Goal: Task Accomplishment & Management: Manage account settings

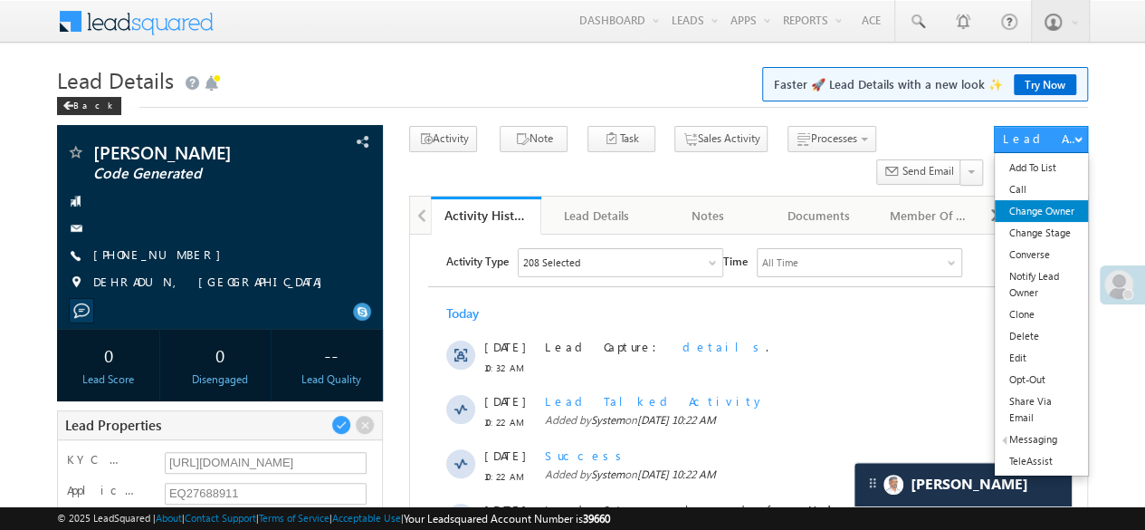
click at [1052, 210] on link "Change Owner" at bounding box center [1041, 211] width 92 height 22
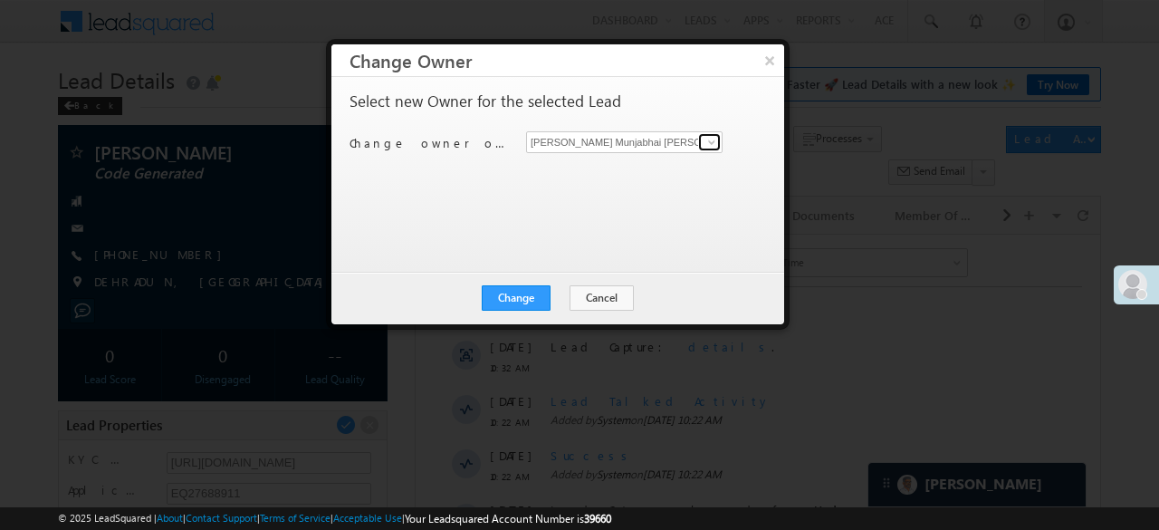
click at [716, 146] on span at bounding box center [711, 142] width 14 height 14
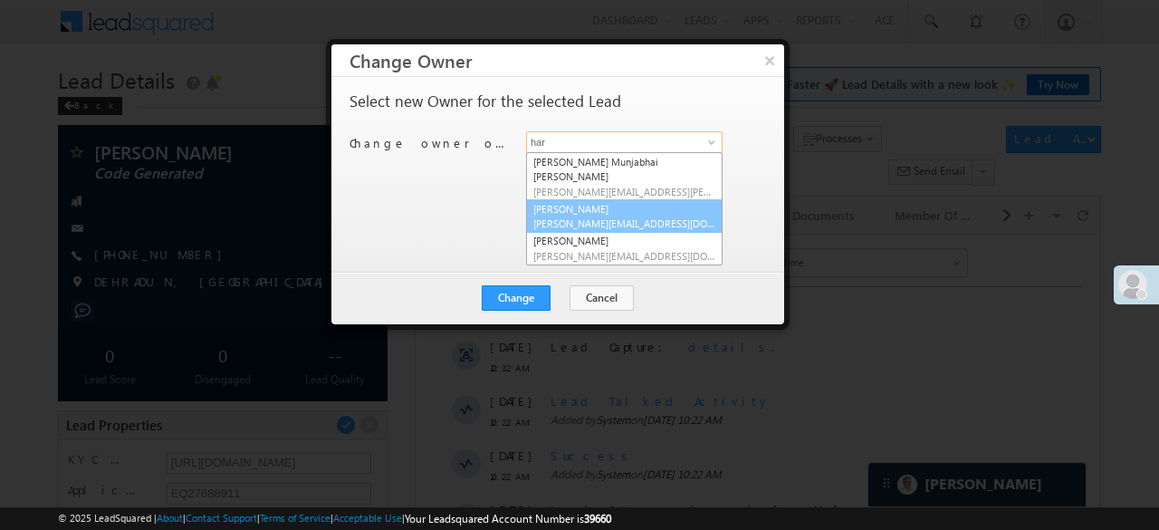
click at [593, 199] on link "Harshita Yadav Harshita.Yadav@angelbroking.com" at bounding box center [624, 216] width 196 height 34
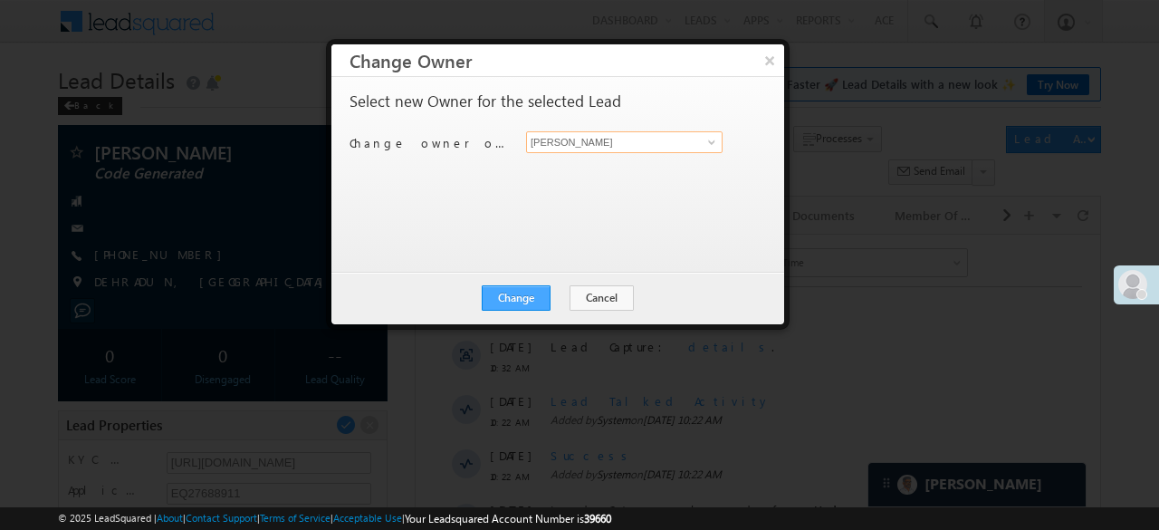
type input "Harshita Yadav"
click at [511, 301] on button "Change" at bounding box center [516, 297] width 69 height 25
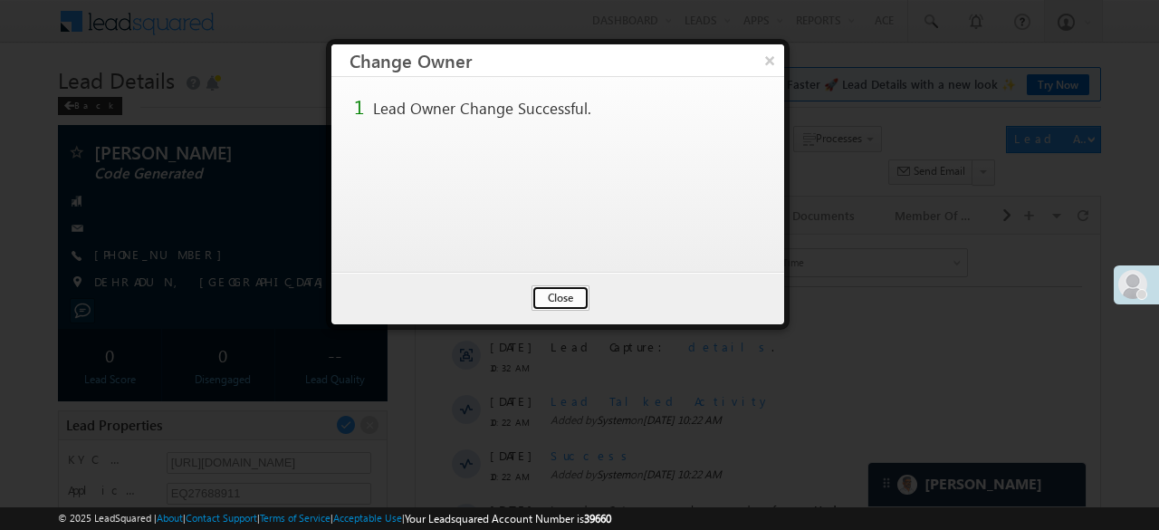
click at [568, 293] on button "Close" at bounding box center [560, 297] width 58 height 25
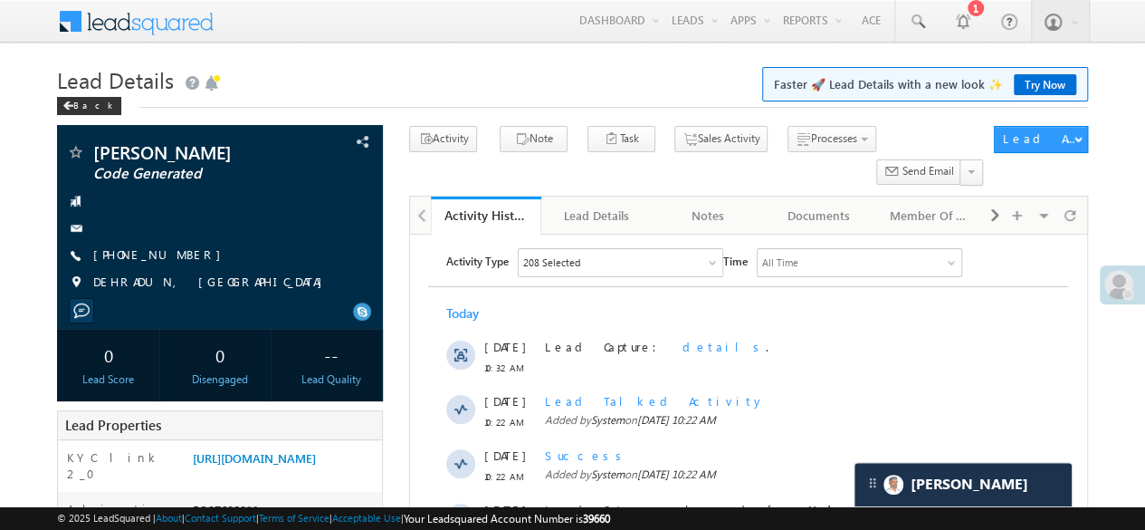
scroll to position [362, 0]
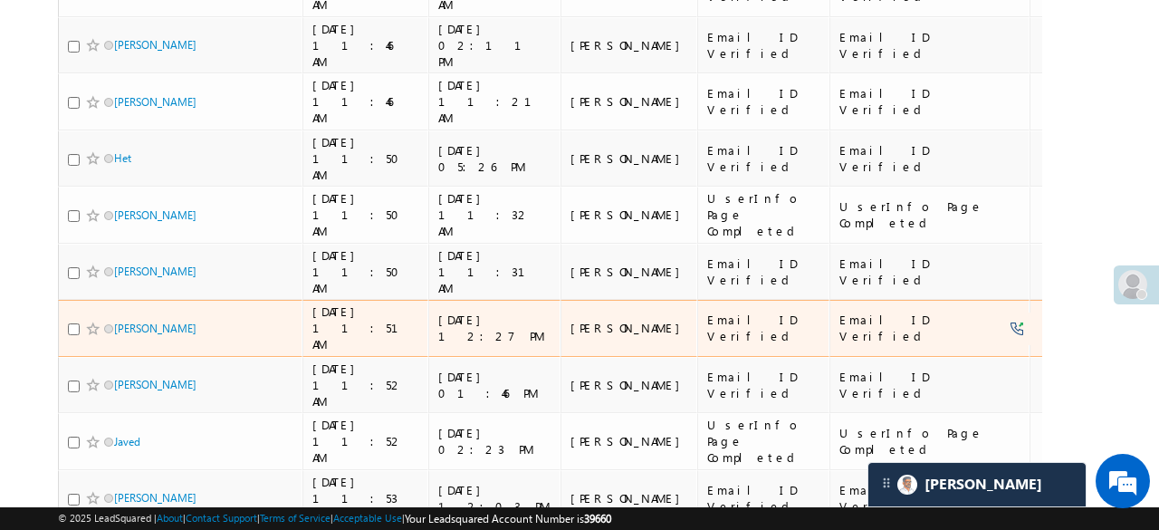
scroll to position [960, 0]
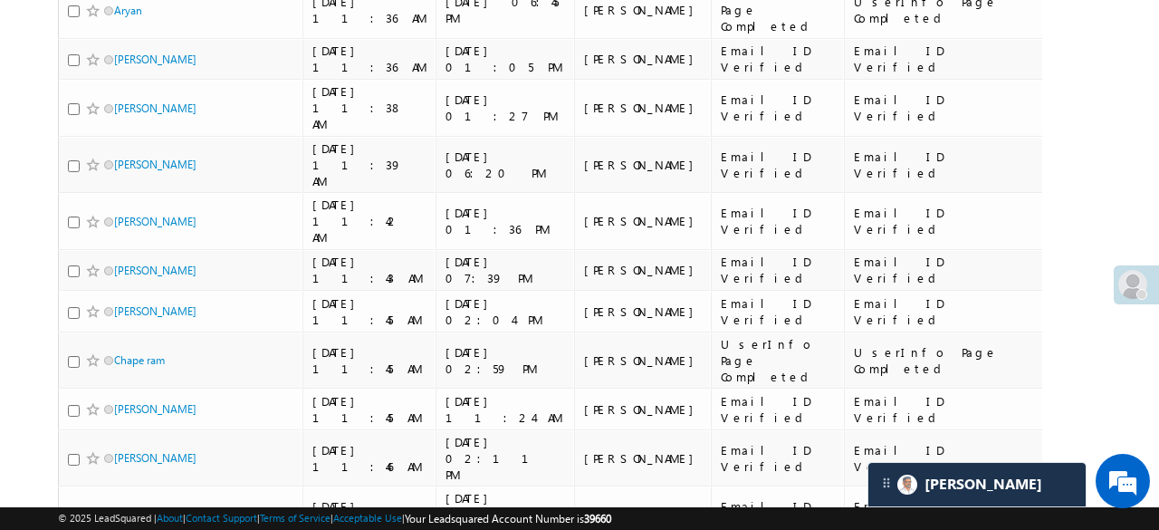
scroll to position [53, 0]
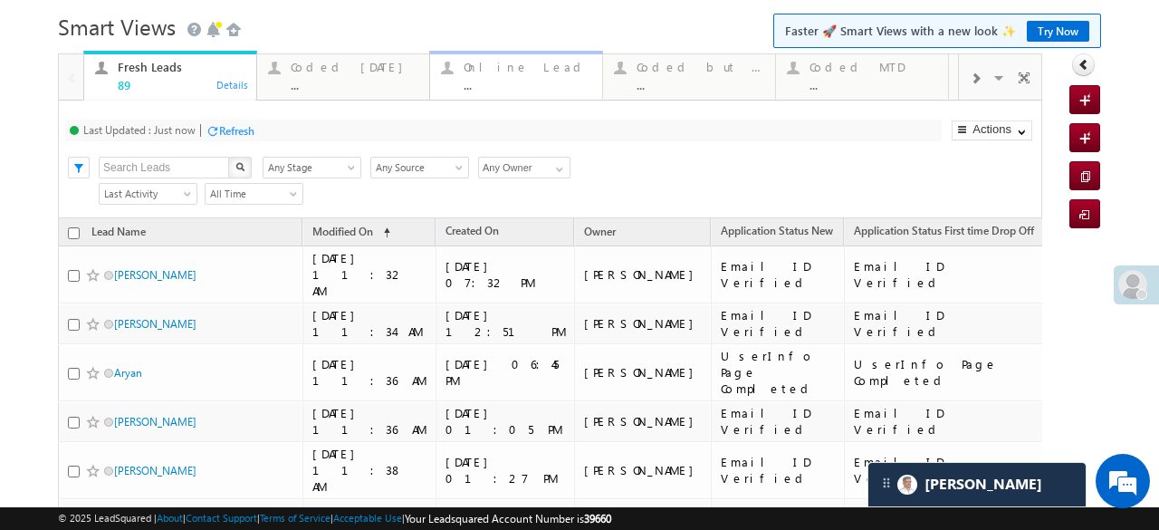
click at [513, 95] on link "Online Lead ... Details" at bounding box center [516, 75] width 174 height 49
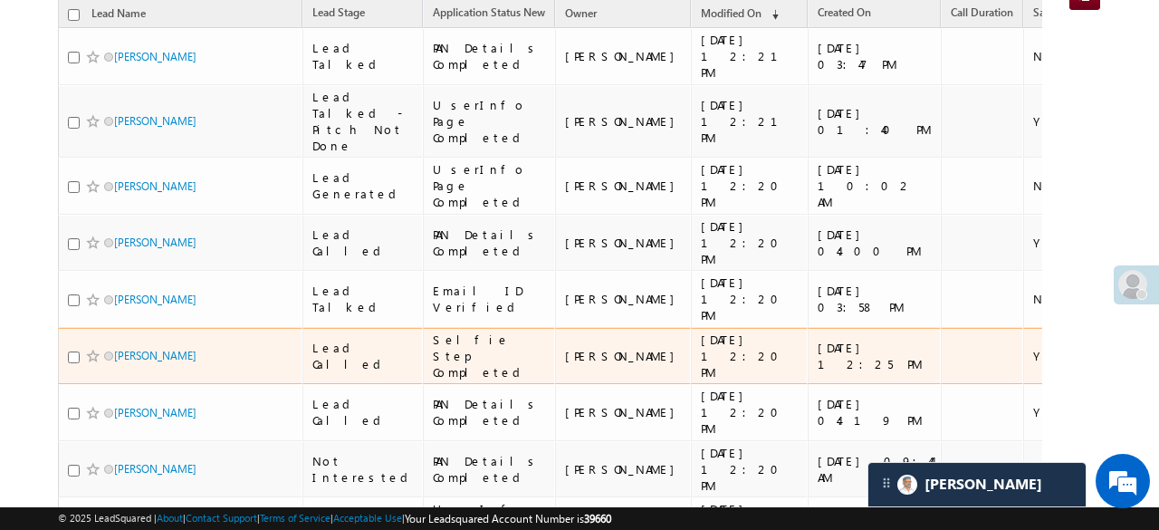
scroll to position [0, 0]
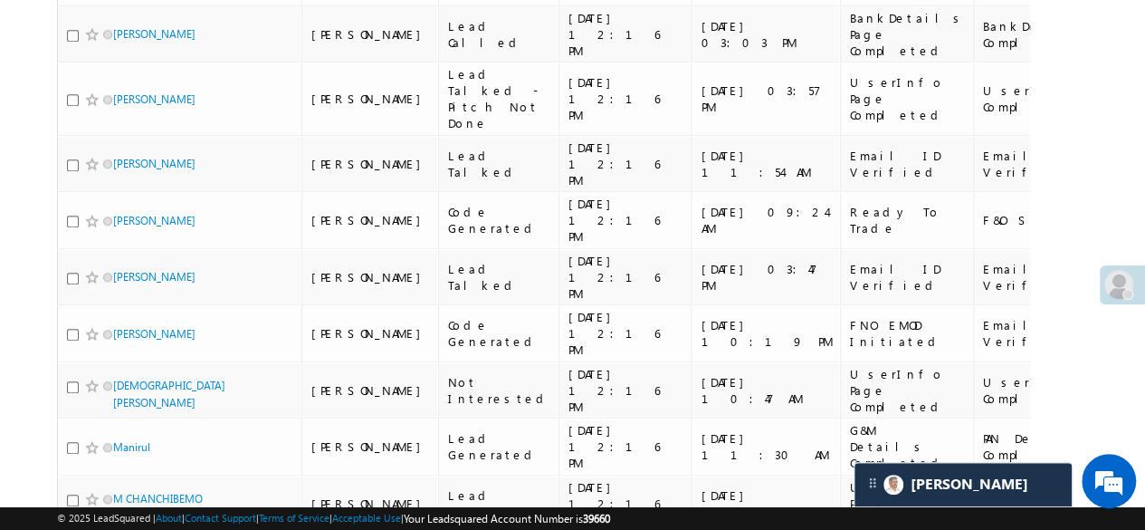
scroll to position [634, 0]
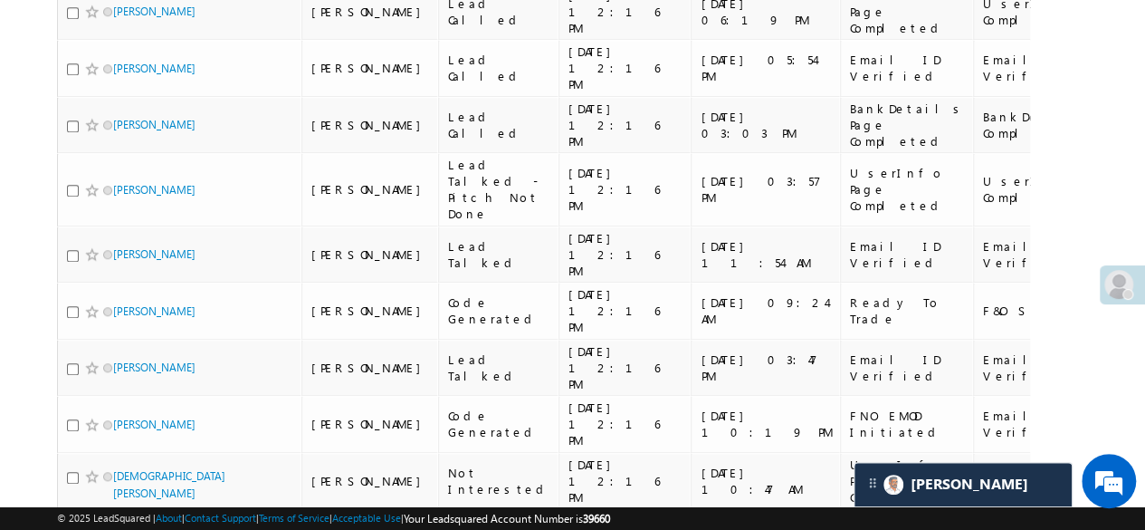
click at [147, 529] on link "Manirul" at bounding box center [131, 537] width 37 height 14
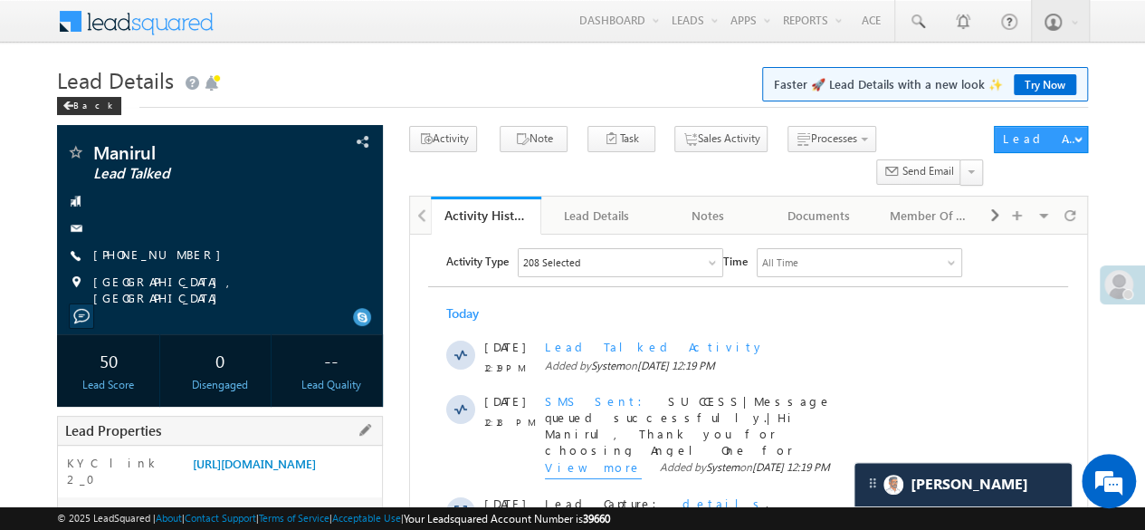
scroll to position [272, 0]
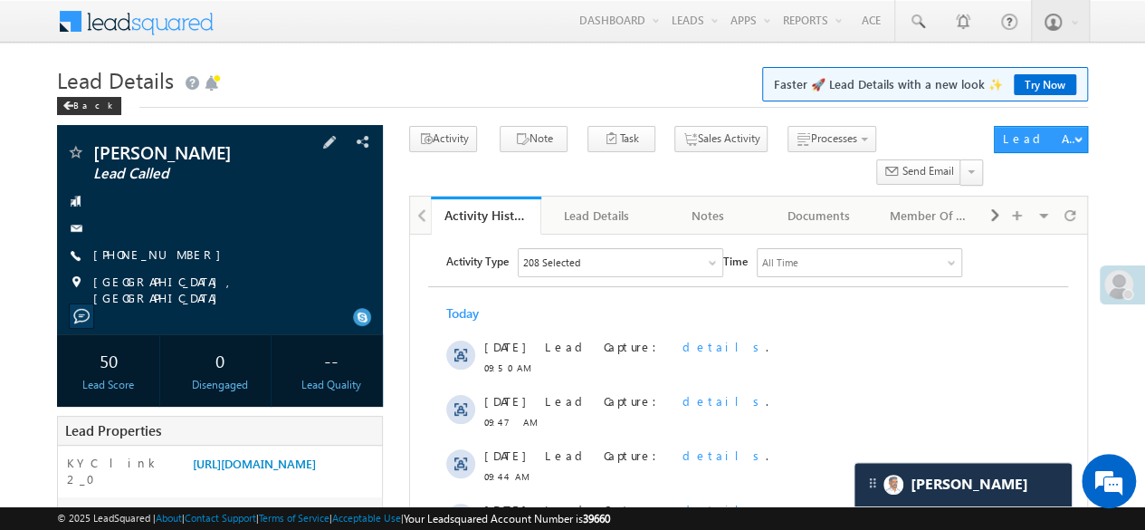
scroll to position [272, 0]
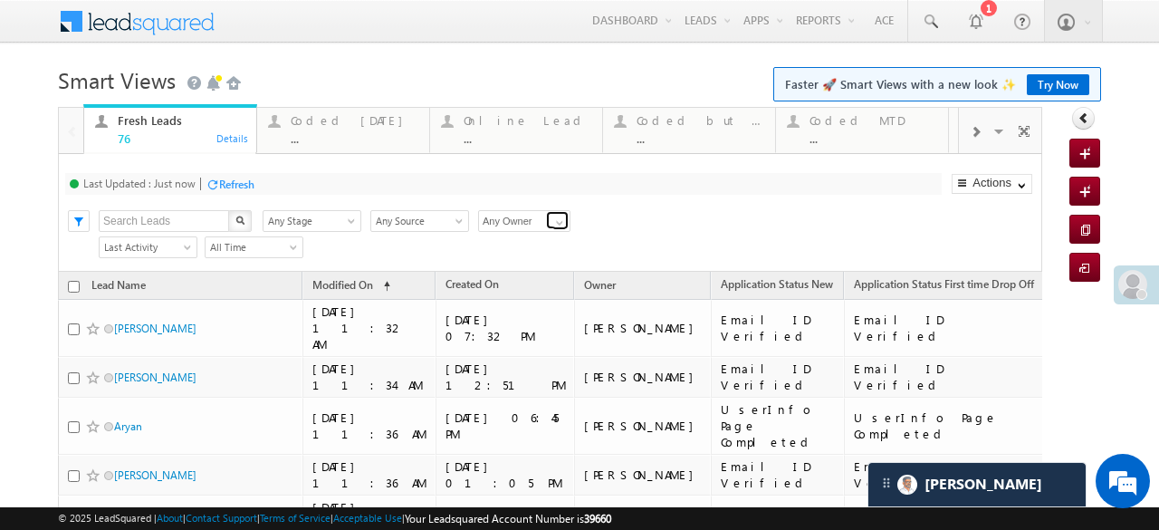
click at [559, 225] on span at bounding box center [559, 222] width 14 height 14
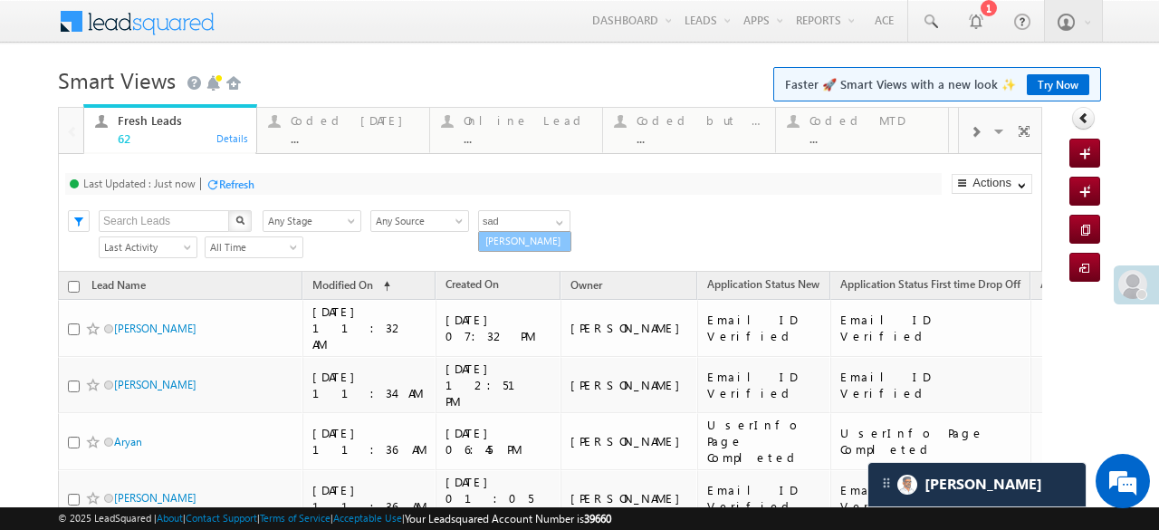
click at [495, 235] on link "Saddam Kureshi" at bounding box center [524, 241] width 93 height 21
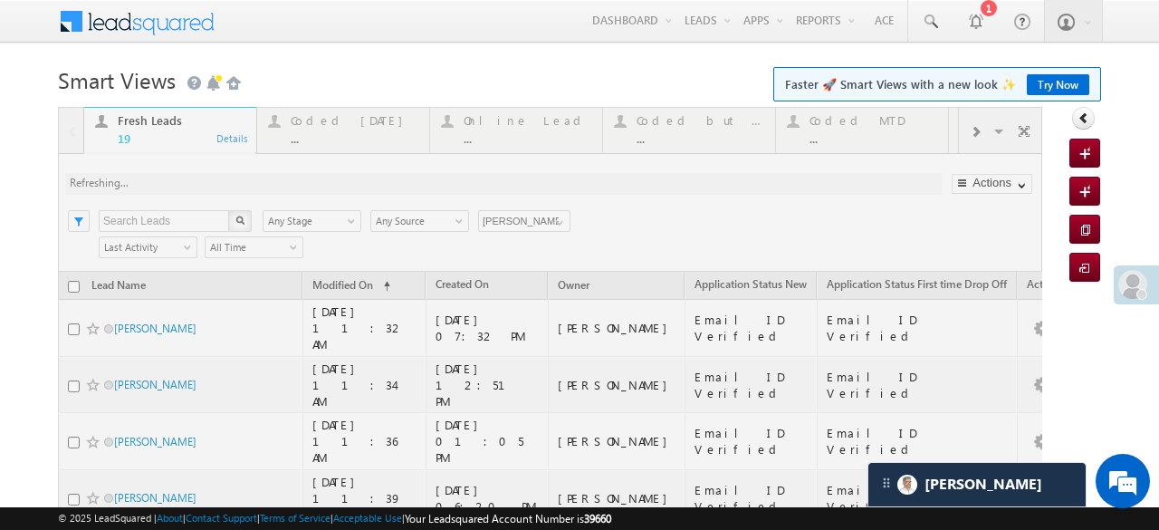
scroll to position [683, 0]
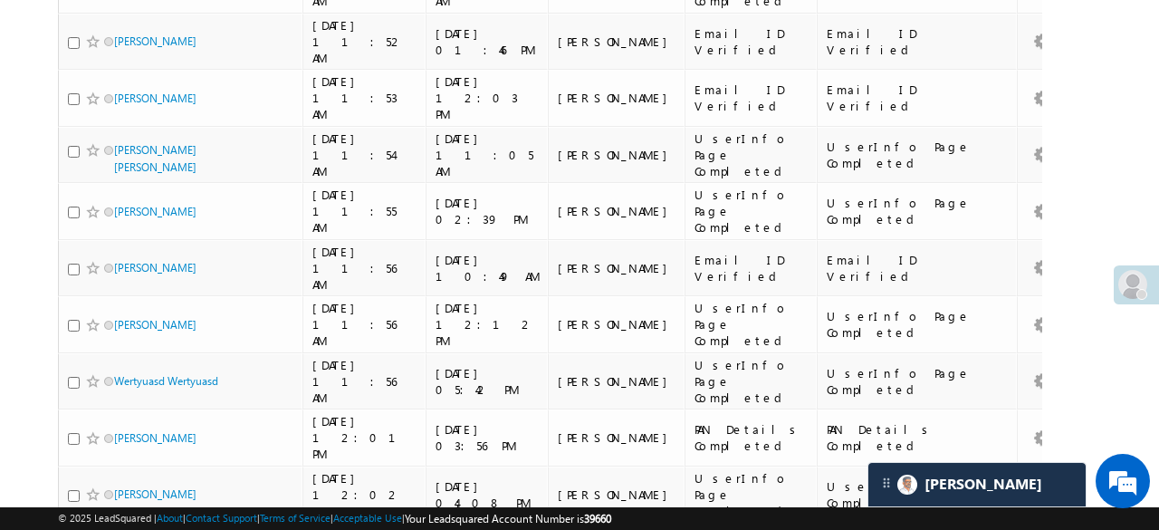
type input "[PERSON_NAME]"
checkbox input "true"
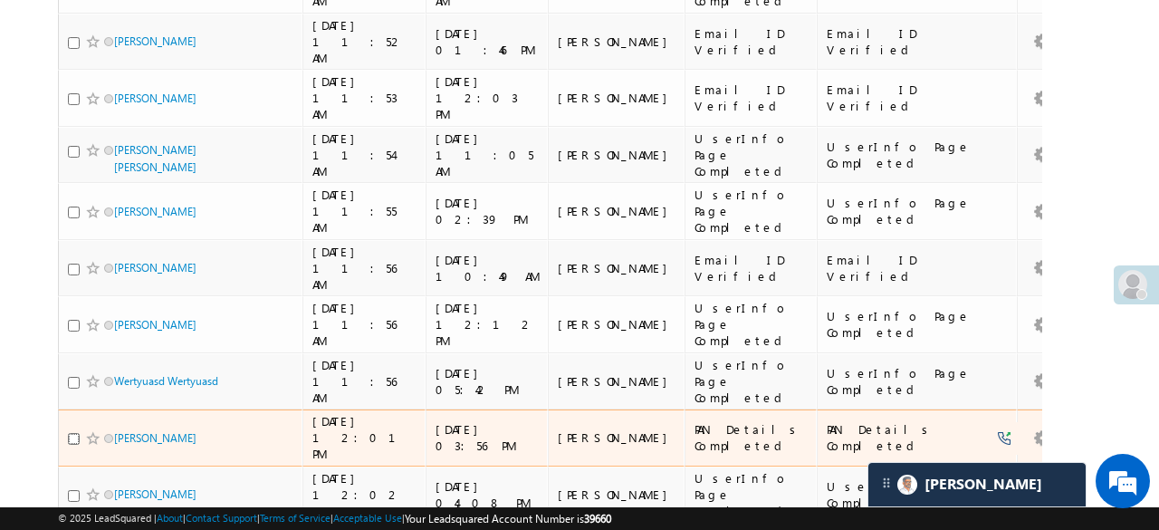
click at [71, 433] on input "checkbox" at bounding box center [74, 439] width 12 height 12
checkbox input "true"
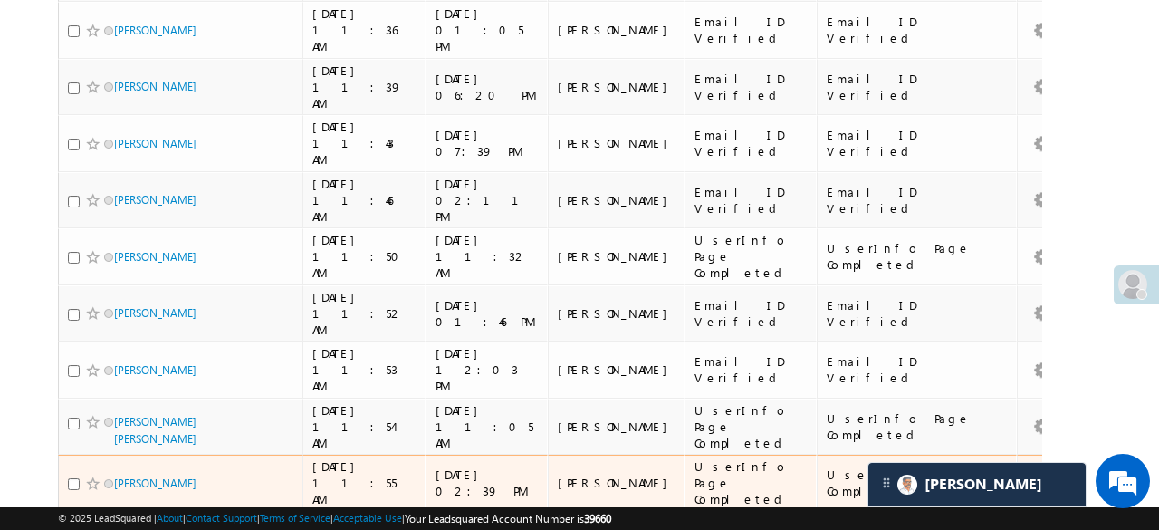
scroll to position [139, 0]
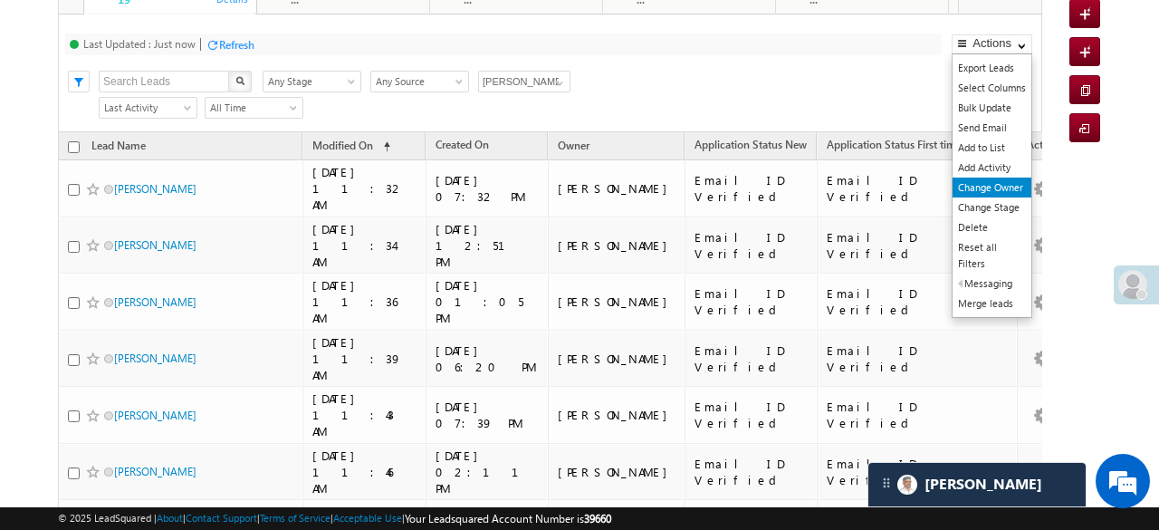
click at [989, 183] on link "Change Owner" at bounding box center [991, 187] width 79 height 20
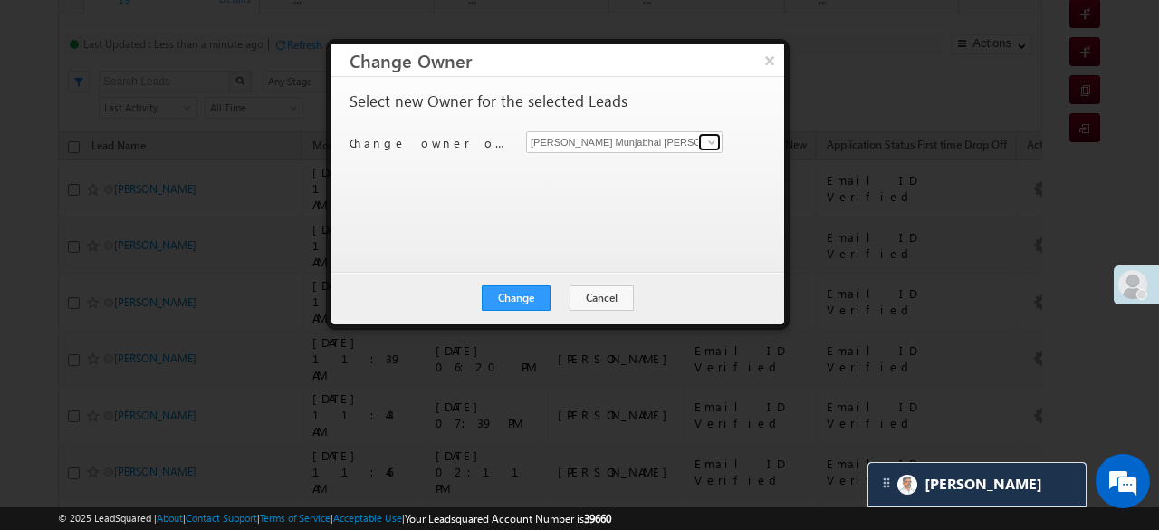
click at [705, 140] on span at bounding box center [711, 142] width 14 height 14
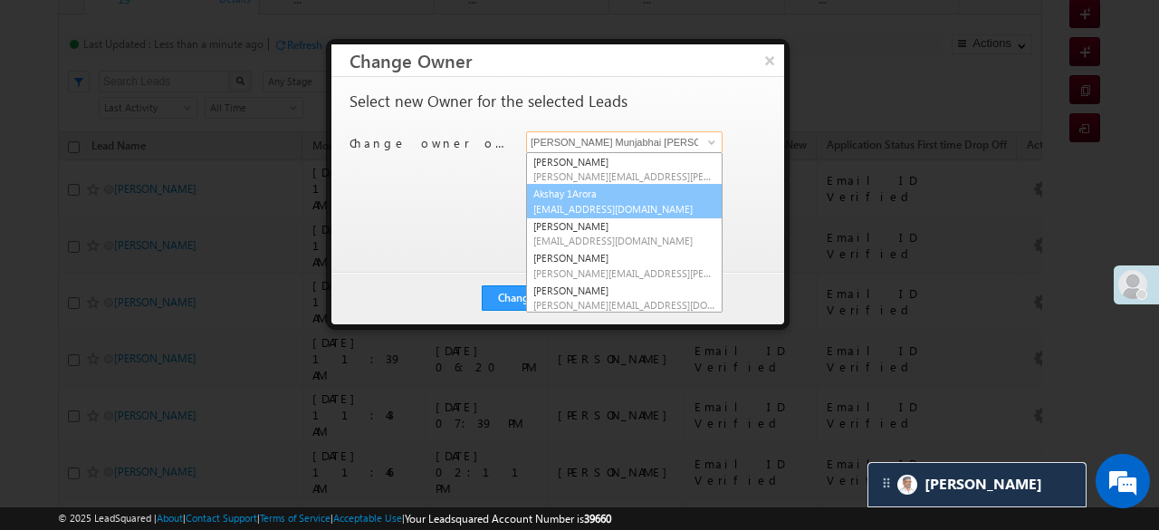
click at [591, 189] on link "Akshay 1Arora Akshay.1Arora@angelbroking.com" at bounding box center [624, 201] width 196 height 34
type input "Akshay 1Arora"
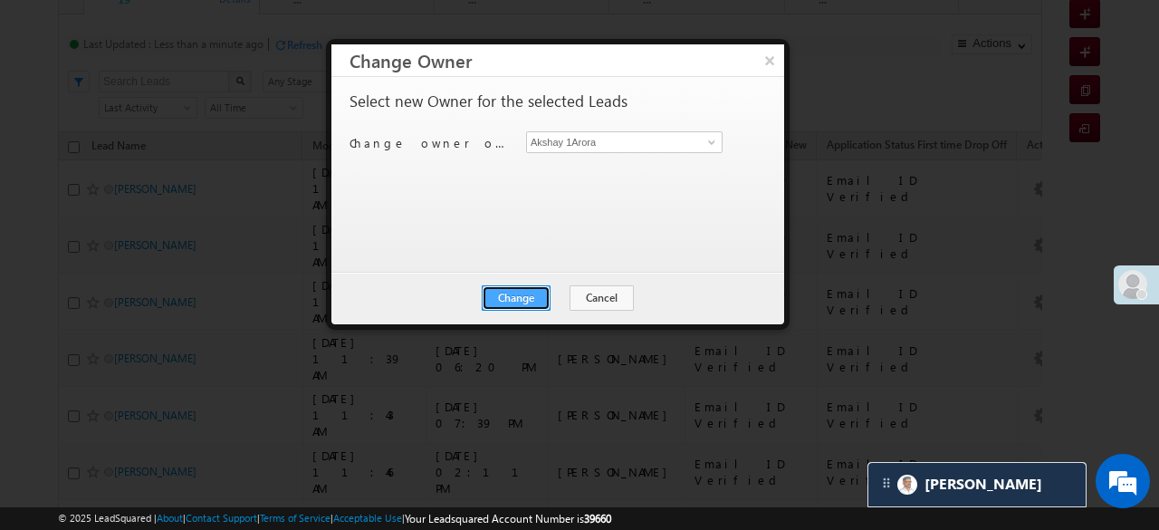
click at [530, 285] on button "Change" at bounding box center [516, 297] width 69 height 25
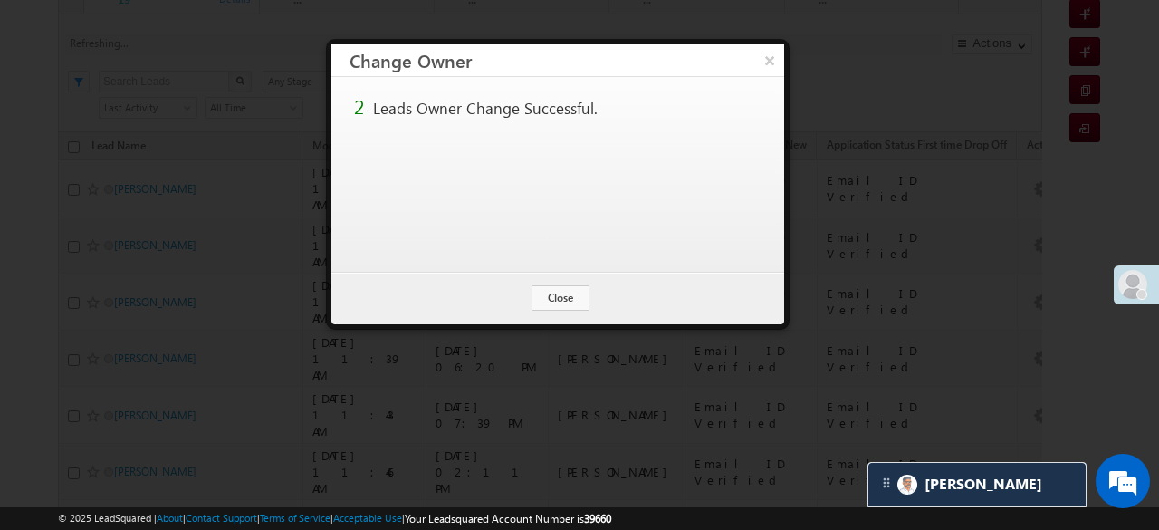
scroll to position [29, 0]
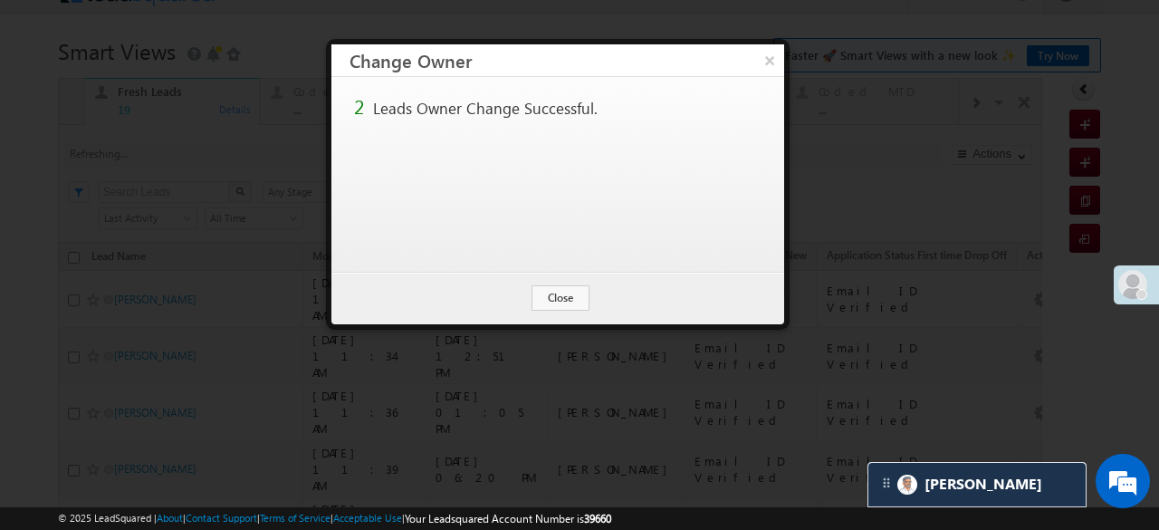
click at [527, 303] on div "Change Cancel Close" at bounding box center [557, 298] width 453 height 53
click at [544, 296] on button "Close" at bounding box center [560, 297] width 58 height 25
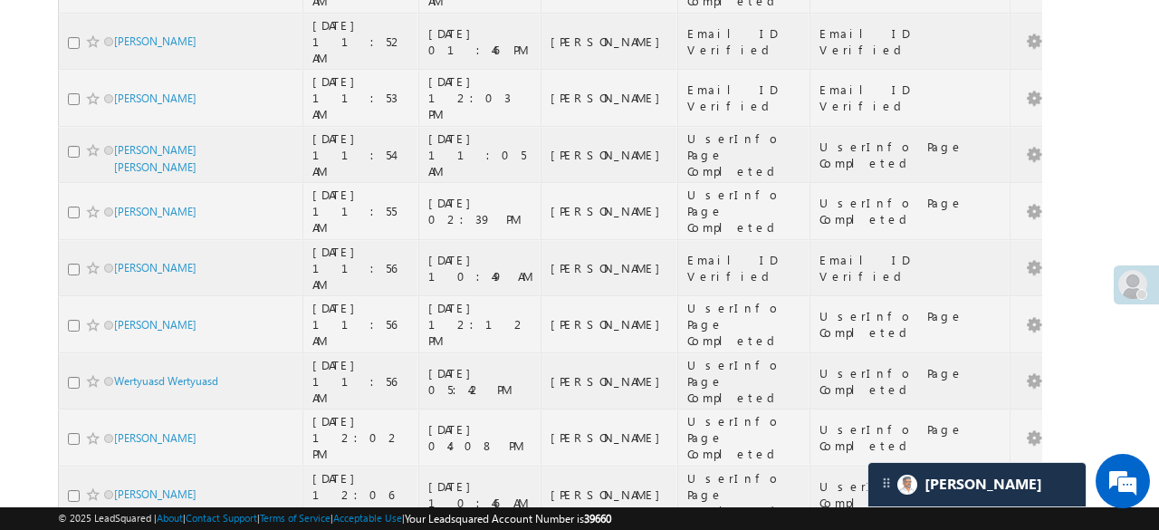
scroll to position [0, 0]
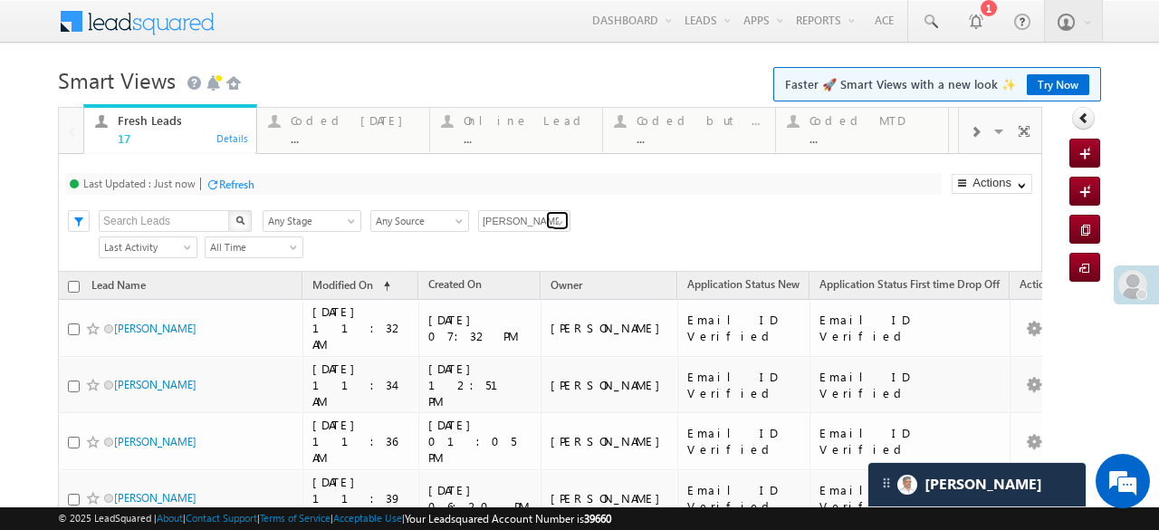
click at [558, 223] on span at bounding box center [559, 222] width 14 height 14
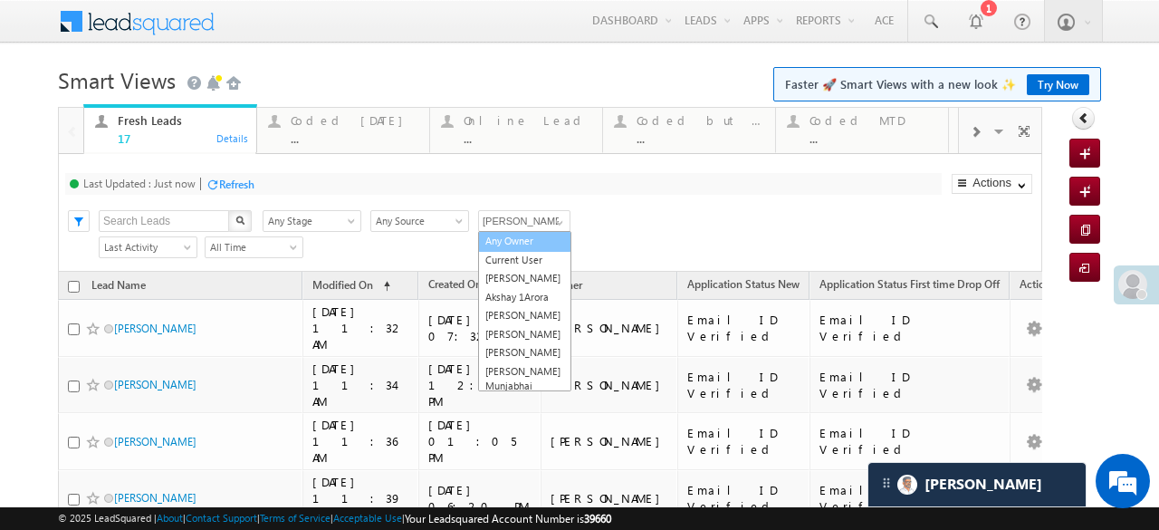
click at [540, 241] on link "Any Owner" at bounding box center [524, 241] width 93 height 21
type input "Any Owner"
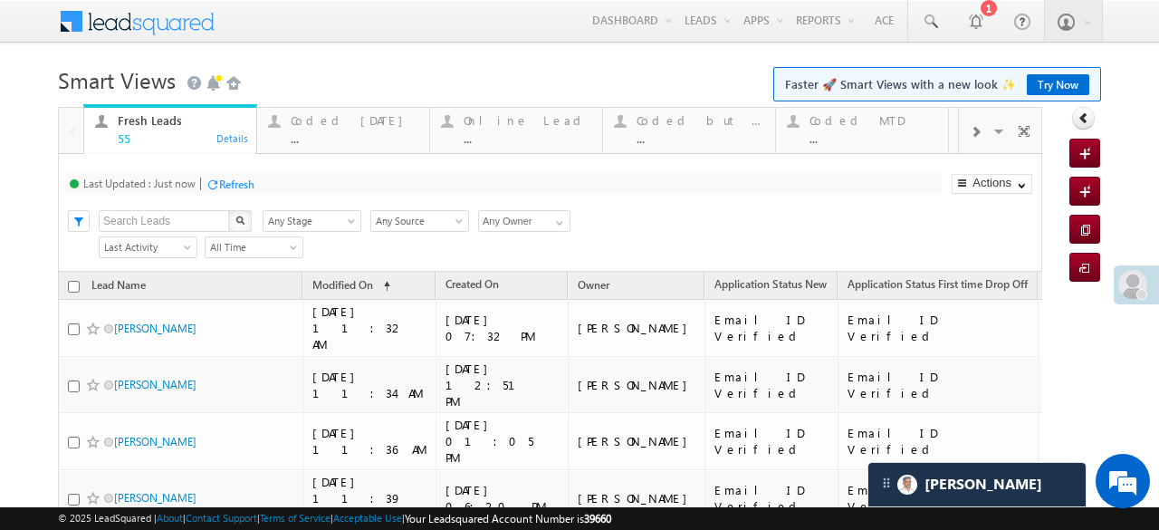
click at [239, 182] on div "Refresh" at bounding box center [236, 184] width 35 height 14
click at [234, 185] on div "Refresh" at bounding box center [236, 184] width 35 height 14
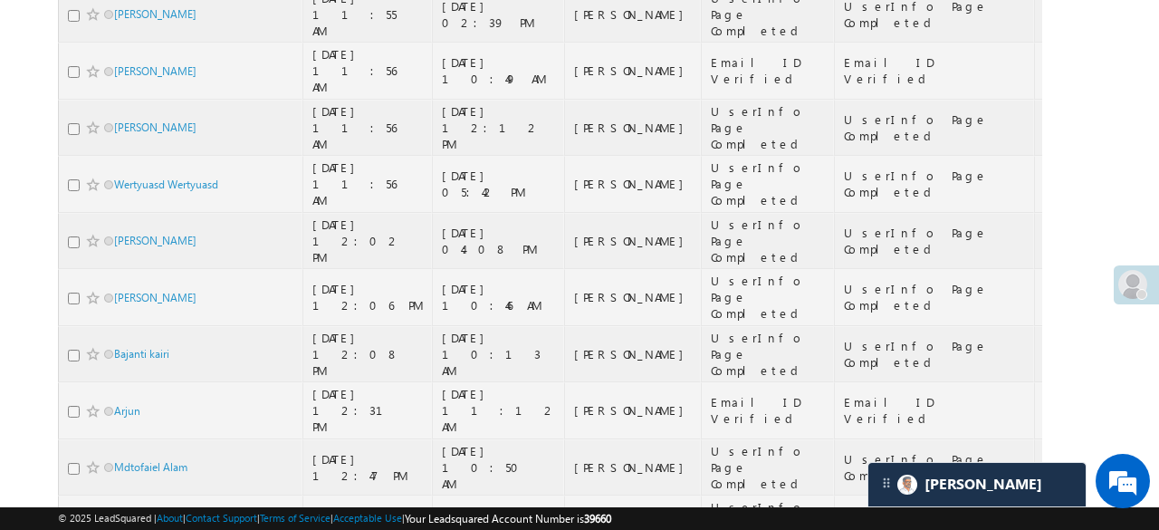
scroll to position [1170, 0]
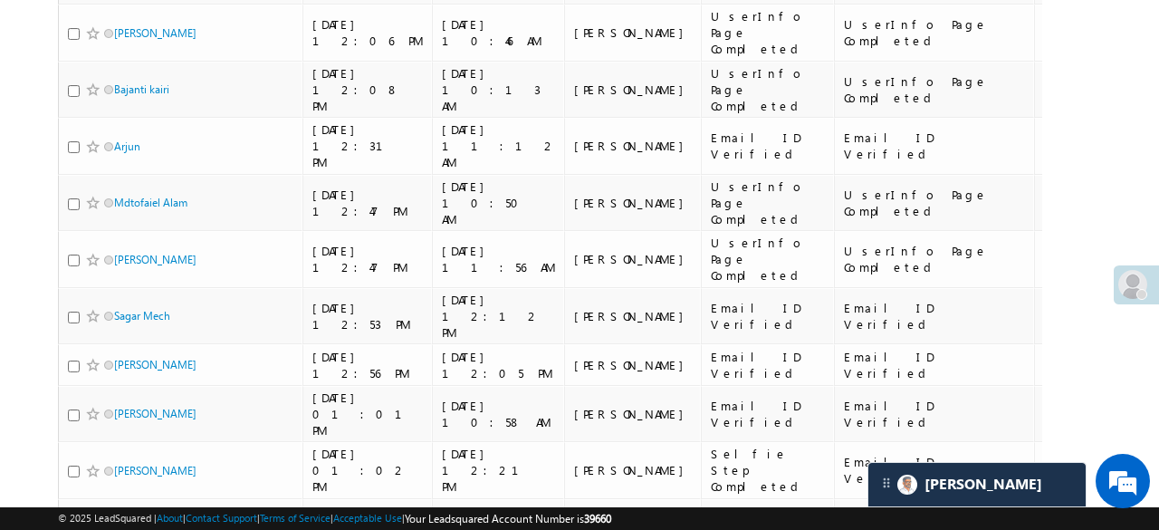
checkbox input "true"
checkbox input "false"
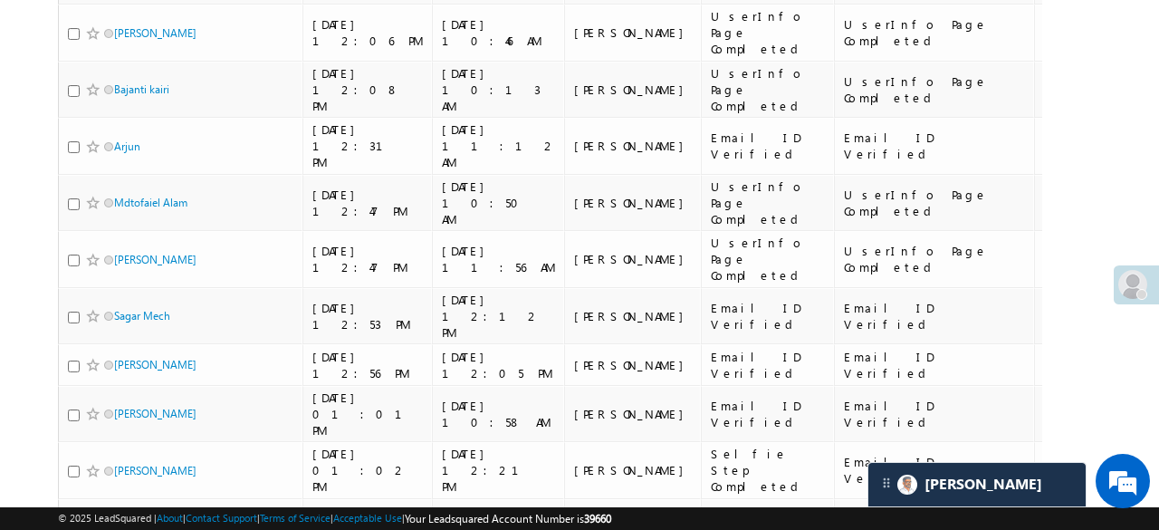
drag, startPoint x: 72, startPoint y: 283, endPoint x: 400, endPoint y: 291, distance: 328.7
checkbox input "false"
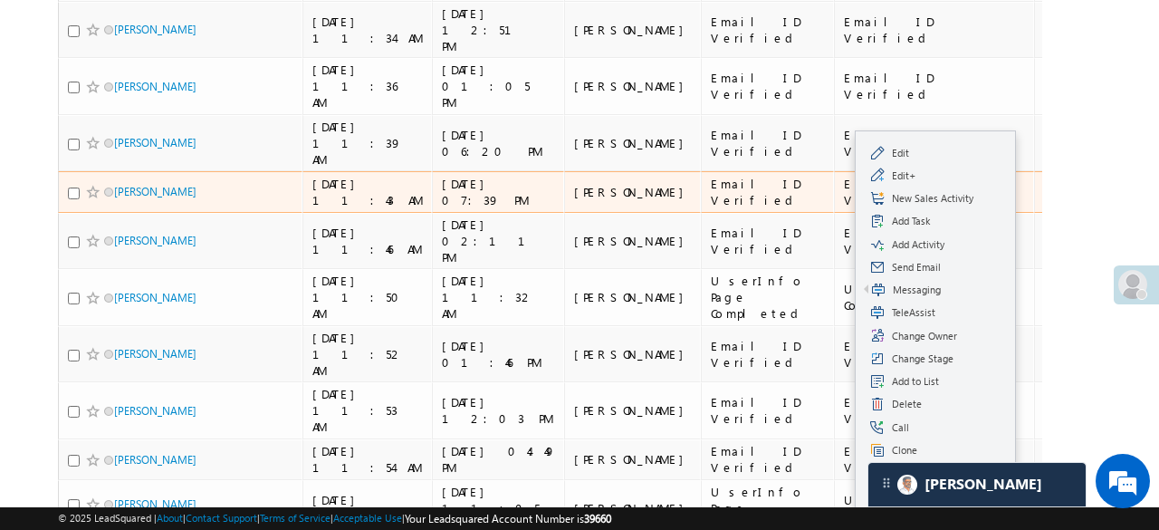
scroll to position [0, 0]
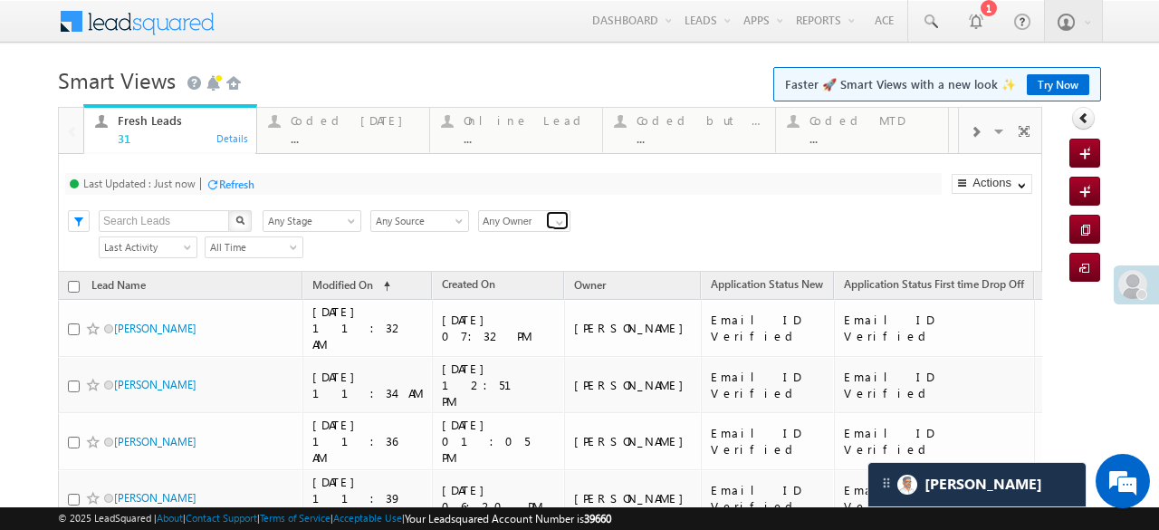
click at [546, 220] on link at bounding box center [557, 220] width 23 height 18
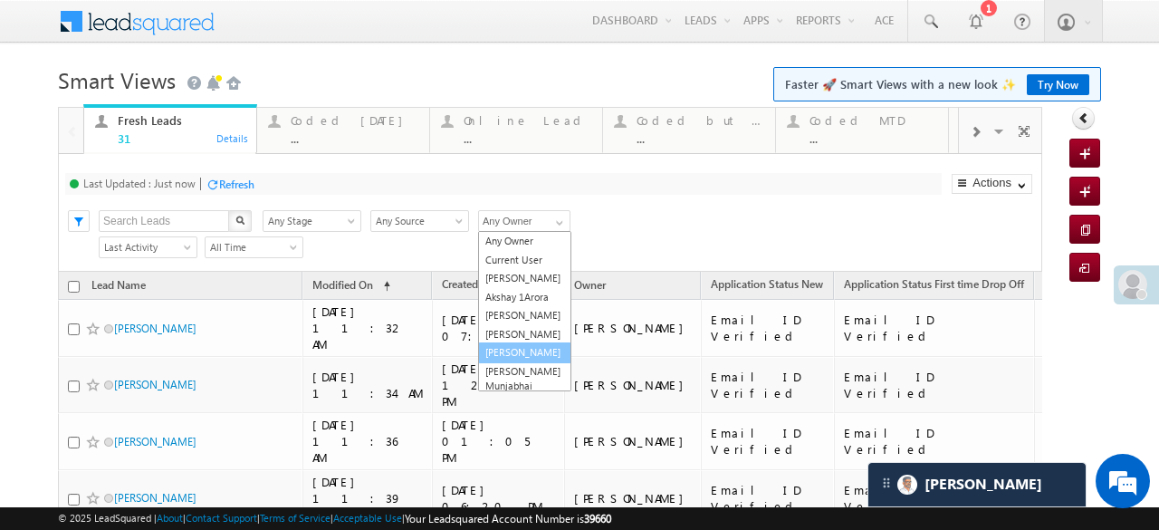
scroll to position [103, 0]
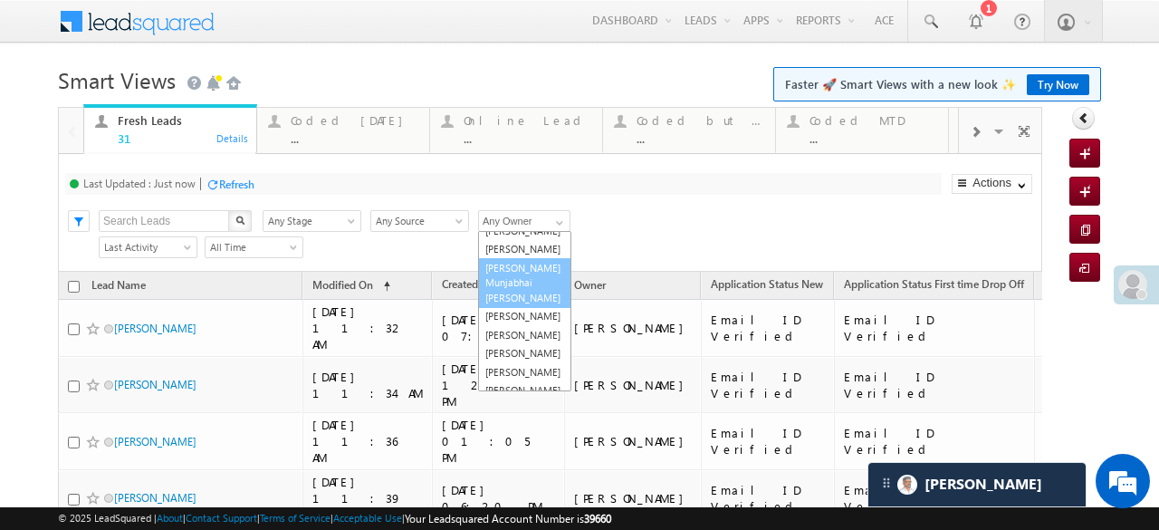
click at [512, 303] on link "[PERSON_NAME] Munjabhai [PERSON_NAME]" at bounding box center [524, 283] width 93 height 51
type input "[PERSON_NAME] Munjabhai [PERSON_NAME]"
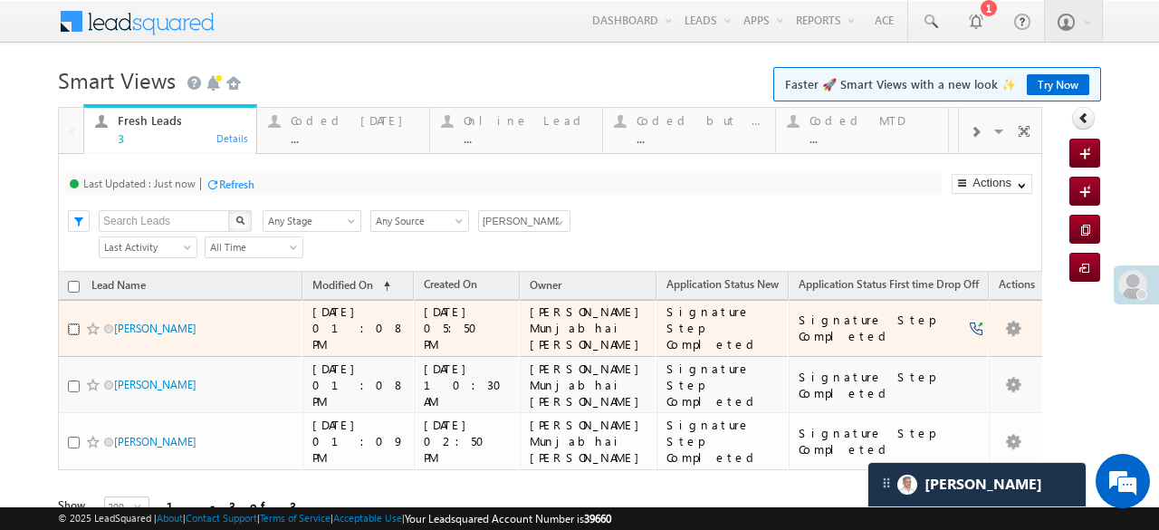
click at [71, 323] on input "checkbox" at bounding box center [74, 329] width 12 height 12
checkbox input "true"
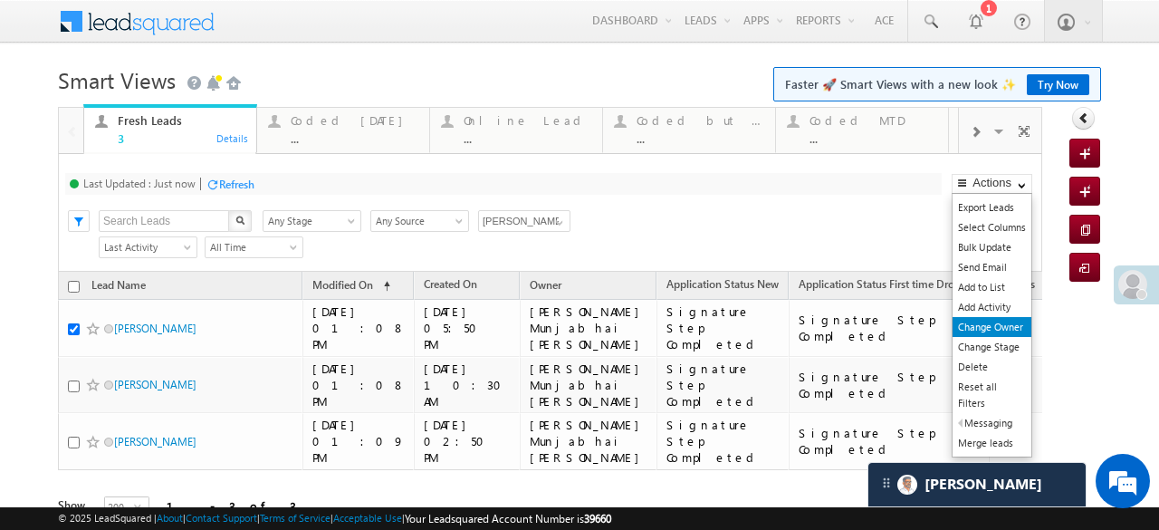
click at [999, 325] on link "Change Owner" at bounding box center [991, 327] width 79 height 20
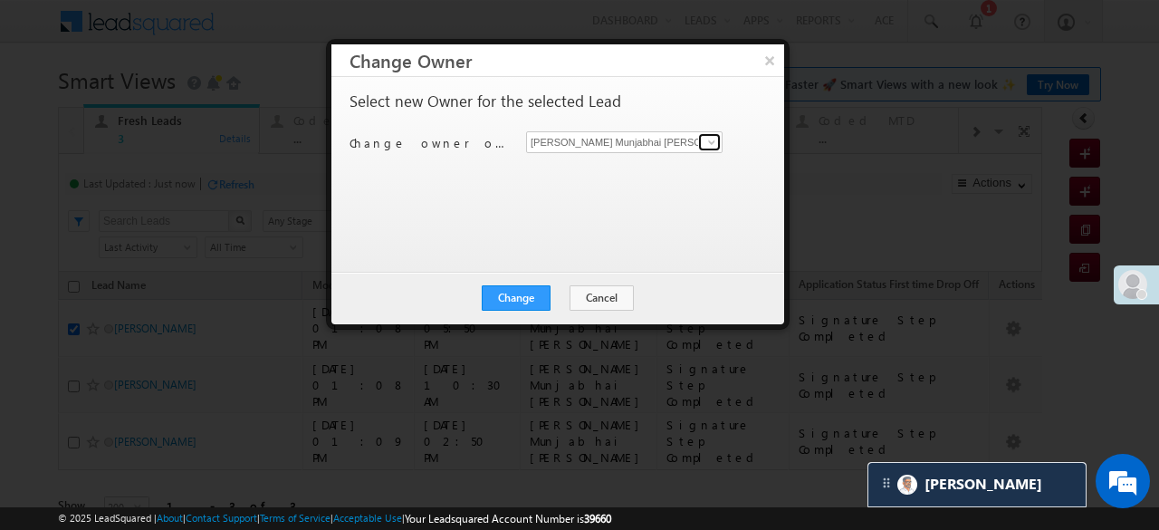
click at [710, 140] on span at bounding box center [711, 142] width 14 height 14
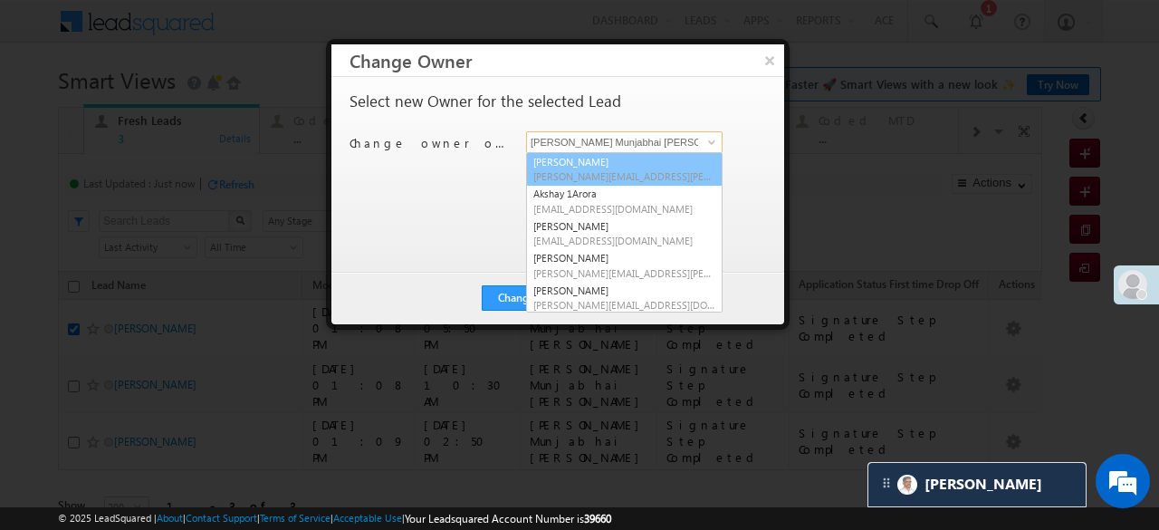
drag, startPoint x: 556, startPoint y: 177, endPoint x: 556, endPoint y: 192, distance: 15.4
click at [557, 177] on span "Aftab.Desai@angelbroking.com" at bounding box center [624, 176] width 182 height 14
type input "Aftab Desai"
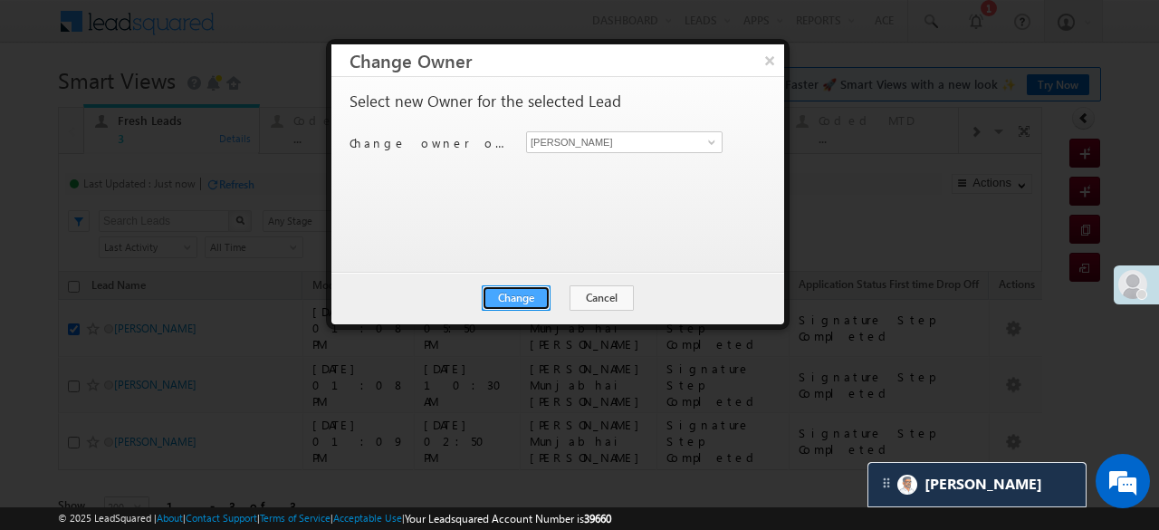
click at [520, 301] on button "Change" at bounding box center [516, 297] width 69 height 25
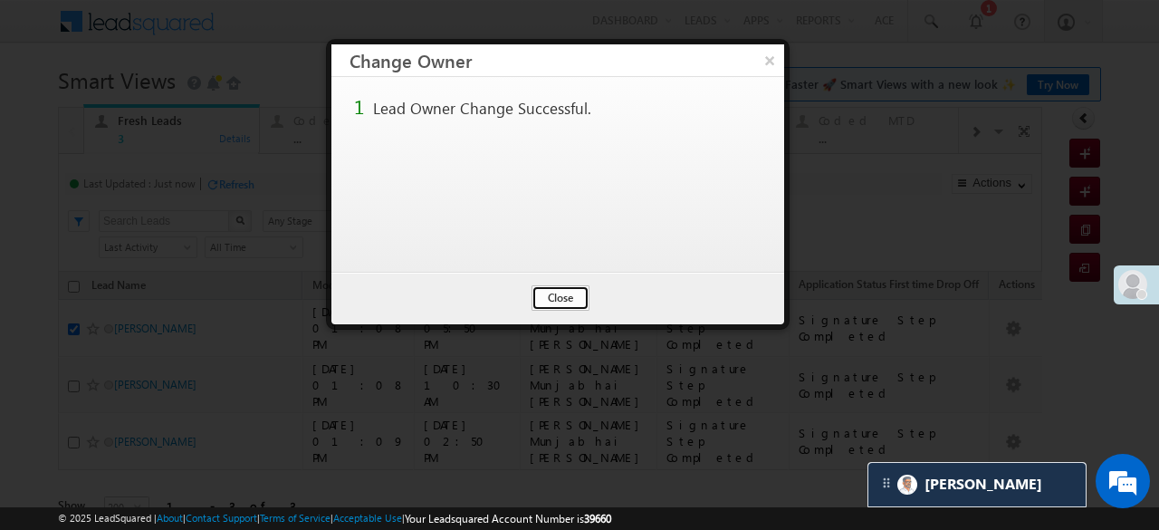
click at [556, 301] on button "Close" at bounding box center [560, 297] width 58 height 25
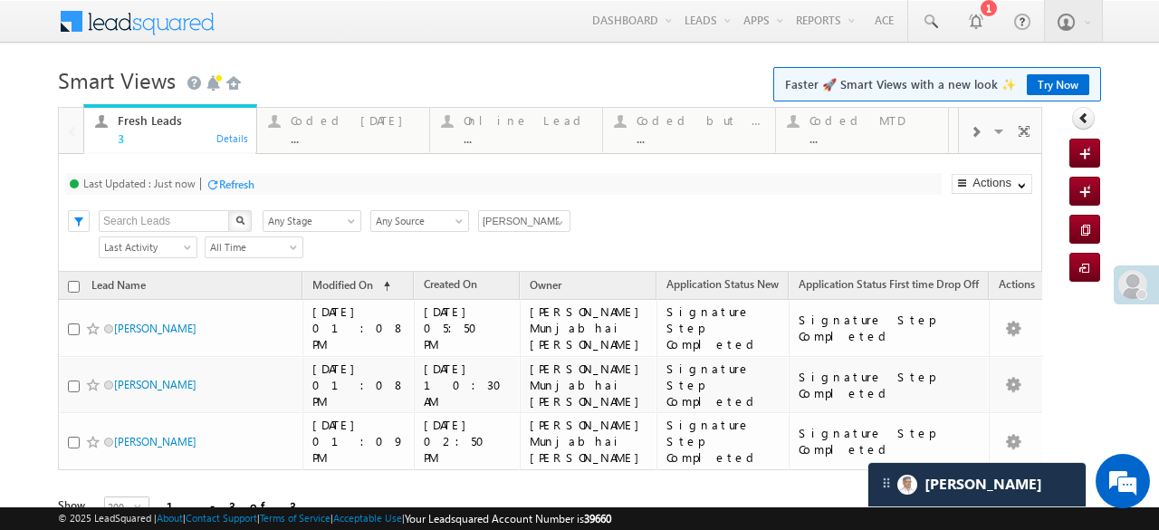
click at [232, 180] on div "Refresh" at bounding box center [236, 184] width 35 height 14
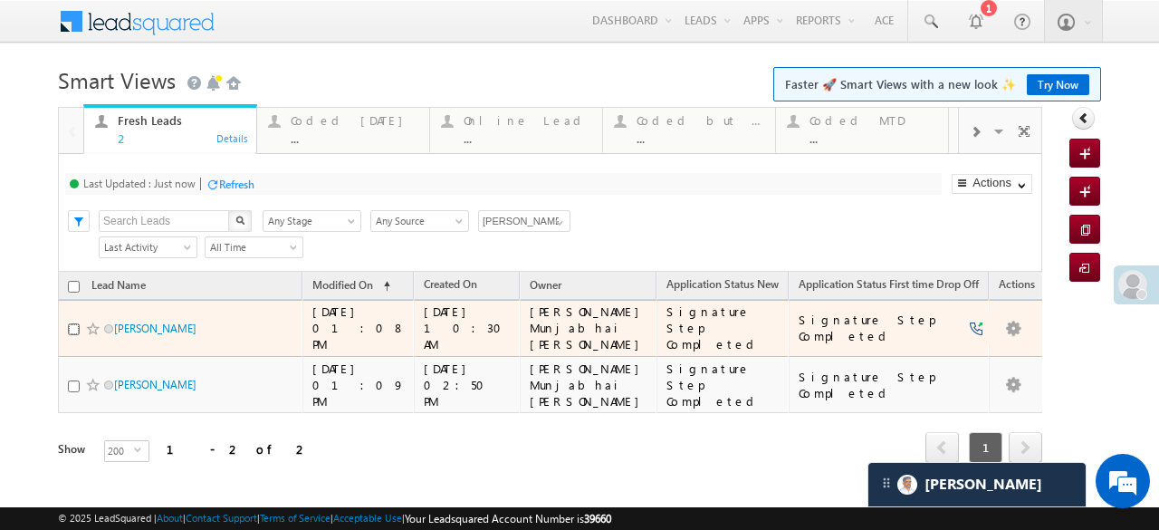
drag, startPoint x: 72, startPoint y: 320, endPoint x: 82, endPoint y: 323, distance: 11.2
click at [72, 323] on input "checkbox" at bounding box center [74, 329] width 12 height 12
checkbox input "true"
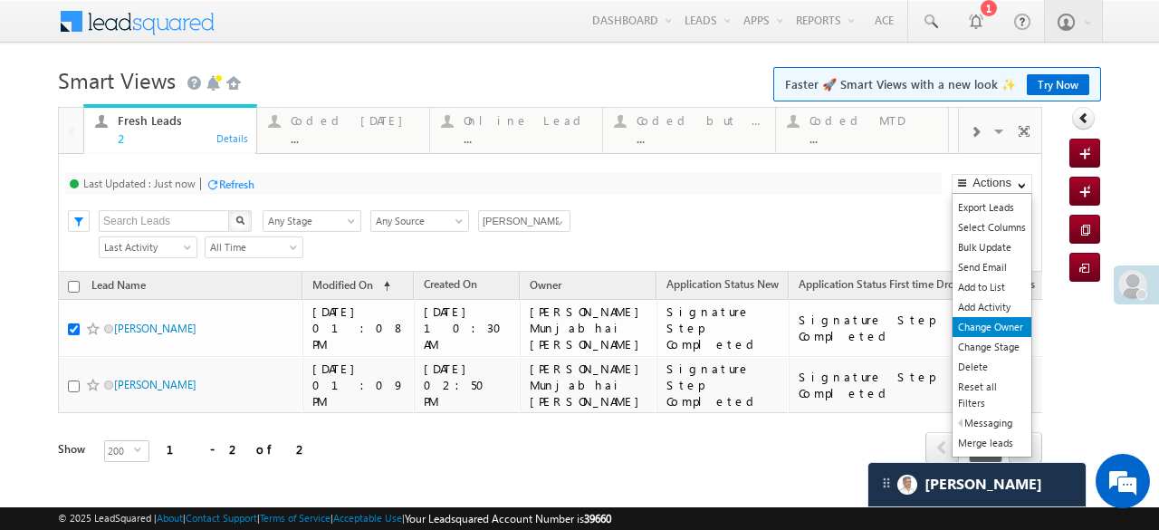
click at [985, 322] on link "Change Owner" at bounding box center [991, 327] width 79 height 20
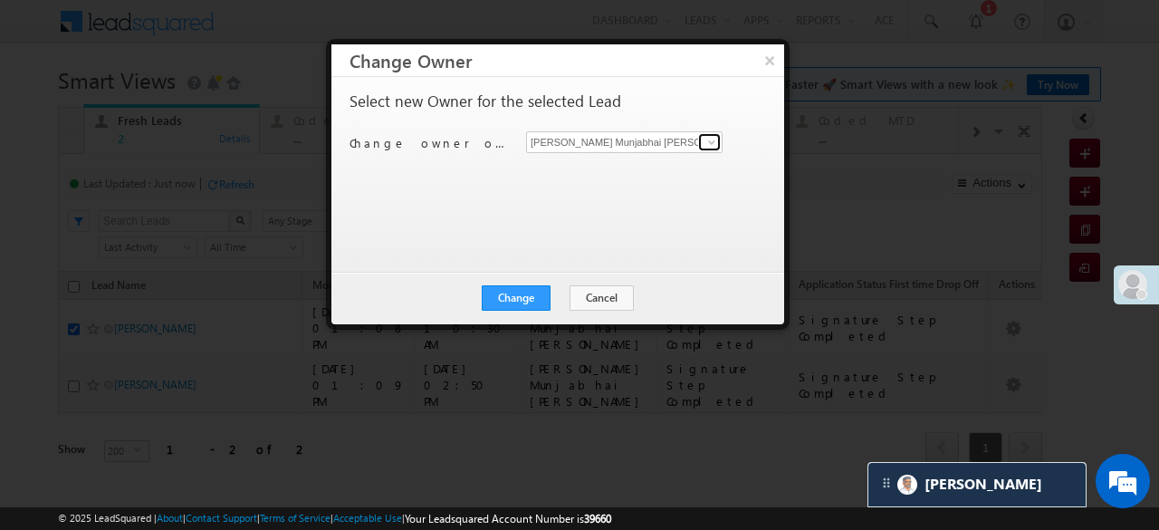
click at [708, 139] on span at bounding box center [711, 142] width 14 height 14
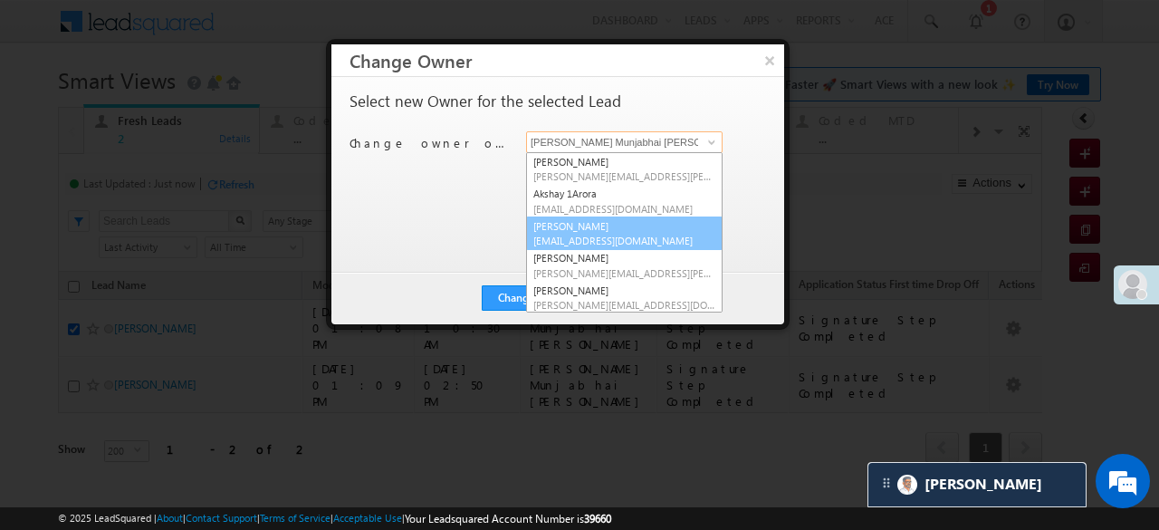
click at [561, 232] on link "chetan goswami Chetan.Goswami@angelbroking.com" at bounding box center [624, 233] width 196 height 34
type input "chetan goswami"
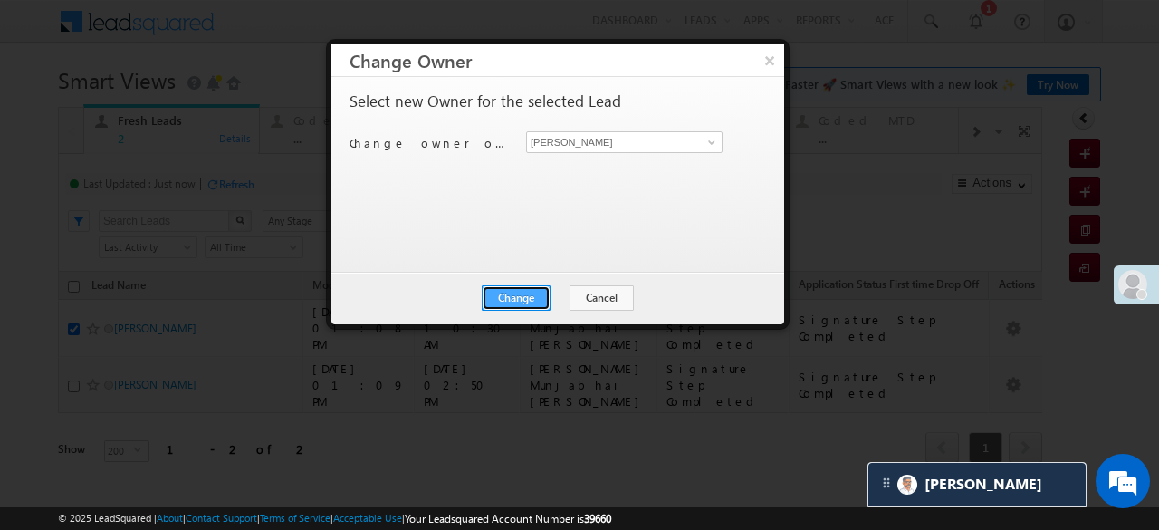
click at [536, 305] on button "Change" at bounding box center [516, 297] width 69 height 25
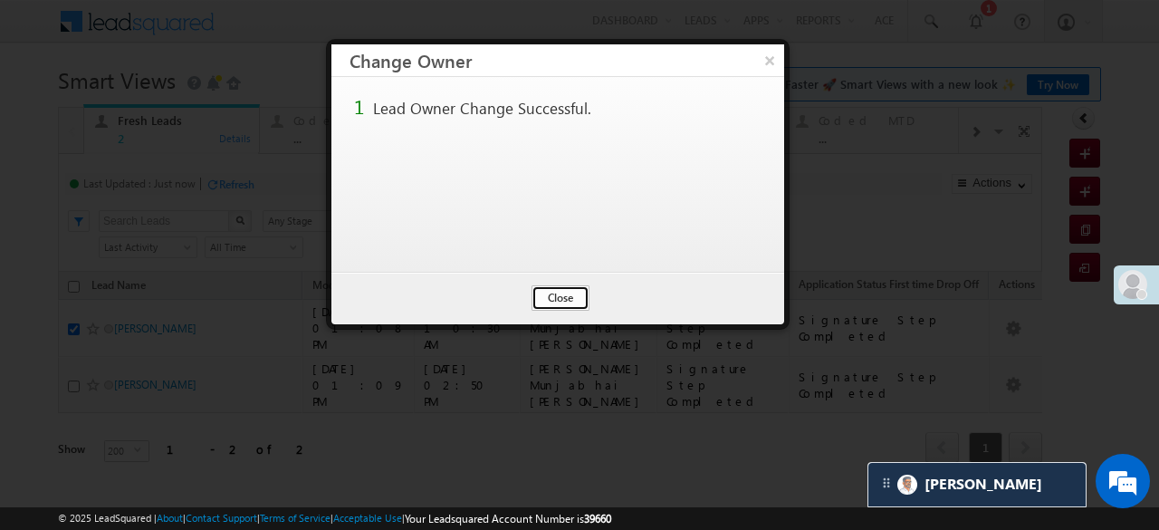
click at [556, 302] on button "Close" at bounding box center [560, 297] width 58 height 25
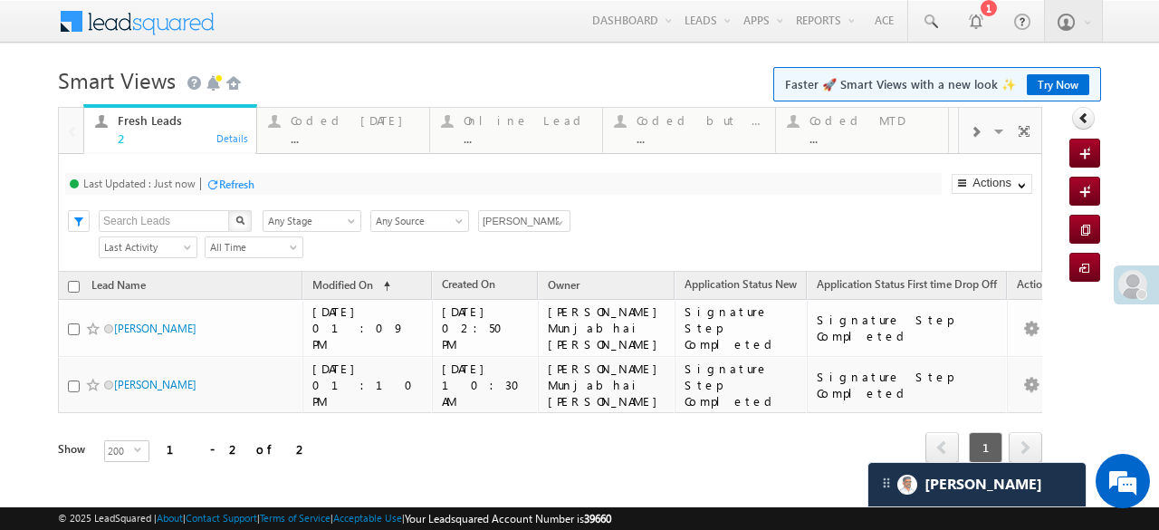
click at [215, 192] on div "Refresh" at bounding box center [229, 183] width 49 height 17
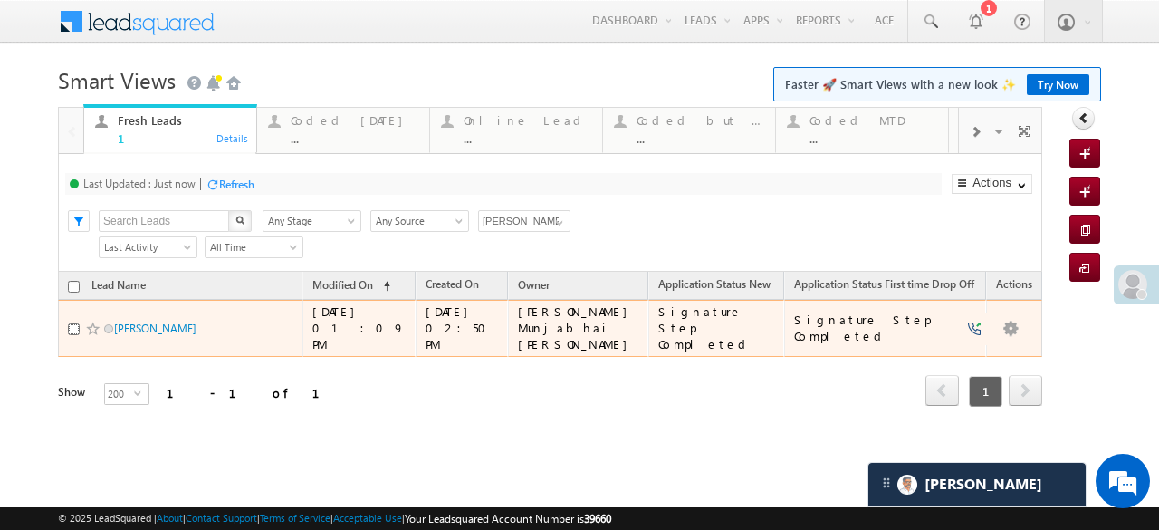
click at [74, 323] on input "checkbox" at bounding box center [74, 329] width 12 height 12
checkbox input "true"
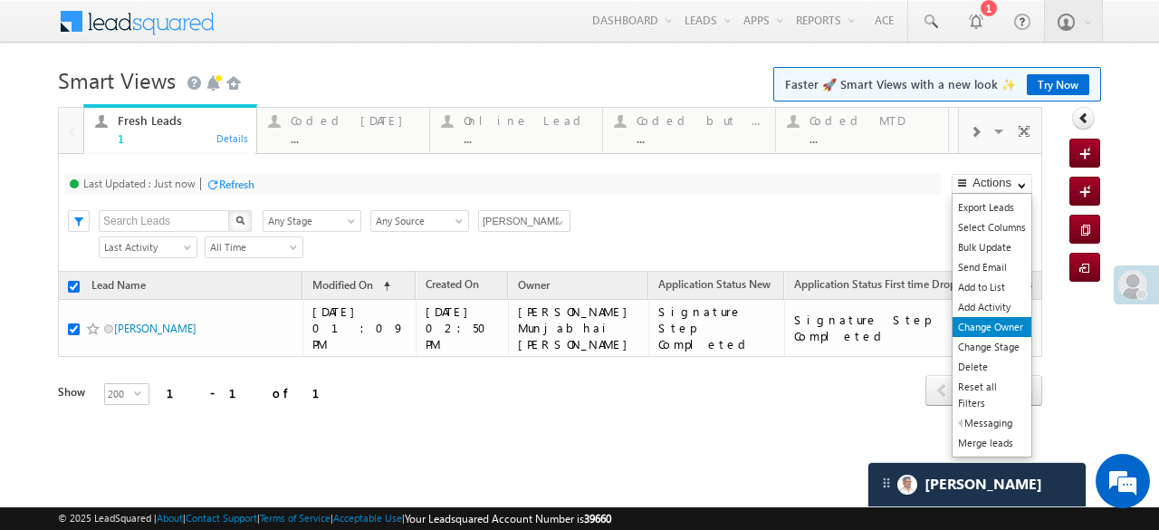
click at [1011, 324] on link "Change Owner" at bounding box center [991, 327] width 79 height 20
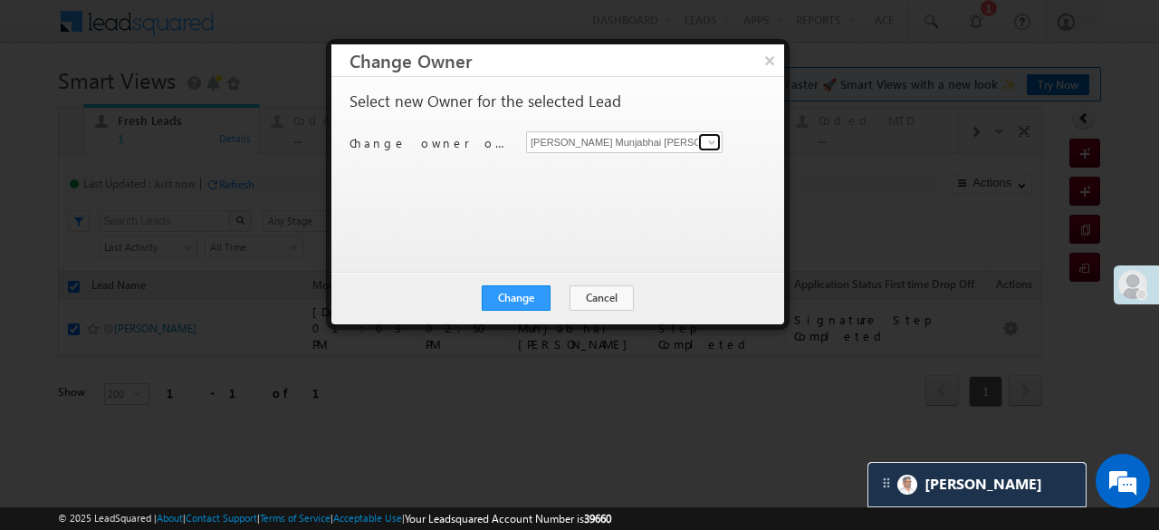
click at [708, 140] on span at bounding box center [711, 142] width 14 height 14
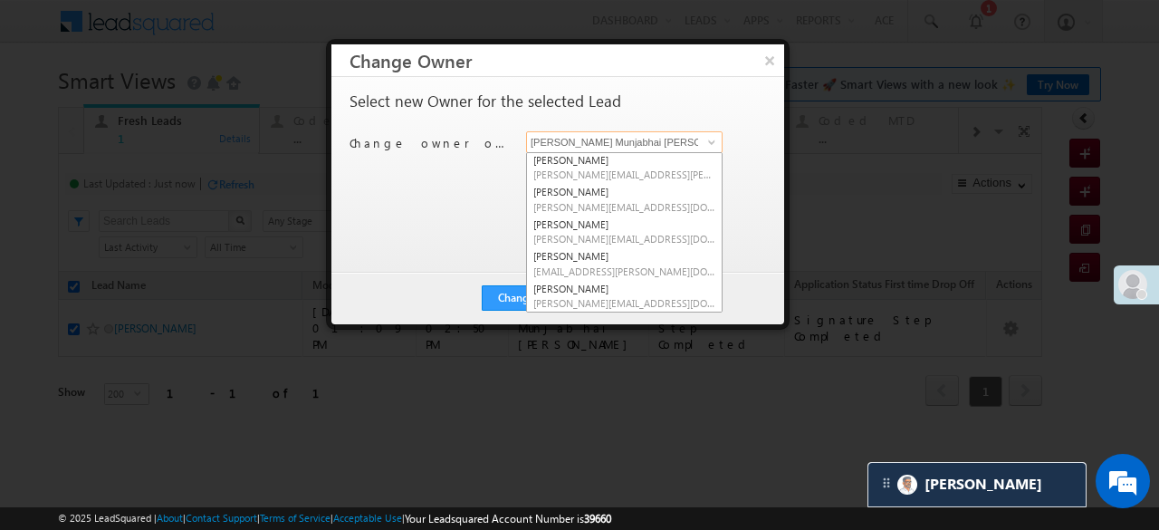
scroll to position [32, 0]
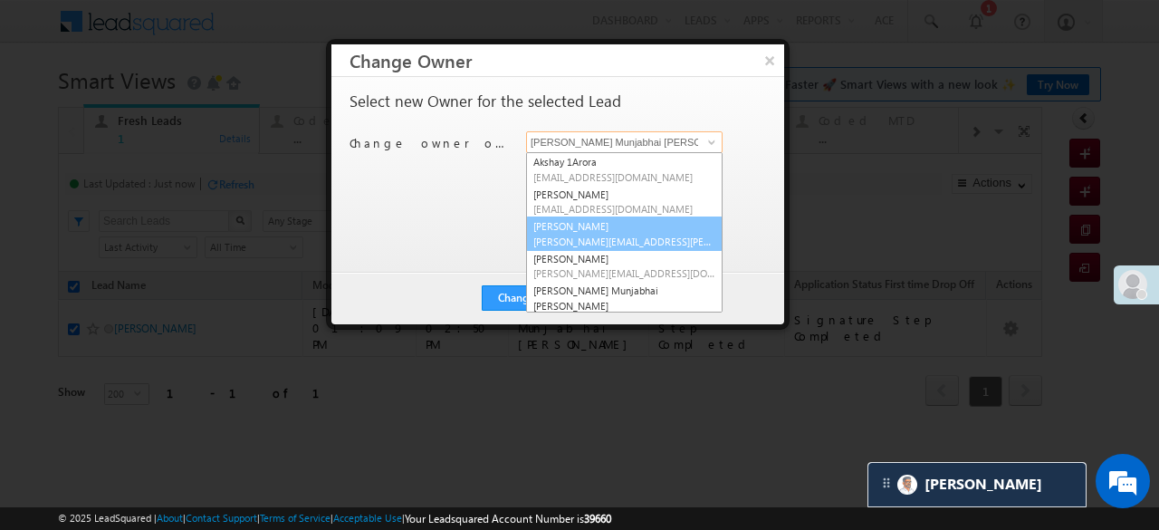
click at [570, 235] on span "Manshi.Desai@angelbroking.com" at bounding box center [624, 241] width 182 height 14
type input "Desai Manshi"
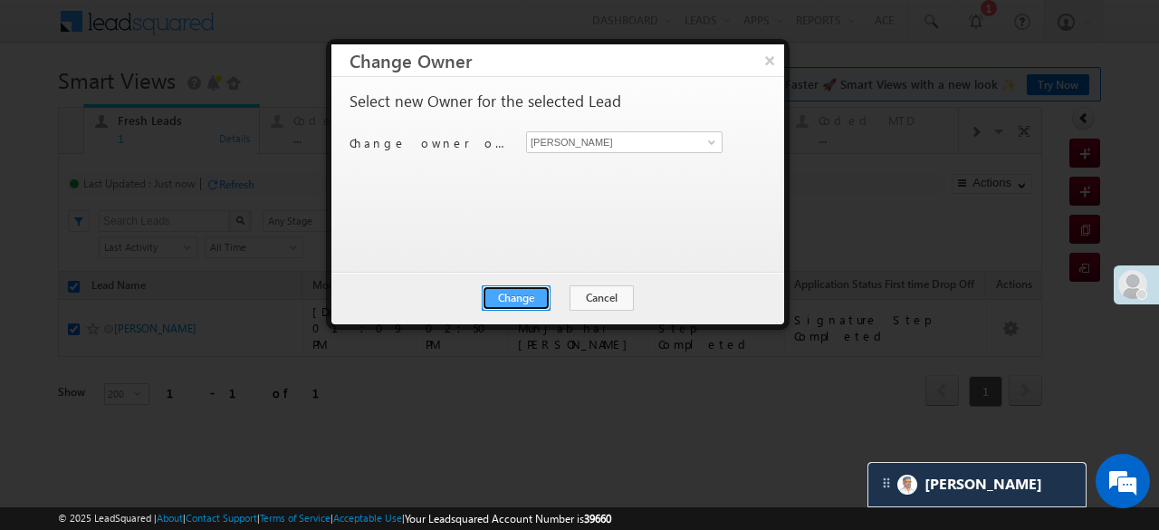
click at [527, 302] on button "Change" at bounding box center [516, 297] width 69 height 25
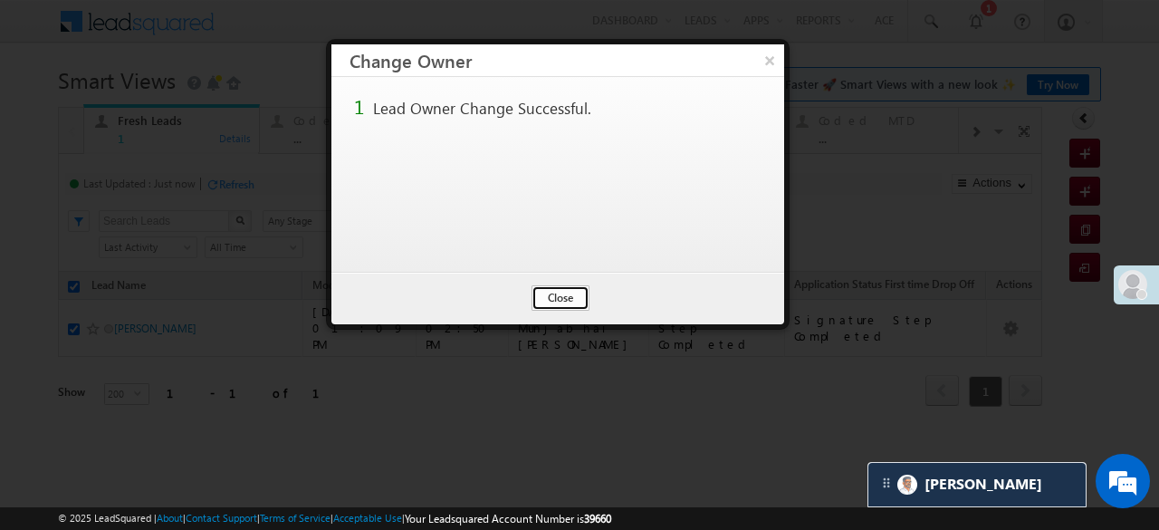
click at [549, 294] on button "Close" at bounding box center [560, 297] width 58 height 25
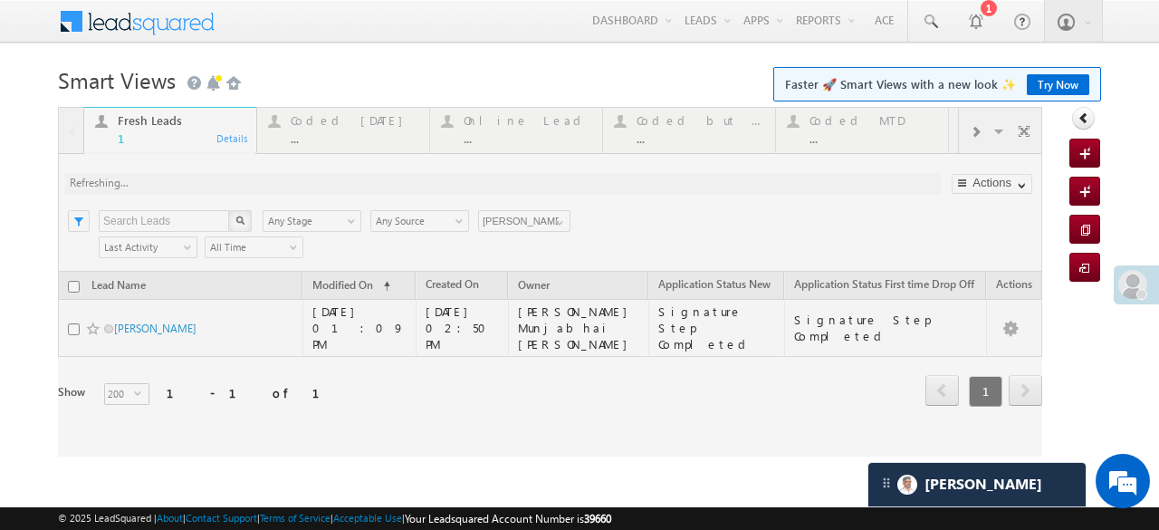
checkbox input "false"
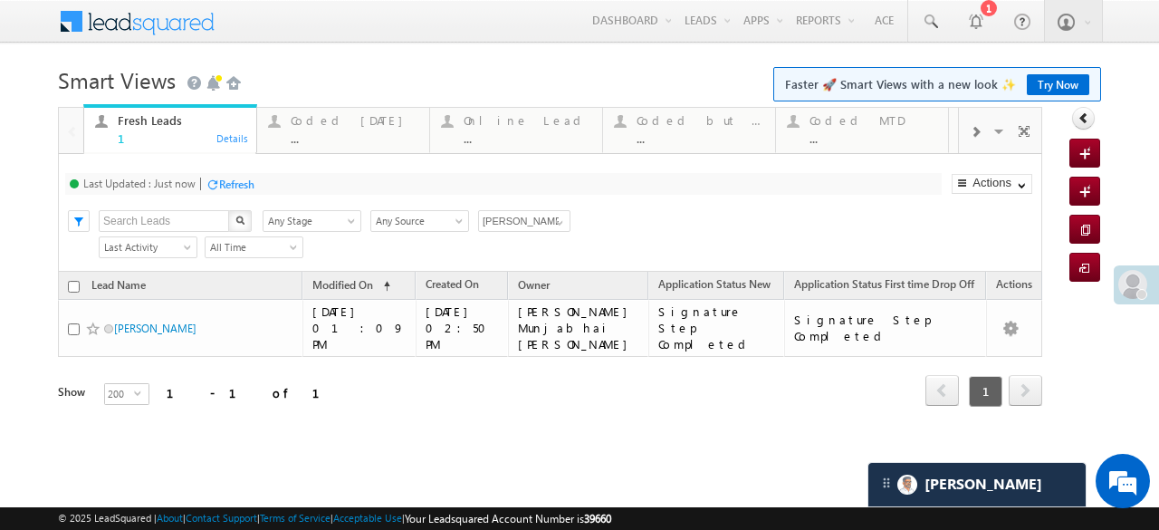
click at [243, 180] on div "Refresh" at bounding box center [236, 184] width 35 height 14
click at [230, 180] on div "Refresh" at bounding box center [236, 184] width 35 height 14
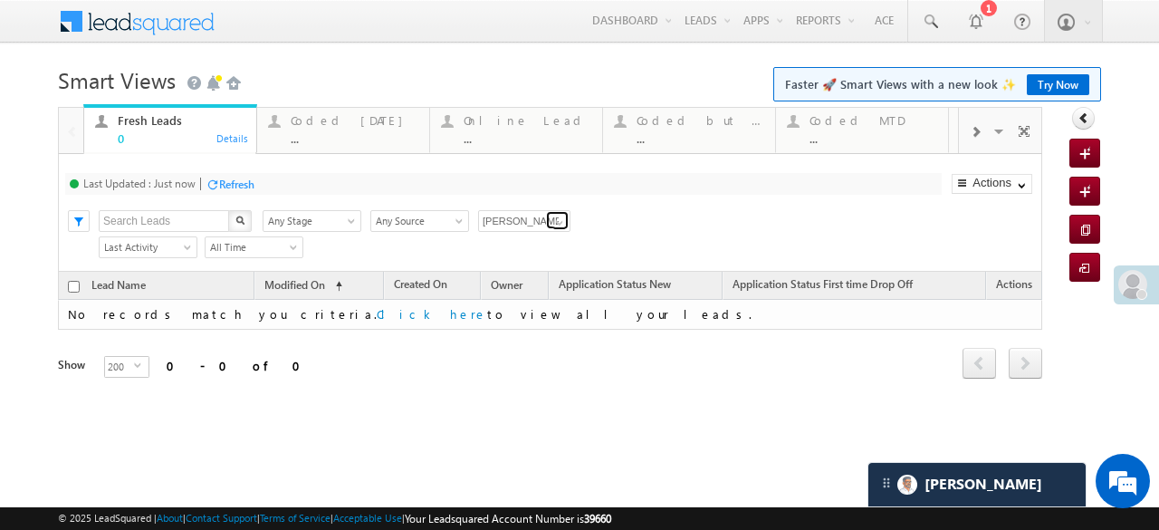
click at [555, 218] on span at bounding box center [559, 222] width 14 height 14
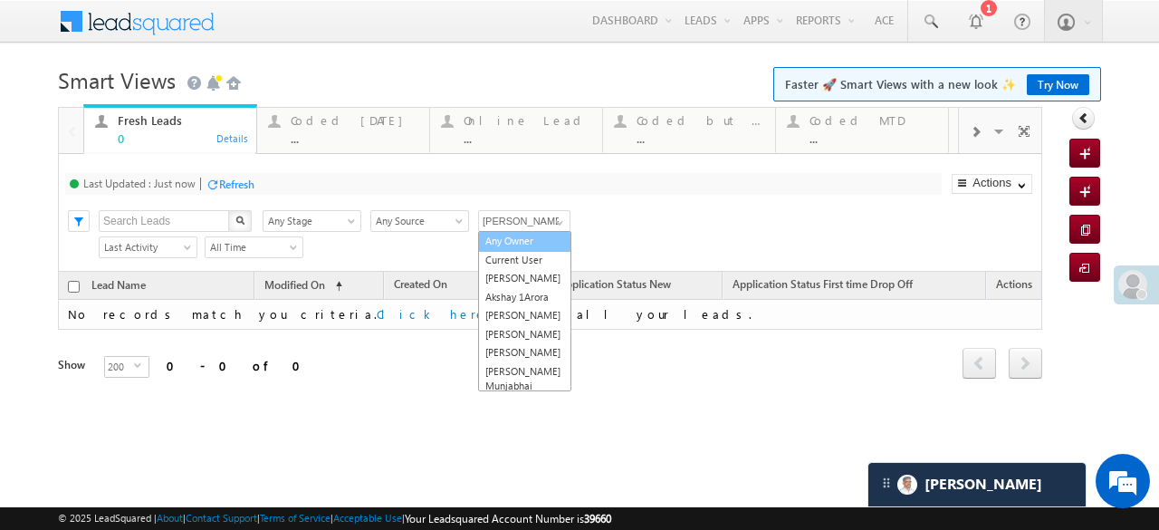
click at [511, 242] on link "Any Owner" at bounding box center [524, 241] width 93 height 21
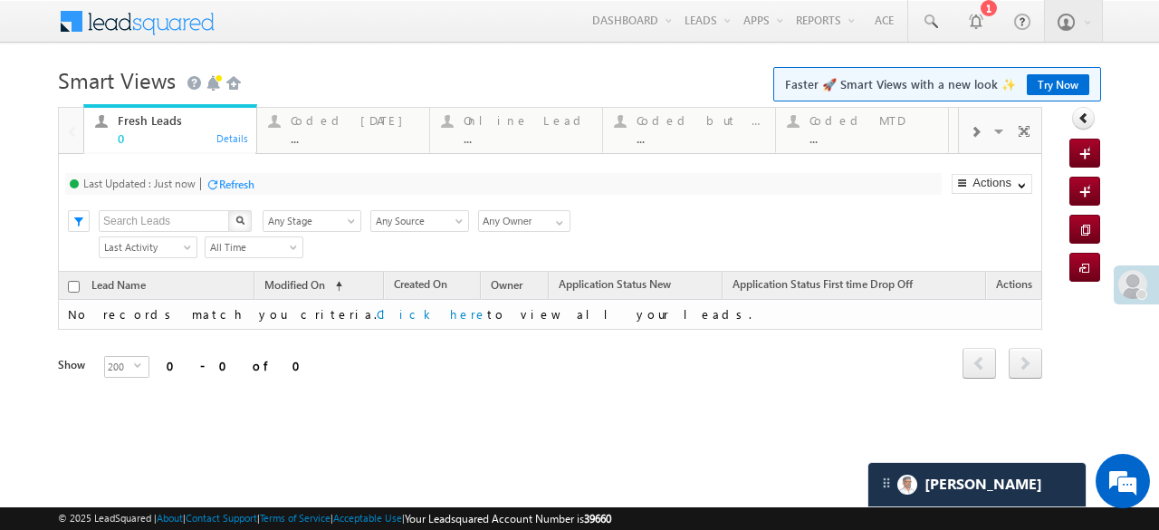
click at [227, 183] on div "Refresh" at bounding box center [236, 184] width 35 height 14
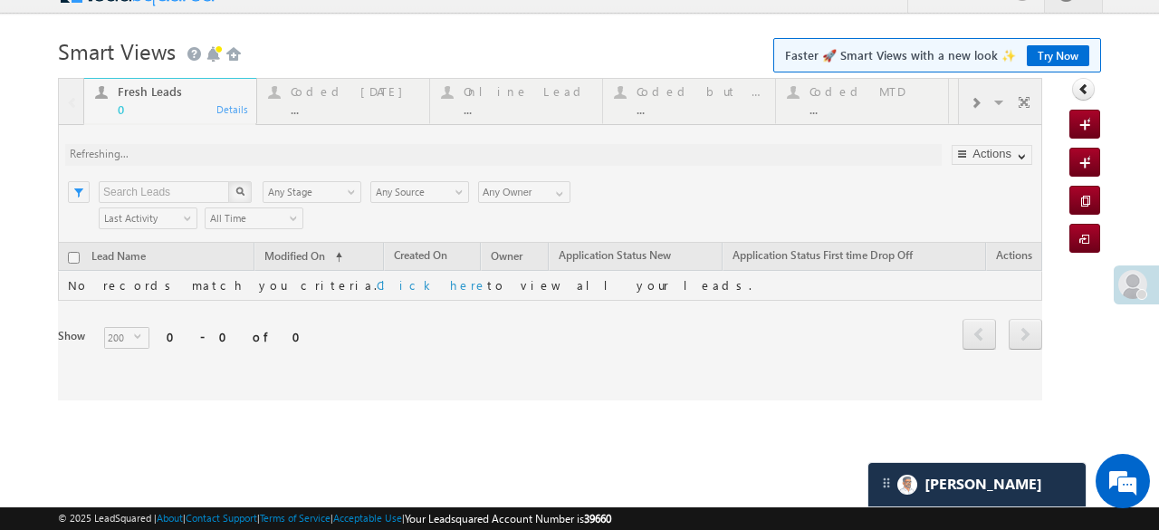
scroll to position [0, 0]
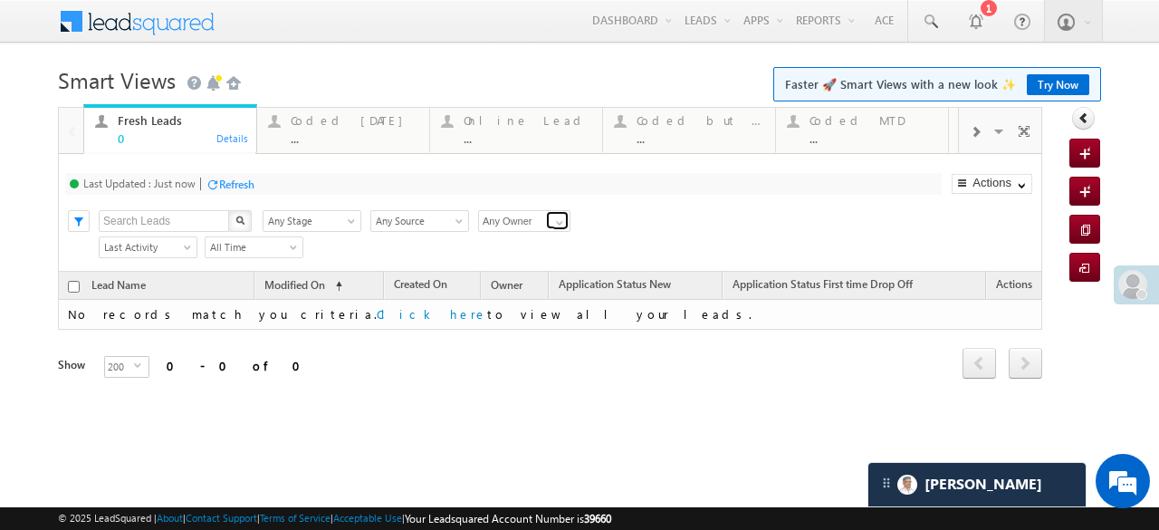
click at [558, 224] on span at bounding box center [559, 222] width 14 height 14
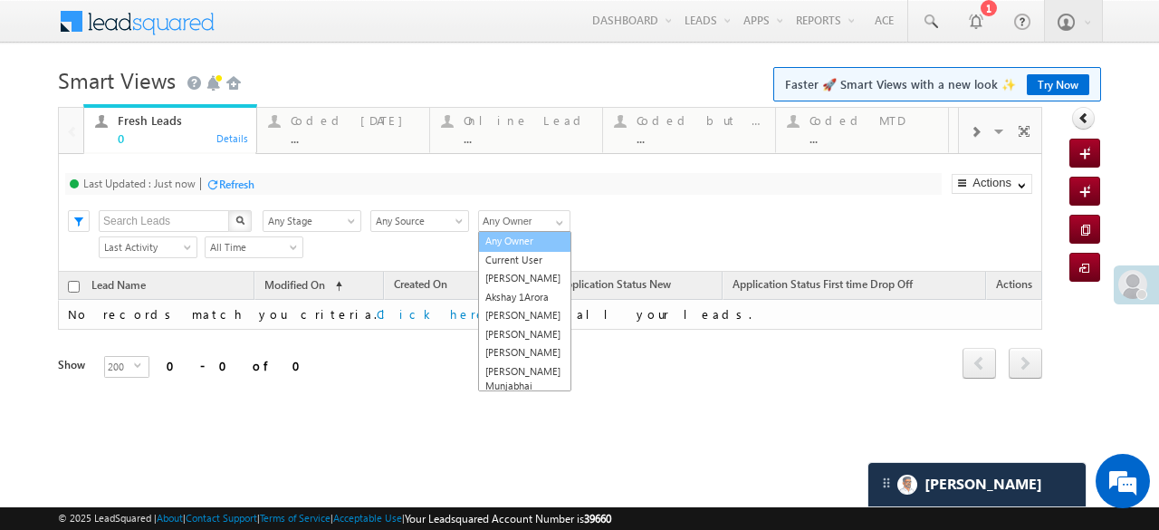
click at [523, 247] on link "Any Owner" at bounding box center [524, 241] width 93 height 21
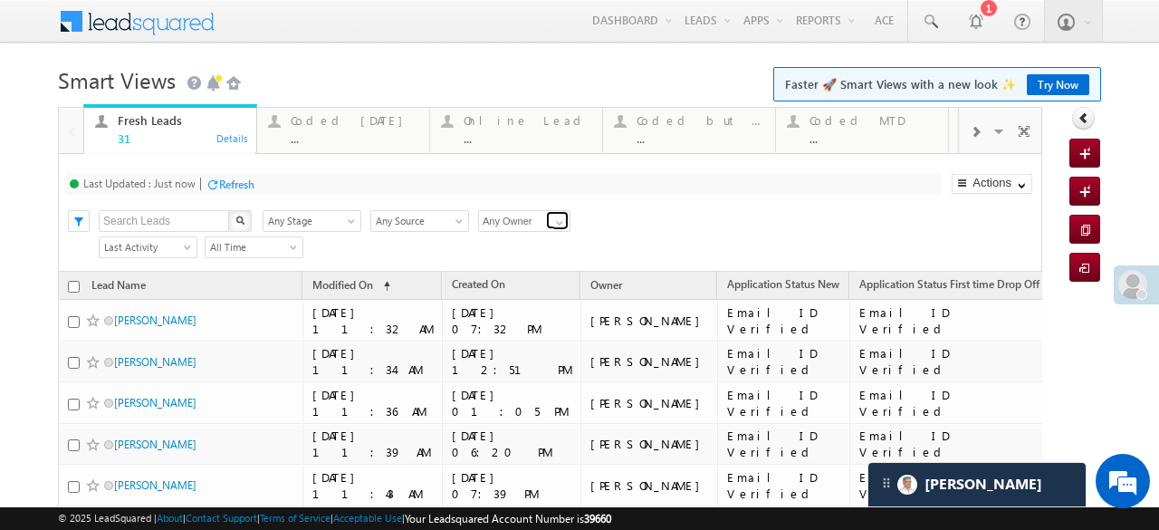
click at [558, 215] on span at bounding box center [559, 222] width 14 height 14
click at [526, 239] on link "[PERSON_NAME]" at bounding box center [524, 241] width 93 height 21
type input "sad"
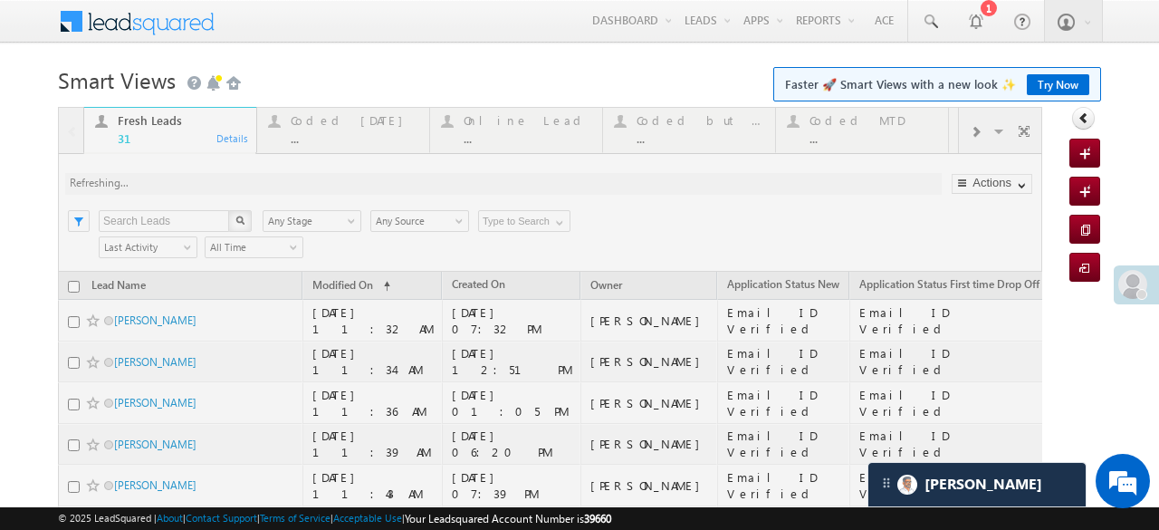
type input "[PERSON_NAME]"
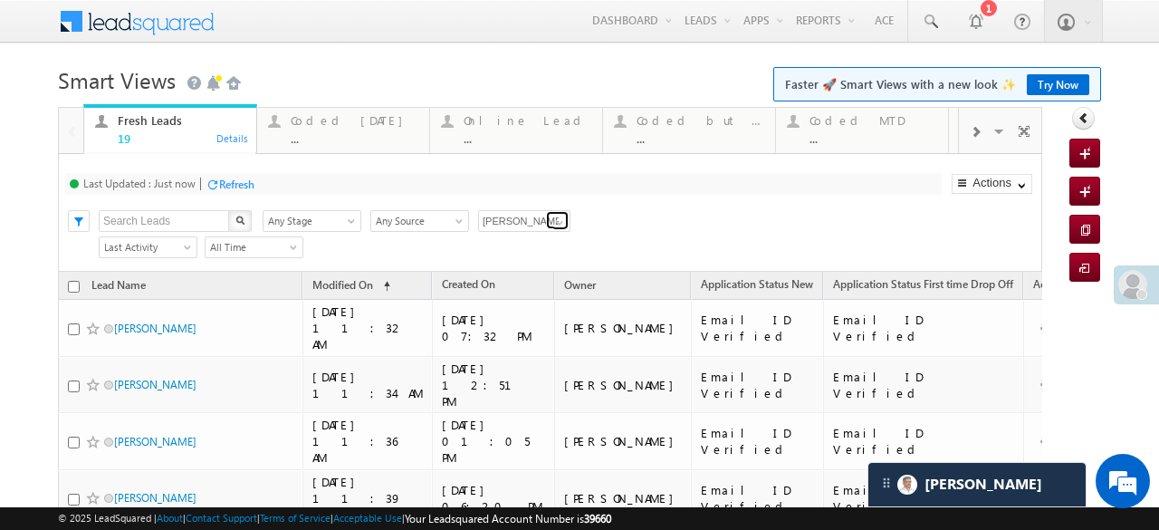
click at [558, 217] on span at bounding box center [559, 222] width 14 height 14
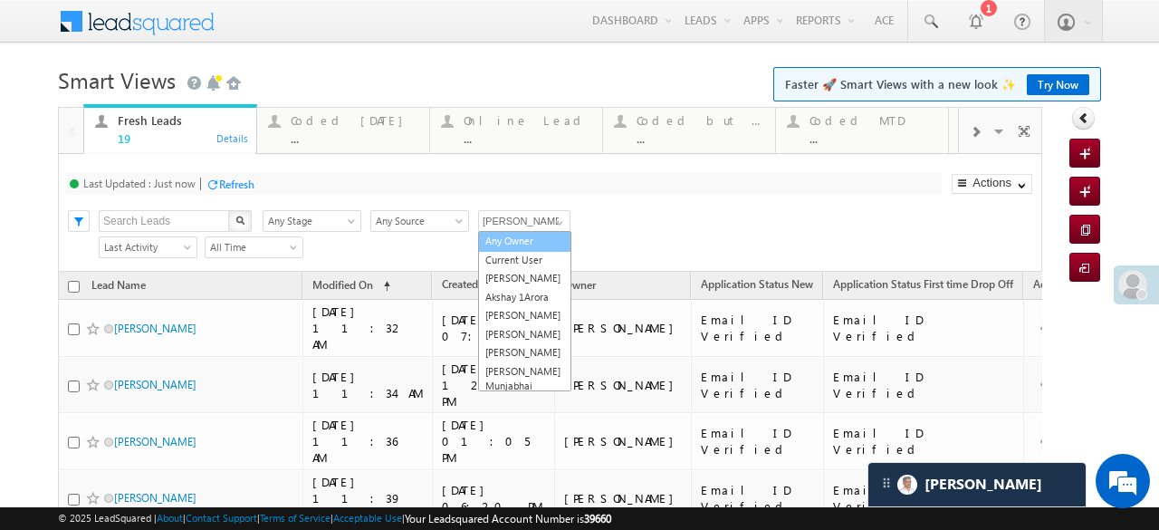
click at [532, 236] on link "Any Owner" at bounding box center [524, 241] width 93 height 21
type input "Any Owner"
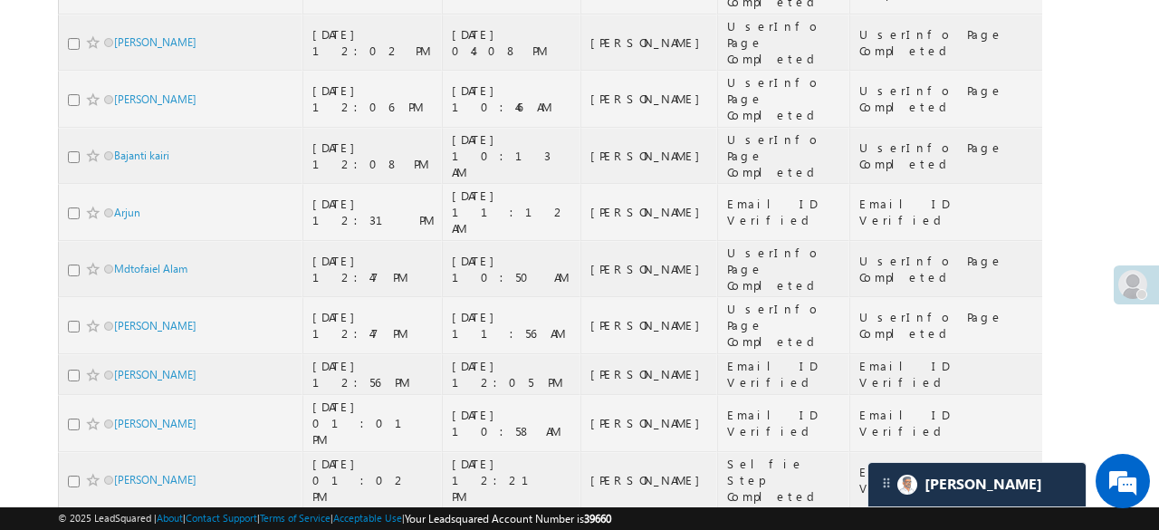
scroll to position [1291, 0]
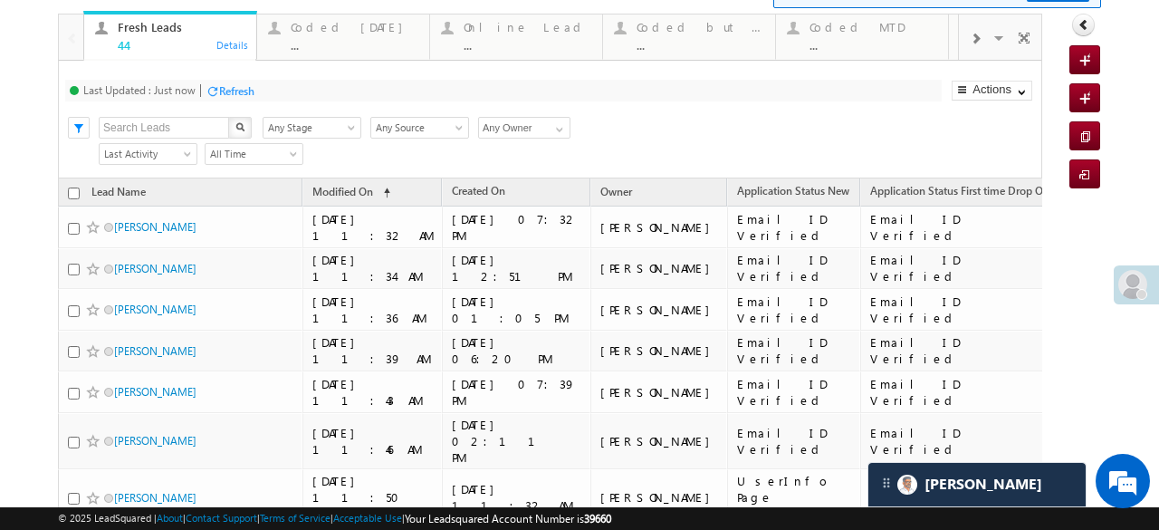
scroll to position [0, 0]
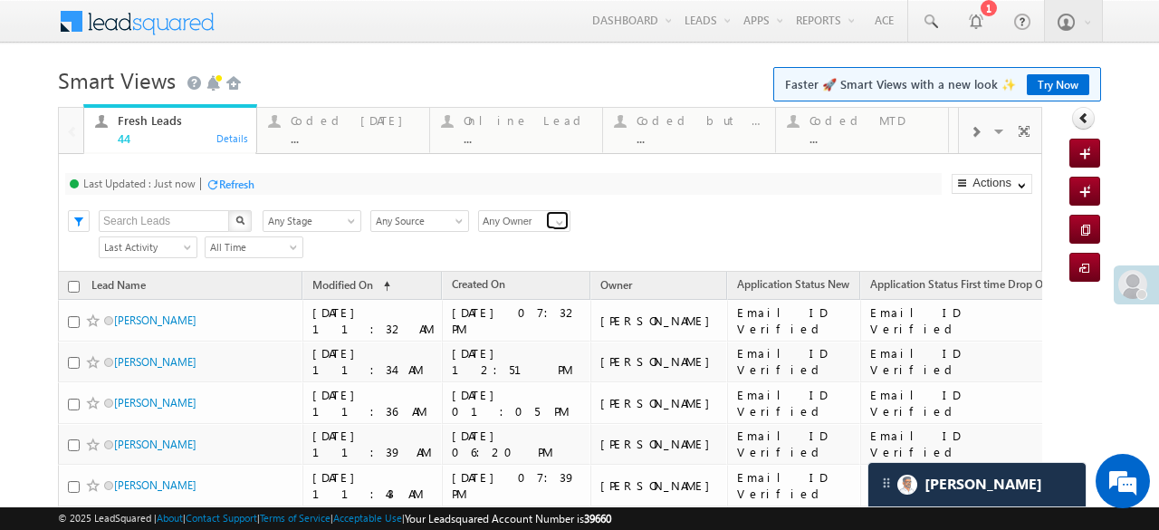
click at [552, 218] on span at bounding box center [559, 222] width 14 height 14
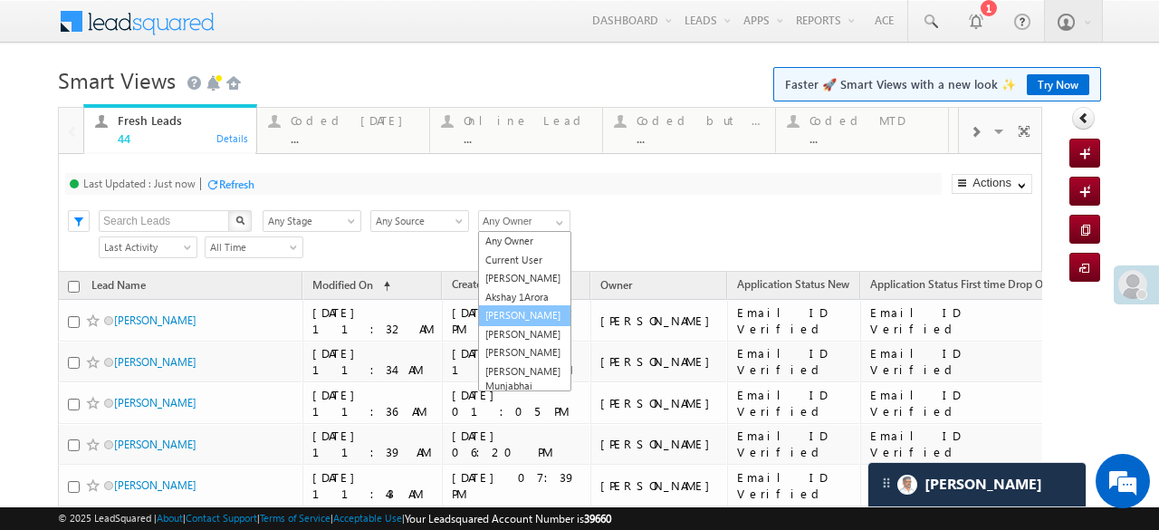
scroll to position [91, 0]
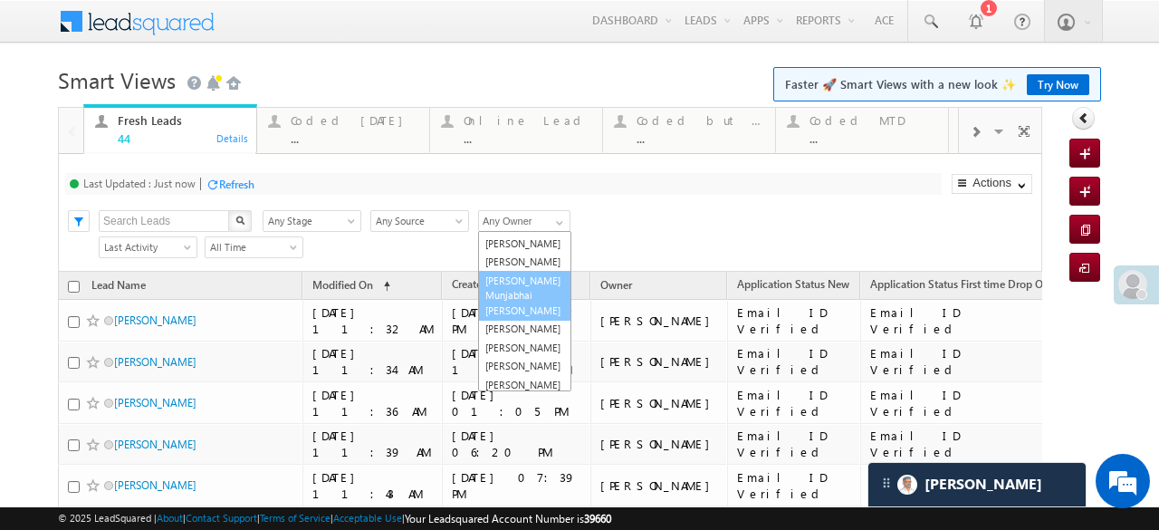
click at [527, 305] on link "[PERSON_NAME] Munjabhai [PERSON_NAME]" at bounding box center [524, 296] width 93 height 51
type input "[PERSON_NAME] Munjabhai [PERSON_NAME]"
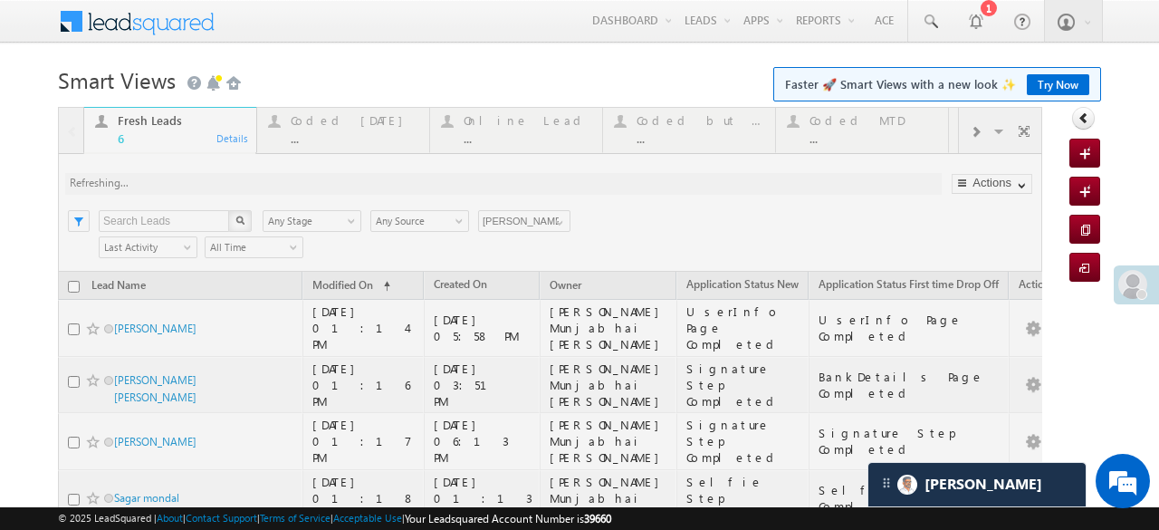
scroll to position [155, 0]
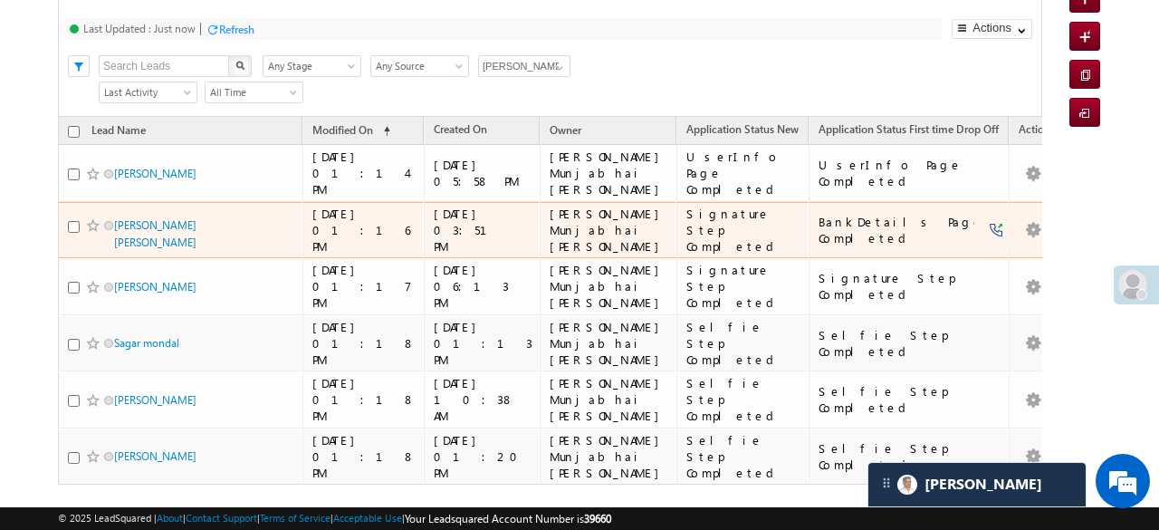
click at [67, 204] on td "Afaz Uddin Ahmed" at bounding box center [180, 230] width 244 height 57
click at [69, 221] on input "checkbox" at bounding box center [74, 227] width 12 height 12
checkbox input "true"
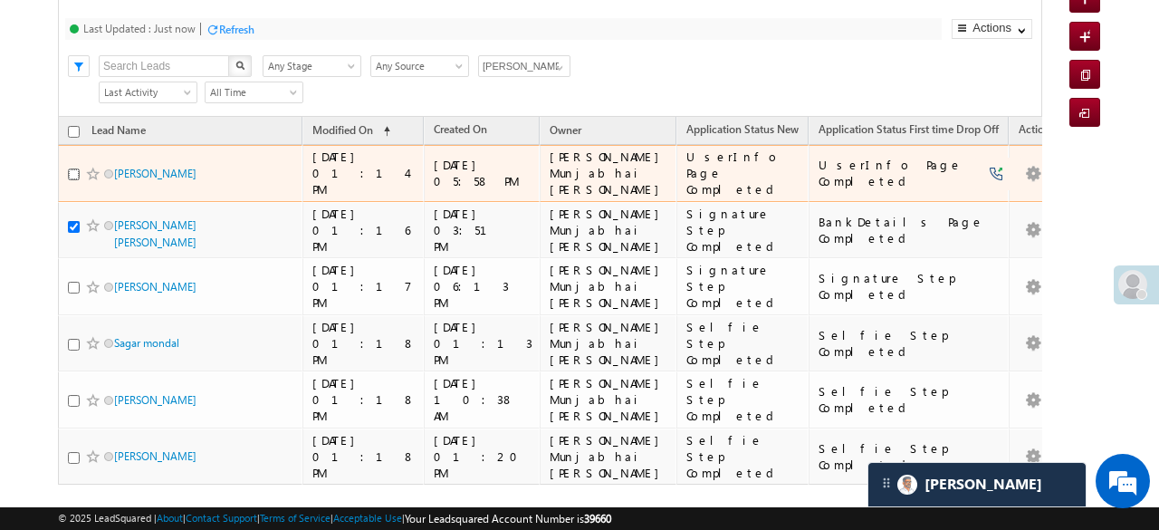
click at [73, 169] on input "checkbox" at bounding box center [74, 174] width 12 height 12
checkbox input "true"
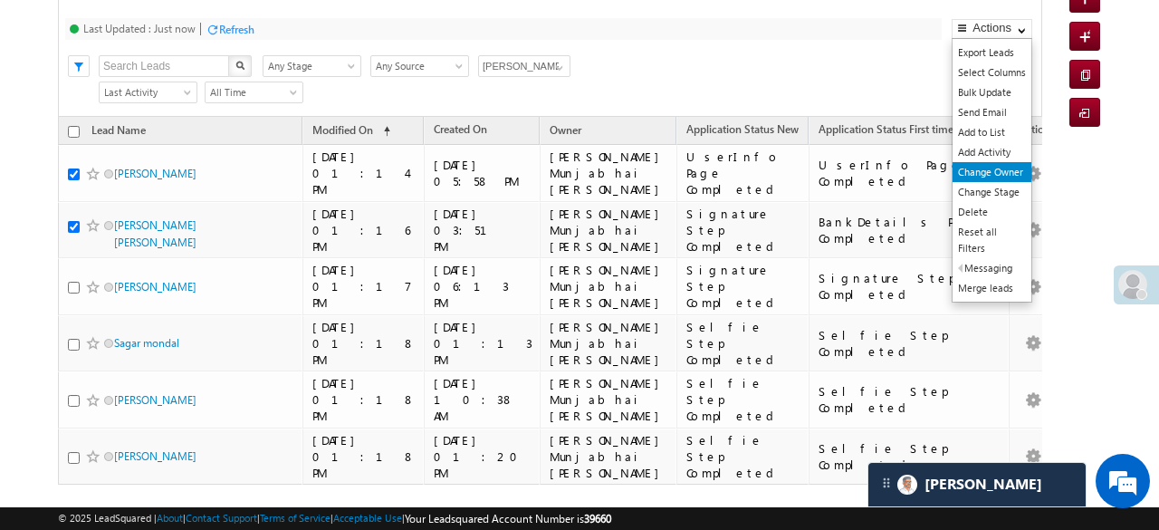
click at [994, 167] on link "Change Owner" at bounding box center [991, 172] width 79 height 20
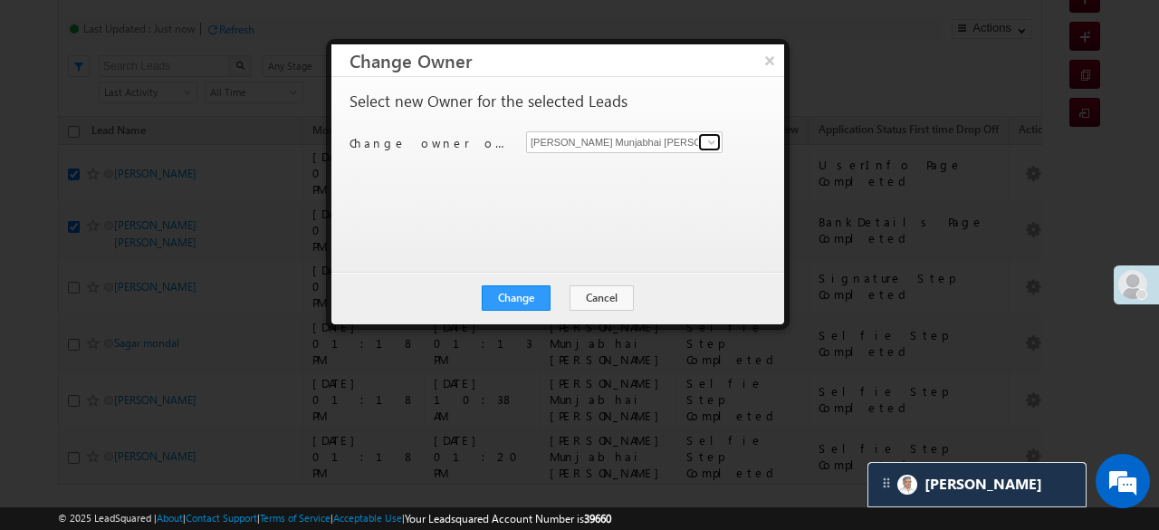
click at [711, 144] on span at bounding box center [711, 142] width 14 height 14
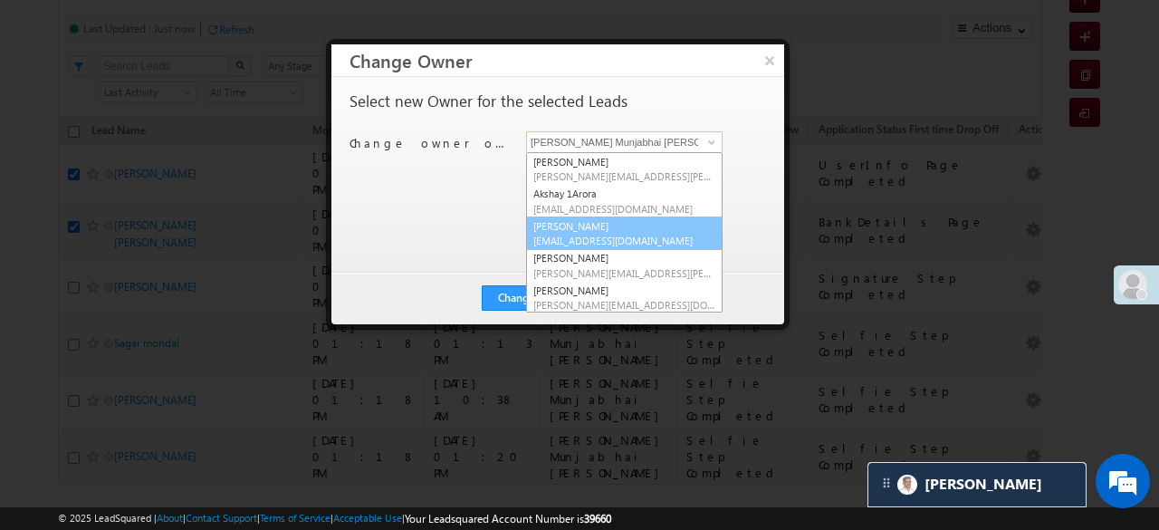
click at [556, 225] on link "chetan goswami Chetan.Goswami@angelbroking.com" at bounding box center [624, 233] width 196 height 34
type input "[PERSON_NAME]"
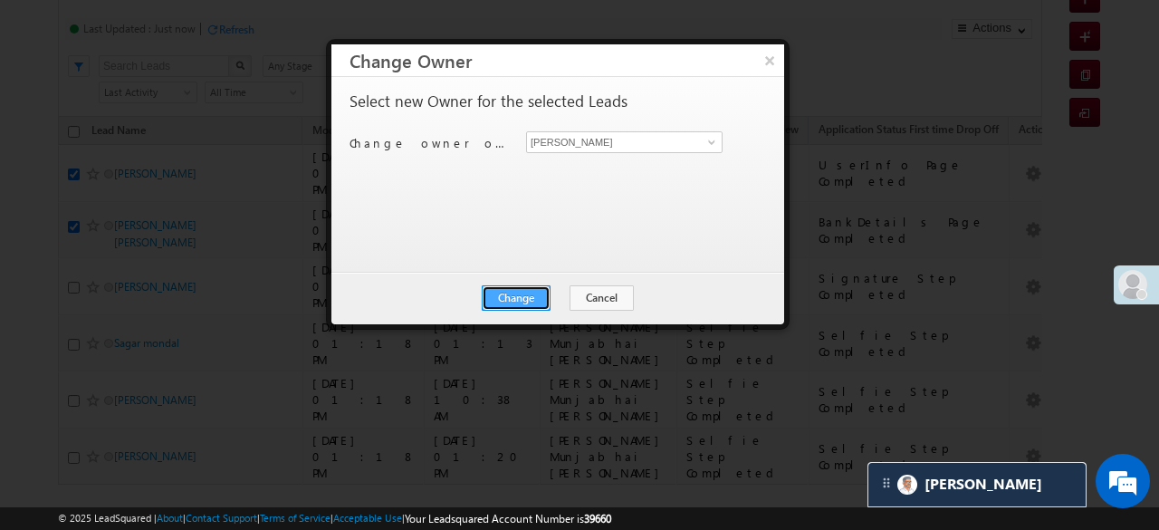
click at [530, 291] on button "Change" at bounding box center [516, 297] width 69 height 25
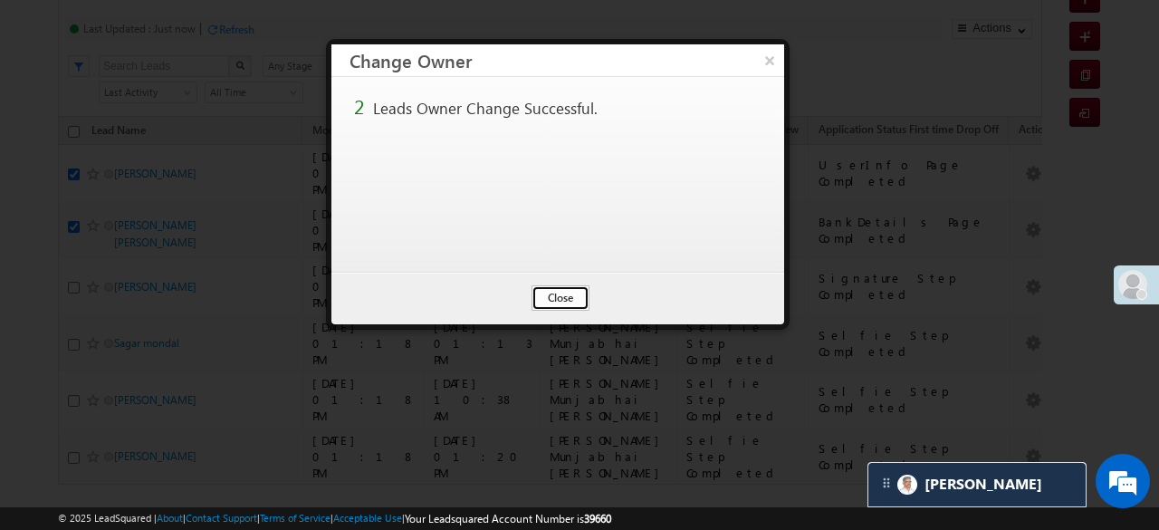
click at [551, 292] on button "Close" at bounding box center [560, 297] width 58 height 25
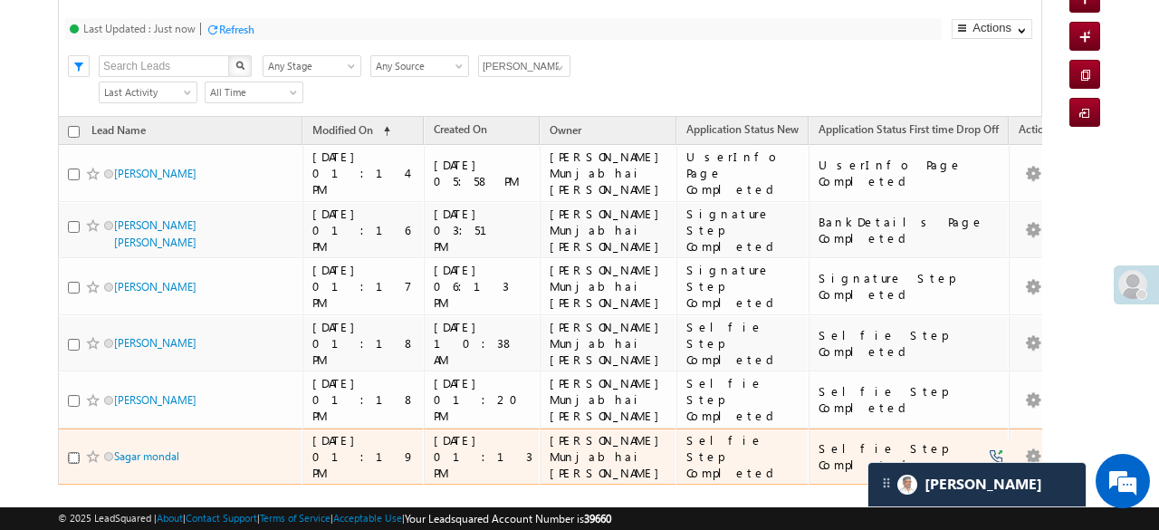
click at [74, 452] on input "checkbox" at bounding box center [74, 458] width 12 height 12
checkbox input "true"
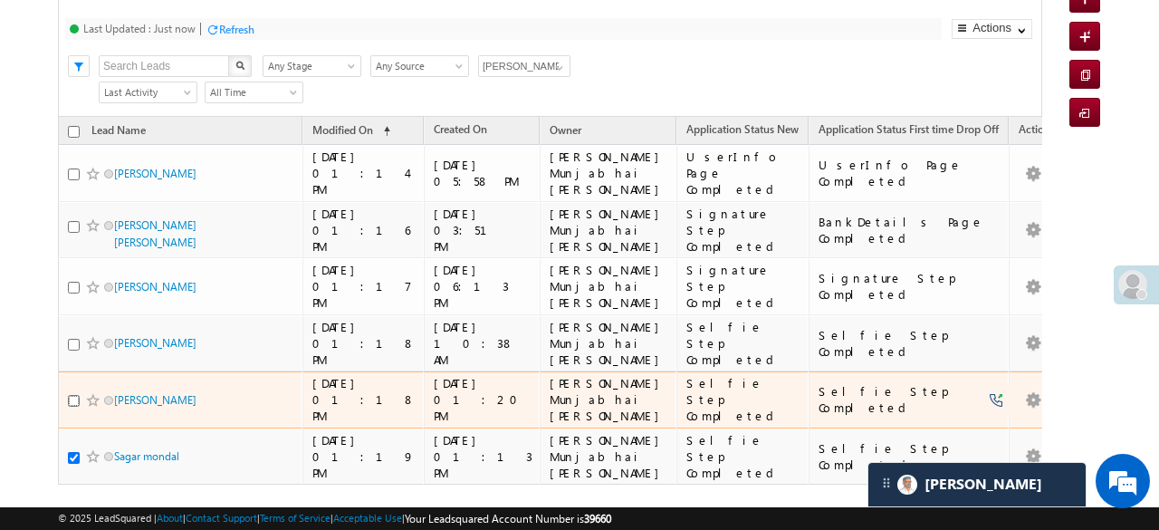
click at [72, 395] on input "checkbox" at bounding box center [74, 401] width 12 height 12
checkbox input "true"
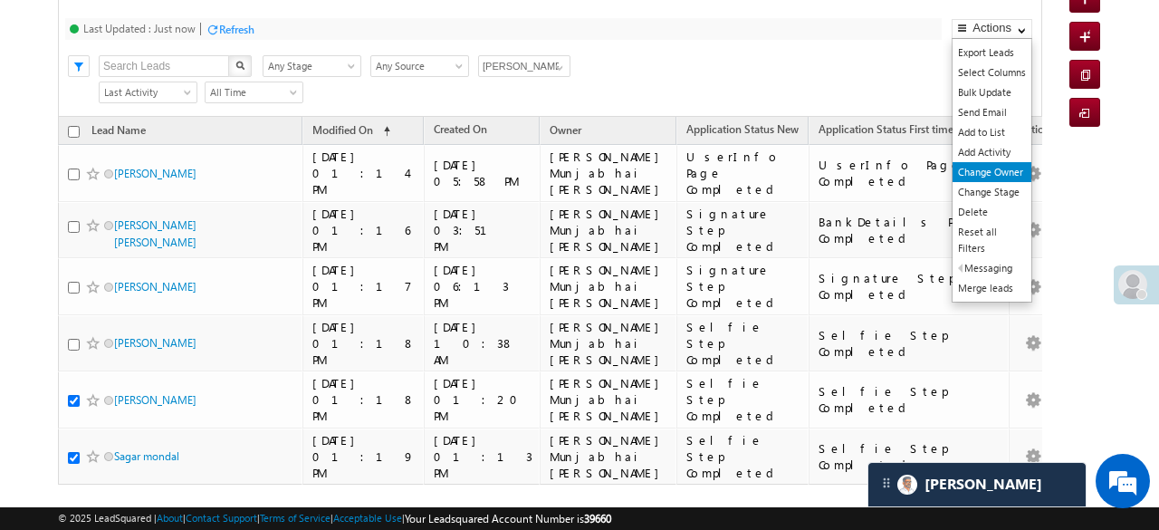
click at [990, 166] on link "Change Owner" at bounding box center [991, 172] width 79 height 20
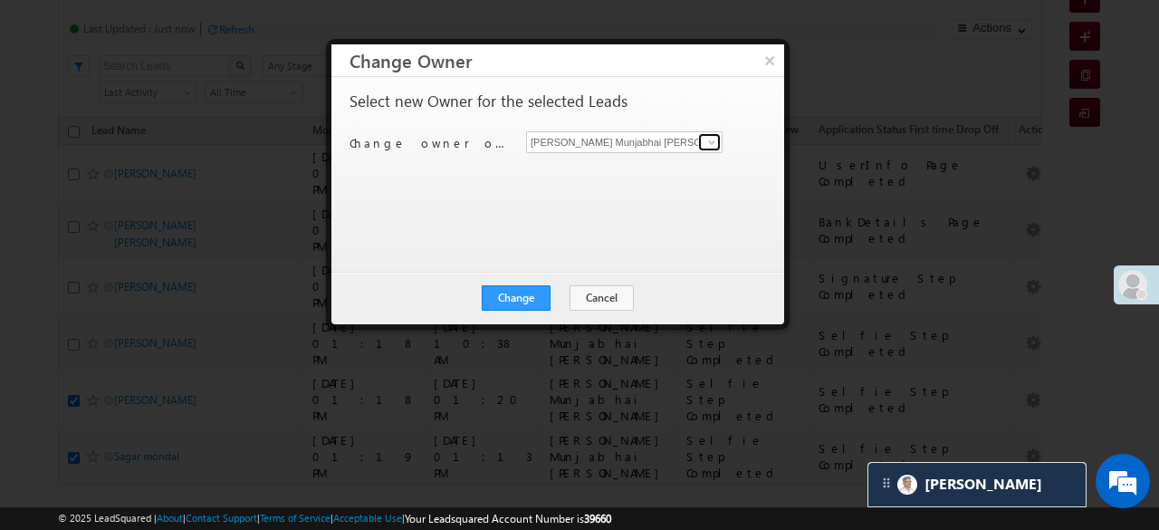
click at [706, 140] on span at bounding box center [711, 142] width 14 height 14
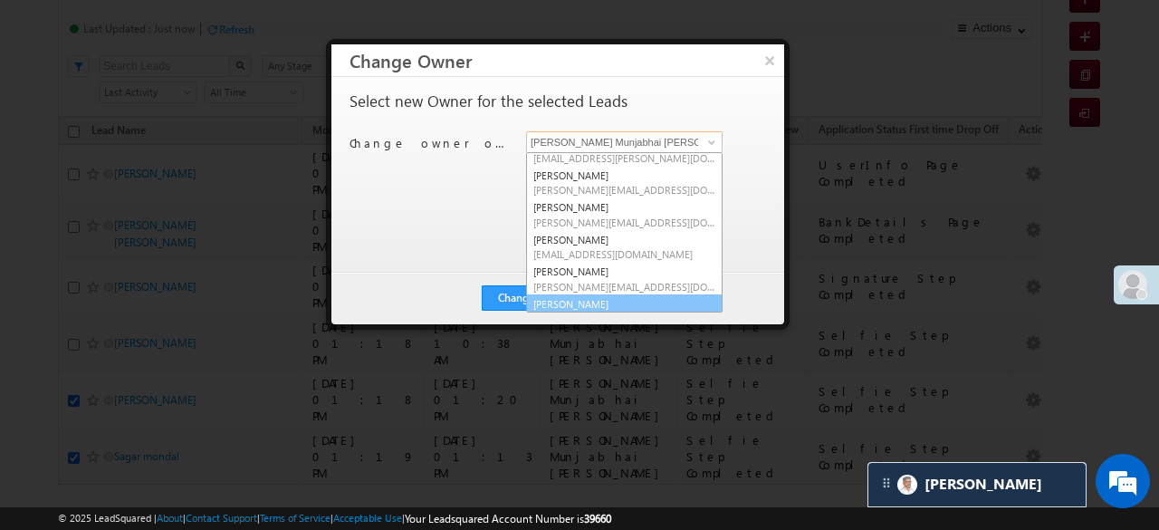
scroll to position [291, 0]
drag, startPoint x: 568, startPoint y: 282, endPoint x: 539, endPoint y: 291, distance: 30.3
click at [568, 293] on link "Siddhi Shah Siddhi.Shah@angelbroking.com" at bounding box center [624, 310] width 196 height 34
type input "Siddhi Shah"
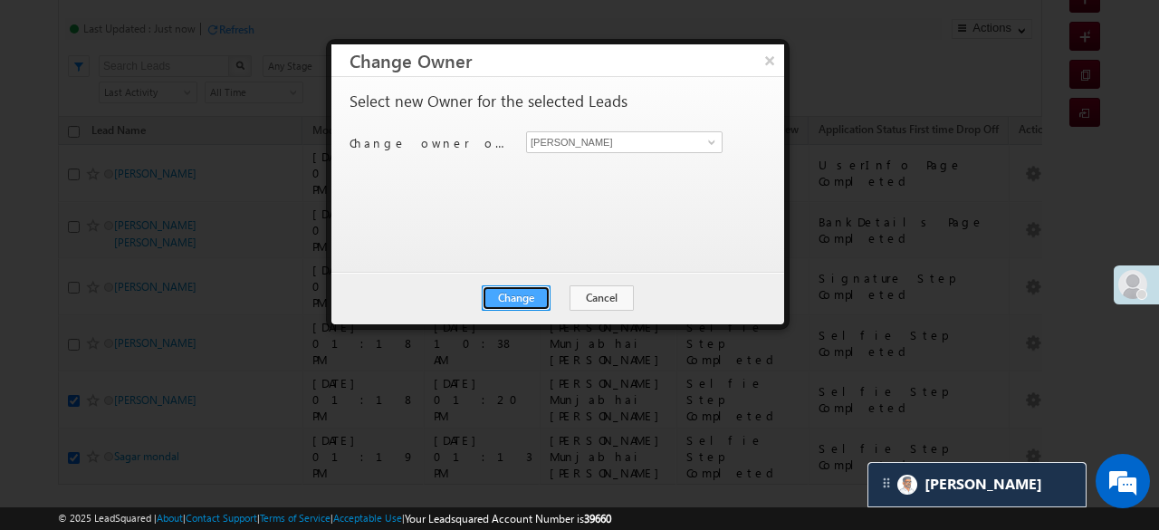
click at [517, 294] on button "Change" at bounding box center [516, 297] width 69 height 25
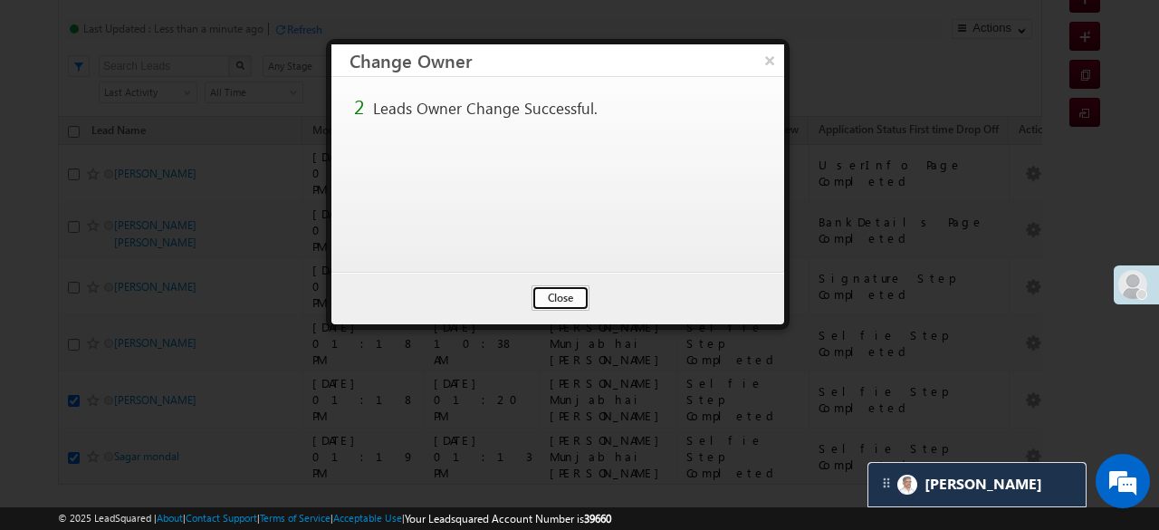
click at [558, 301] on button "Close" at bounding box center [560, 297] width 58 height 25
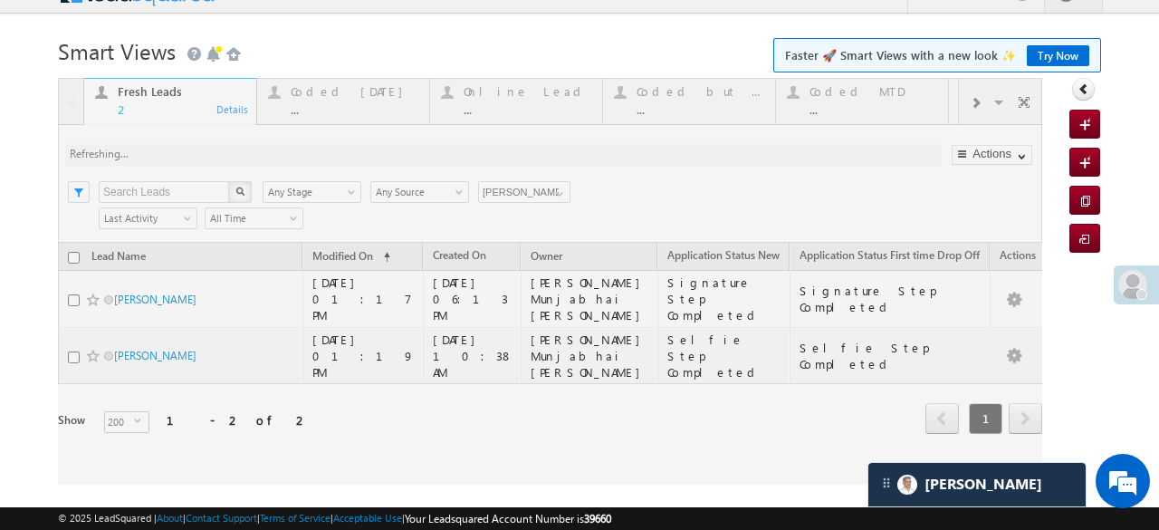
scroll to position [29, 0]
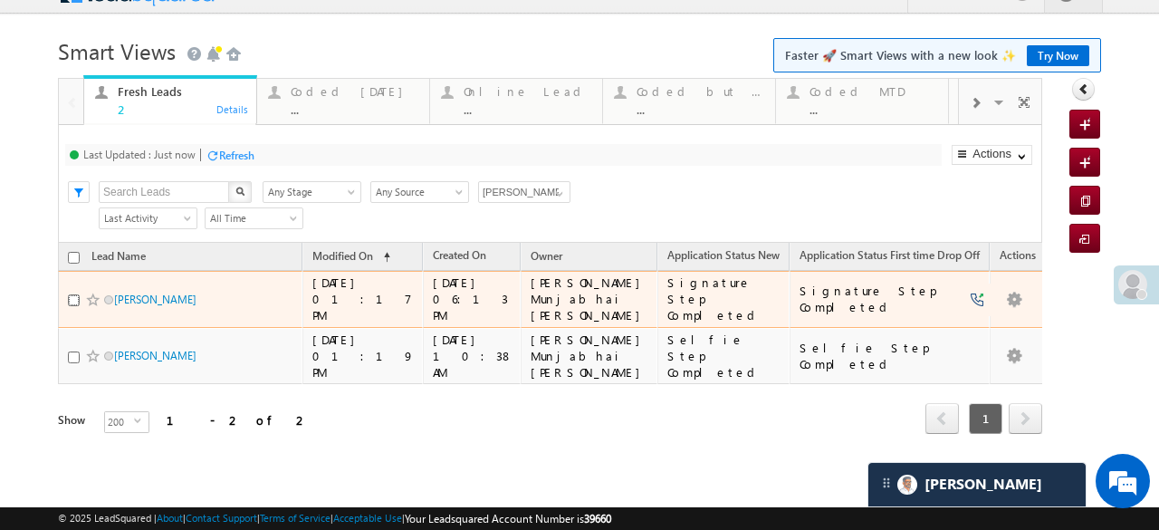
click at [74, 294] on input "checkbox" at bounding box center [74, 300] width 12 height 12
checkbox input "true"
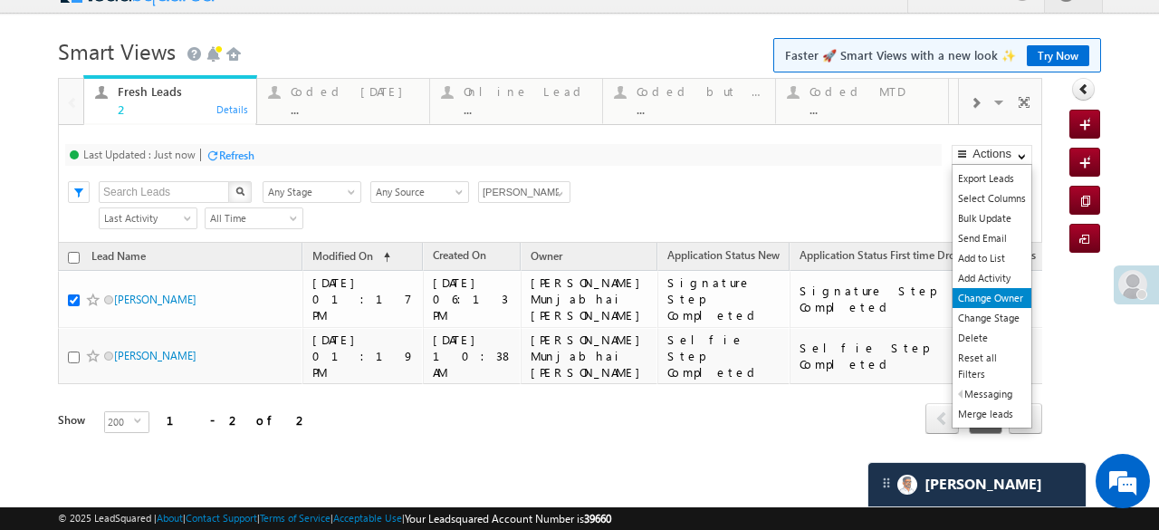
click at [990, 297] on link "Change Owner" at bounding box center [991, 298] width 79 height 20
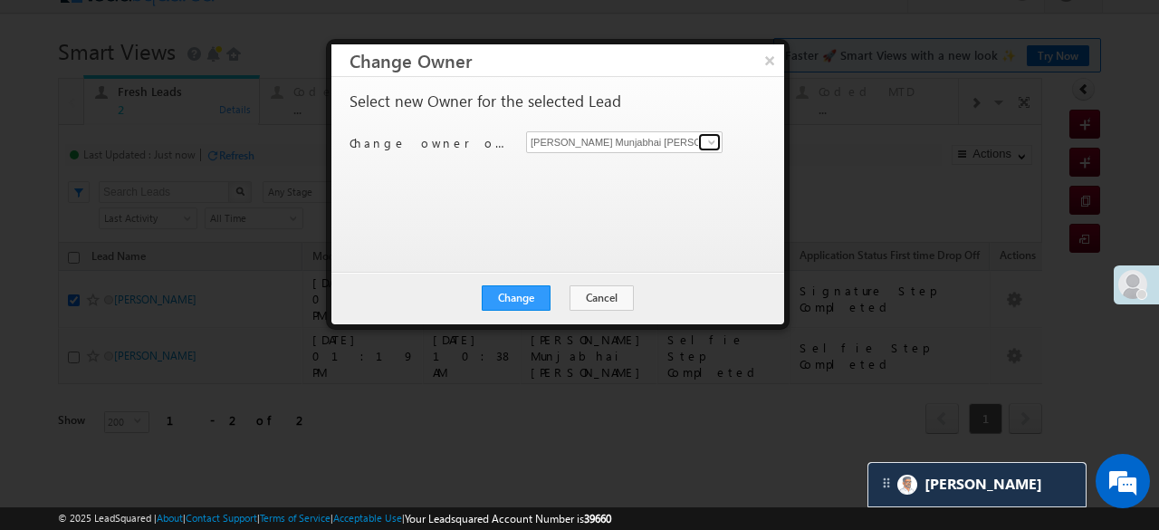
click at [712, 142] on span at bounding box center [711, 142] width 14 height 14
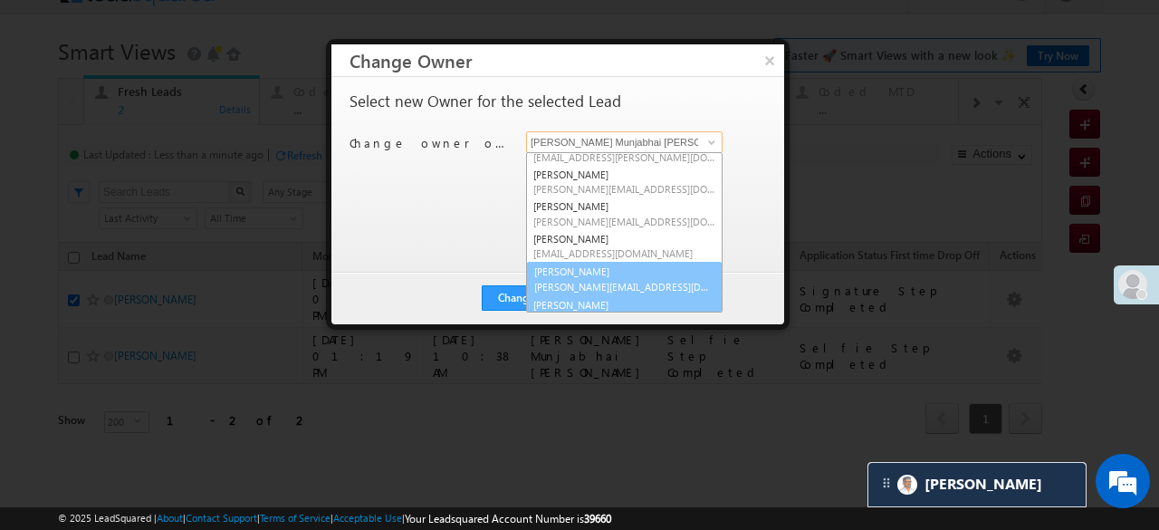
scroll to position [291, 0]
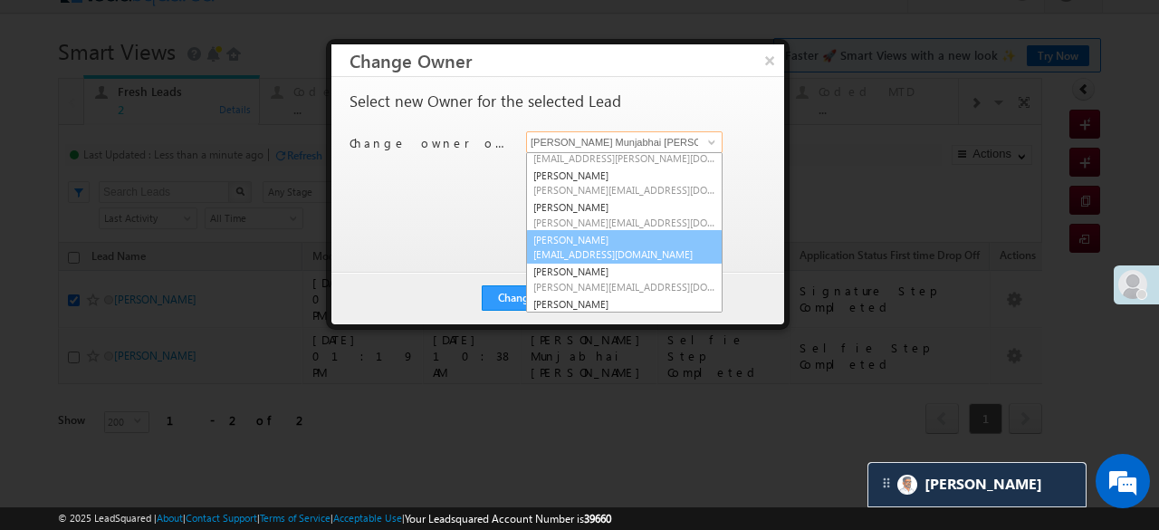
click at [579, 247] on span "Sana.Shaikh@angelbroking.com" at bounding box center [624, 254] width 182 height 14
type input "[PERSON_NAME]"
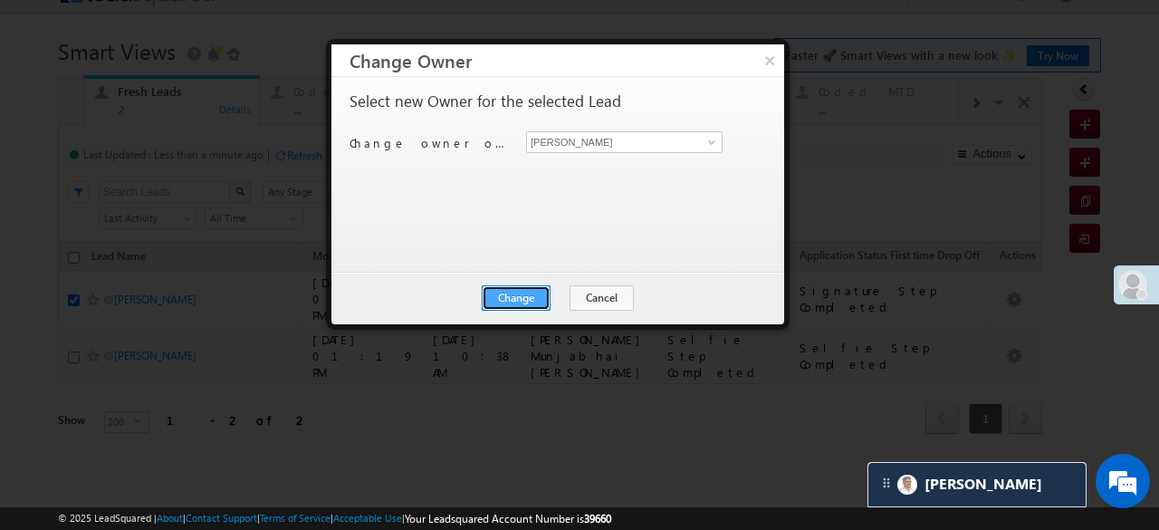
click at [530, 290] on button "Change" at bounding box center [516, 297] width 69 height 25
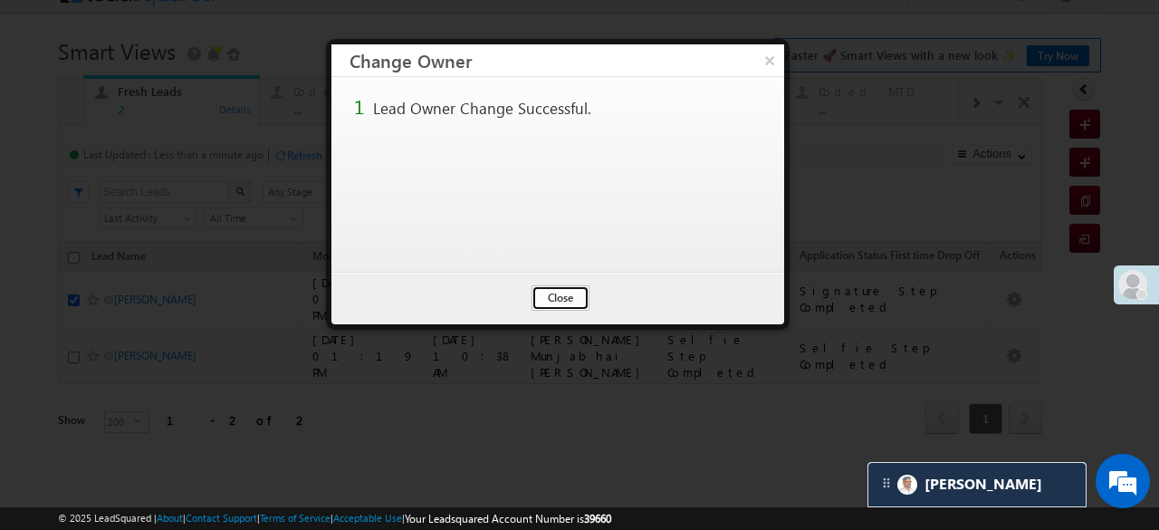
click at [565, 295] on button "Close" at bounding box center [560, 297] width 58 height 25
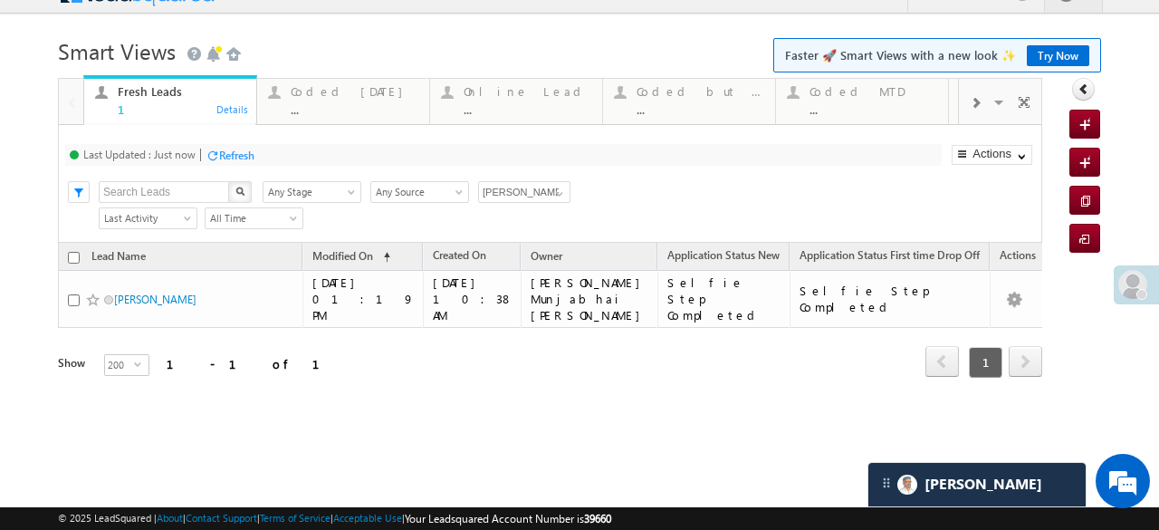
click at [72, 257] on input "checkbox" at bounding box center [74, 258] width 12 height 12
checkbox input "true"
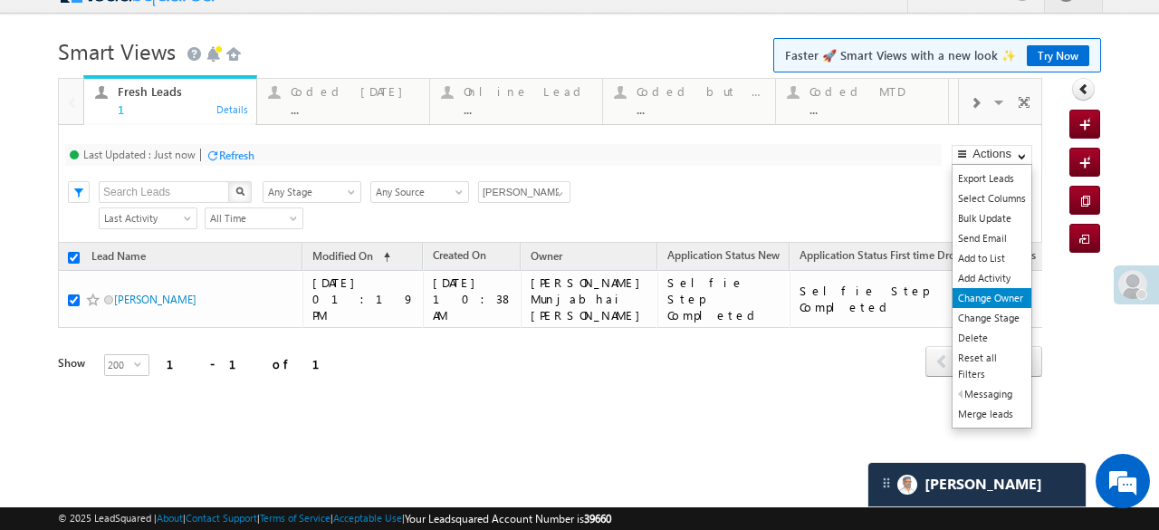
click at [1007, 293] on link "Change Owner" at bounding box center [991, 298] width 79 height 20
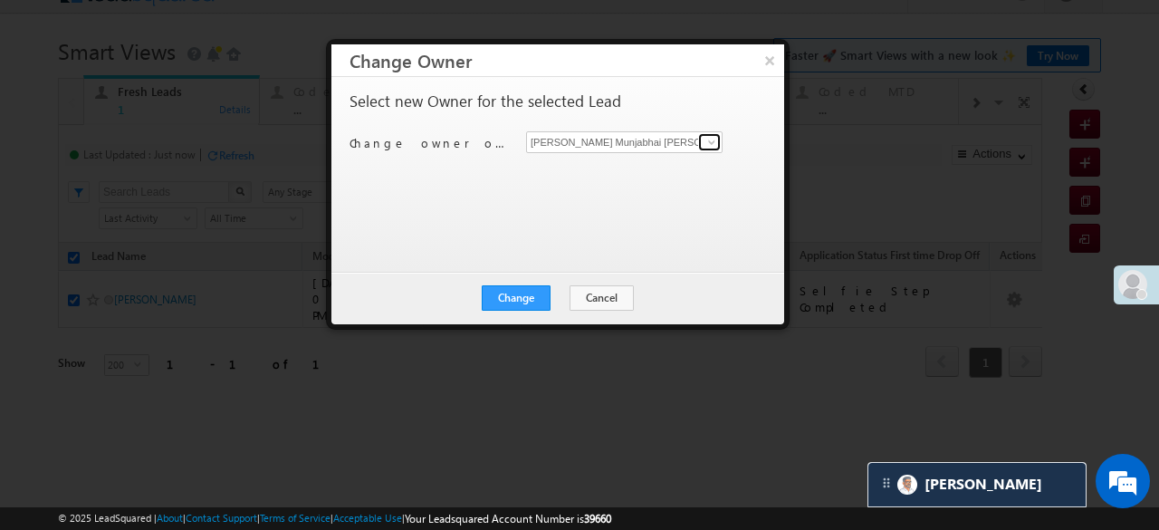
click at [710, 141] on span at bounding box center [711, 142] width 14 height 14
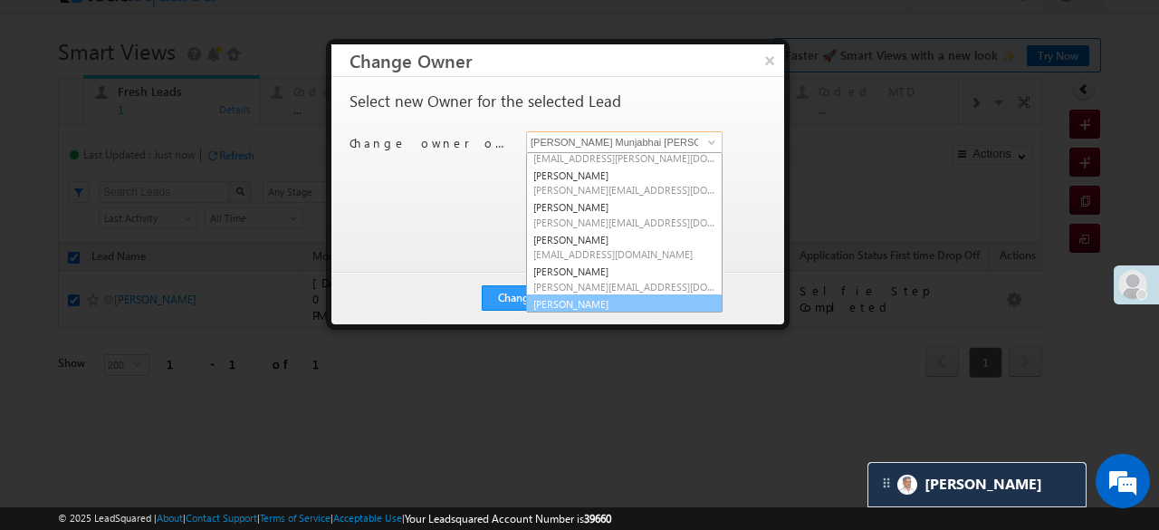
scroll to position [291, 0]
click at [569, 293] on link "Siddhi Shah Siddhi.Shah@angelbroking.com" at bounding box center [624, 310] width 196 height 34
type input "Siddhi Shah"
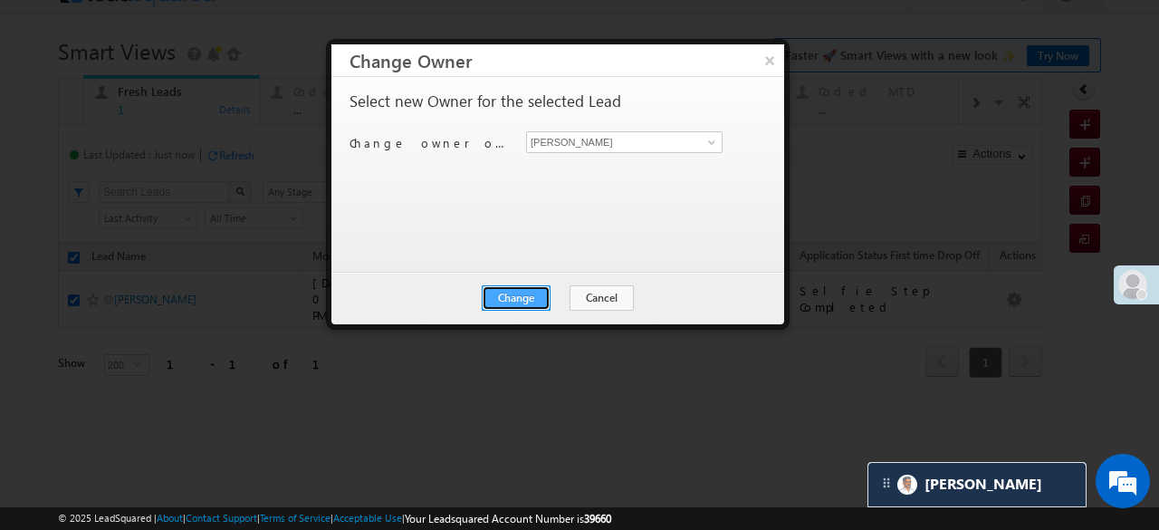
click at [526, 291] on button "Change" at bounding box center [516, 297] width 69 height 25
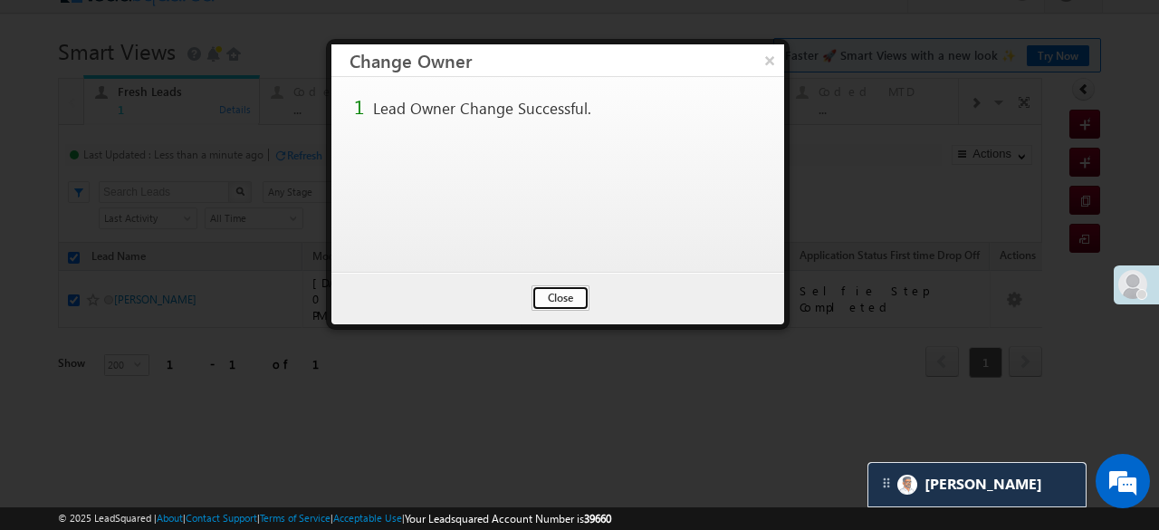
click at [578, 292] on button "Close" at bounding box center [560, 297] width 58 height 25
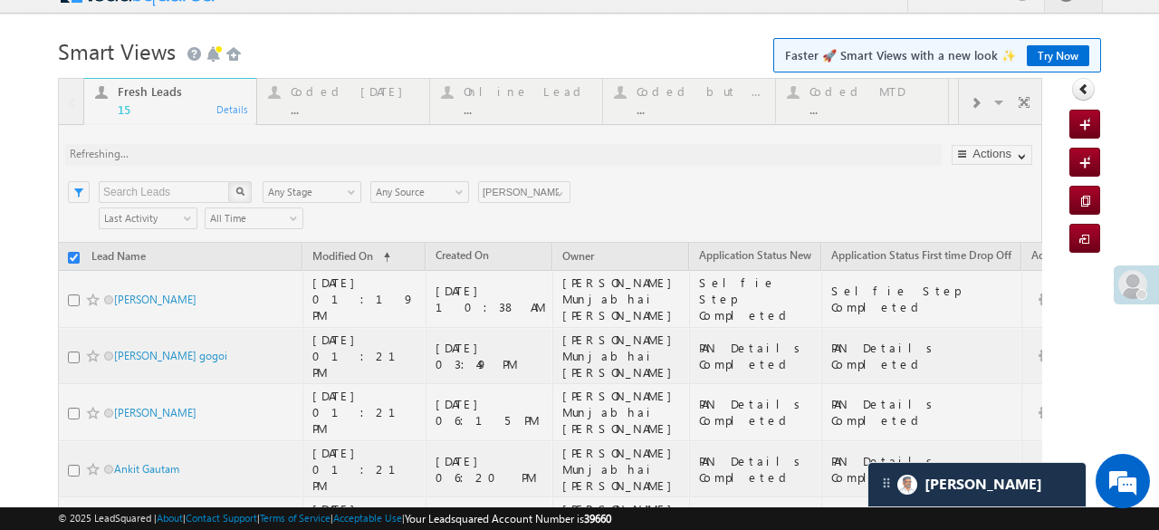
checkbox input "false"
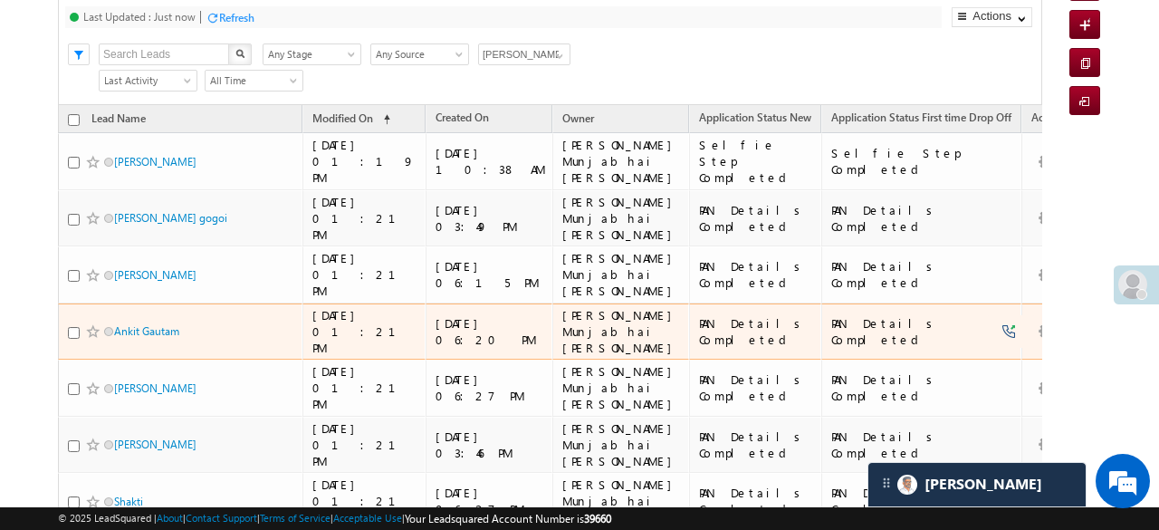
scroll to position [76, 0]
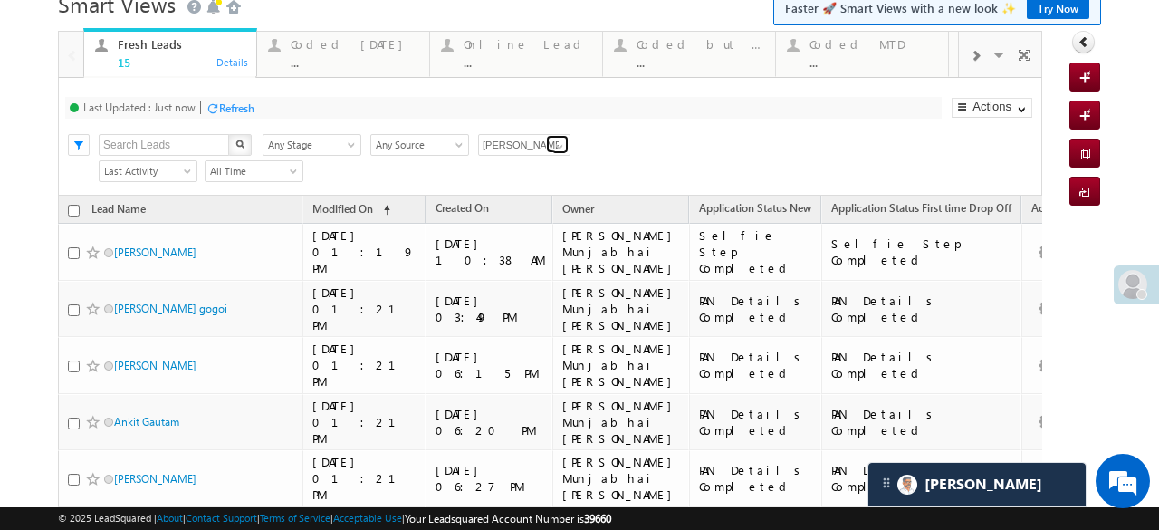
click at [556, 142] on span at bounding box center [559, 146] width 14 height 14
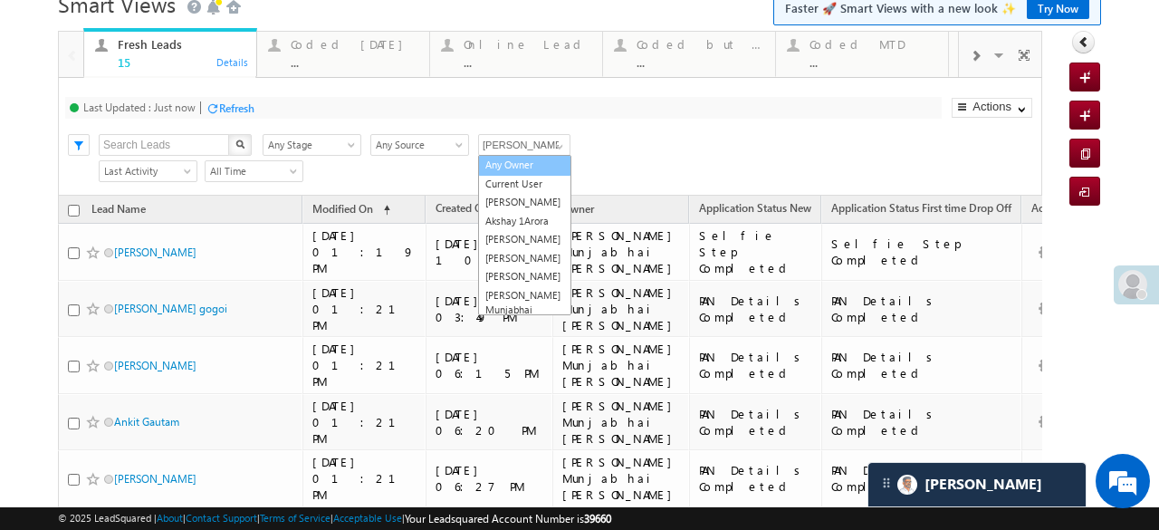
scroll to position [0, 0]
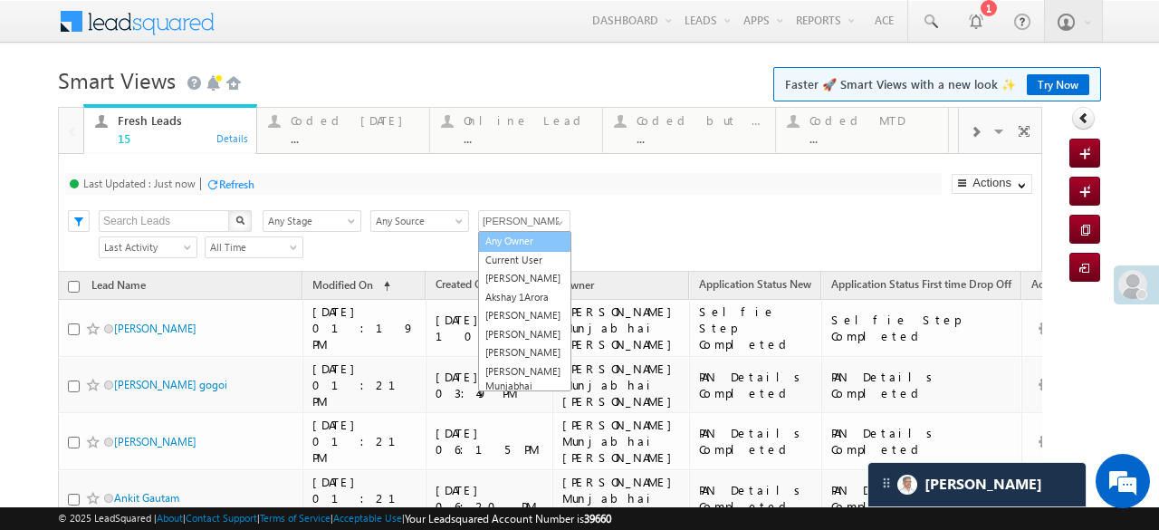
click at [509, 240] on link "Any Owner" at bounding box center [524, 241] width 93 height 21
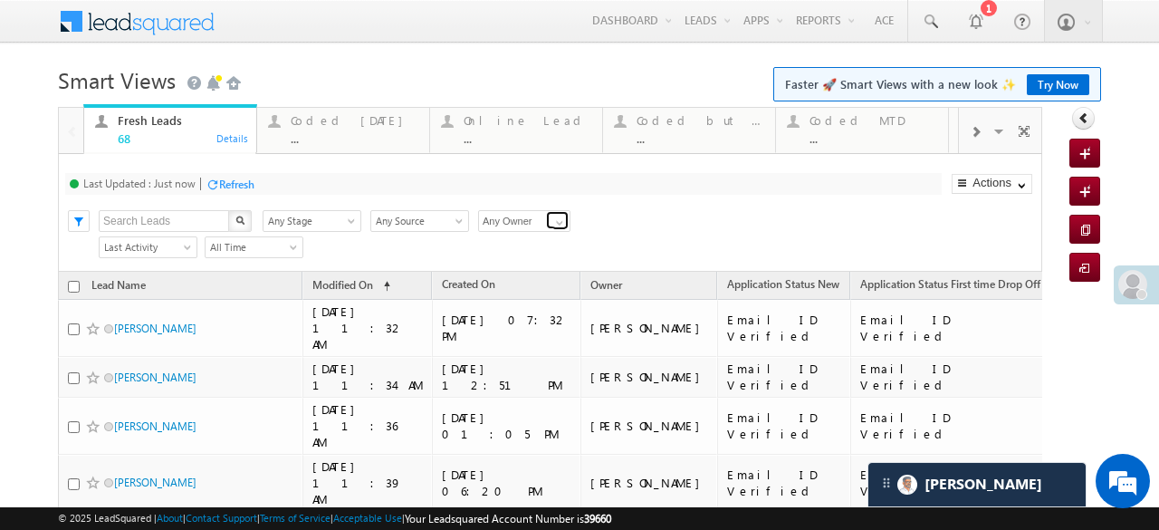
click at [557, 224] on span at bounding box center [559, 222] width 14 height 14
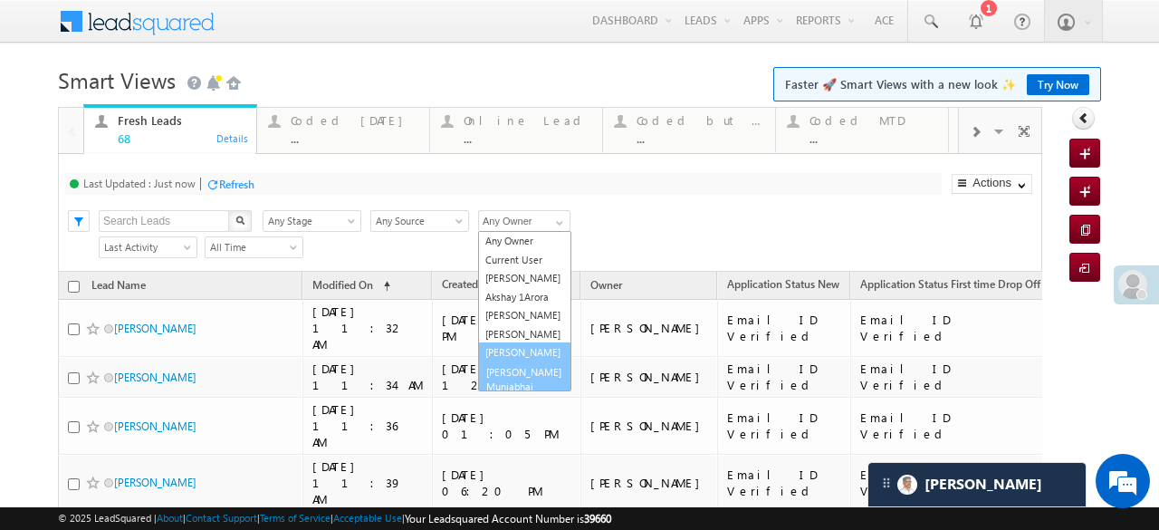
scroll to position [36, 0]
click at [521, 376] on link "[PERSON_NAME] Munjabhai [PERSON_NAME]" at bounding box center [524, 350] width 93 height 51
type input "[PERSON_NAME] Munjabhai [PERSON_NAME]"
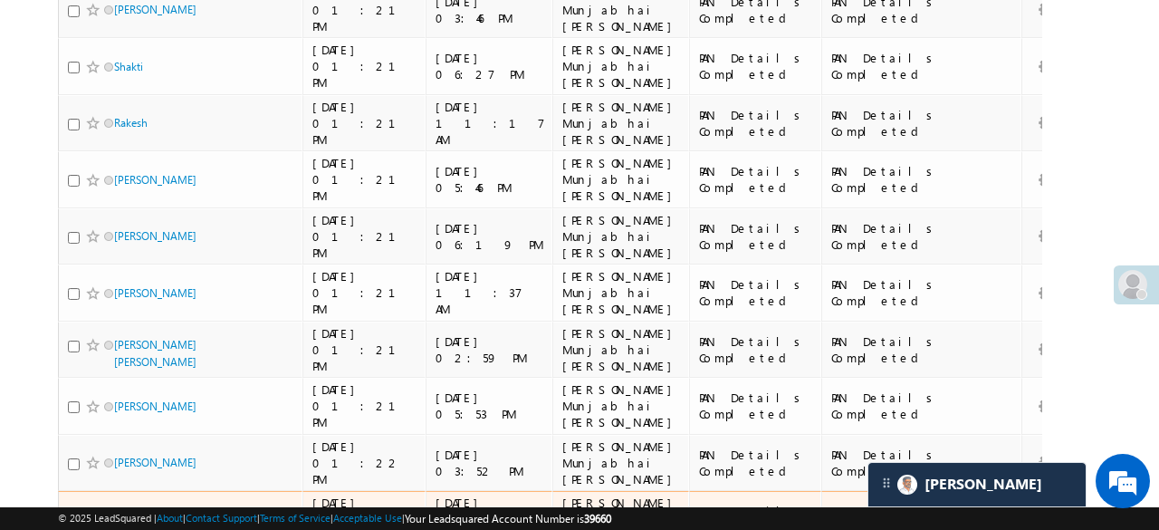
scroll to position [216, 0]
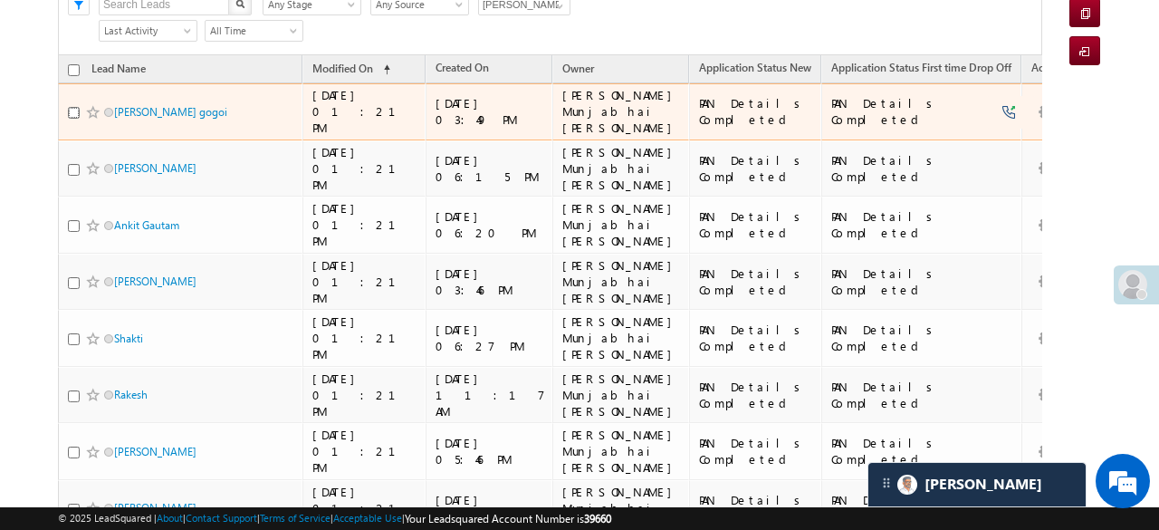
click at [70, 107] on input "checkbox" at bounding box center [74, 113] width 12 height 12
checkbox input "true"
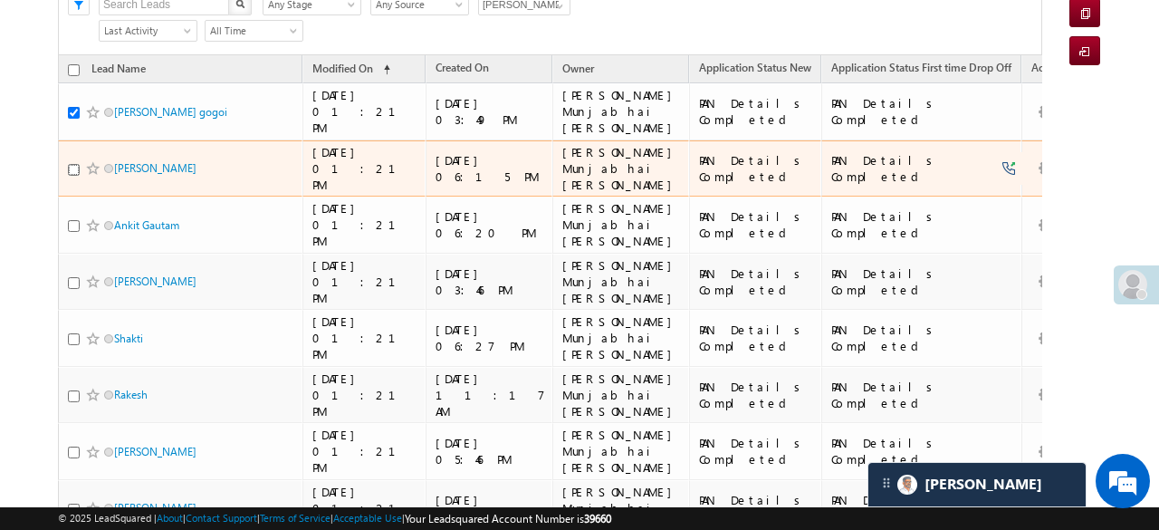
click at [71, 164] on input "checkbox" at bounding box center [74, 170] width 12 height 12
checkbox input "true"
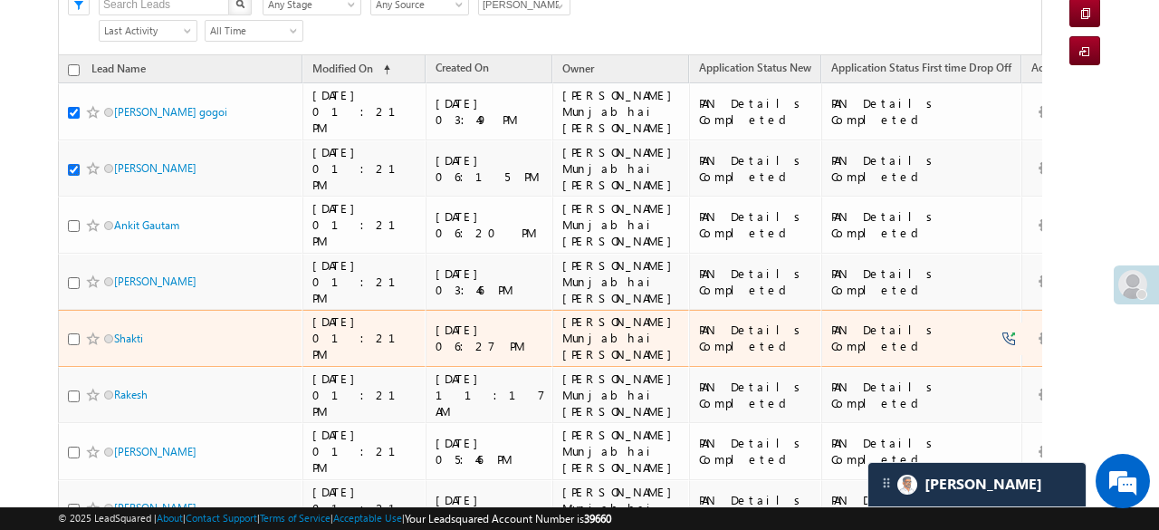
scroll to position [0, 0]
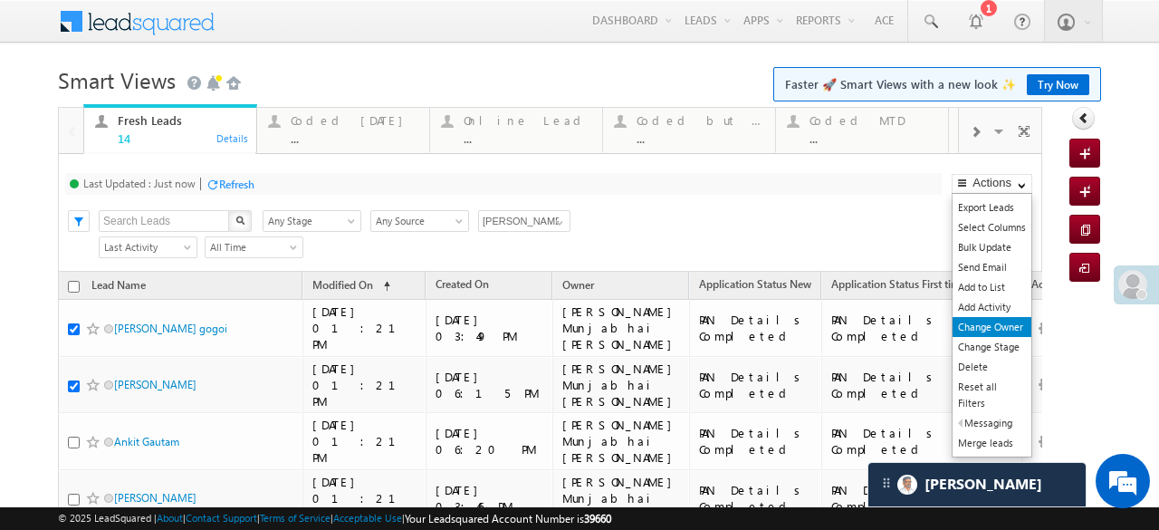
click at [992, 320] on link "Change Owner" at bounding box center [991, 327] width 79 height 20
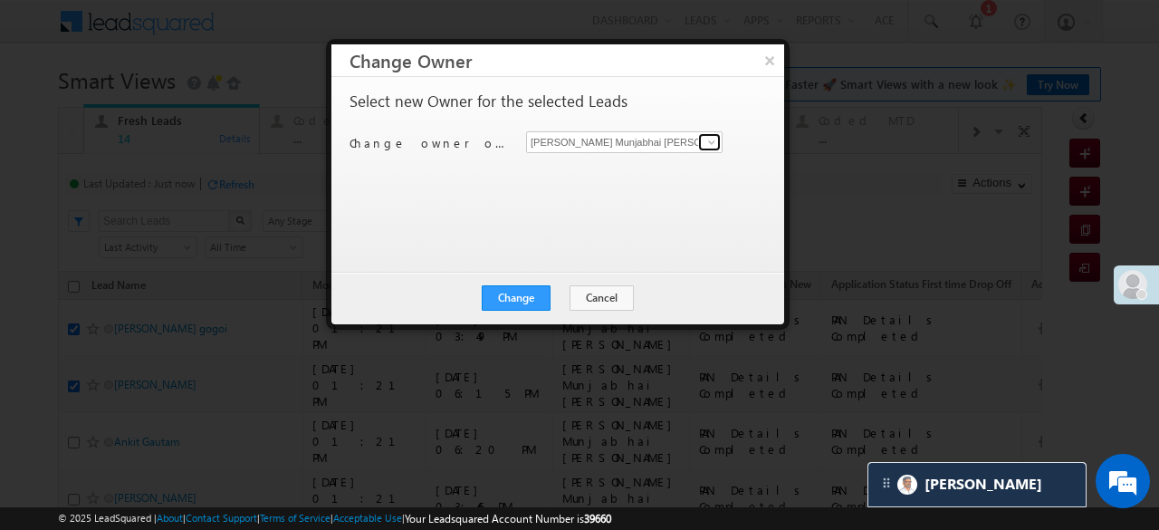
drag, startPoint x: 710, startPoint y: 141, endPoint x: 699, endPoint y: 148, distance: 12.6
click at [709, 141] on span at bounding box center [711, 142] width 14 height 14
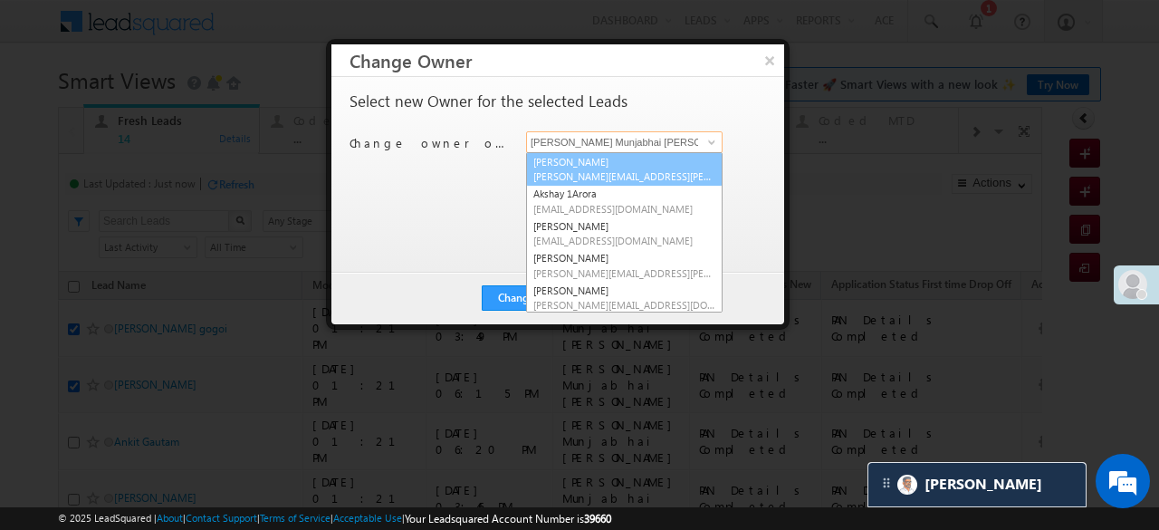
click at [595, 170] on span "Aftab.Desai@angelbroking.com" at bounding box center [624, 176] width 182 height 14
type input "Aftab Desai"
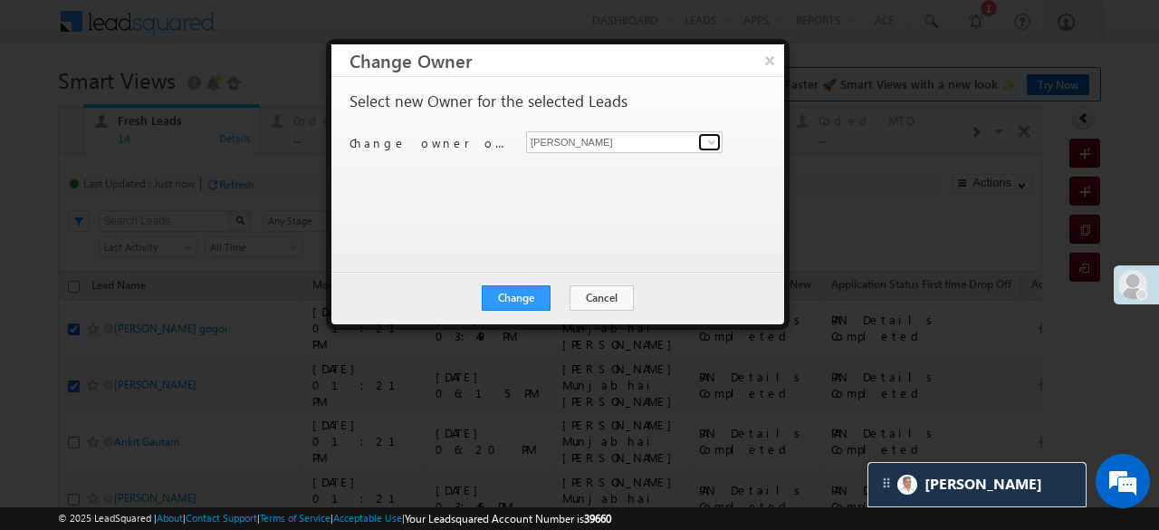
drag, startPoint x: 707, startPoint y: 138, endPoint x: 759, endPoint y: 100, distance: 64.6
click at [708, 138] on span at bounding box center [711, 142] width 14 height 14
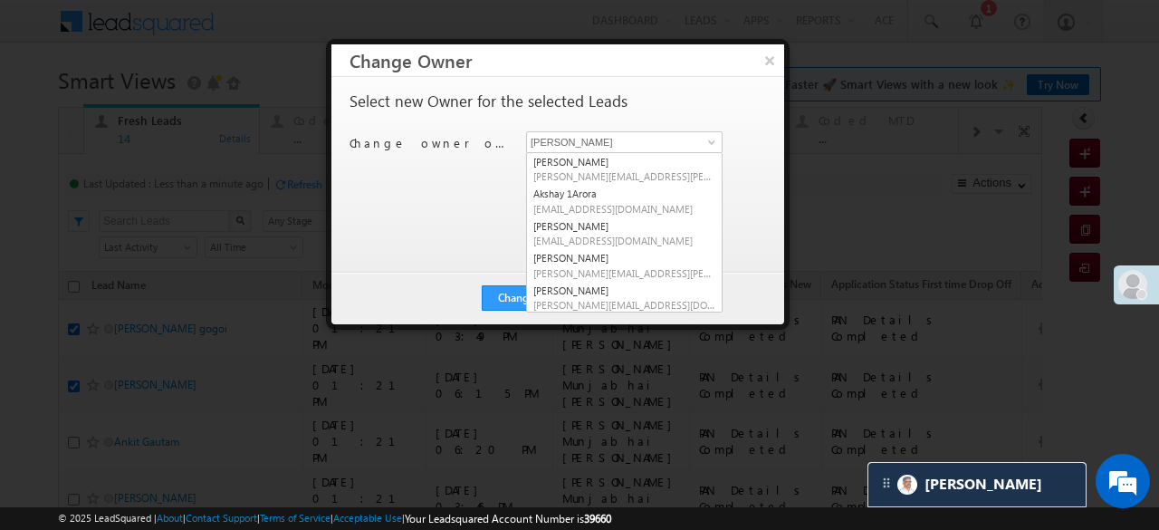
click at [773, 65] on button "×" at bounding box center [769, 60] width 29 height 32
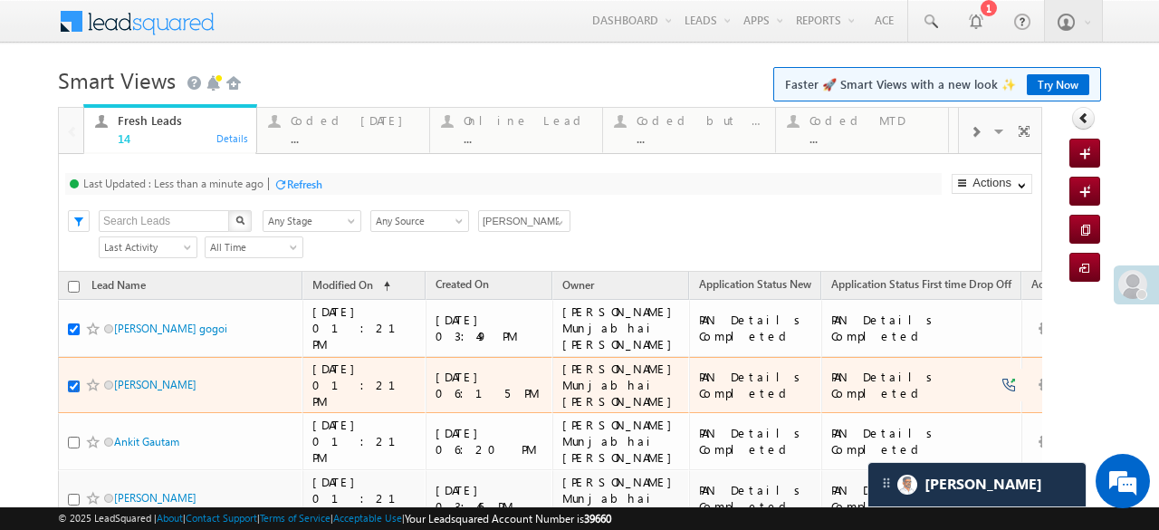
click at [68, 380] on input "checkbox" at bounding box center [74, 386] width 12 height 12
checkbox input "false"
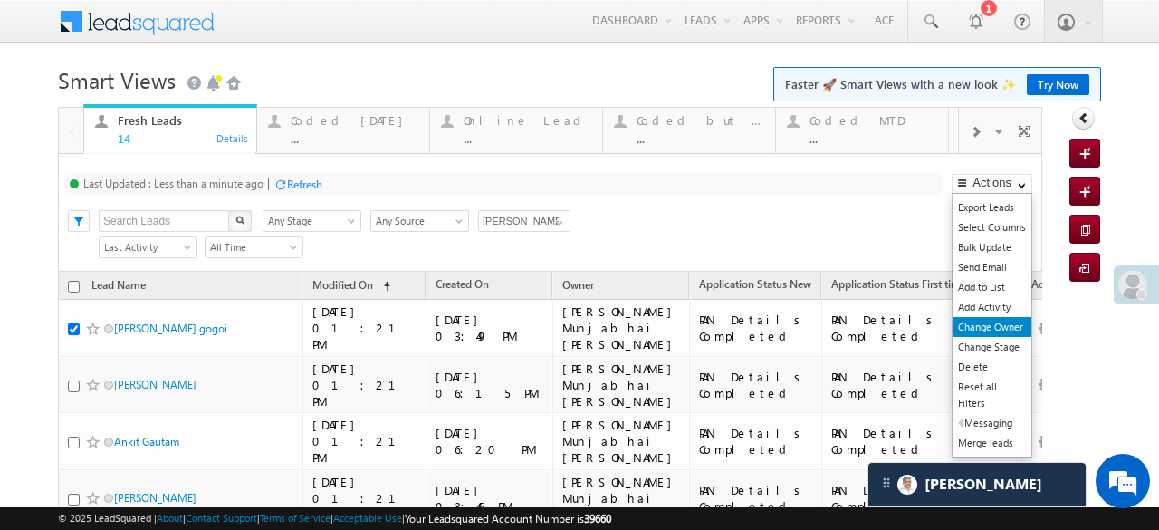
click at [992, 323] on link "Change Owner" at bounding box center [991, 327] width 79 height 20
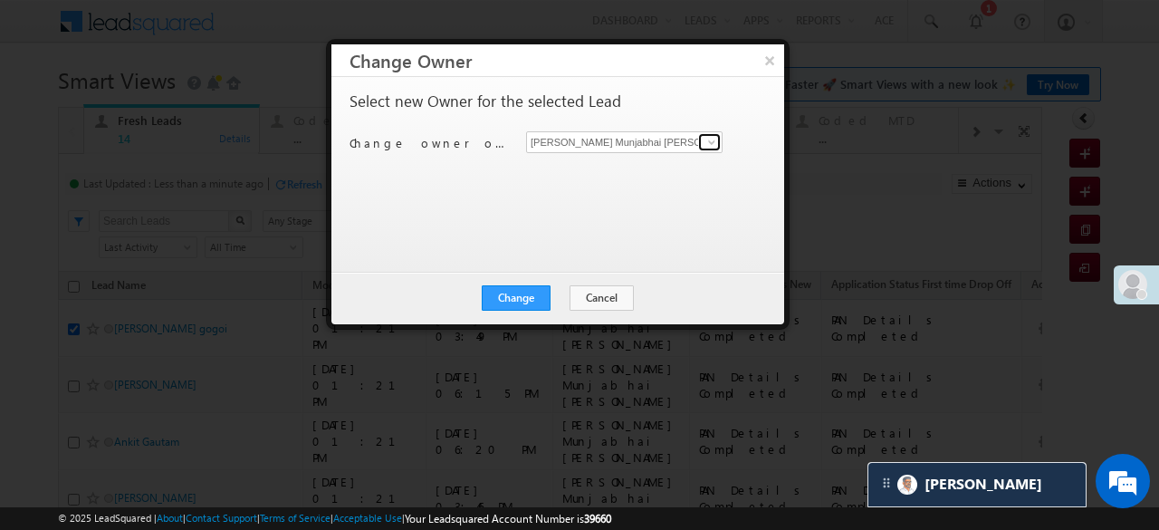
click at [705, 137] on span at bounding box center [711, 142] width 14 height 14
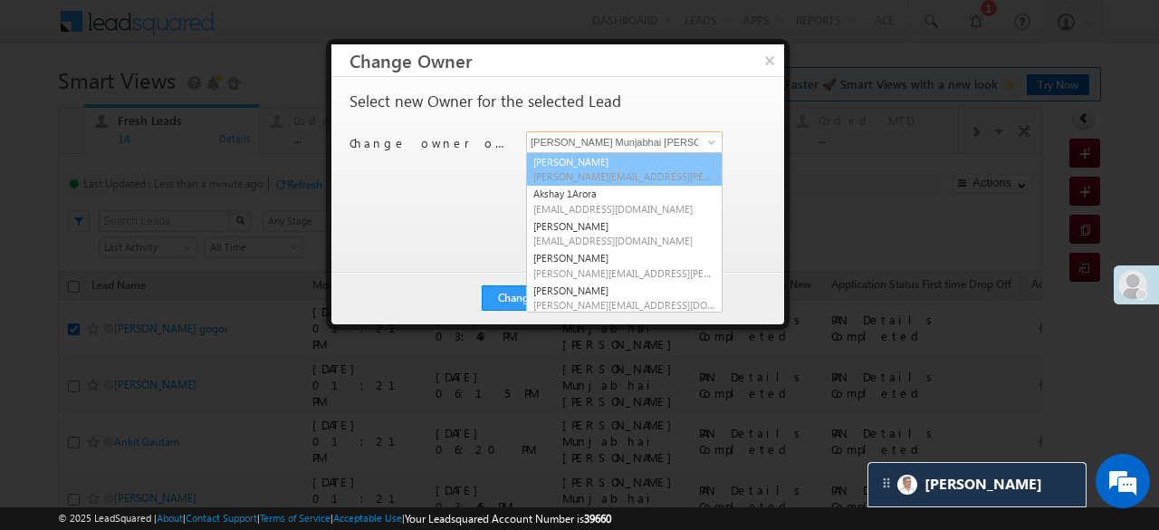
drag, startPoint x: 577, startPoint y: 179, endPoint x: 561, endPoint y: 215, distance: 38.5
click at [576, 179] on span "Aftab.Desai@angelbroking.com" at bounding box center [624, 176] width 182 height 14
type input "Aftab Desai"
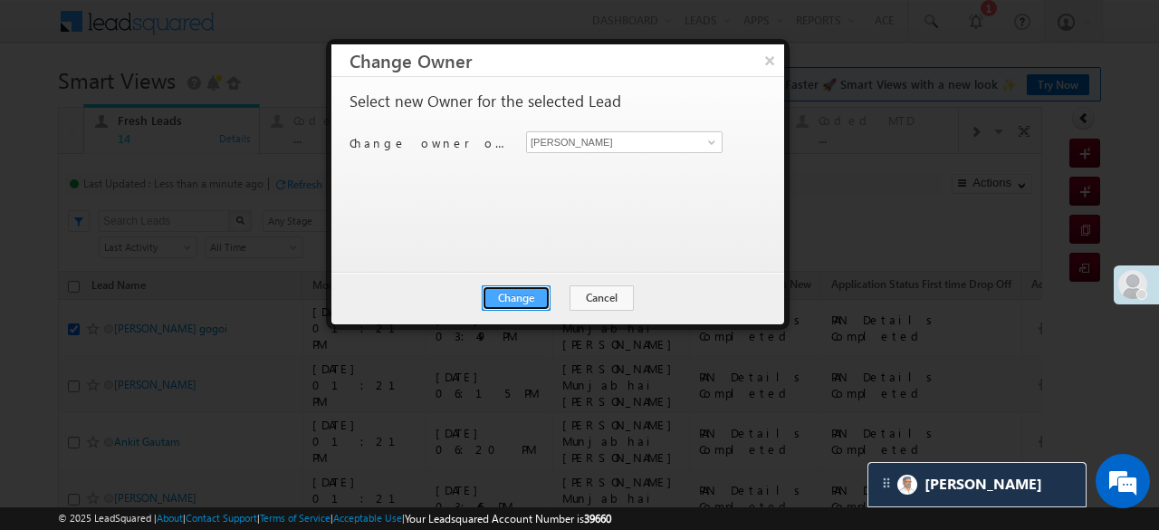
click at [534, 293] on button "Change" at bounding box center [516, 297] width 69 height 25
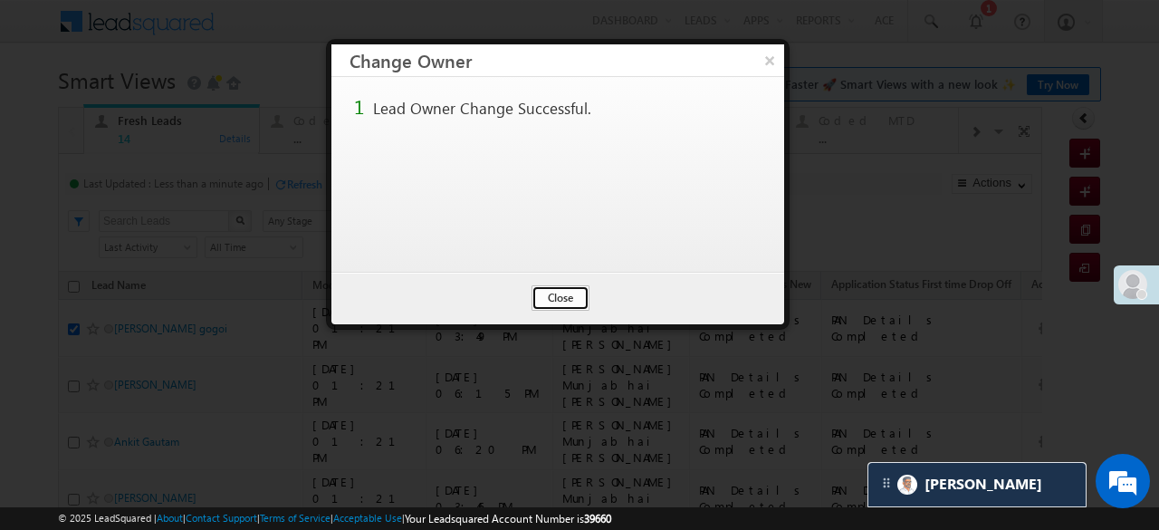
click at [568, 291] on button "Close" at bounding box center [560, 297] width 58 height 25
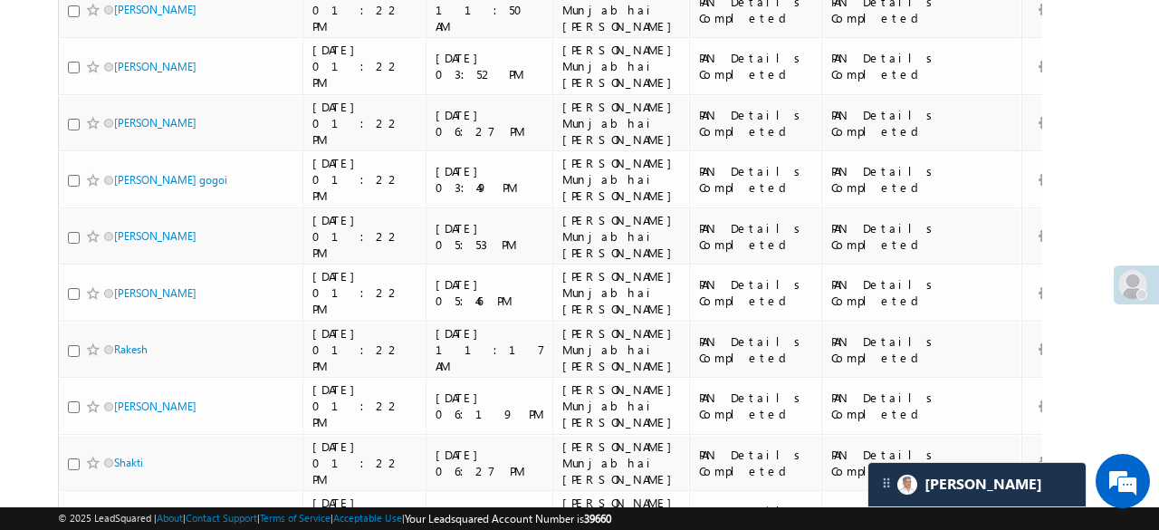
scroll to position [35, 0]
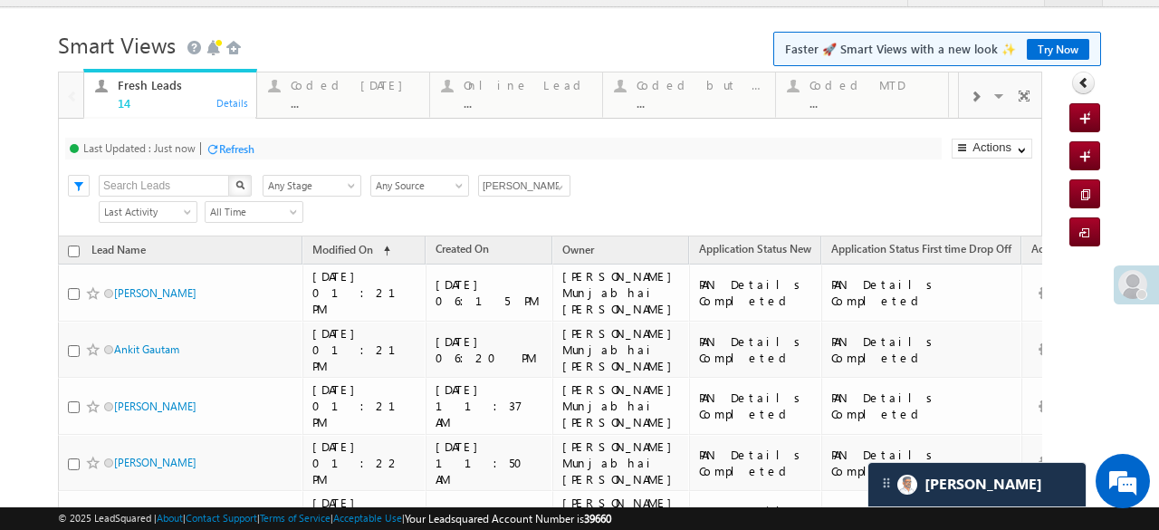
click at [215, 145] on div at bounding box center [212, 149] width 14 height 14
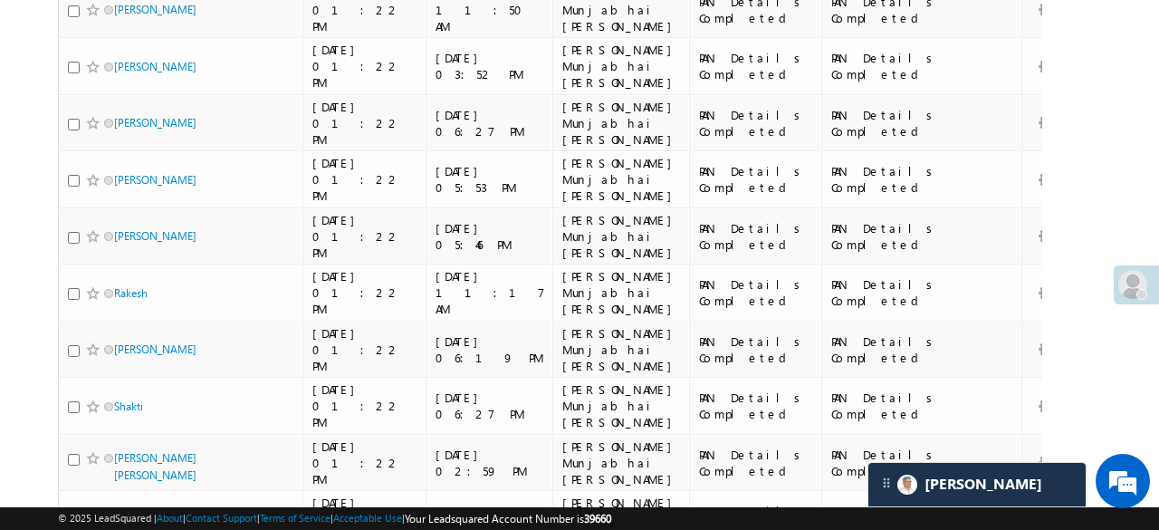
scroll to position [447, 0]
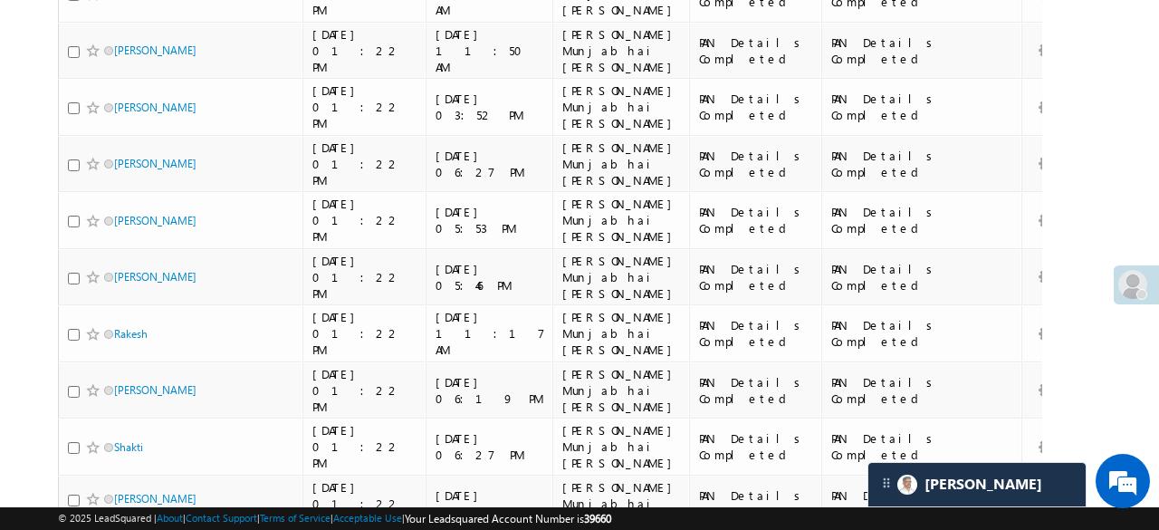
checkbox input "true"
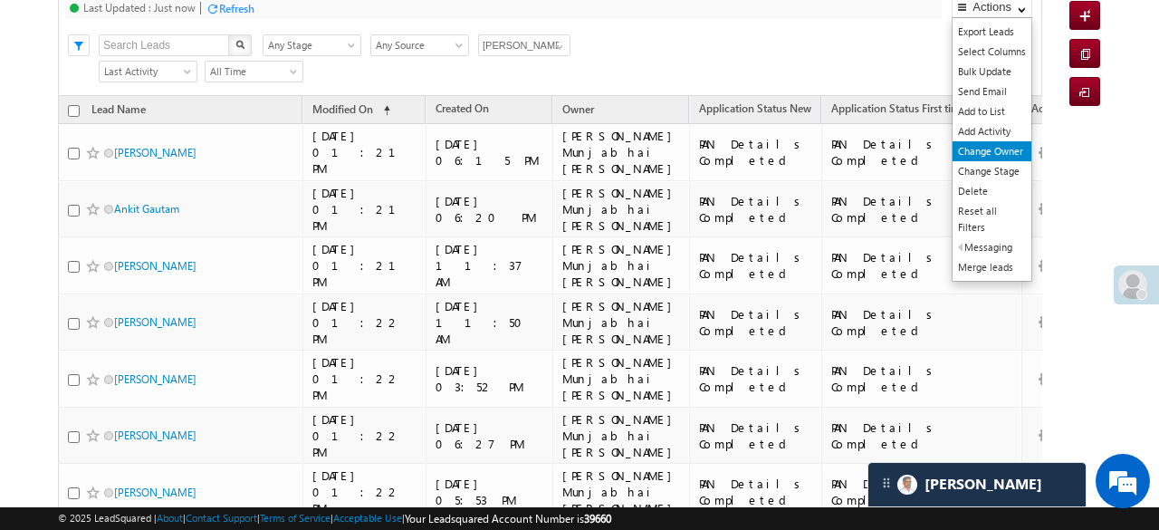
click at [1007, 146] on link "Change Owner" at bounding box center [991, 151] width 79 height 20
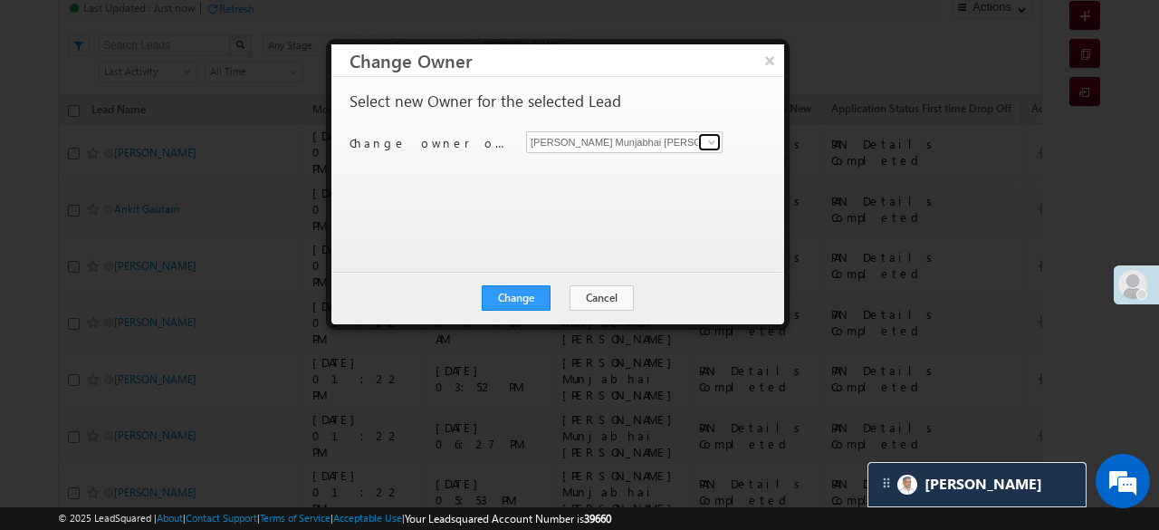
click at [717, 136] on span at bounding box center [711, 142] width 14 height 14
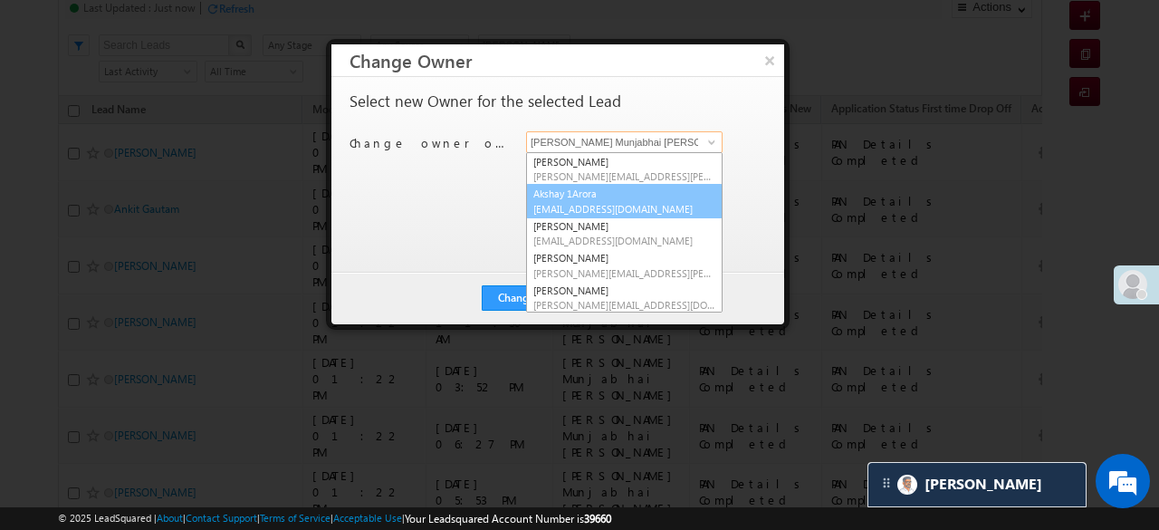
drag, startPoint x: 606, startPoint y: 192, endPoint x: 588, endPoint y: 210, distance: 25.6
click at [606, 193] on link "Akshay 1Arora Akshay.1Arora@angelbroking.com" at bounding box center [624, 201] width 196 height 34
type input "Akshay 1Arora"
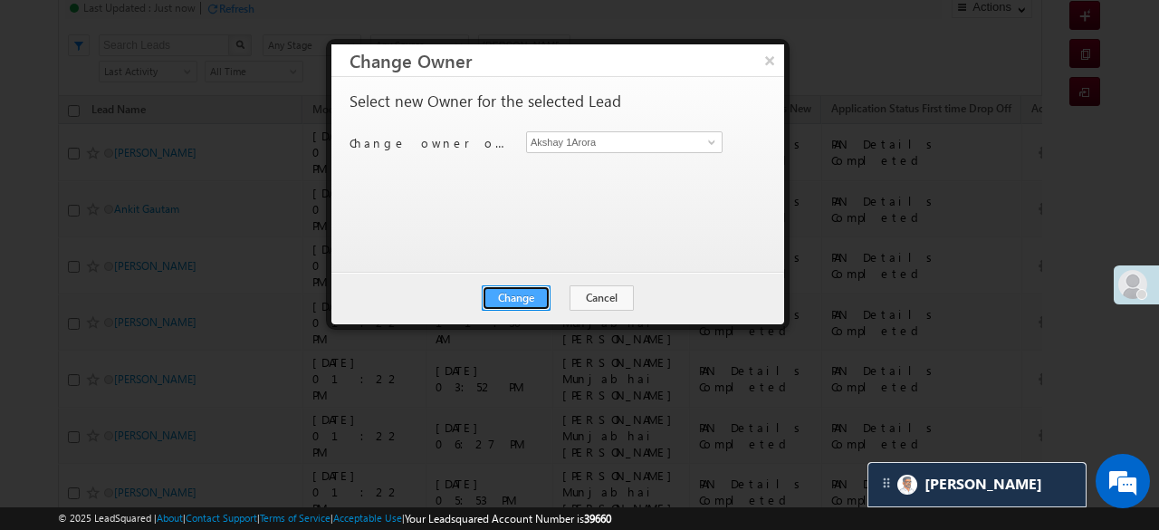
click at [536, 290] on button "Change" at bounding box center [516, 297] width 69 height 25
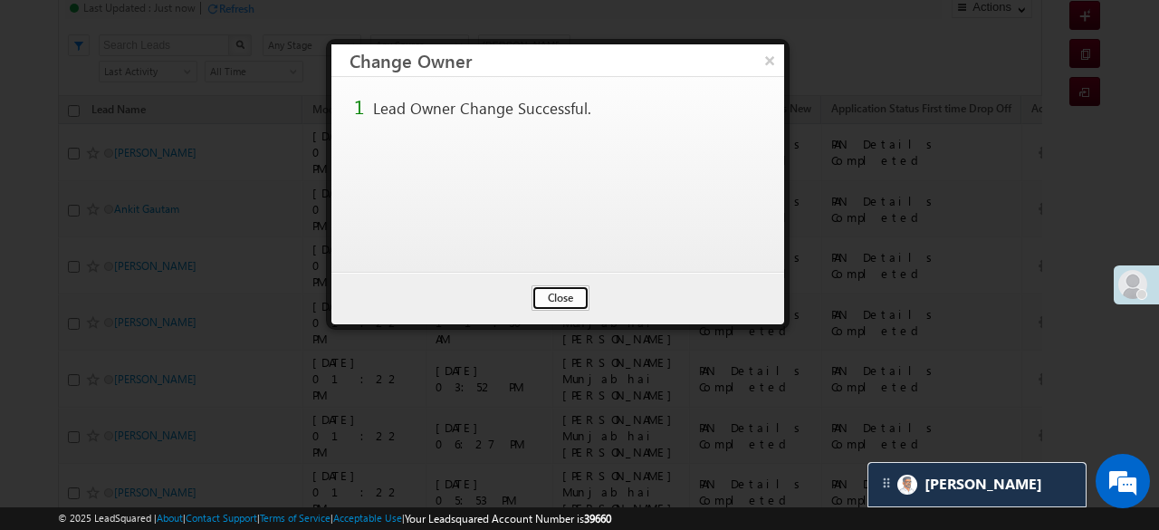
click at [577, 292] on button "Close" at bounding box center [560, 297] width 58 height 25
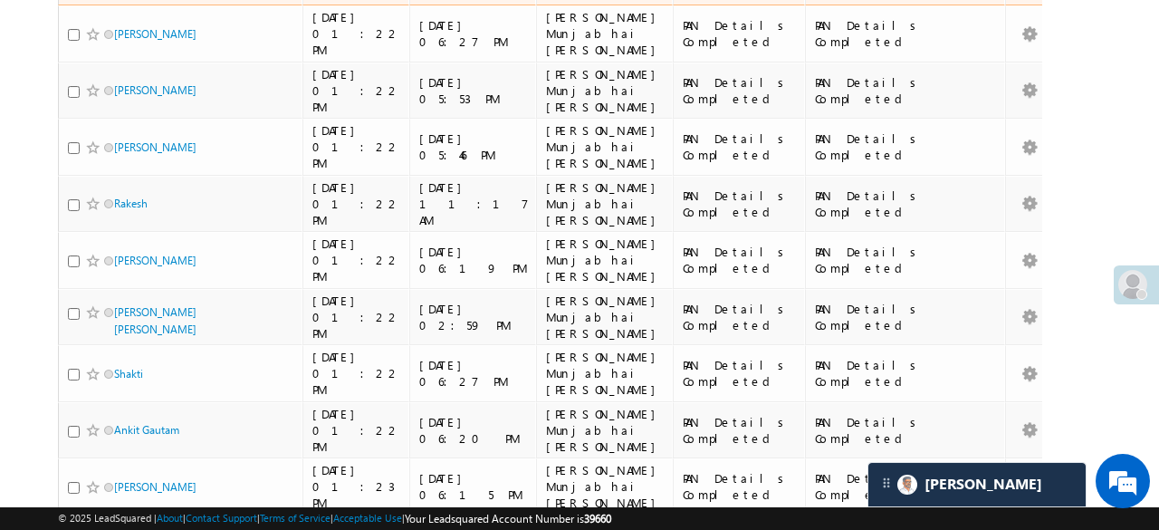
scroll to position [45, 0]
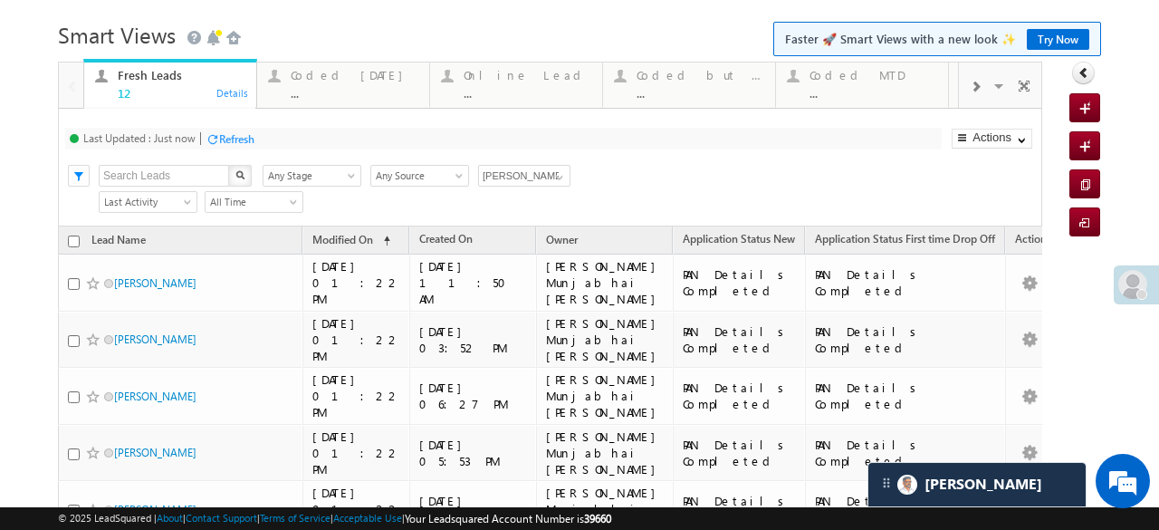
click at [239, 142] on div "Refresh" at bounding box center [236, 139] width 35 height 14
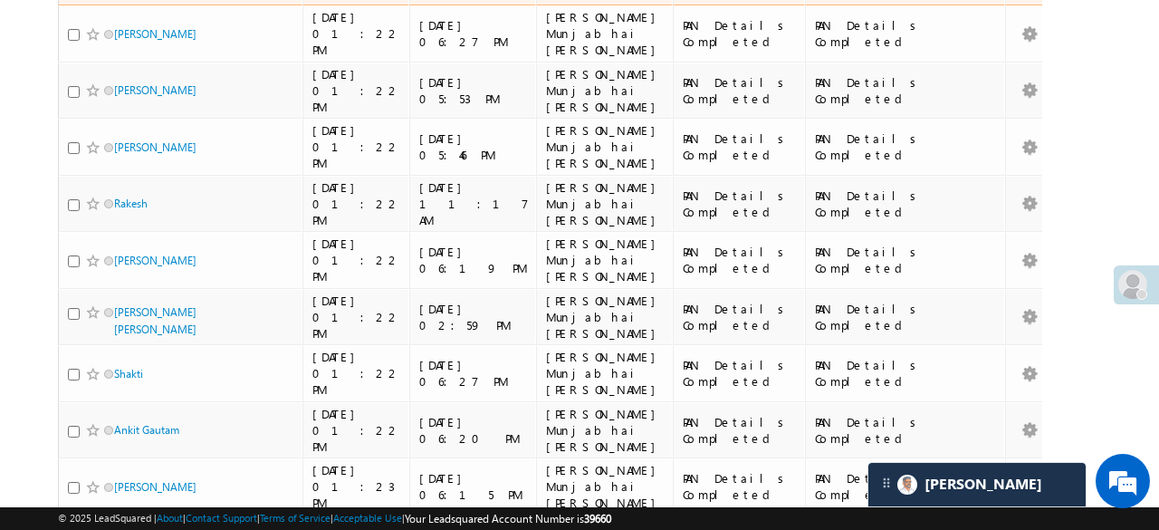
scroll to position [136, 0]
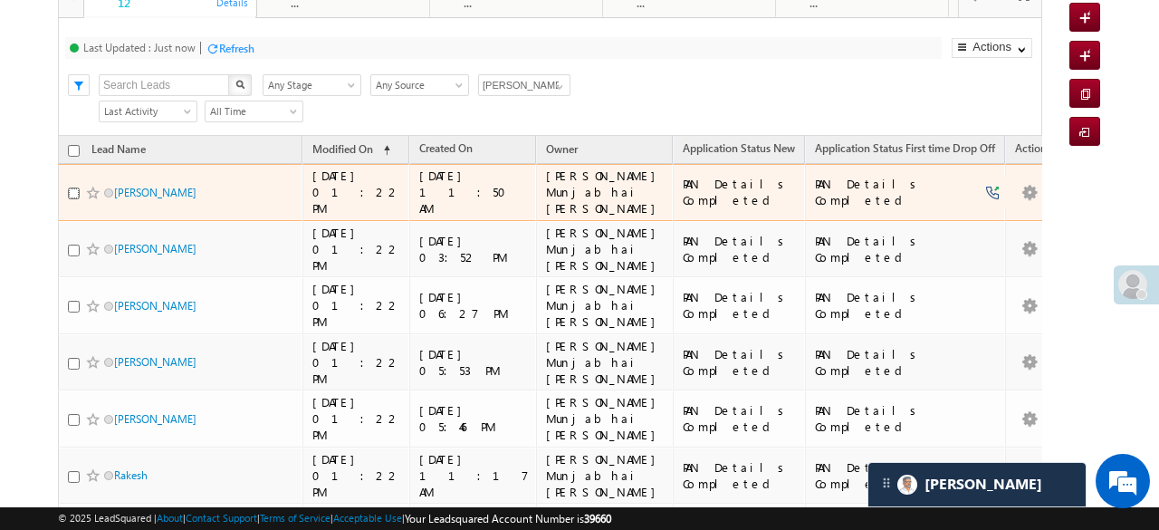
click at [70, 187] on input "checkbox" at bounding box center [74, 193] width 12 height 12
checkbox input "true"
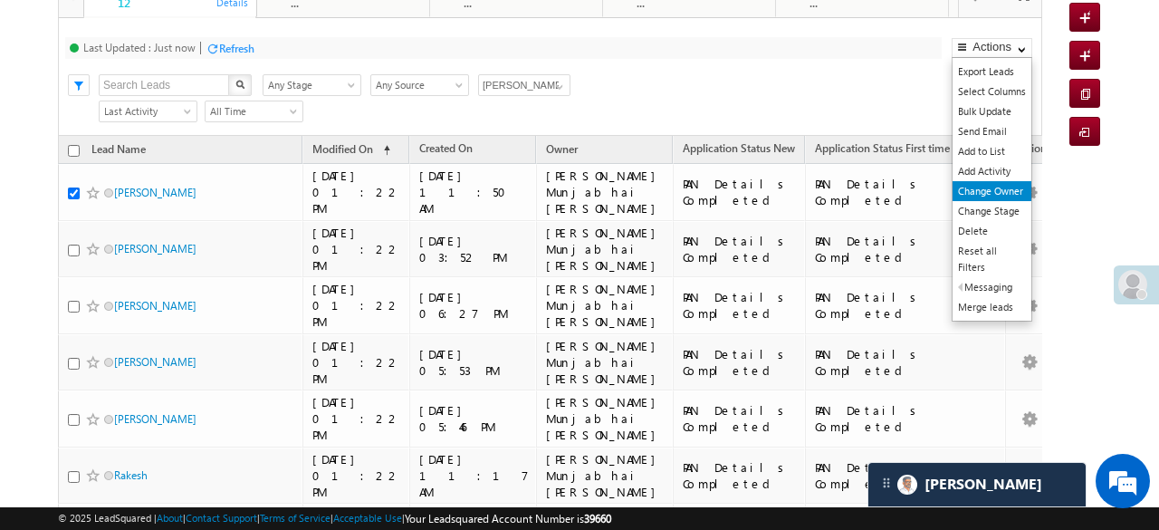
click at [988, 189] on link "Change Owner" at bounding box center [991, 191] width 79 height 20
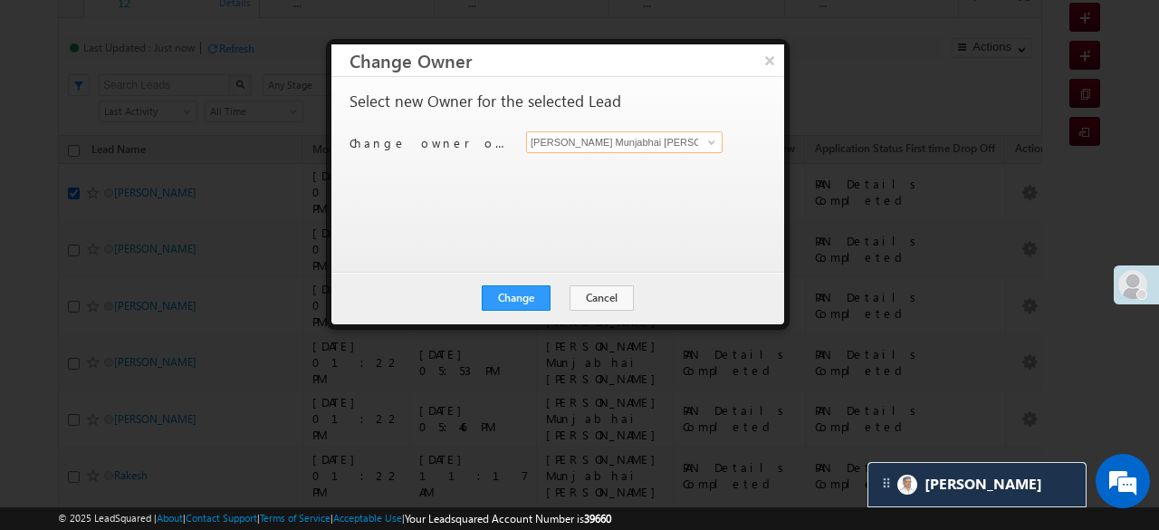
click at [697, 144] on input "[PERSON_NAME] Munjabhai [PERSON_NAME]" at bounding box center [624, 142] width 196 height 22
click at [701, 144] on link at bounding box center [709, 142] width 23 height 18
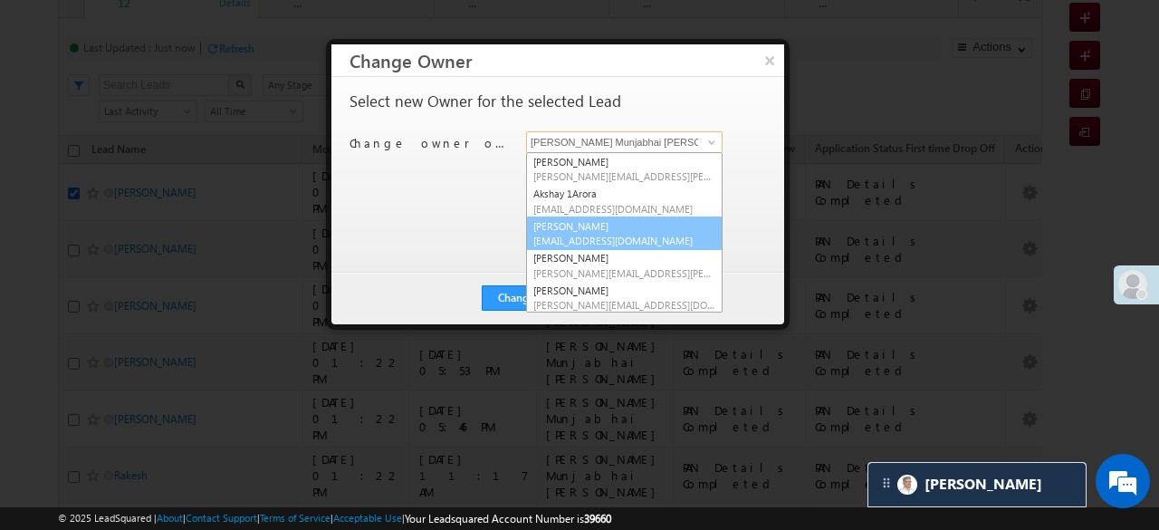
click at [597, 224] on link "chetan goswami Chetan.Goswami@angelbroking.com" at bounding box center [624, 233] width 196 height 34
type input "chetan goswami"
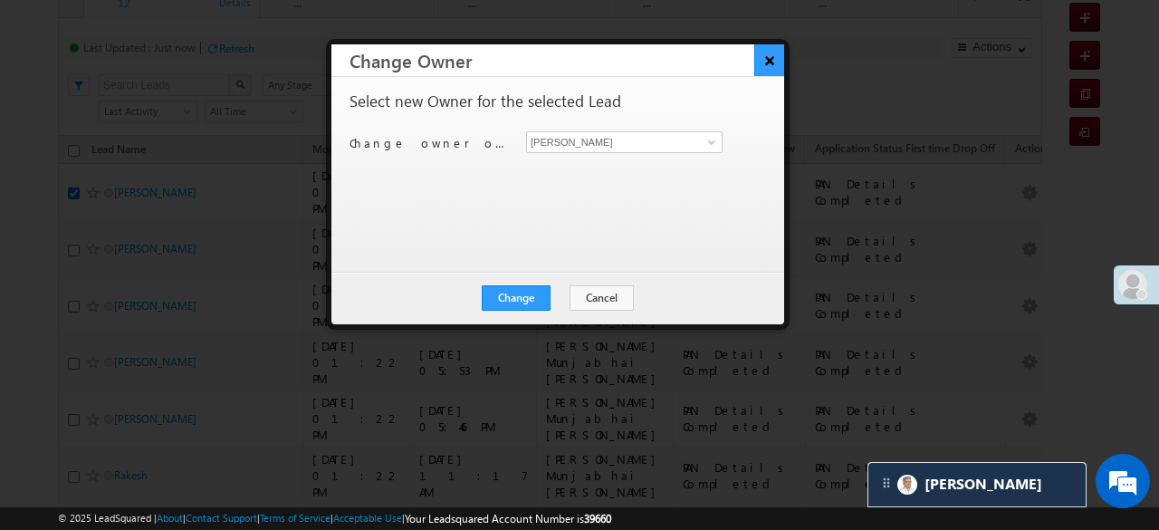
click at [762, 62] on button "×" at bounding box center [769, 60] width 30 height 32
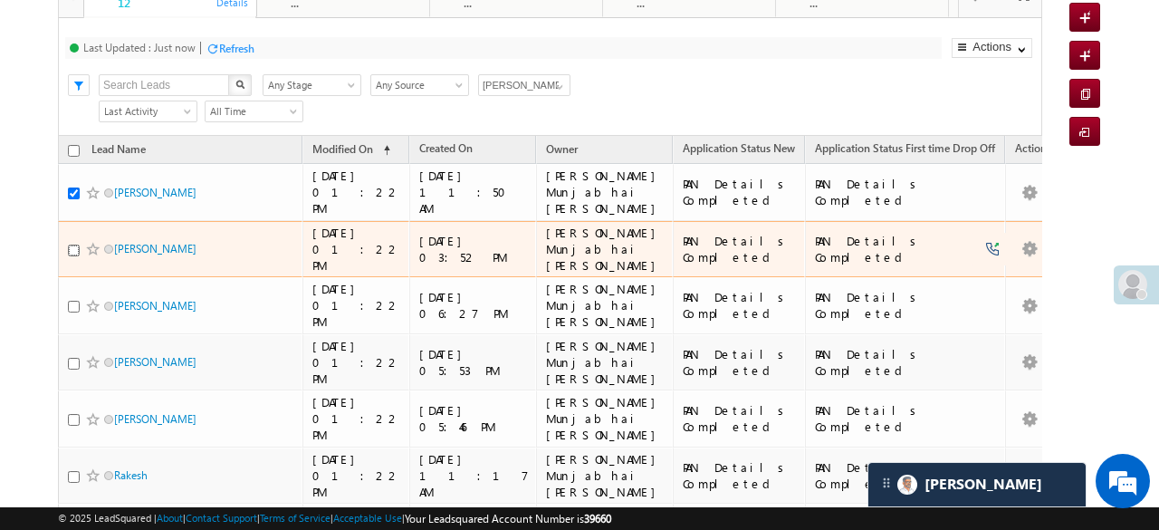
click at [69, 244] on input "checkbox" at bounding box center [74, 250] width 12 height 12
checkbox input "true"
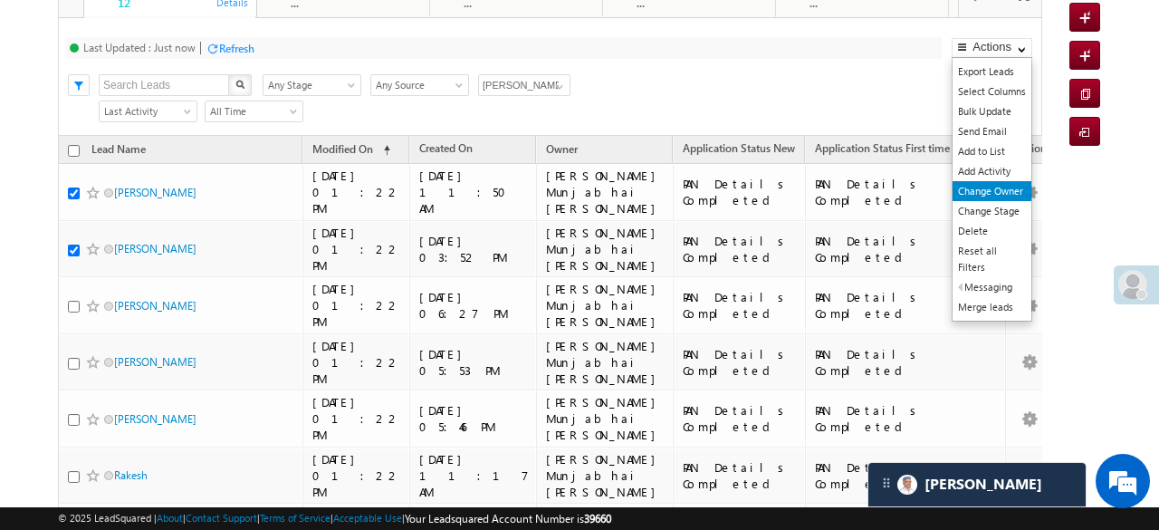
click at [988, 184] on link "Change Owner" at bounding box center [991, 191] width 79 height 20
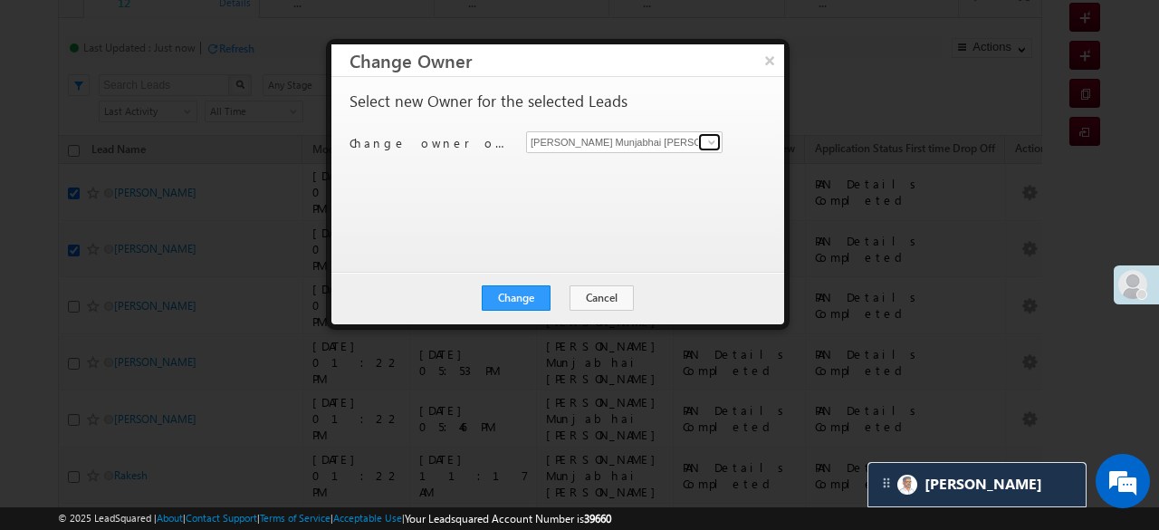
click at [712, 138] on span at bounding box center [711, 142] width 14 height 14
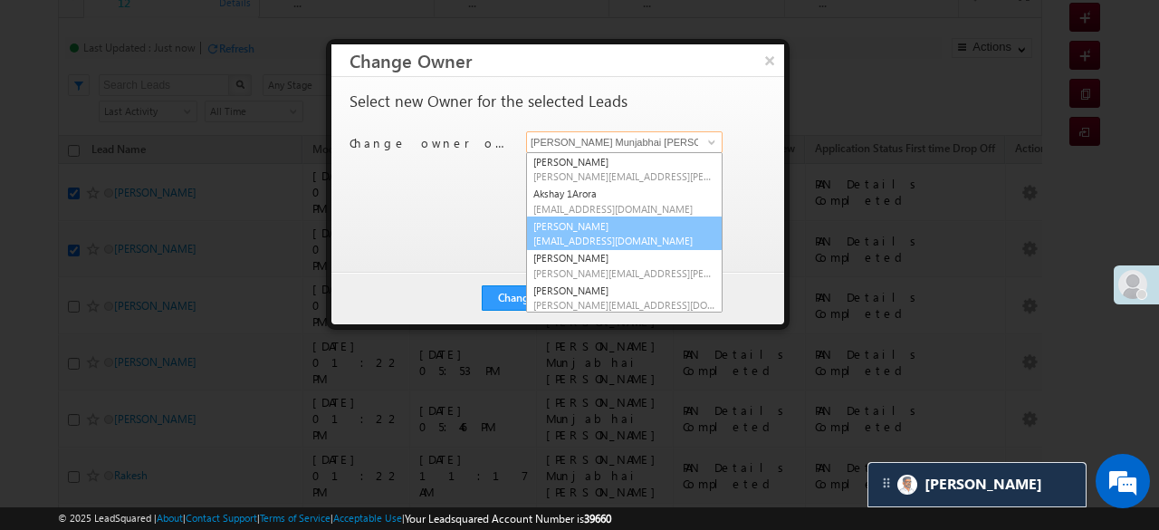
click at [585, 231] on link "chetan goswami Chetan.Goswami@angelbroking.com" at bounding box center [624, 233] width 196 height 34
type input "chetan goswami"
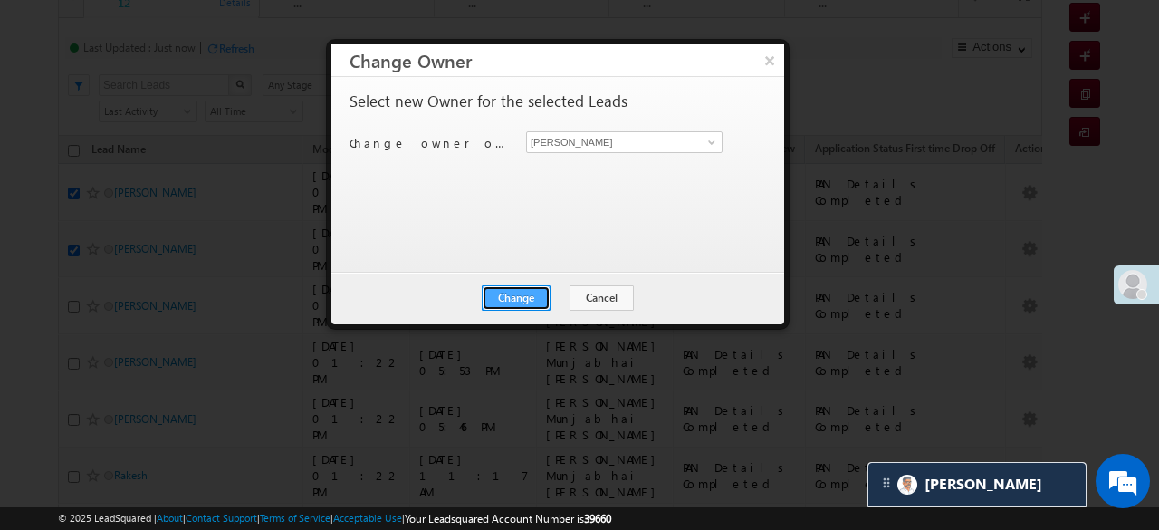
click at [536, 294] on button "Change" at bounding box center [516, 297] width 69 height 25
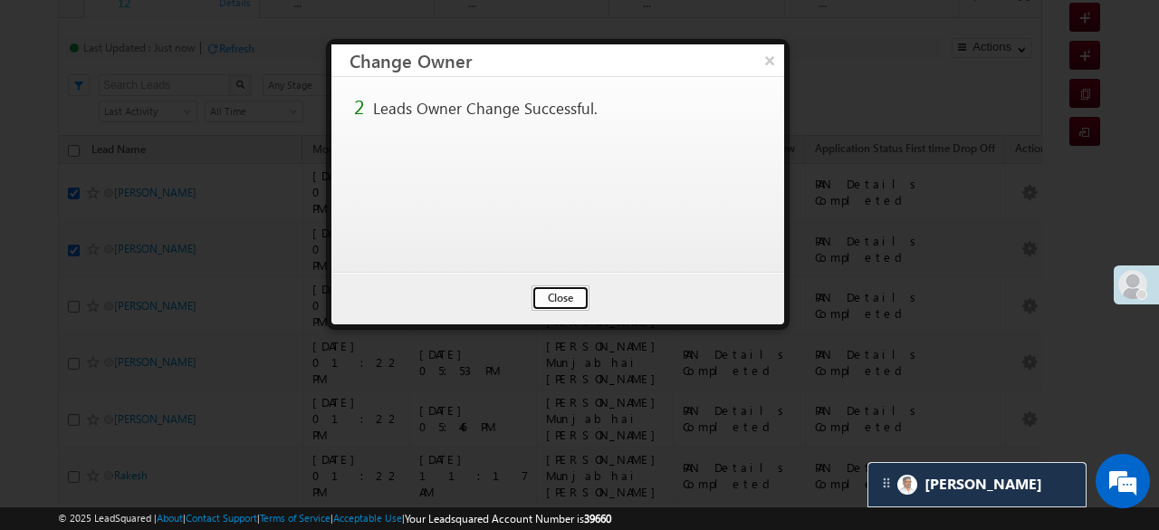
click at [549, 294] on button "Close" at bounding box center [560, 297] width 58 height 25
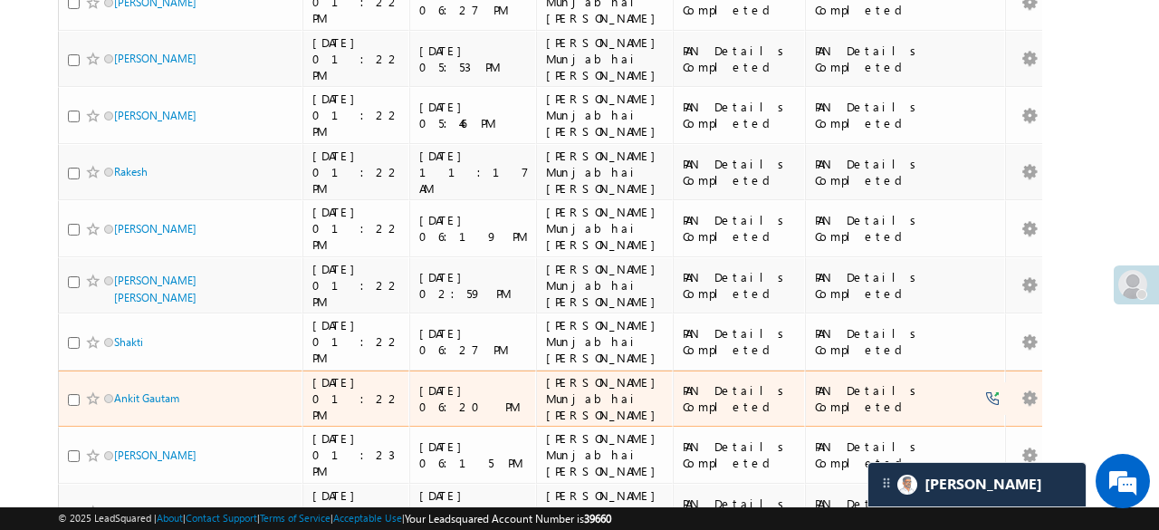
scroll to position [54, 0]
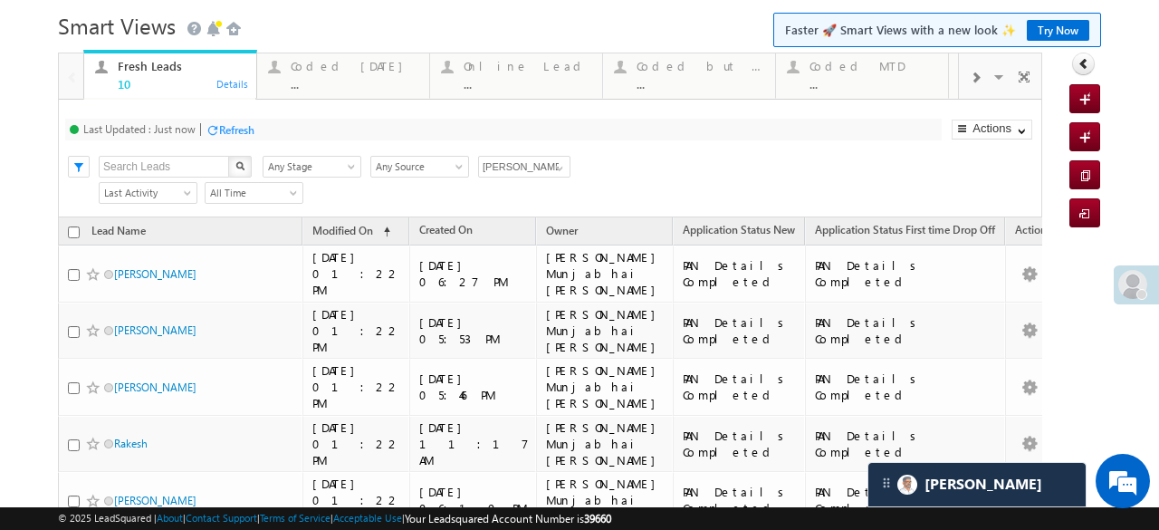
click at [246, 130] on div "Refresh" at bounding box center [236, 130] width 35 height 14
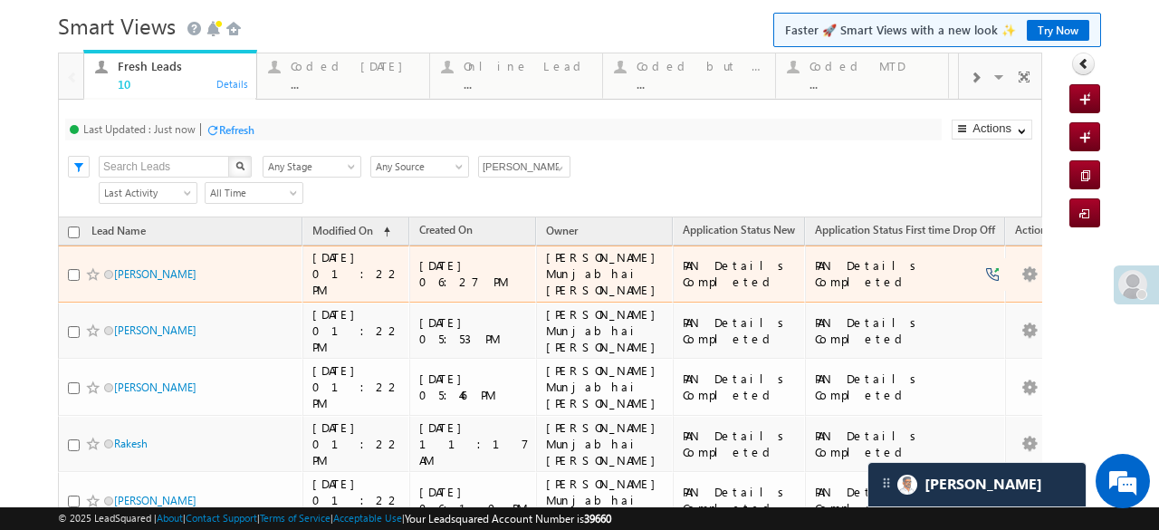
scroll to position [326, 0]
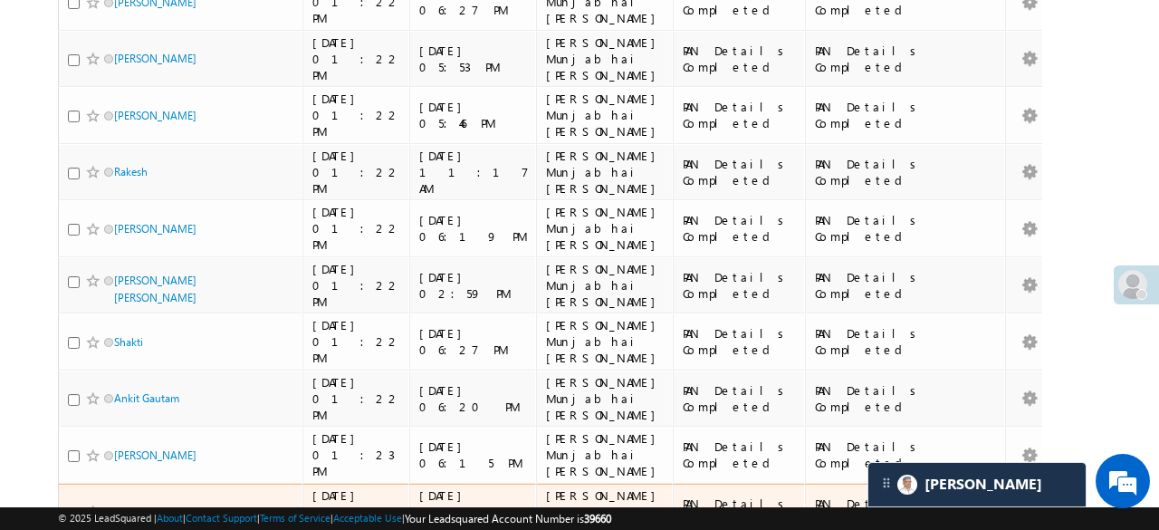
click at [68, 507] on input "checkbox" at bounding box center [74, 513] width 12 height 12
checkbox input "true"
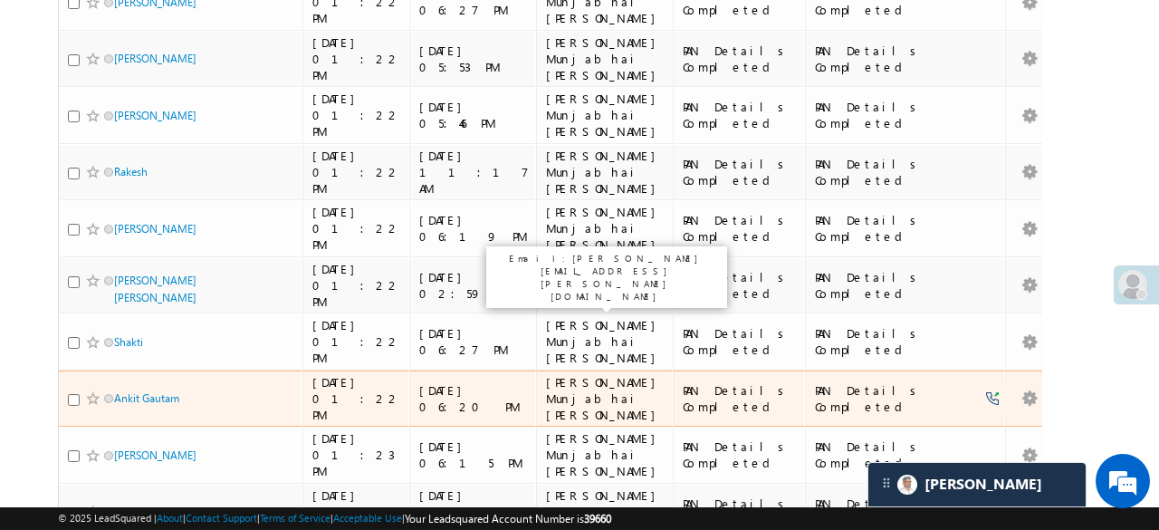
scroll to position [54, 0]
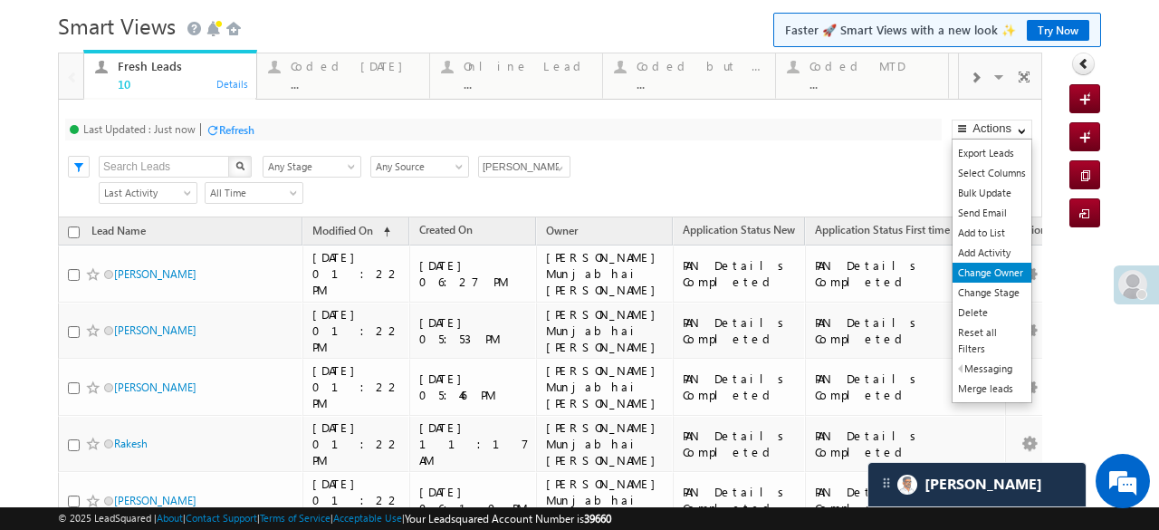
click at [1007, 265] on link "Change Owner" at bounding box center [991, 273] width 79 height 20
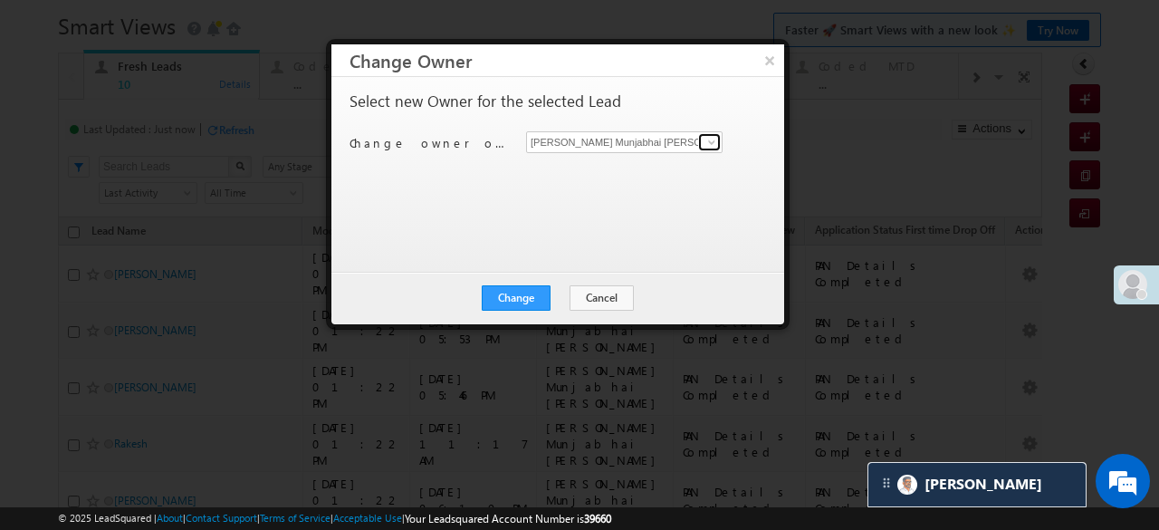
click at [707, 140] on span at bounding box center [711, 142] width 14 height 14
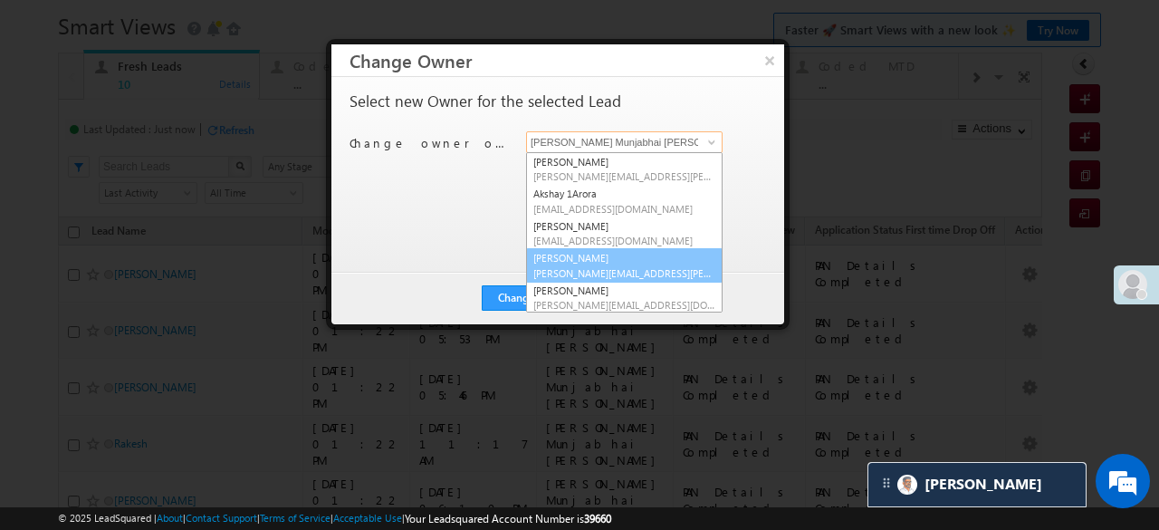
click at [558, 260] on link "Desai Manshi Manshi.Desai@angelbroking.com" at bounding box center [624, 265] width 196 height 34
type input "Desai Manshi"
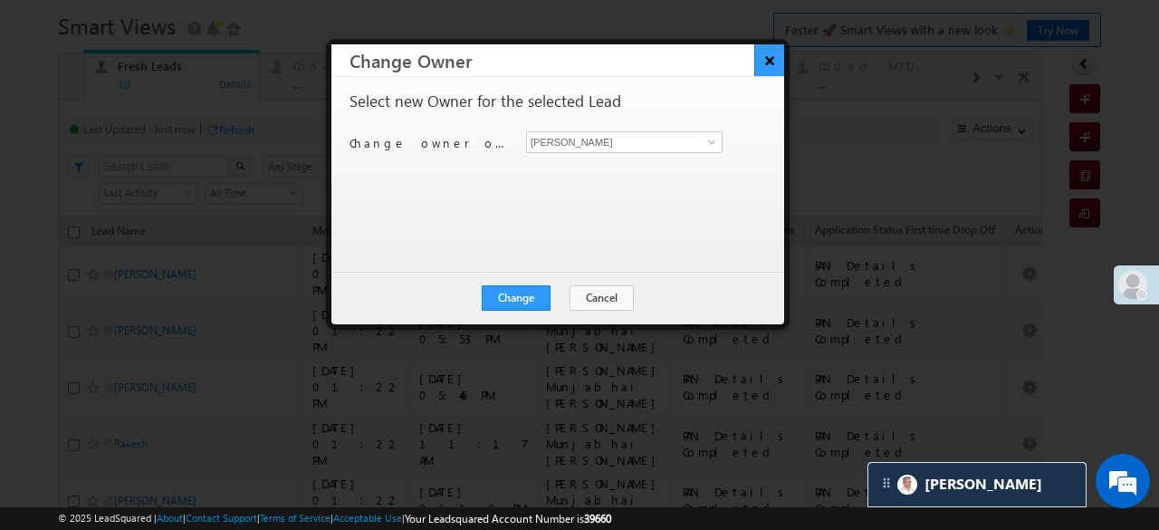
click at [769, 46] on button "×" at bounding box center [769, 60] width 30 height 32
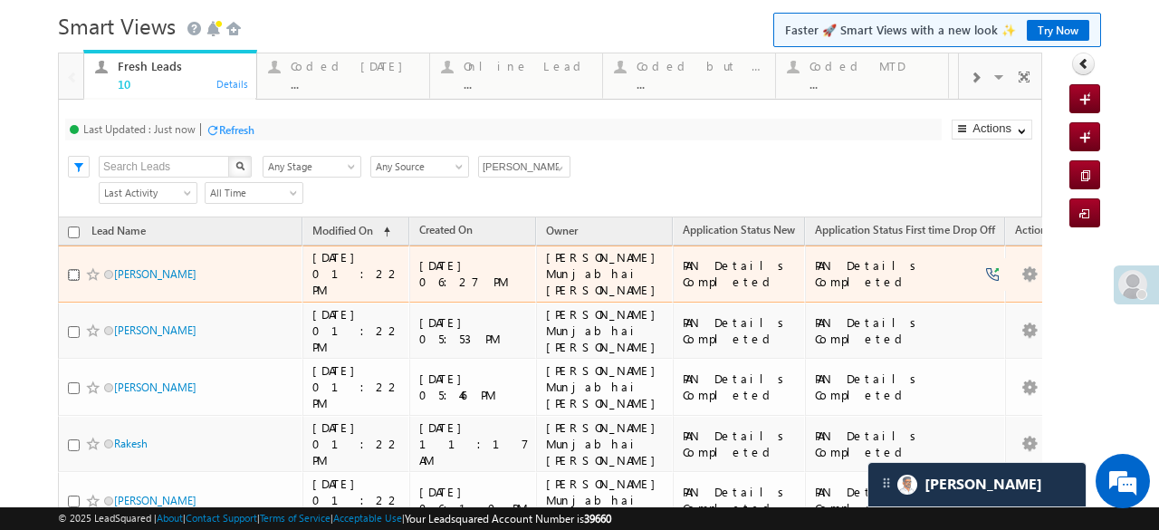
click at [71, 269] on input "checkbox" at bounding box center [74, 275] width 12 height 12
checkbox input "true"
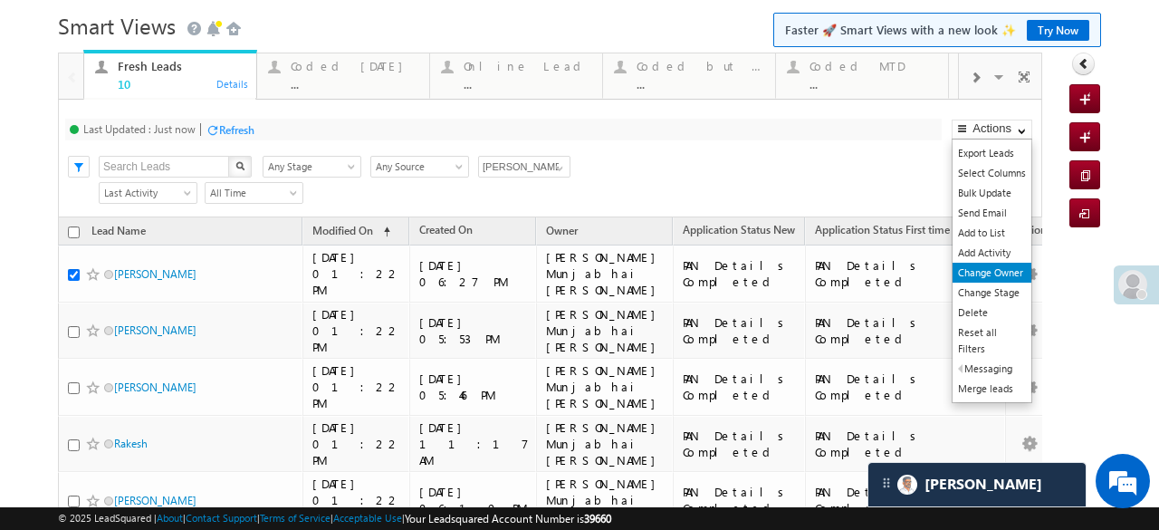
click at [994, 268] on link "Change Owner" at bounding box center [991, 273] width 79 height 20
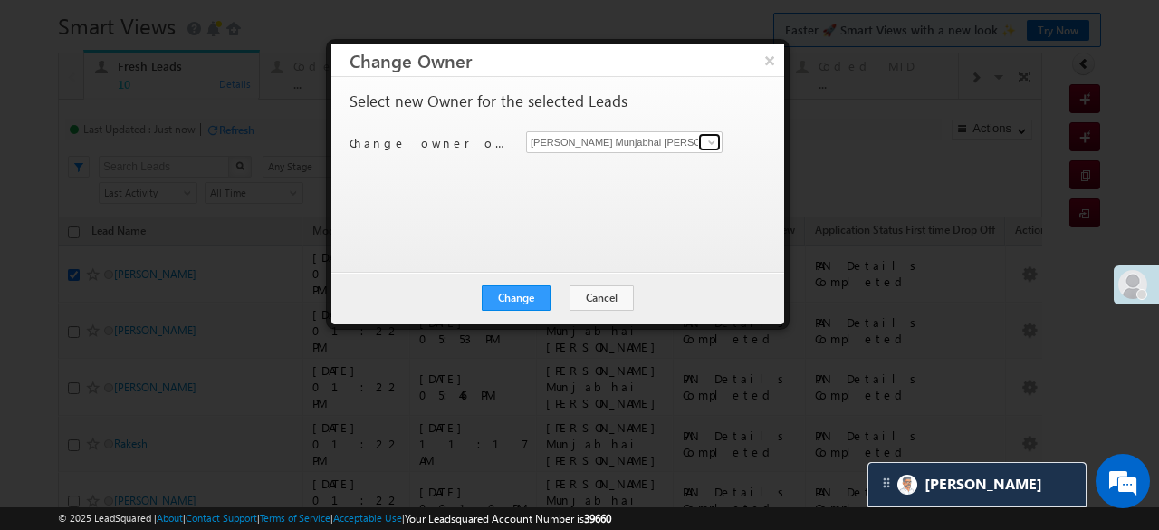
click at [715, 142] on span at bounding box center [711, 142] width 14 height 14
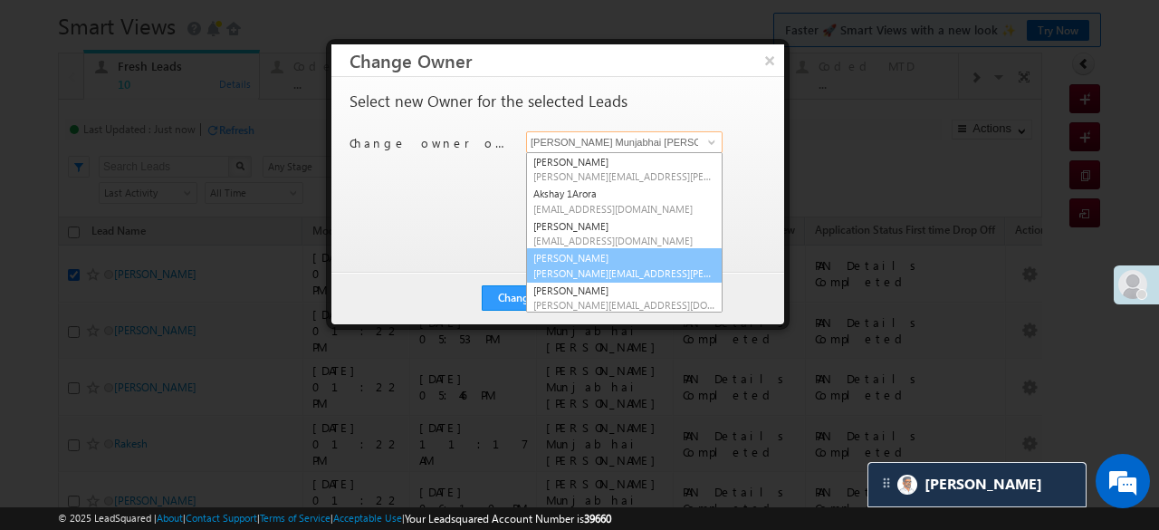
click at [581, 258] on link "Desai Manshi Manshi.Desai@angelbroking.com" at bounding box center [624, 265] width 196 height 34
type input "Desai Manshi"
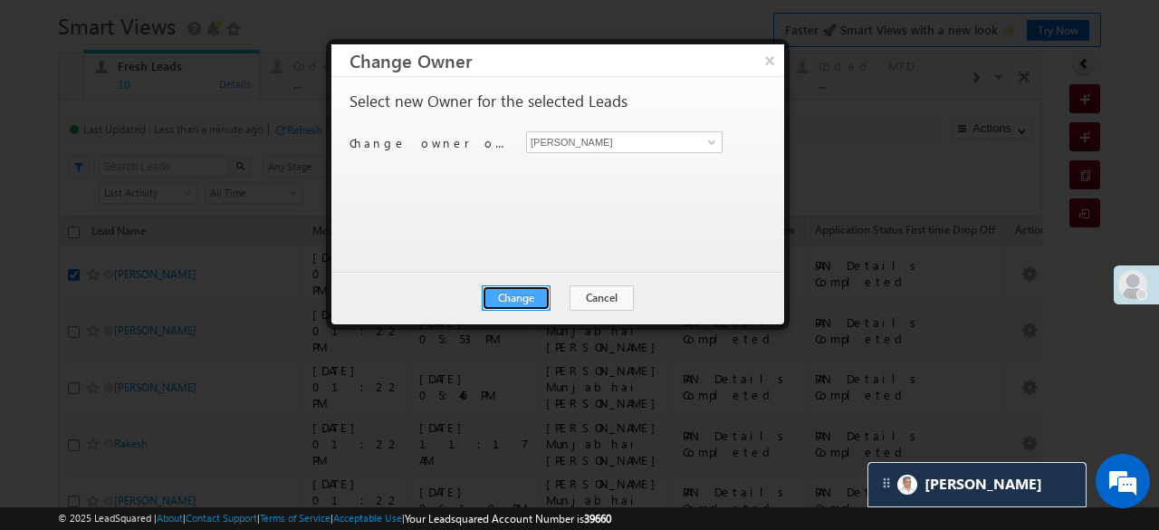
click at [538, 294] on button "Change" at bounding box center [516, 297] width 69 height 25
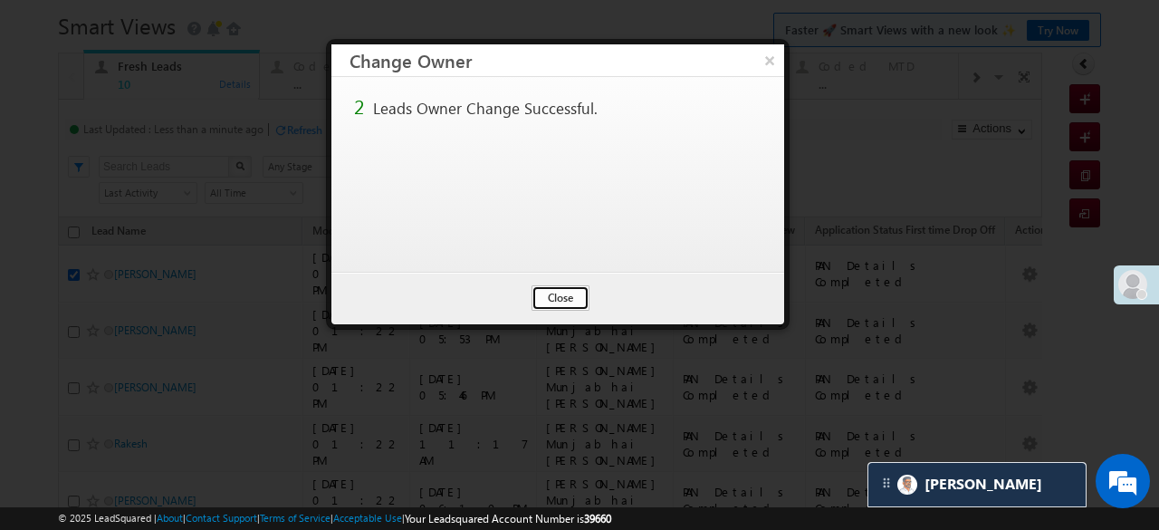
click at [565, 303] on button "Close" at bounding box center [560, 297] width 58 height 25
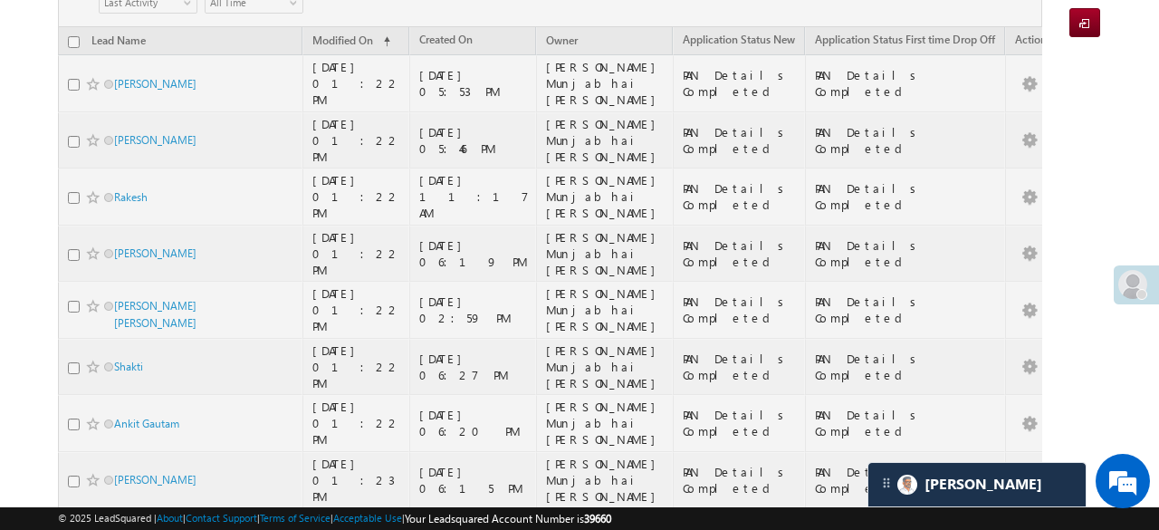
scroll to position [0, 0]
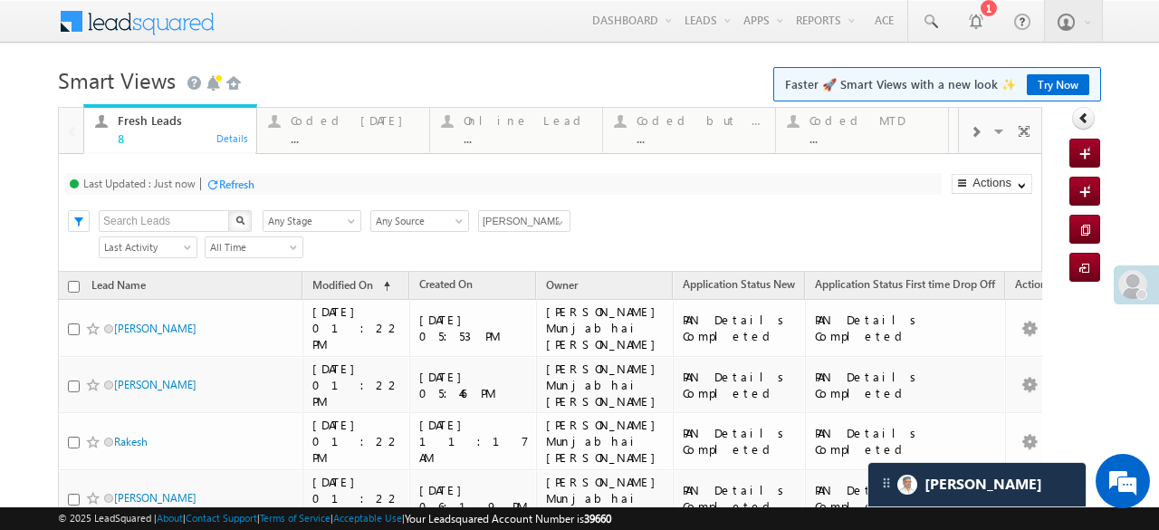
click at [221, 177] on div "Refresh" at bounding box center [236, 184] width 35 height 14
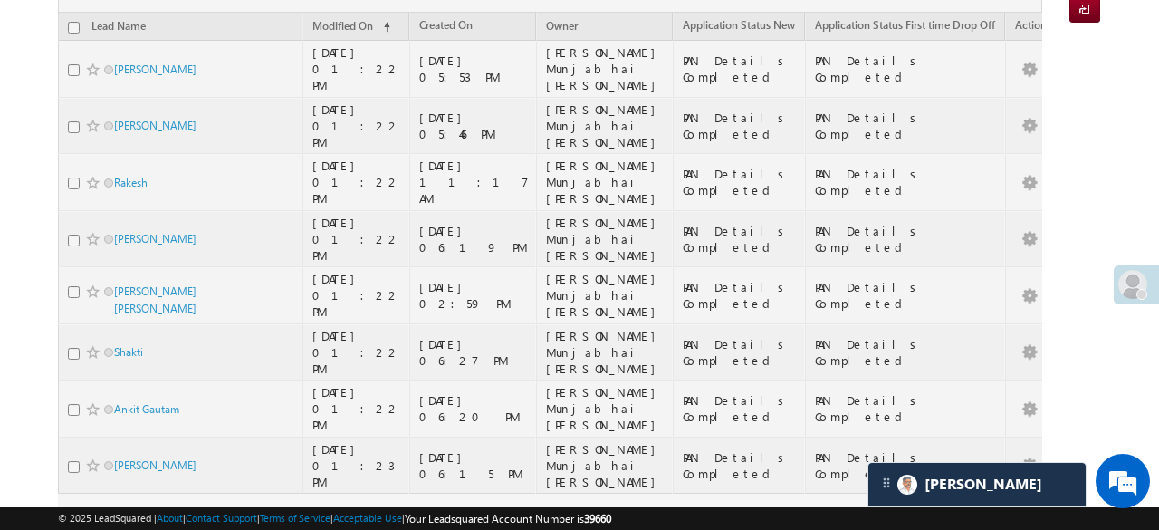
scroll to position [244, 0]
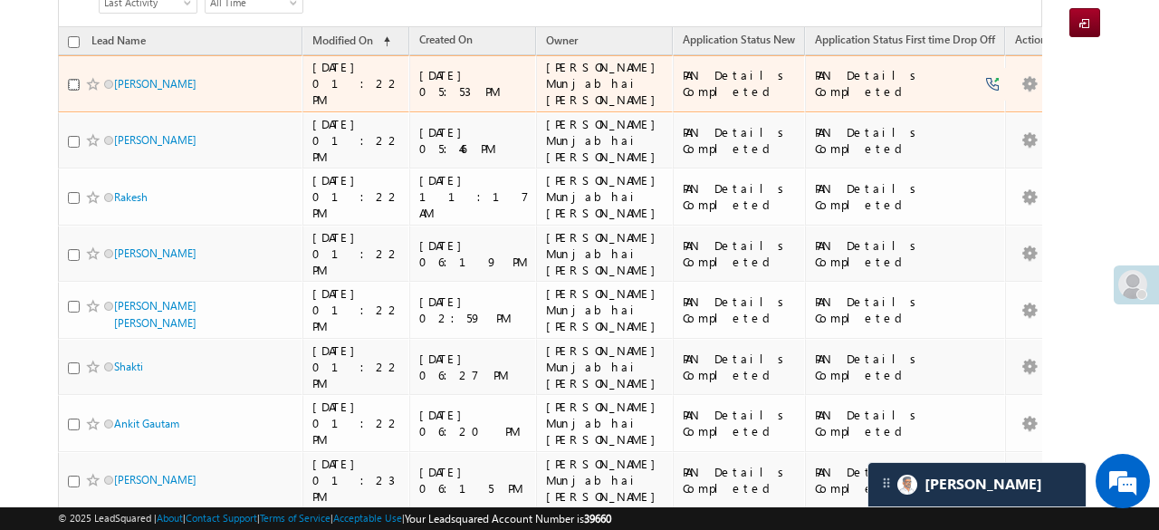
click at [71, 79] on input "checkbox" at bounding box center [74, 85] width 12 height 12
checkbox input "true"
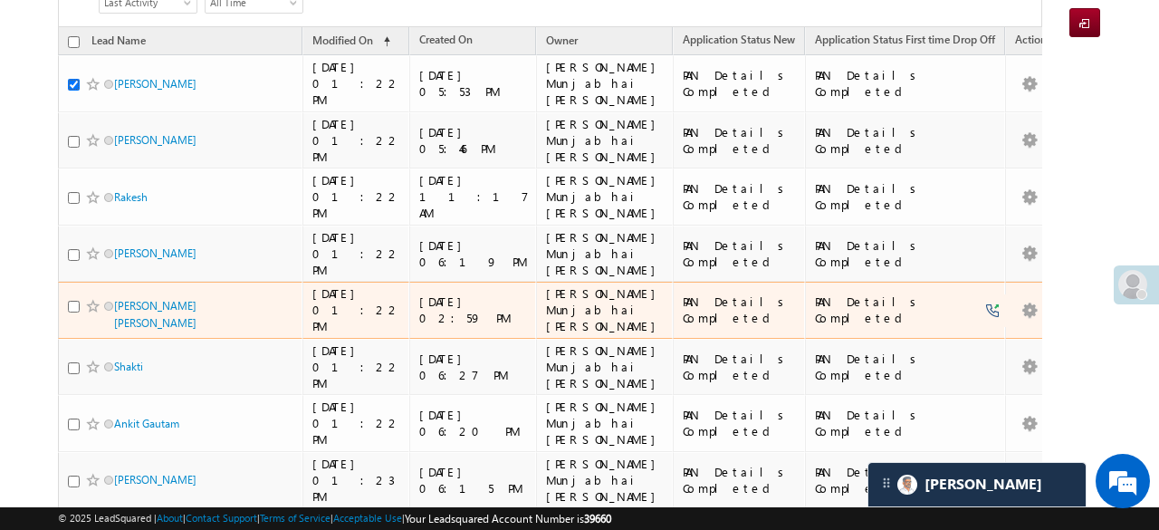
scroll to position [63, 0]
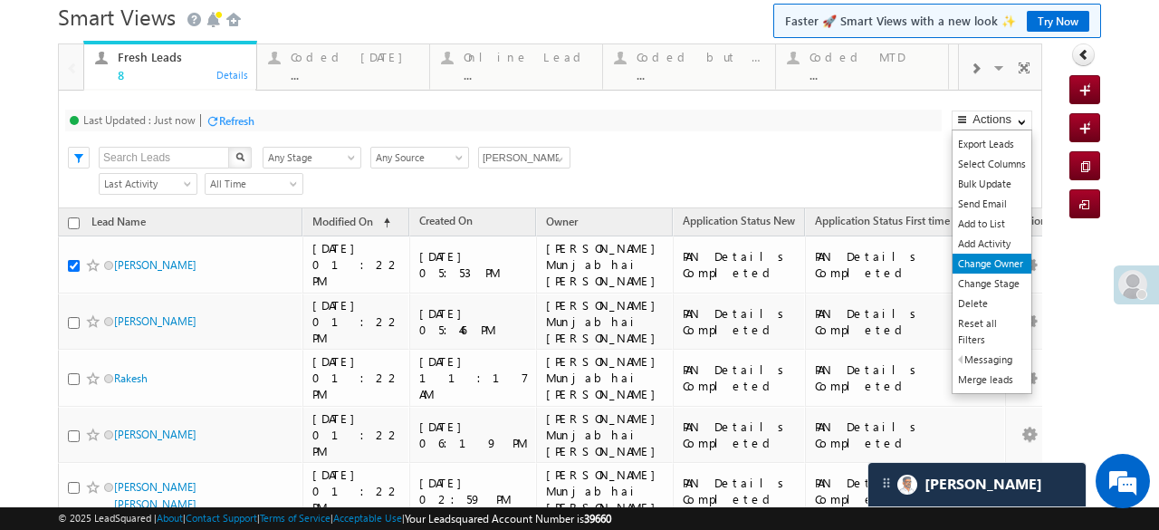
click at [999, 254] on link "Change Owner" at bounding box center [991, 263] width 79 height 20
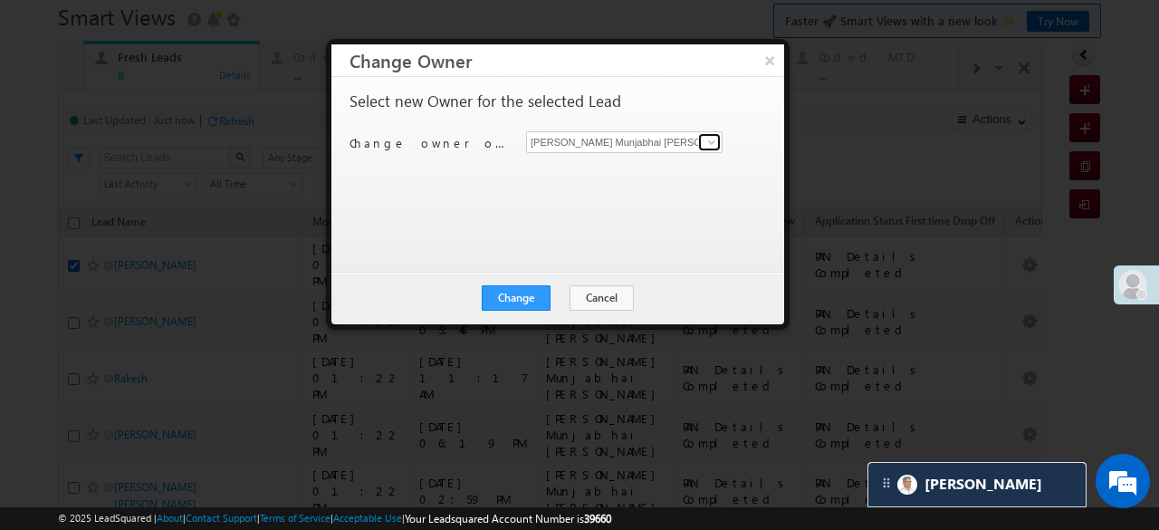
click at [705, 144] on span at bounding box center [711, 142] width 14 height 14
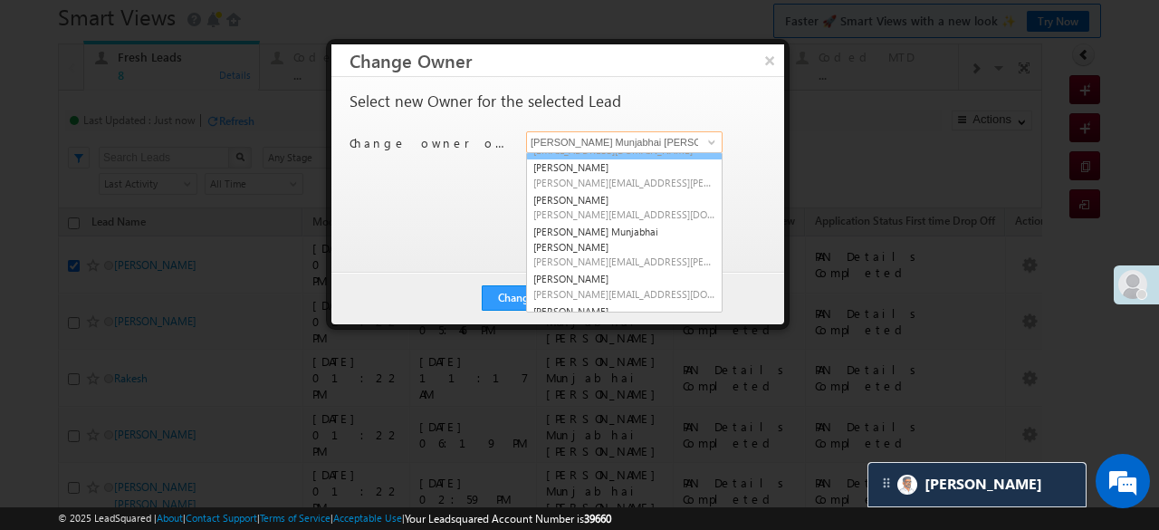
scroll to position [64, 0]
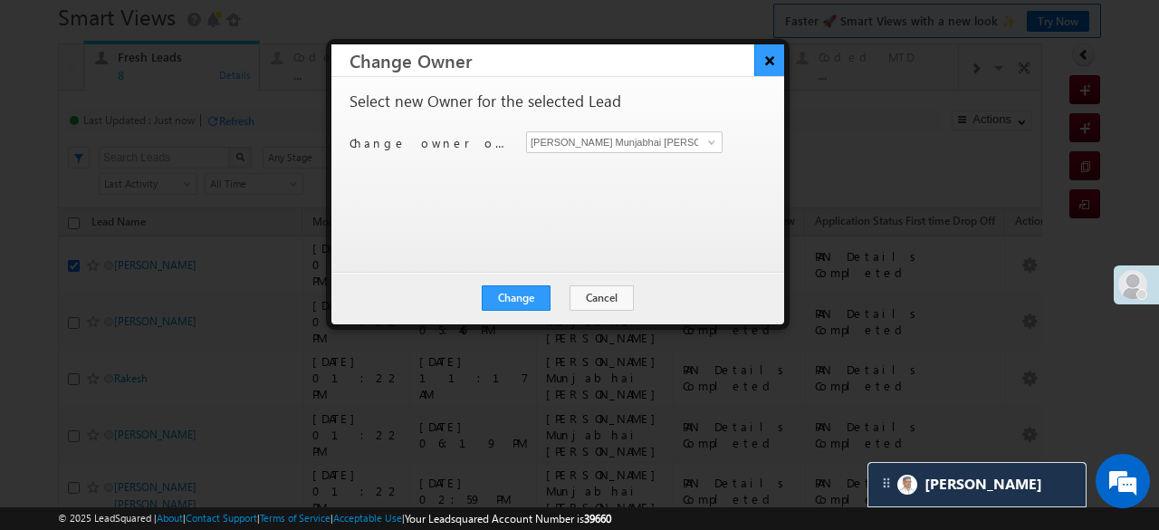
click at [768, 63] on button "×" at bounding box center [769, 60] width 30 height 32
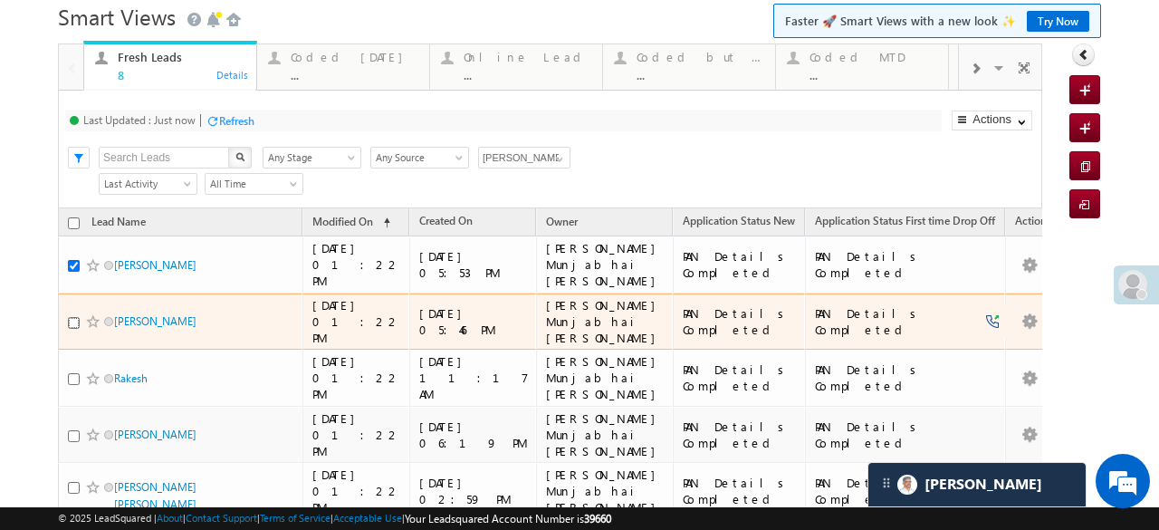
click at [75, 317] on input "checkbox" at bounding box center [74, 323] width 12 height 12
checkbox input "true"
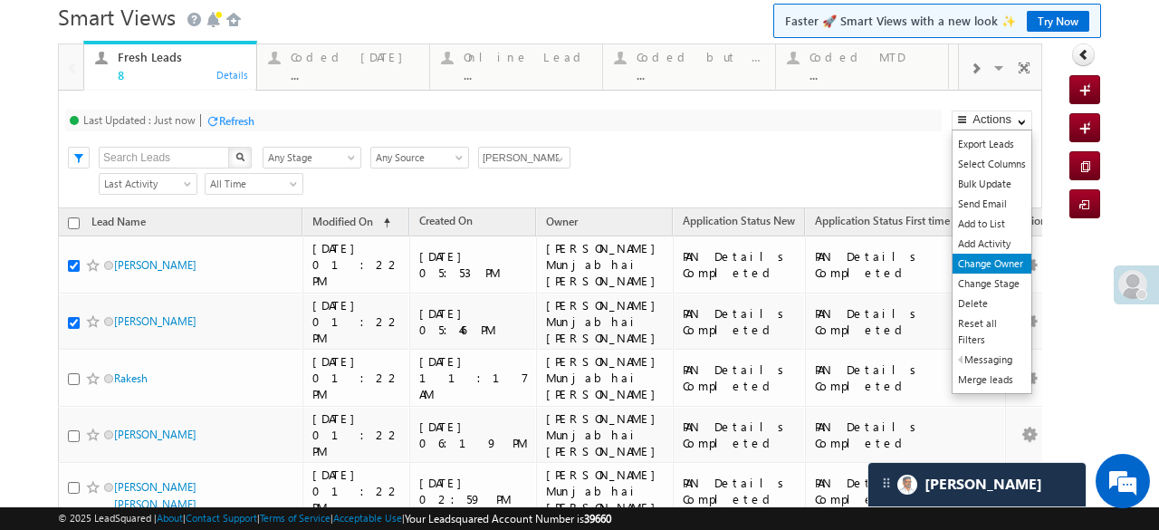
click at [996, 263] on link "Change Owner" at bounding box center [991, 263] width 79 height 20
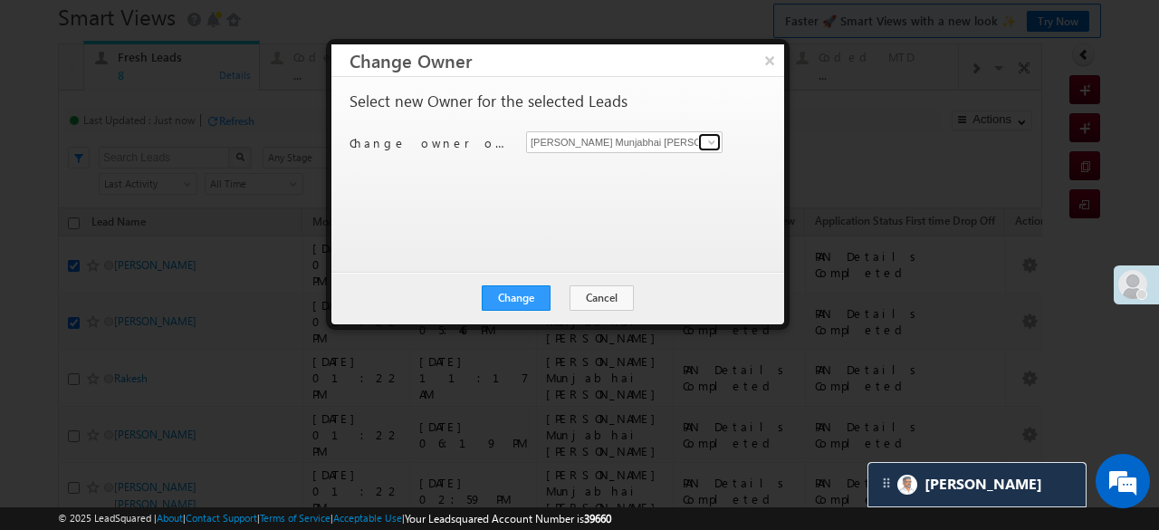
click at [718, 137] on span at bounding box center [711, 142] width 14 height 14
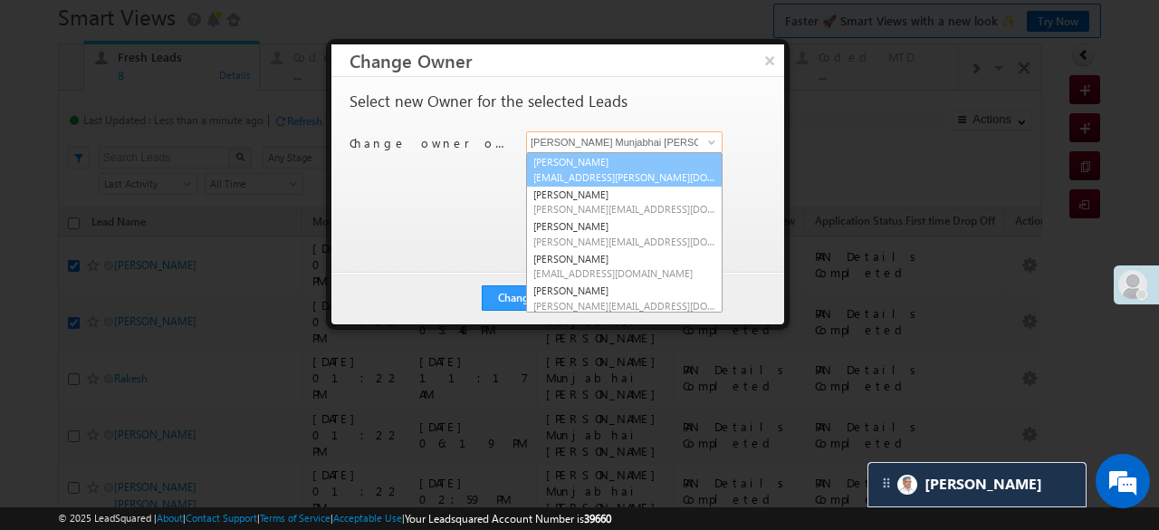
scroll to position [91, 0]
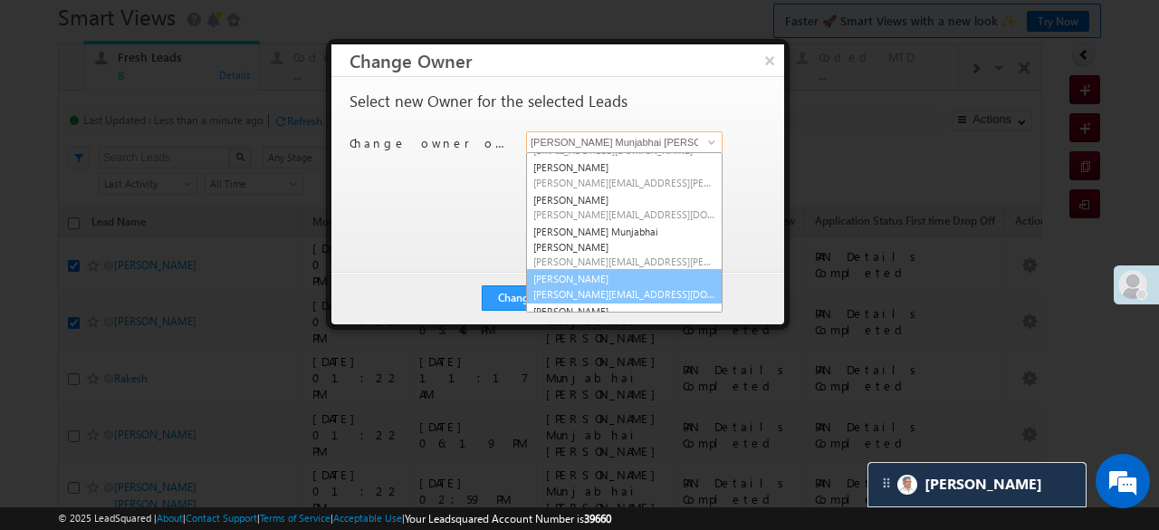
click at [565, 269] on link "Harshita Yadav Harshita.Yadav@angelbroking.com" at bounding box center [624, 286] width 196 height 34
type input "Harshita Yadav"
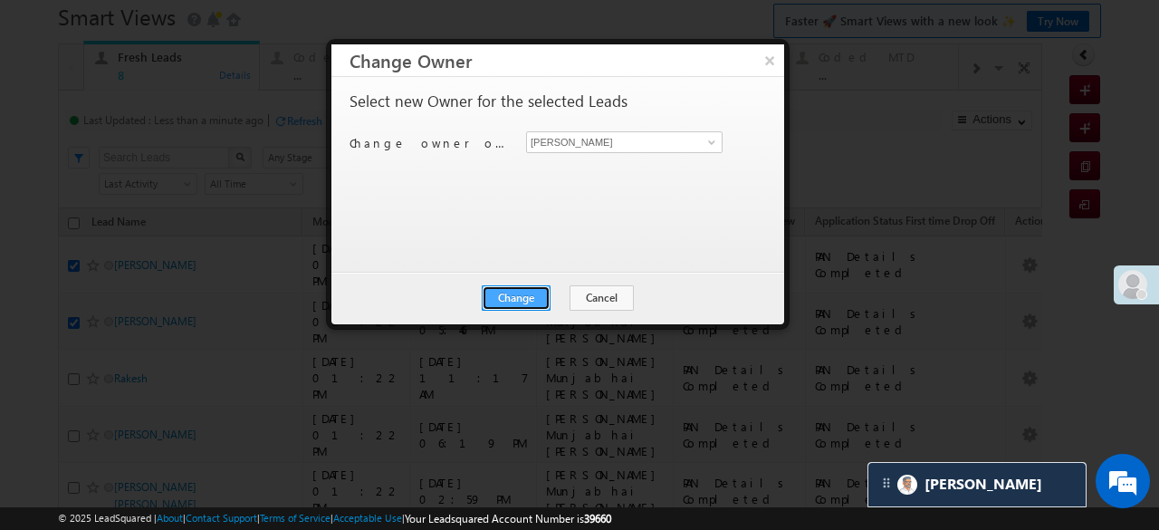
click at [536, 285] on button "Change" at bounding box center [516, 297] width 69 height 25
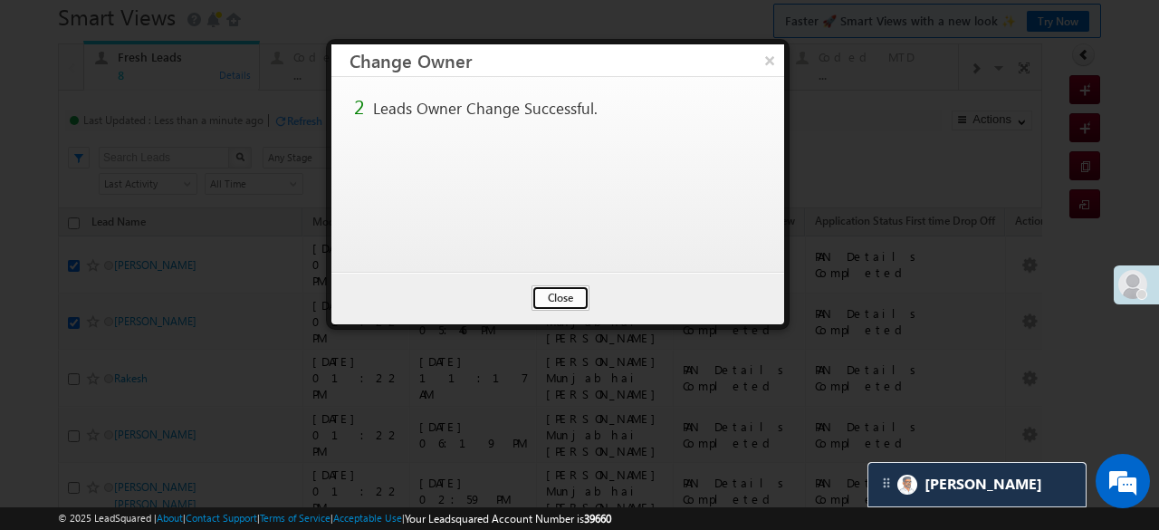
click at [536, 288] on button "Close" at bounding box center [560, 297] width 58 height 25
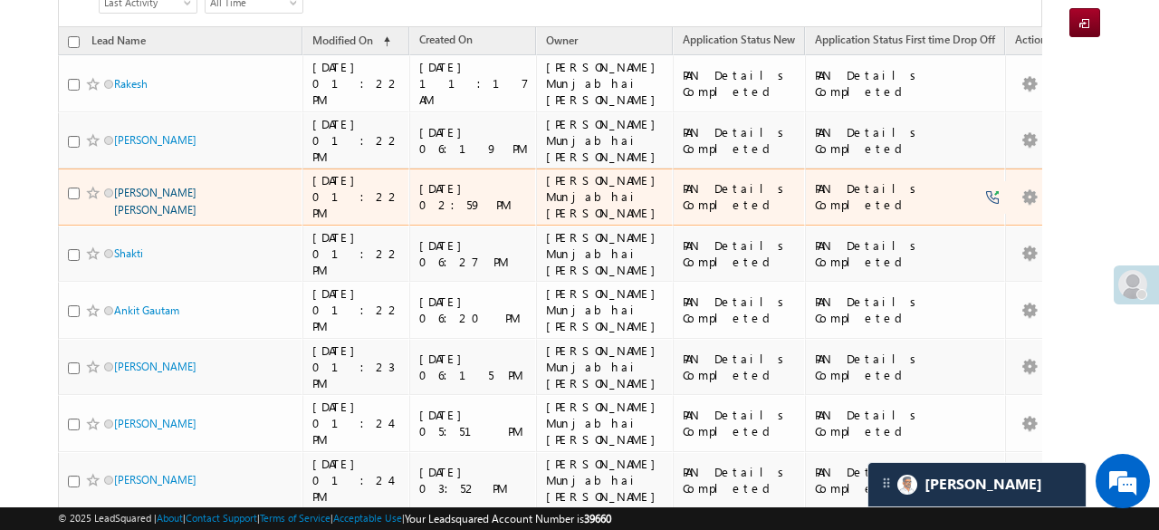
scroll to position [0, 0]
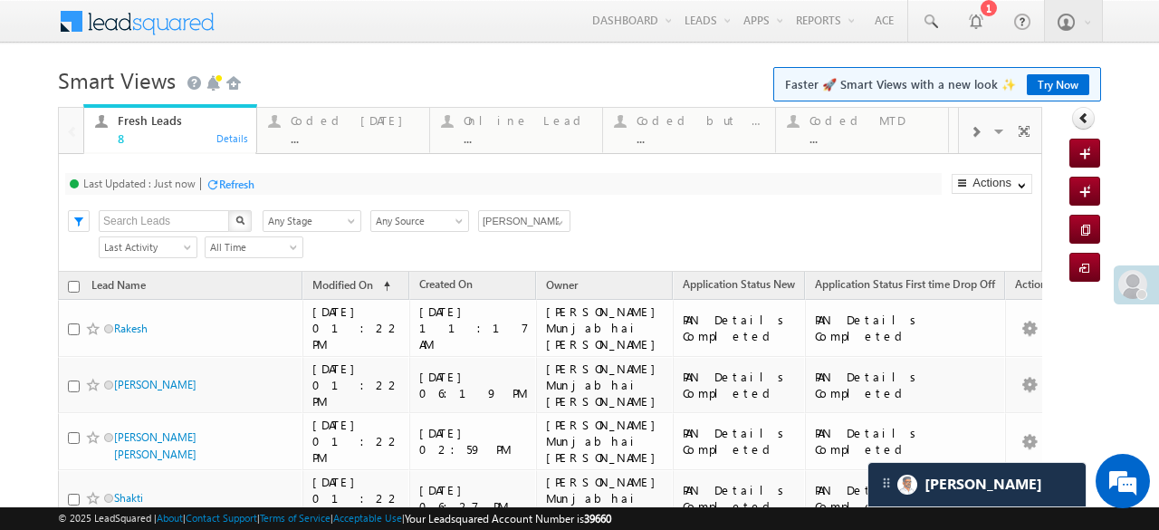
click at [235, 185] on div "Refresh" at bounding box center [236, 184] width 35 height 14
click at [223, 186] on div "Refresh" at bounding box center [236, 184] width 35 height 14
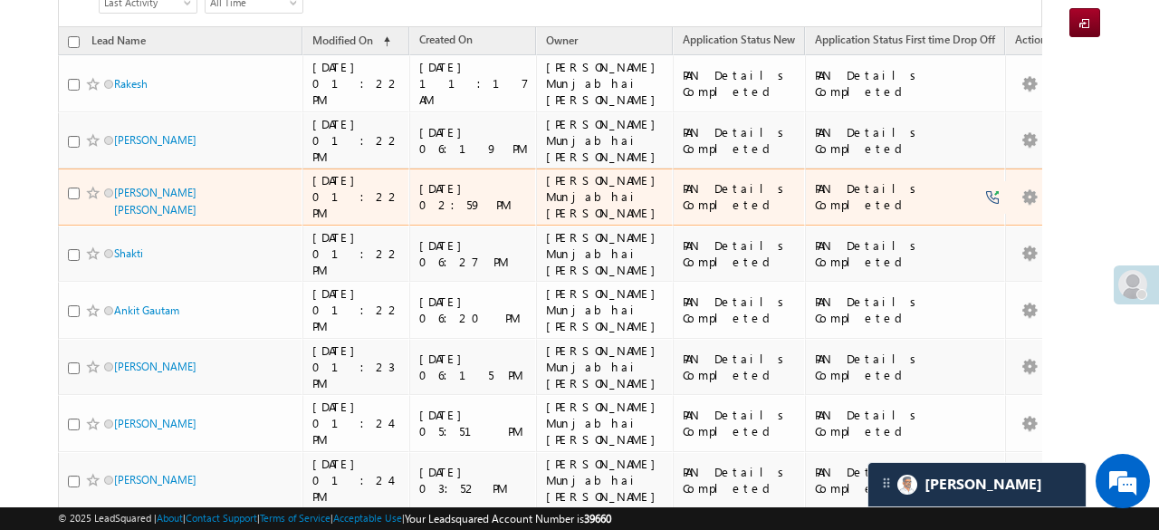
scroll to position [63, 0]
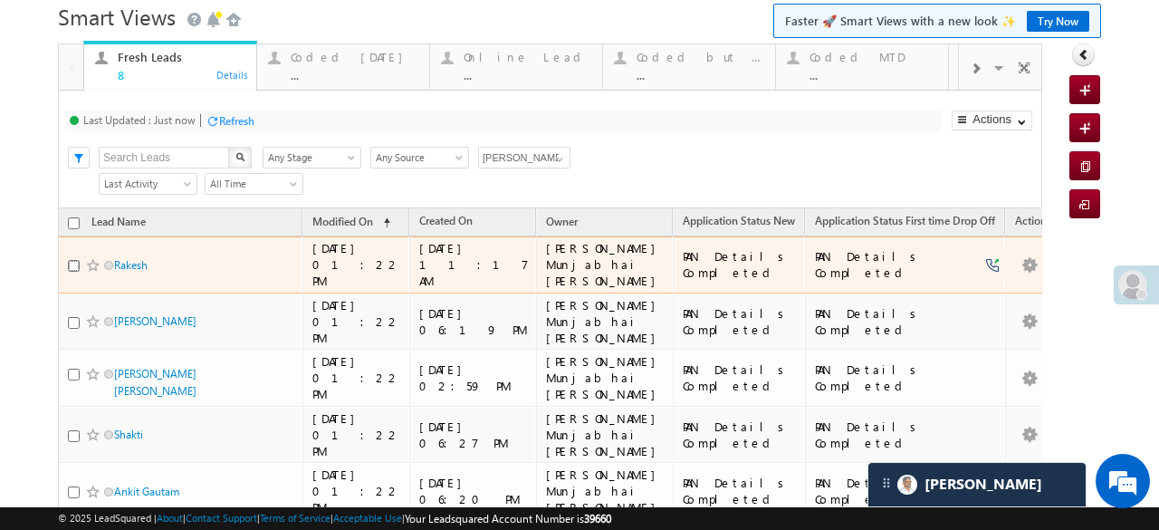
click at [72, 260] on input "checkbox" at bounding box center [74, 266] width 12 height 12
checkbox input "true"
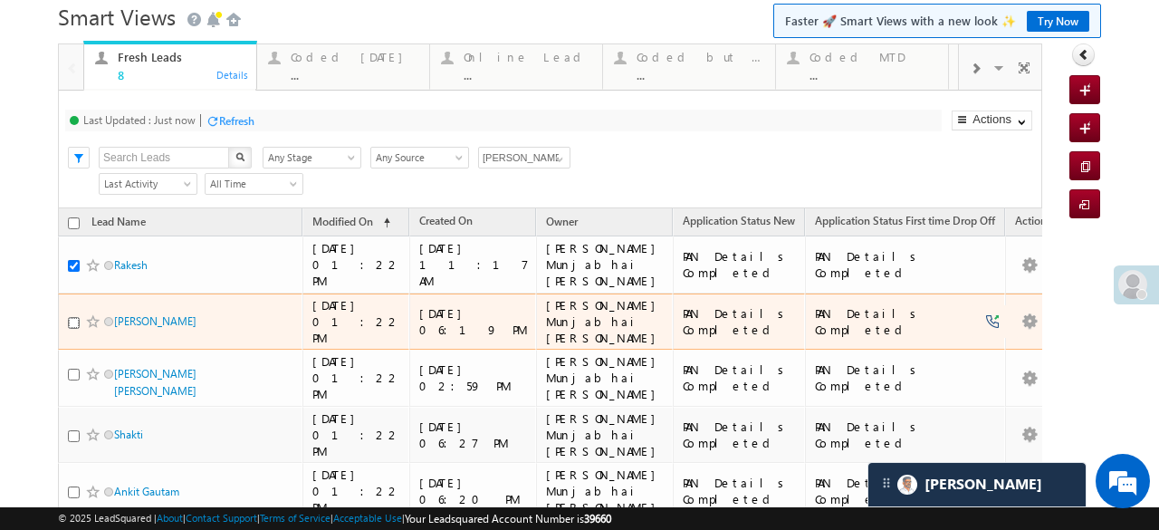
click at [71, 317] on input "checkbox" at bounding box center [74, 323] width 12 height 12
checkbox input "true"
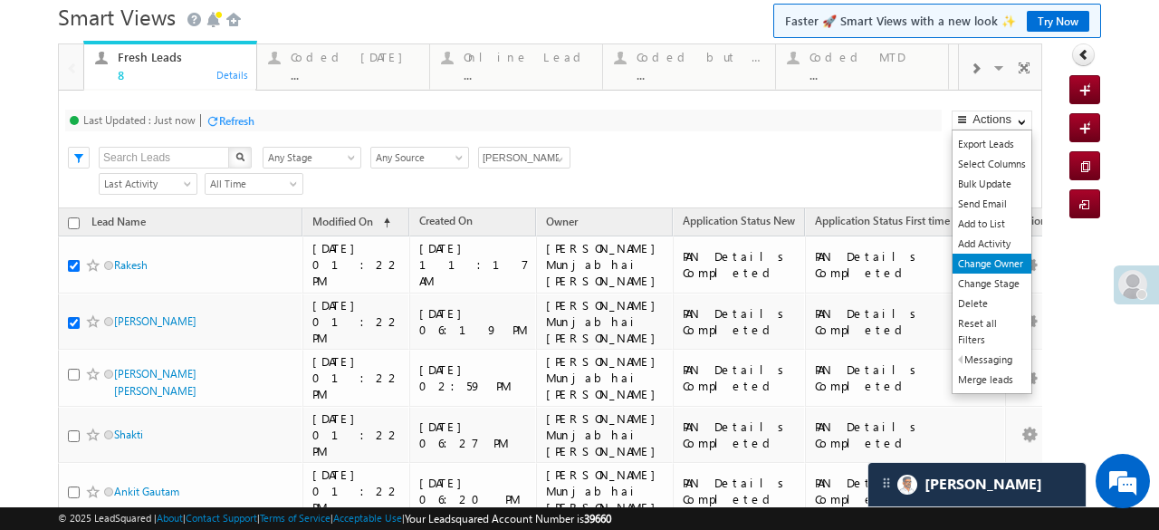
click at [988, 259] on link "Change Owner" at bounding box center [991, 263] width 79 height 20
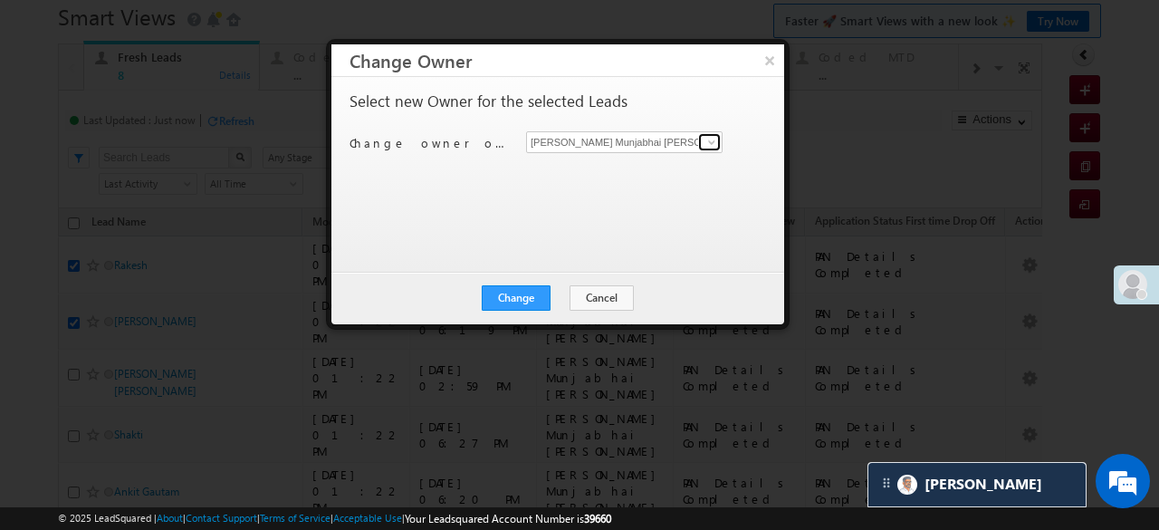
click at [704, 138] on span at bounding box center [711, 142] width 14 height 14
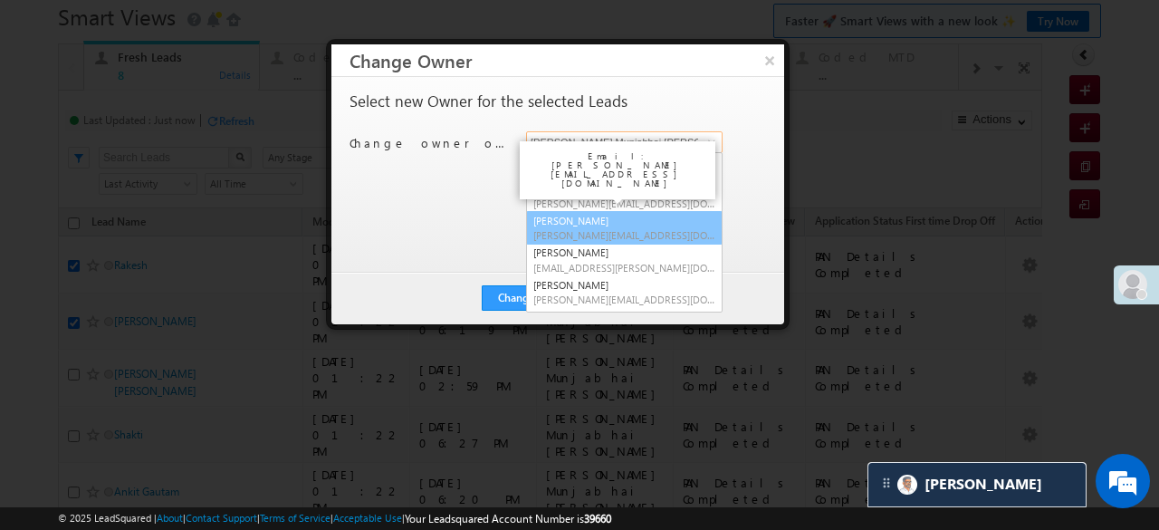
scroll to position [181, 0]
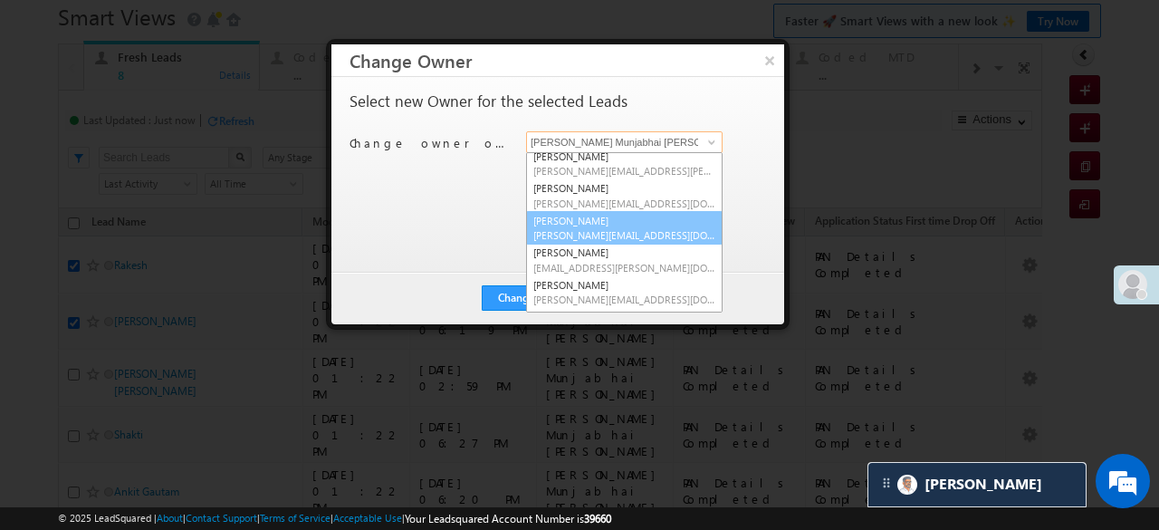
click at [568, 228] on span "Shubham.KumarKeshari@angelbroking.com" at bounding box center [624, 235] width 182 height 14
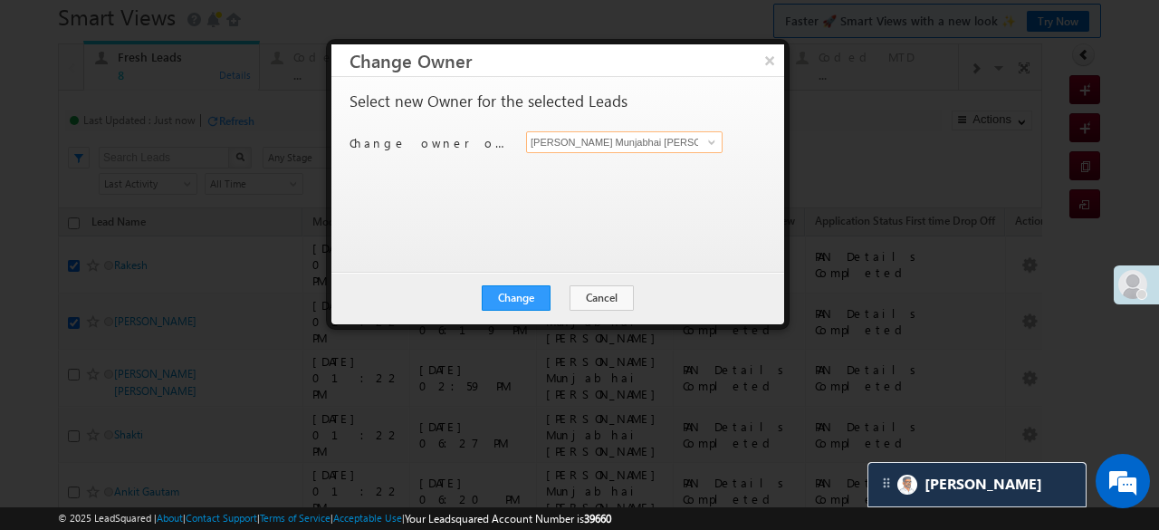
type input "keshari Shubhamkumar"
click at [497, 301] on button "Change" at bounding box center [516, 297] width 69 height 25
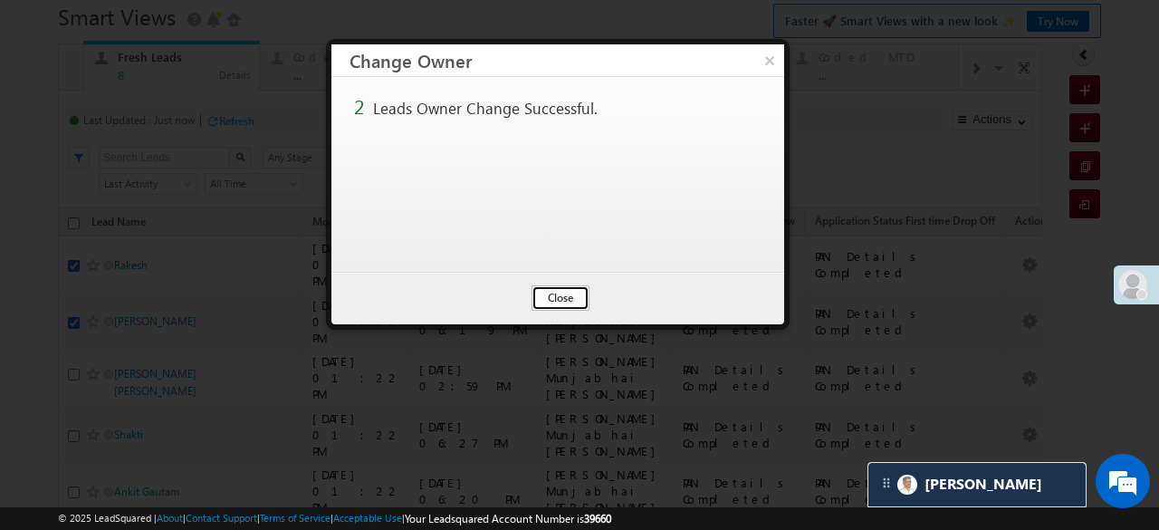
click at [560, 300] on button "Close" at bounding box center [560, 297] width 58 height 25
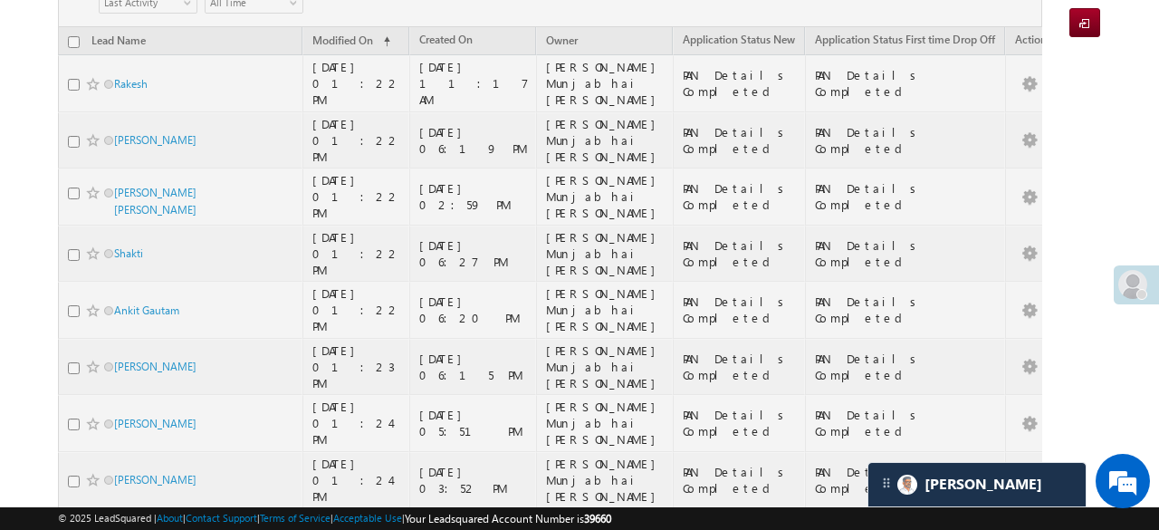
scroll to position [0, 0]
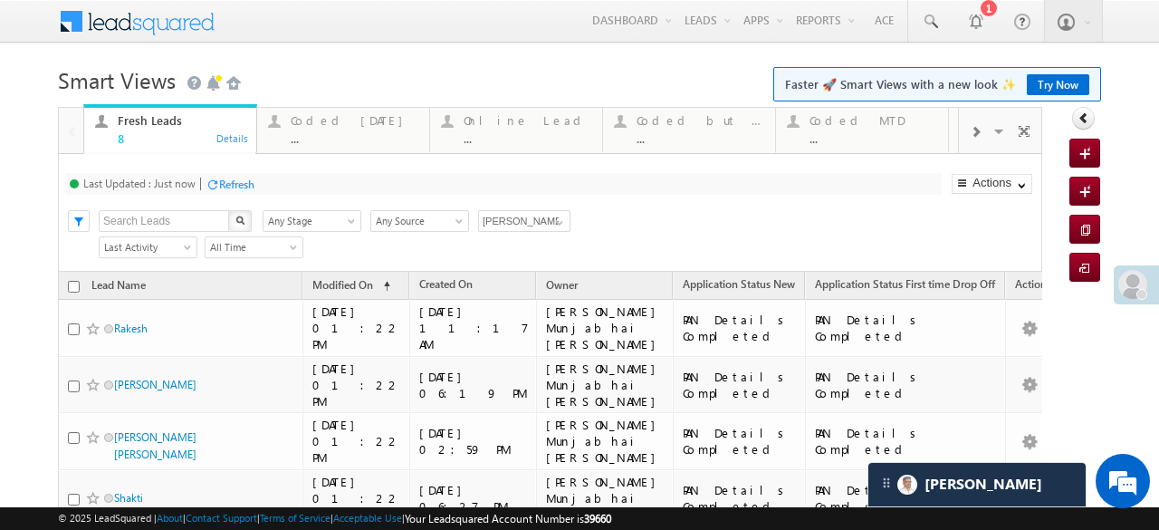
click at [219, 186] on div "Refresh" at bounding box center [236, 184] width 35 height 14
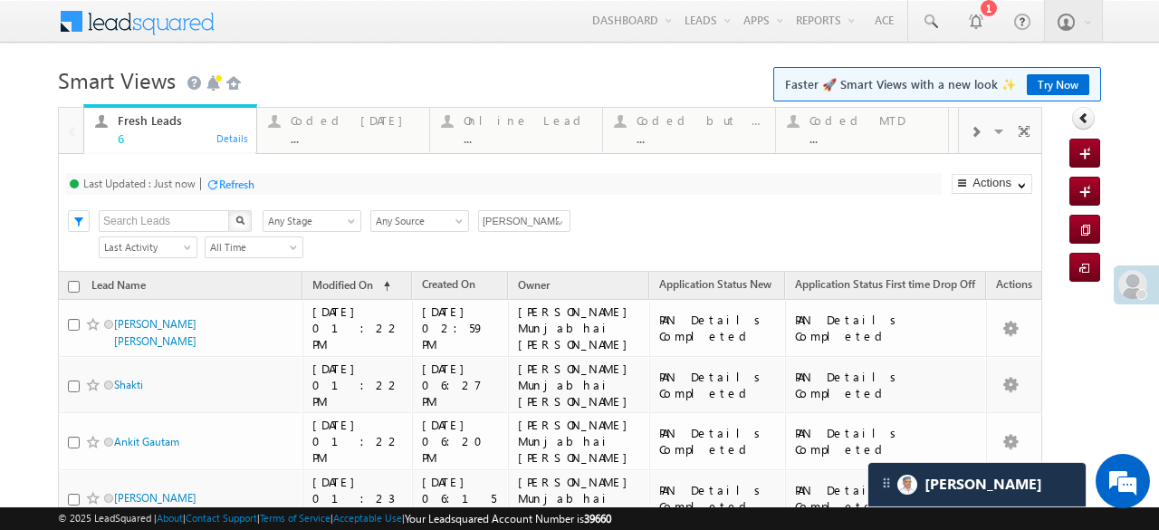
click at [220, 186] on div "Refresh" at bounding box center [236, 184] width 35 height 14
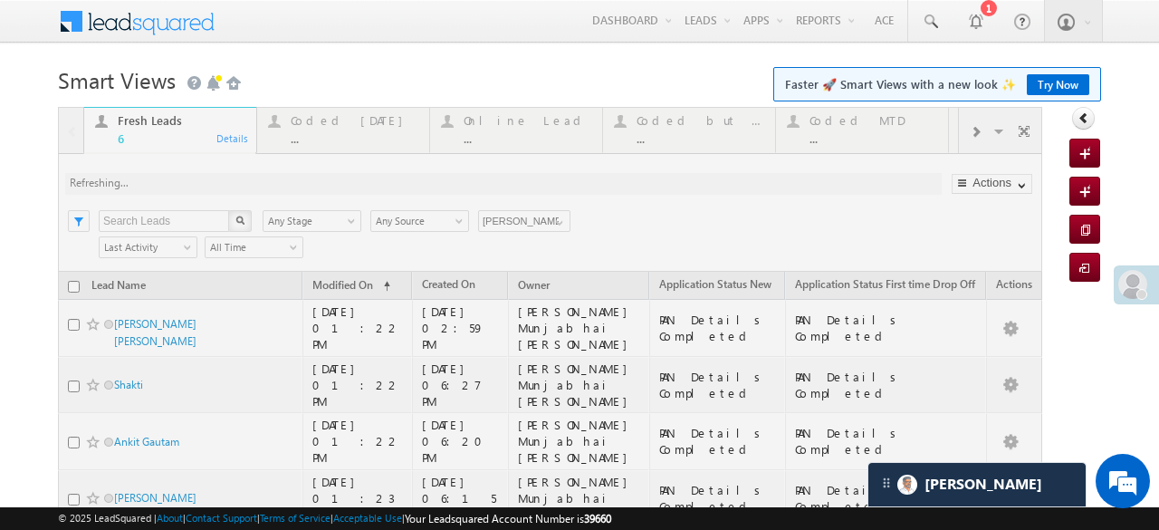
scroll to position [163, 0]
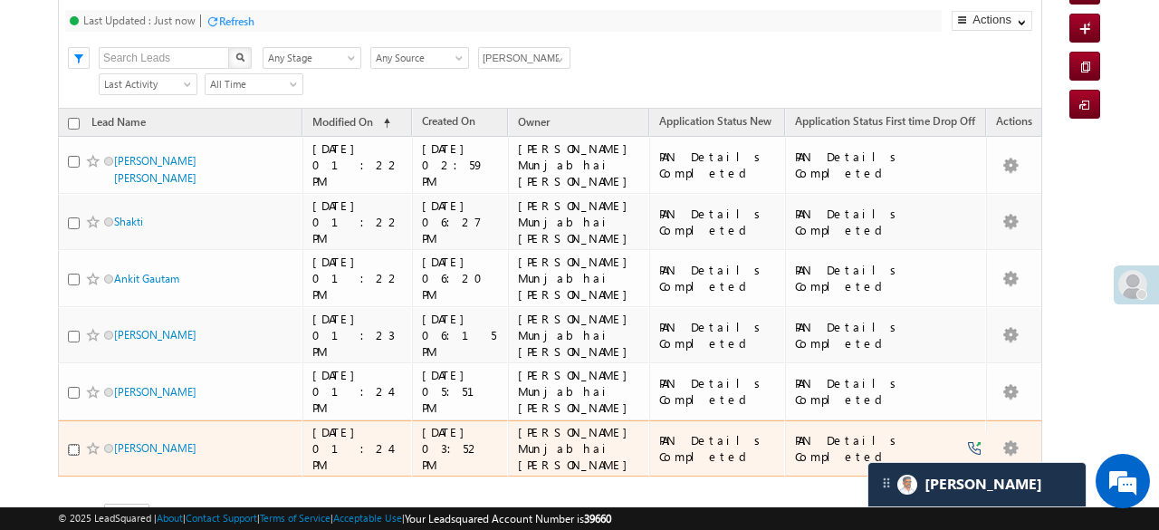
click at [71, 444] on input "checkbox" at bounding box center [74, 450] width 12 height 12
checkbox input "true"
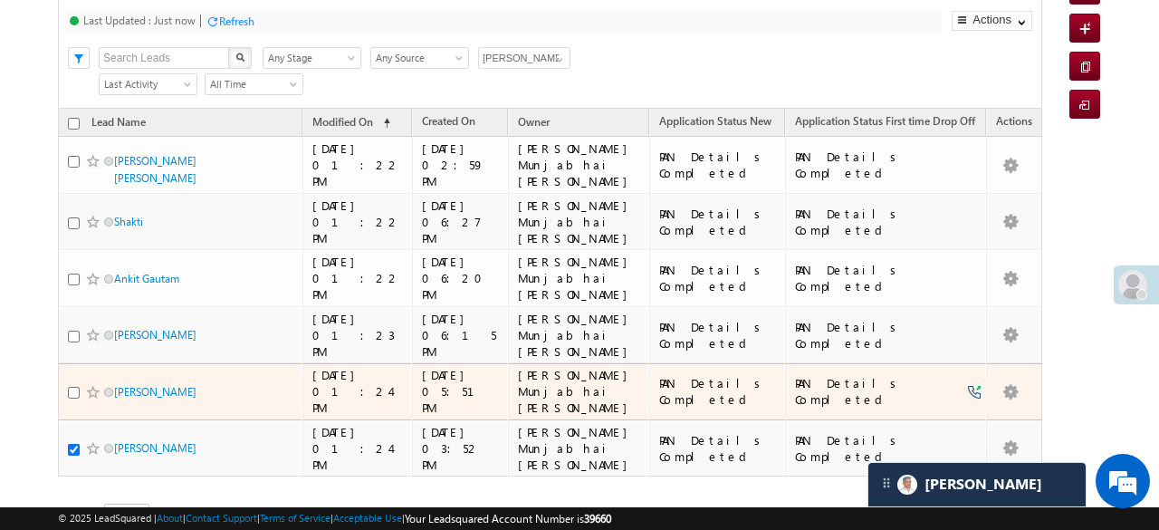
click at [72, 383] on div at bounding box center [95, 392] width 55 height 18
click at [72, 387] on input "checkbox" at bounding box center [74, 393] width 12 height 12
checkbox input "true"
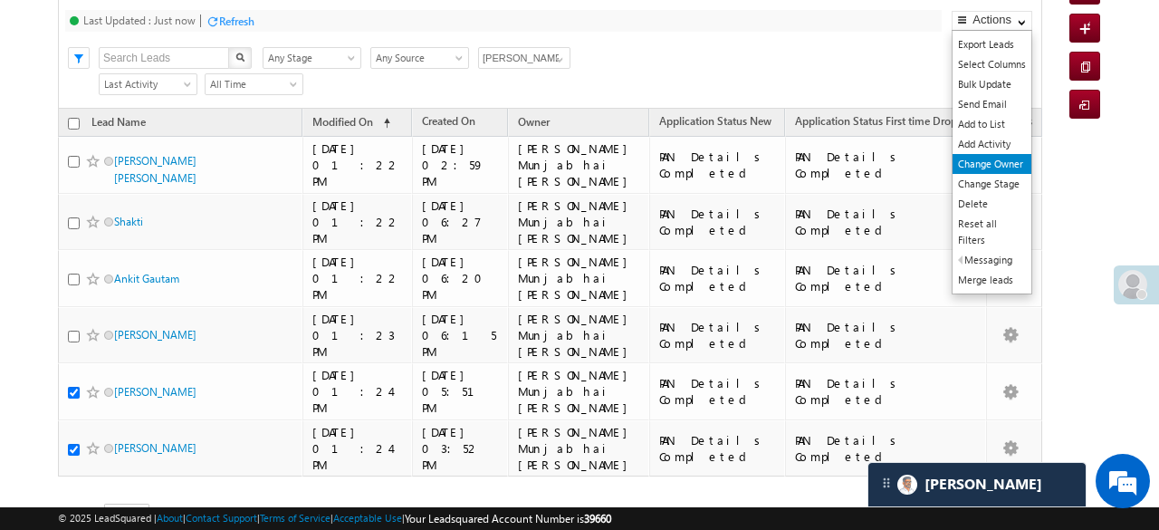
click at [990, 159] on link "Change Owner" at bounding box center [991, 164] width 79 height 20
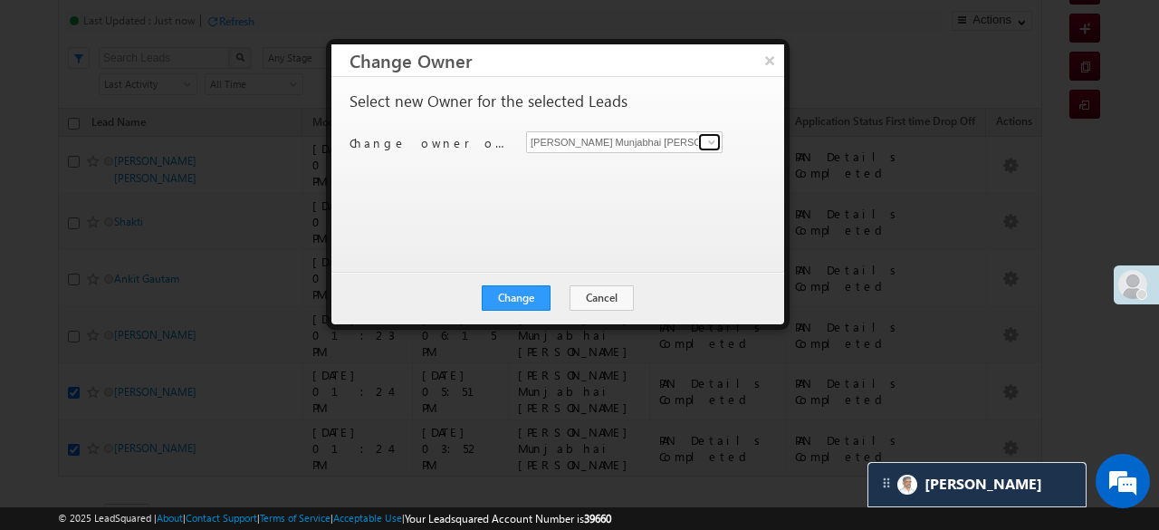
click at [700, 147] on link at bounding box center [709, 142] width 23 height 18
click at [709, 137] on span at bounding box center [711, 142] width 14 height 14
click at [706, 138] on span at bounding box center [711, 142] width 14 height 14
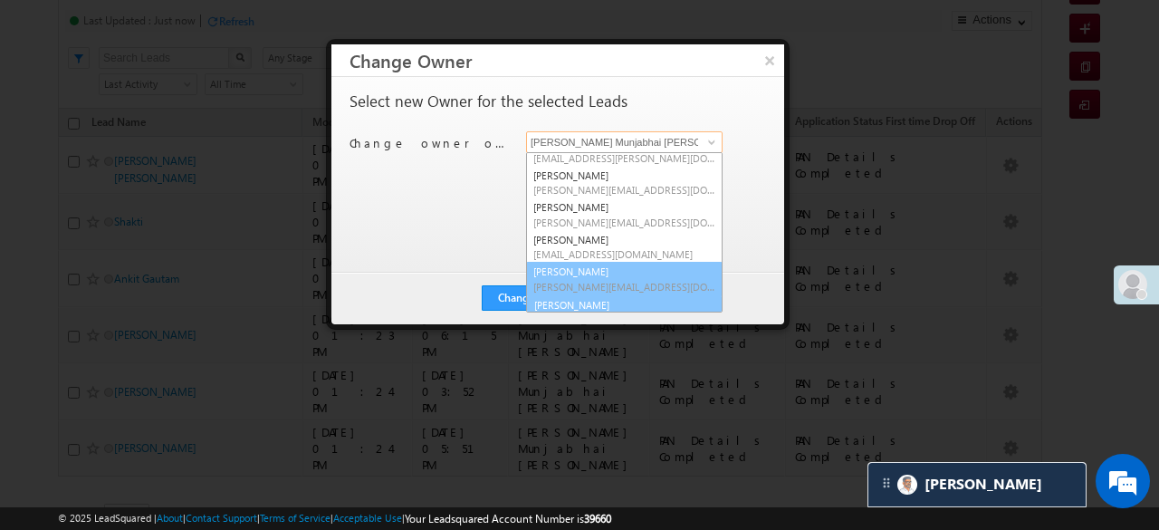
scroll to position [291, 0]
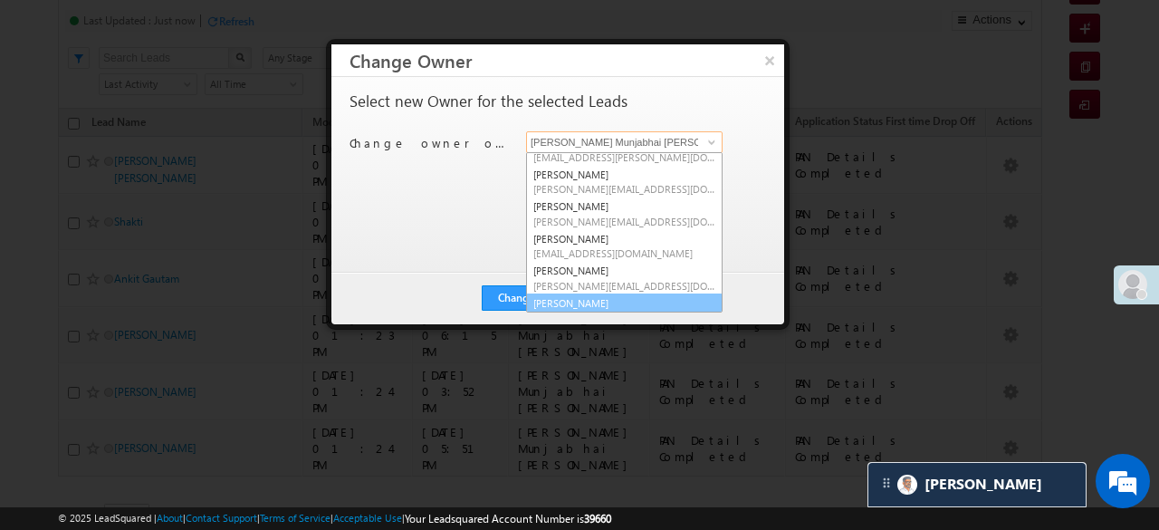
click at [568, 293] on link "Siddhi Shah Siddhi.Shah@angelbroking.com" at bounding box center [624, 310] width 196 height 34
type input "Siddhi Shah"
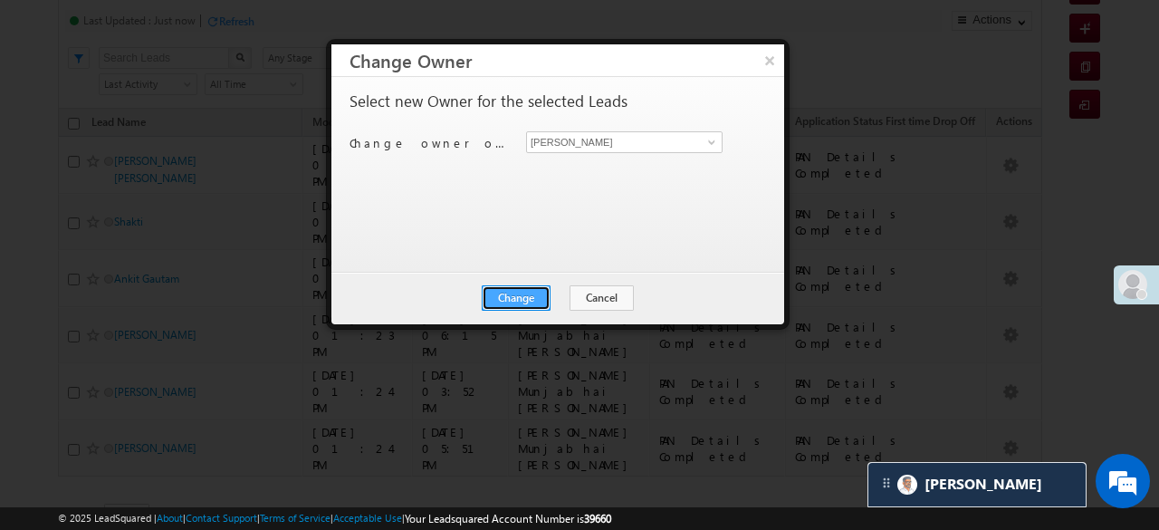
click at [525, 303] on button "Change" at bounding box center [516, 297] width 69 height 25
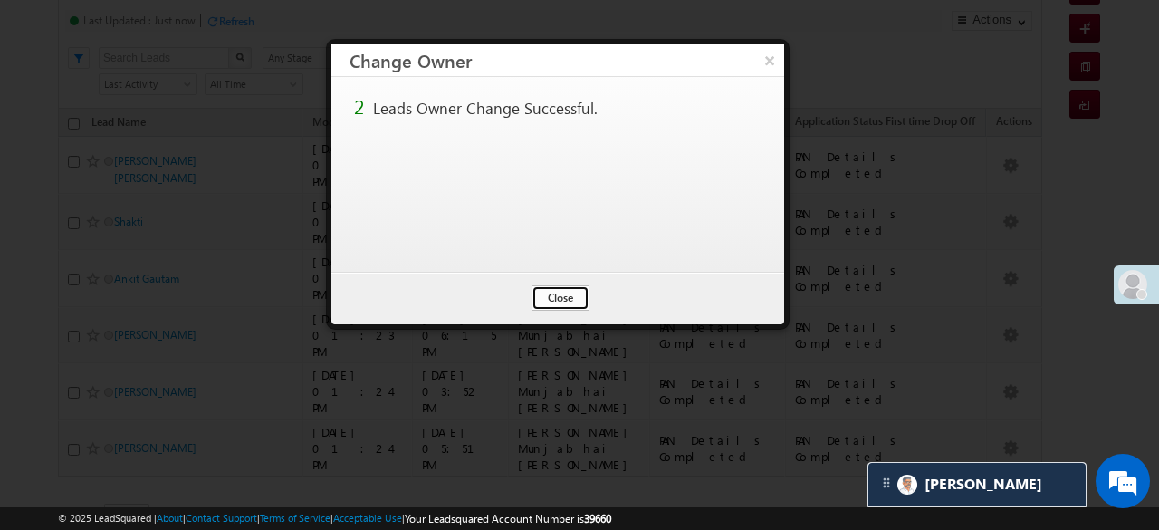
click at [561, 303] on button "Close" at bounding box center [560, 297] width 58 height 25
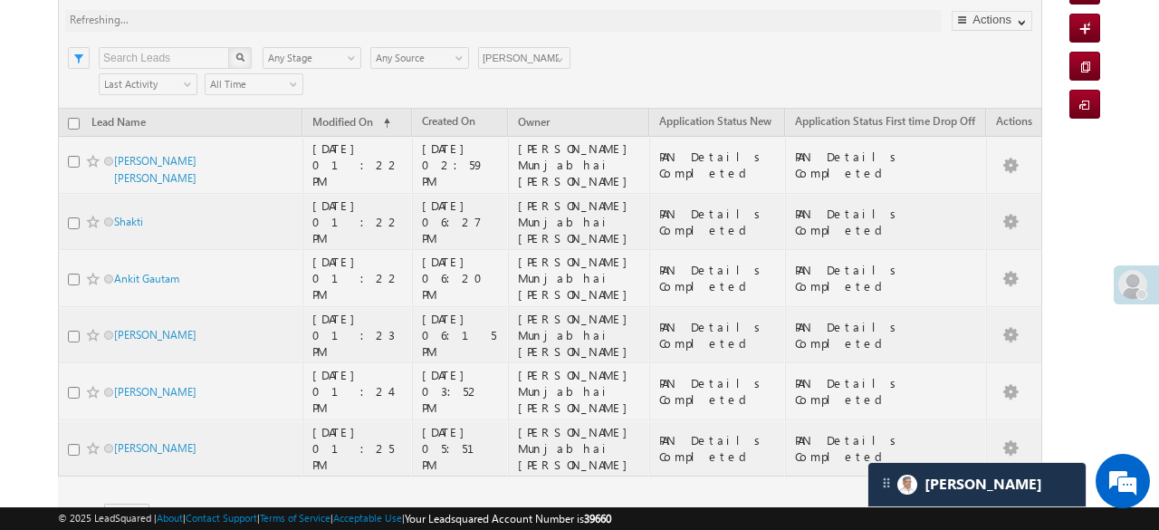
scroll to position [72, 0]
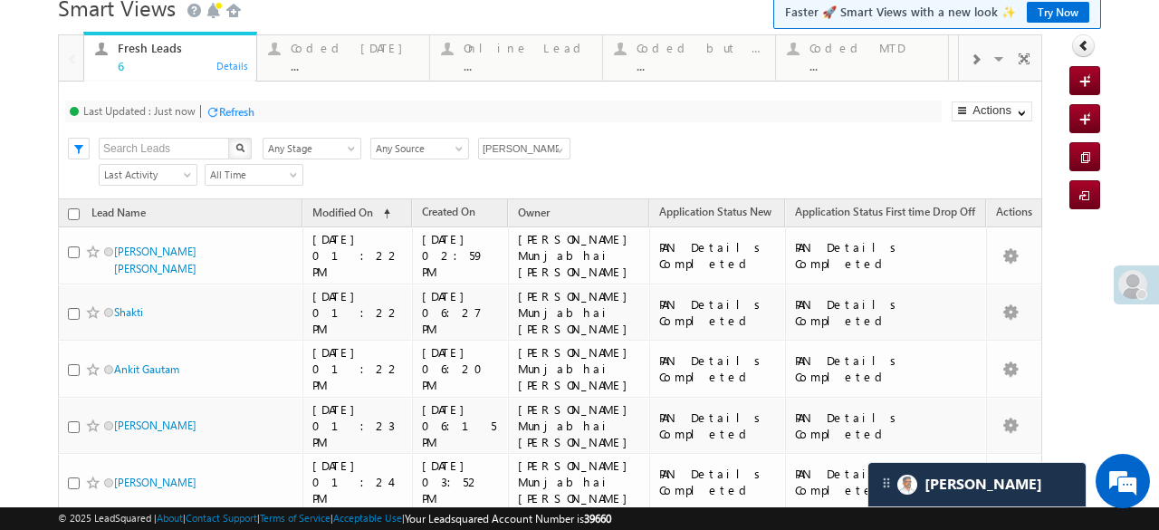
click at [217, 114] on div at bounding box center [212, 112] width 14 height 14
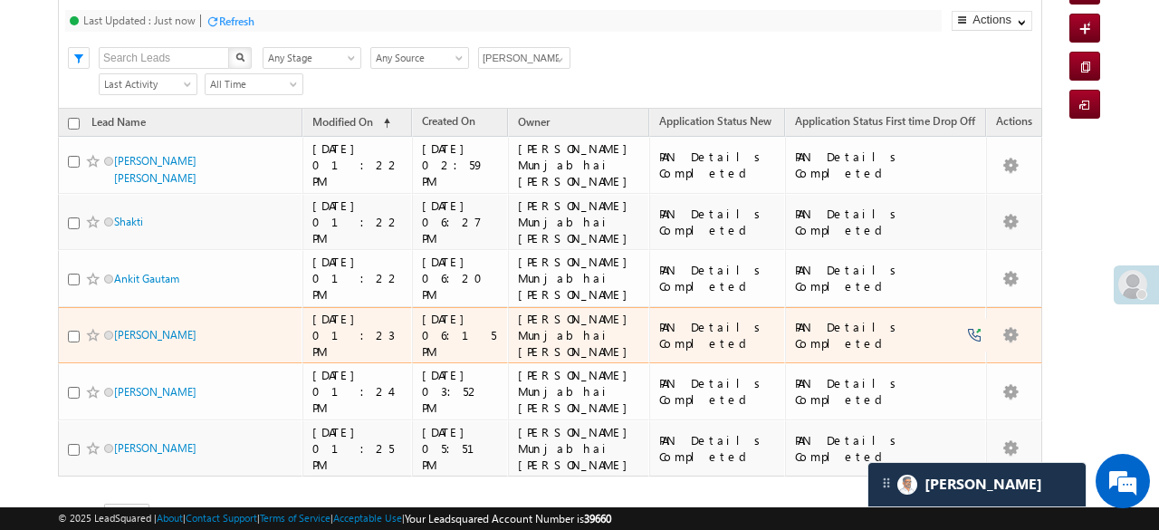
scroll to position [0, 0]
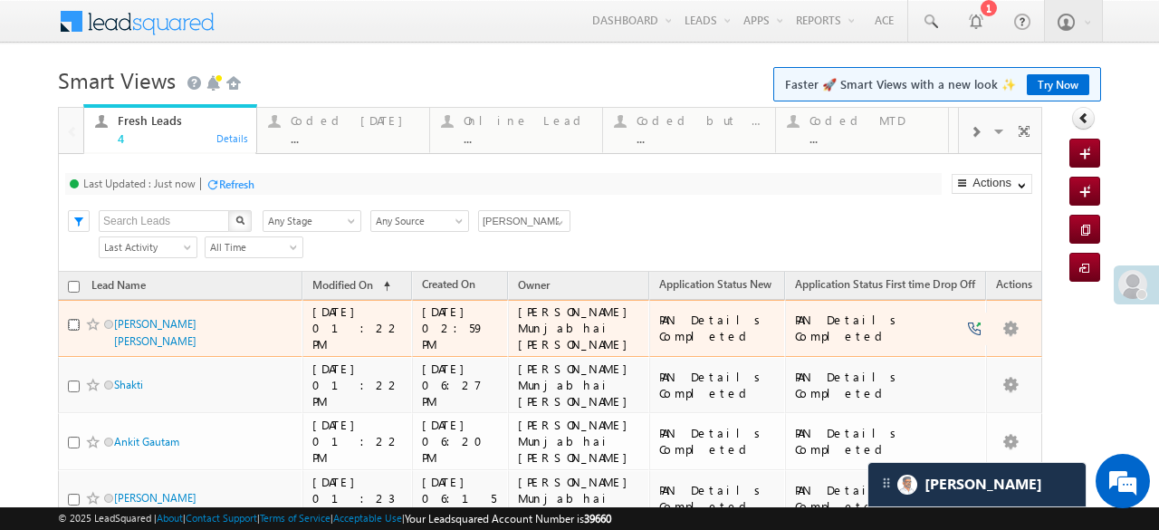
click at [73, 320] on input "checkbox" at bounding box center [74, 325] width 12 height 12
checkbox input "true"
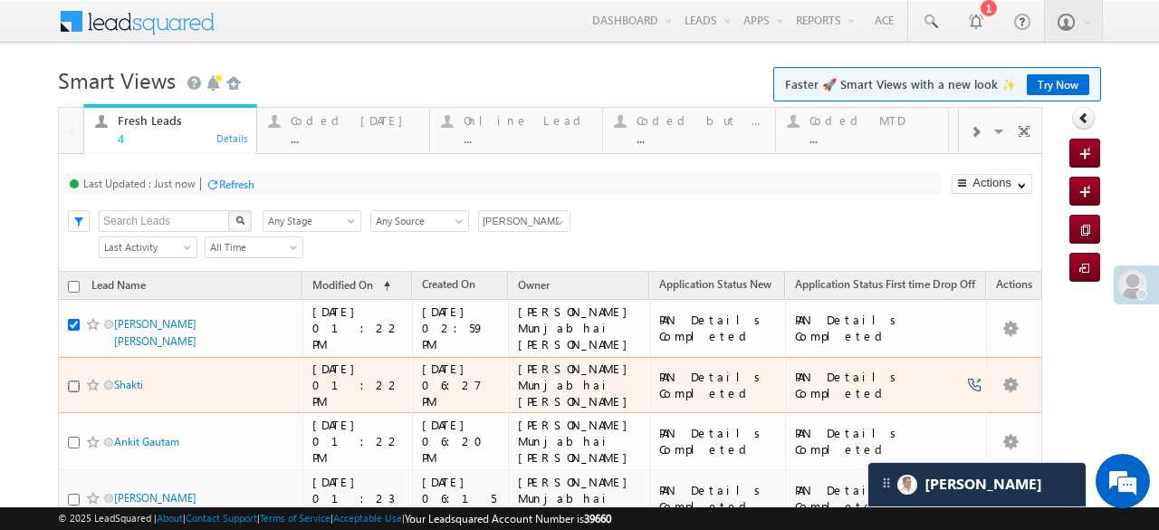
drag, startPoint x: 72, startPoint y: 366, endPoint x: 167, endPoint y: 366, distance: 94.1
click at [72, 380] on input "checkbox" at bounding box center [74, 386] width 12 height 12
checkbox input "true"
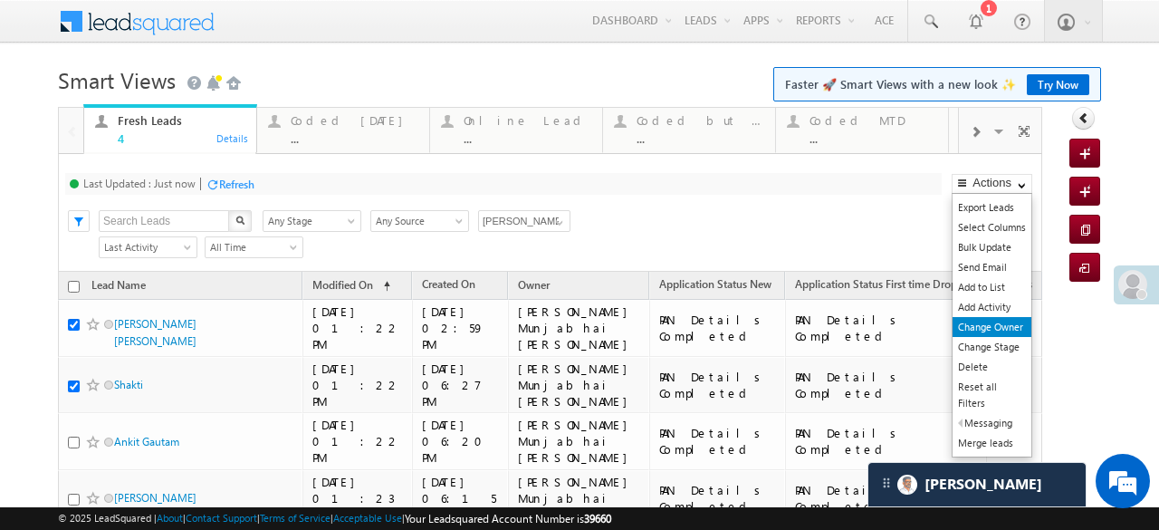
click at [1003, 322] on link "Change Owner" at bounding box center [991, 327] width 79 height 20
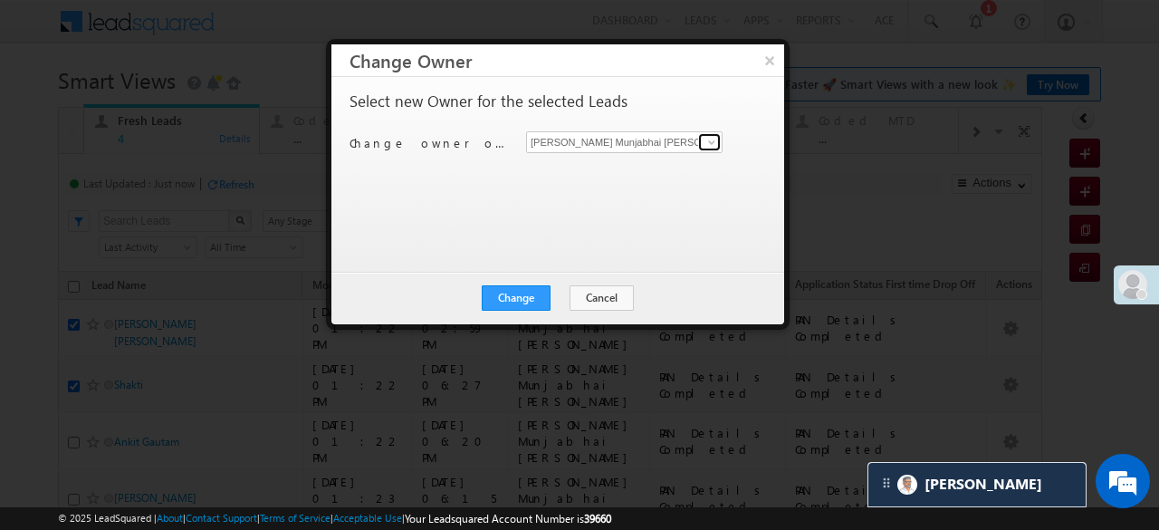
click at [713, 143] on span at bounding box center [711, 142] width 14 height 14
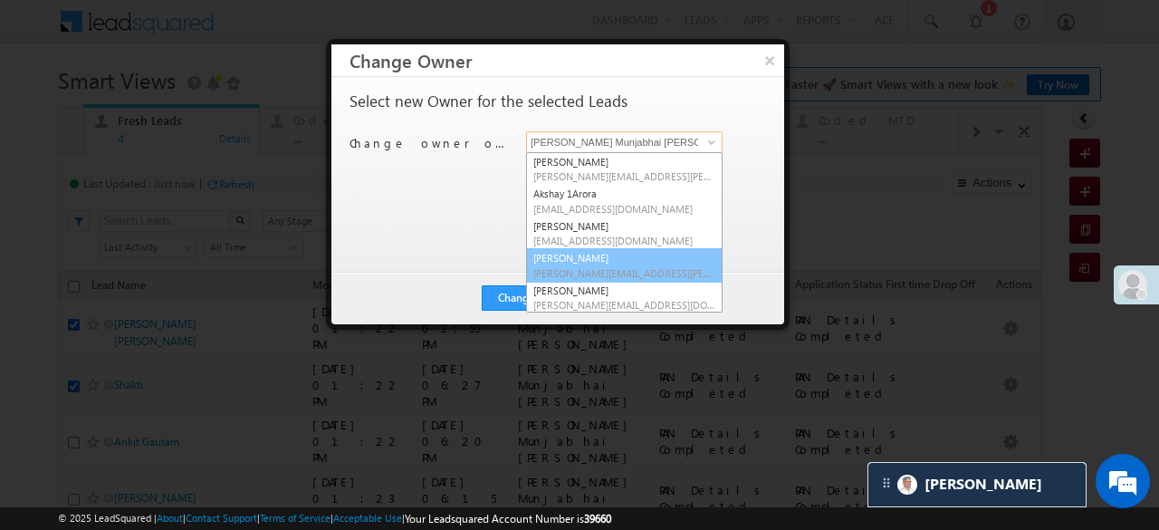
scroll to position [291, 0]
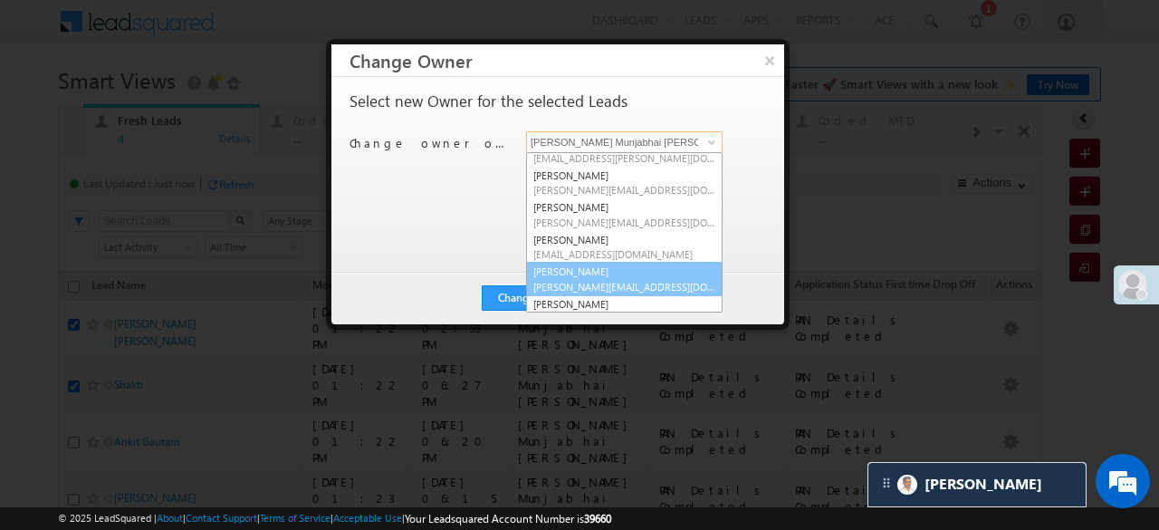
click at [603, 280] on span "Shalini.Gupta@angelbroking.com" at bounding box center [624, 287] width 182 height 14
type input "Shalini Gupta"
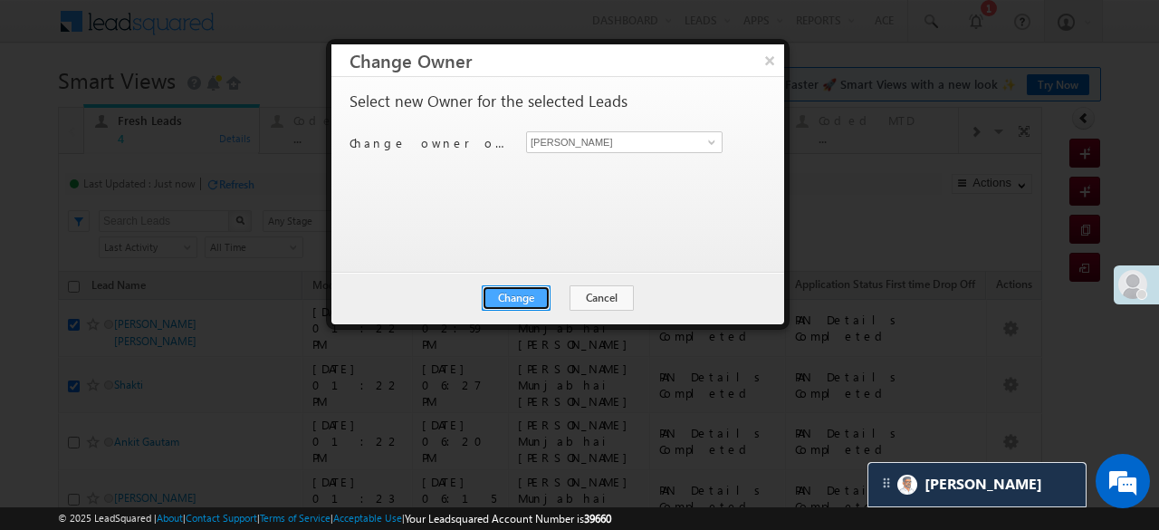
click at [495, 297] on button "Change" at bounding box center [516, 297] width 69 height 25
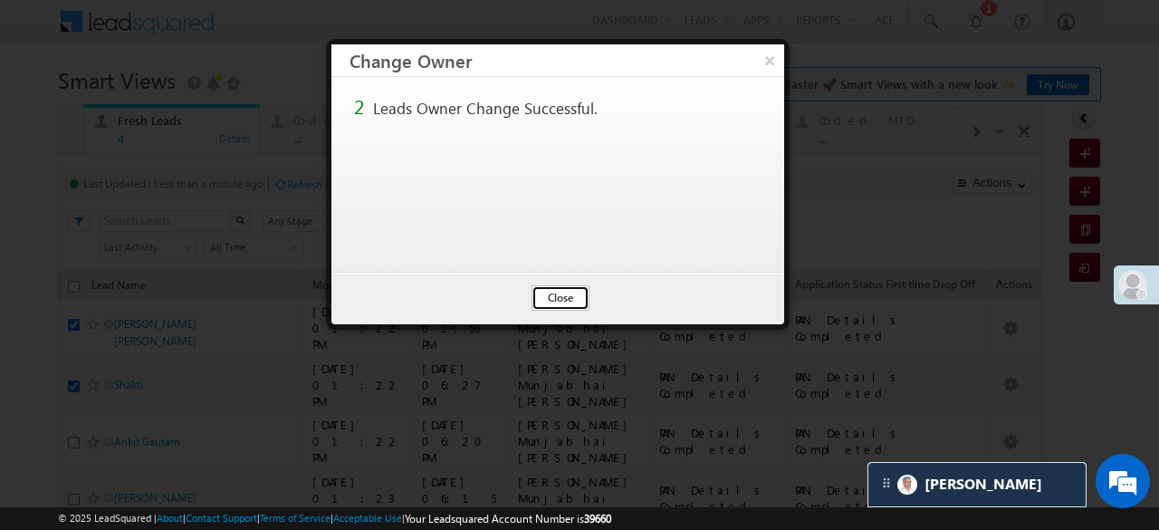
click at [541, 294] on button "Close" at bounding box center [560, 297] width 58 height 25
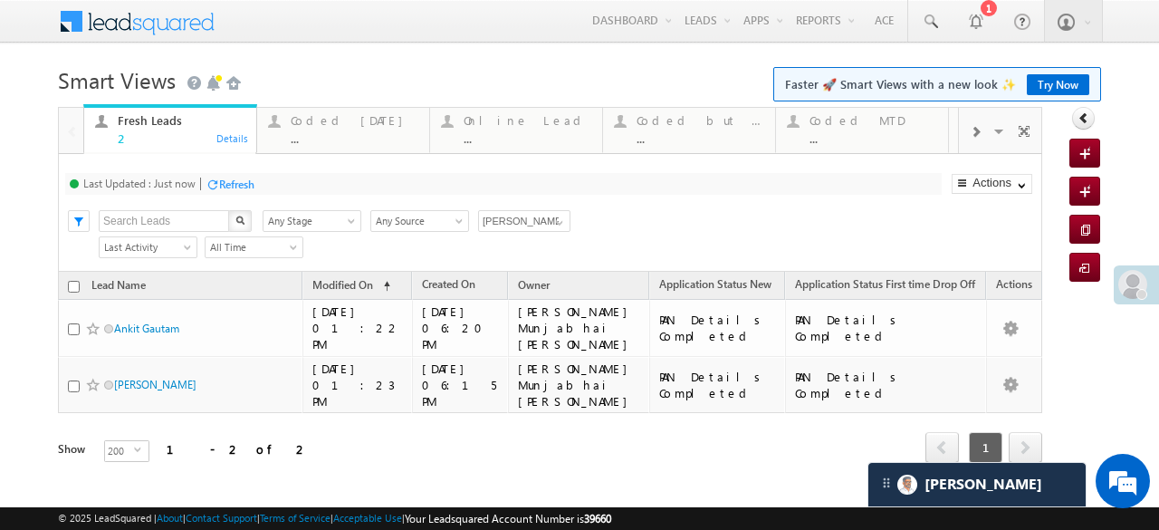
drag, startPoint x: 74, startPoint y: 287, endPoint x: 164, endPoint y: 296, distance: 90.1
click at [73, 287] on input "checkbox" at bounding box center [74, 287] width 12 height 12
checkbox input "true"
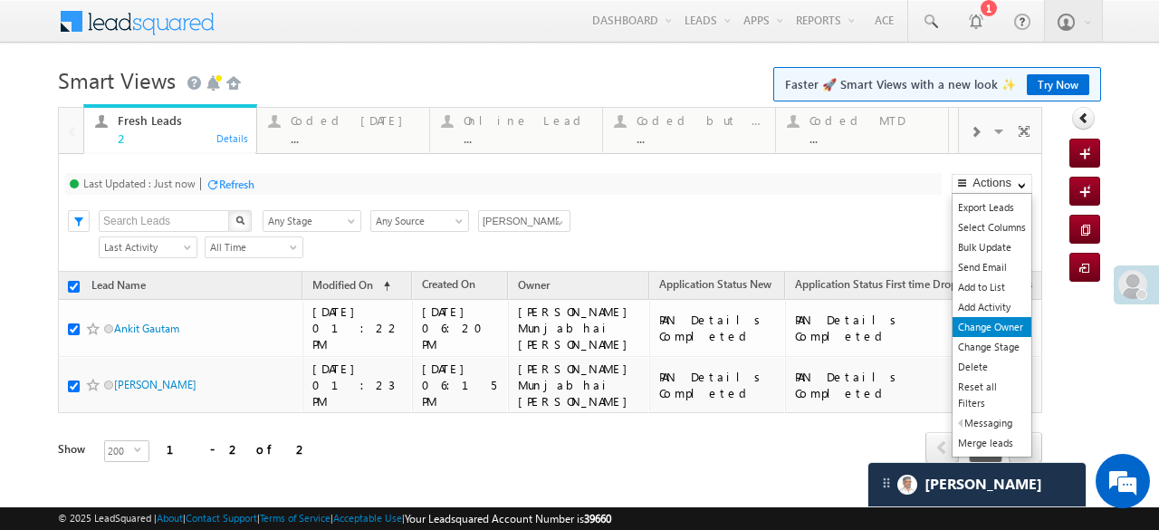
click at [988, 329] on link "Change Owner" at bounding box center [991, 327] width 79 height 20
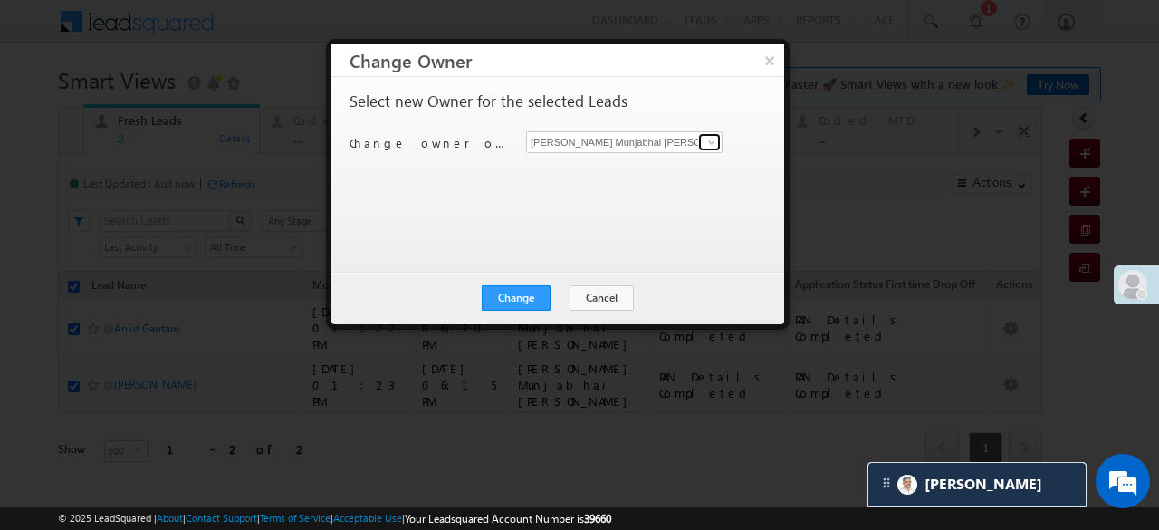
click at [715, 140] on span at bounding box center [711, 142] width 14 height 14
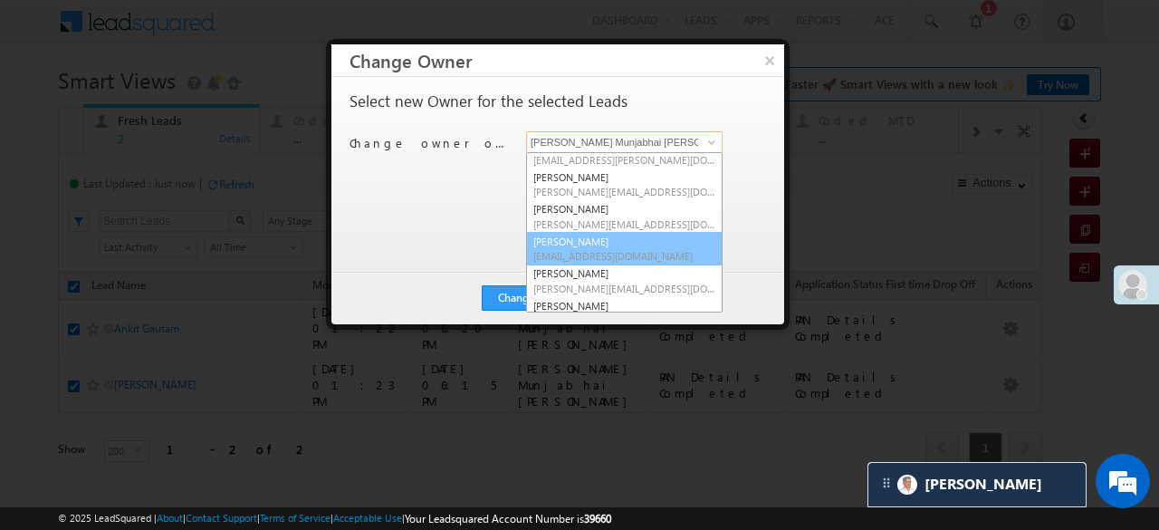
click at [616, 249] on span "Sana.Shaikh@angelbroking.com" at bounding box center [624, 256] width 182 height 14
type input "sana shaikh"
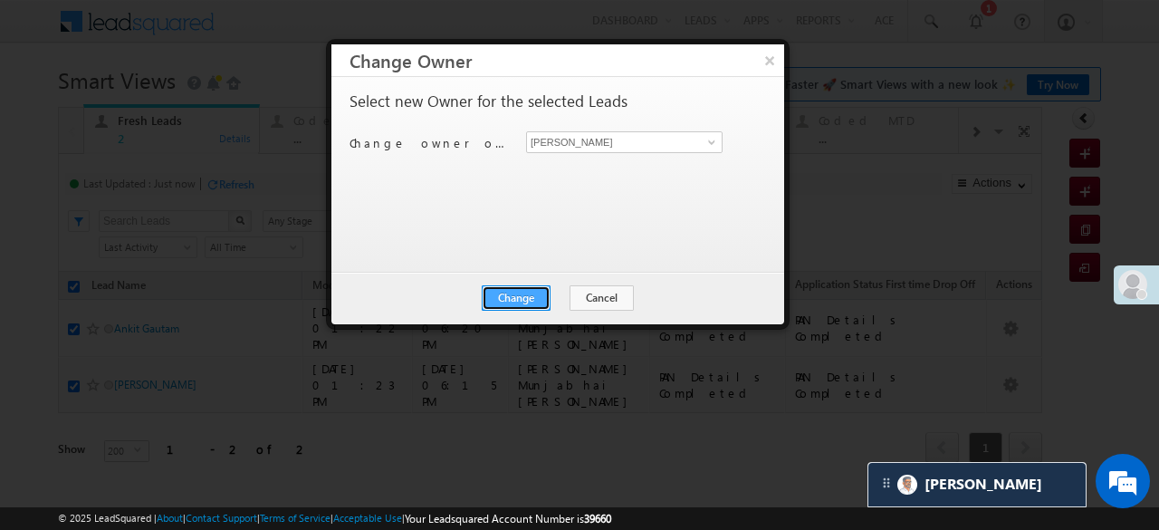
click at [525, 291] on button "Change" at bounding box center [516, 297] width 69 height 25
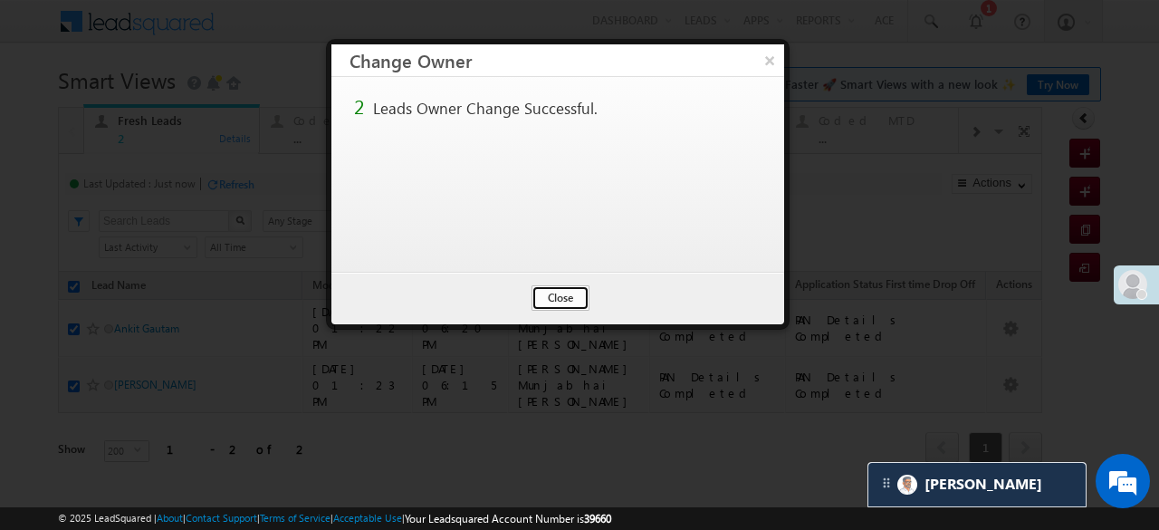
click at [560, 296] on button "Close" at bounding box center [560, 297] width 58 height 25
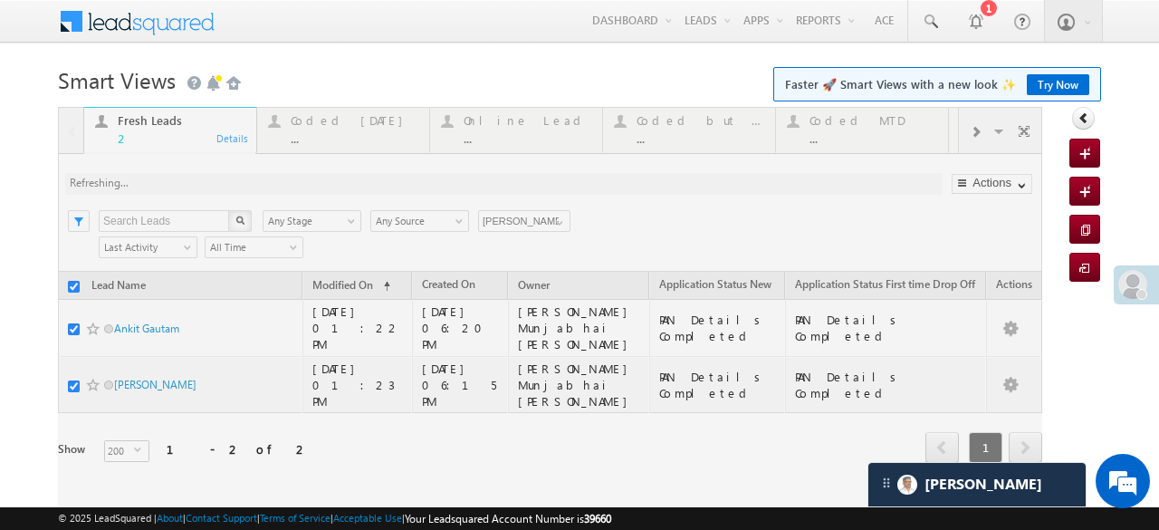
checkbox input "false"
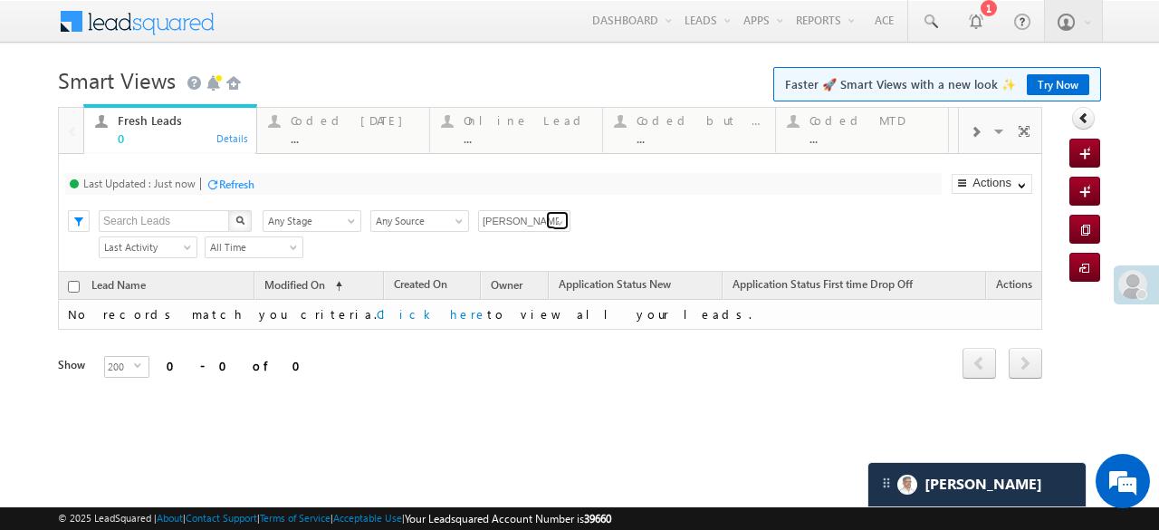
click at [547, 224] on link at bounding box center [557, 220] width 23 height 18
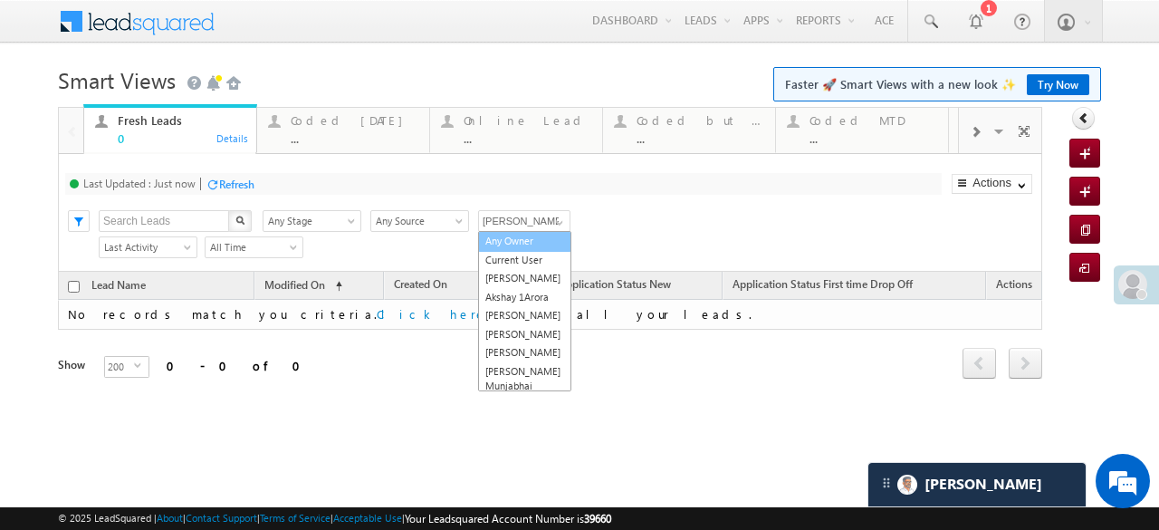
click at [519, 247] on link "Any Owner" at bounding box center [524, 241] width 93 height 21
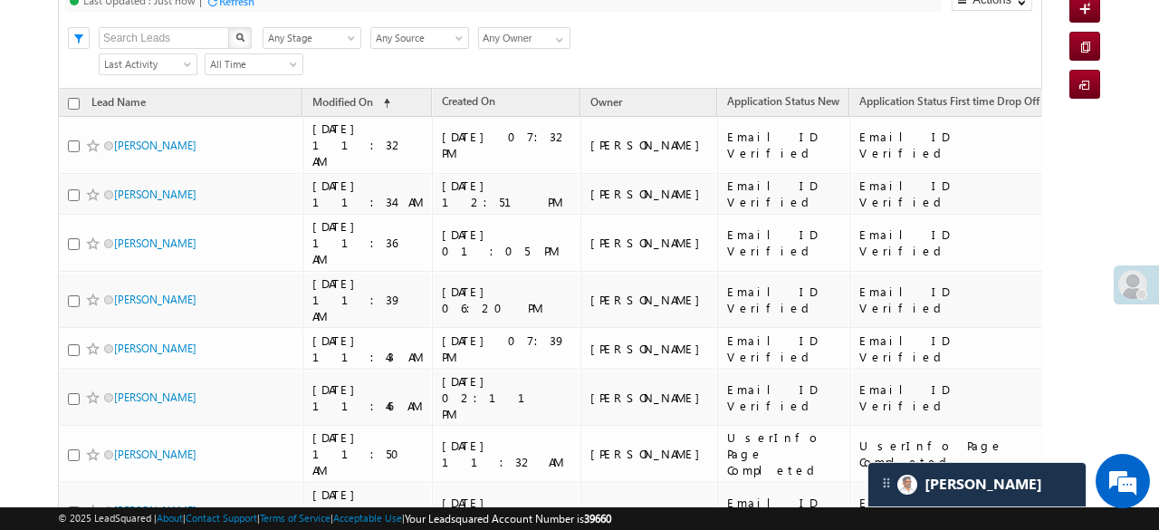
scroll to position [0, 0]
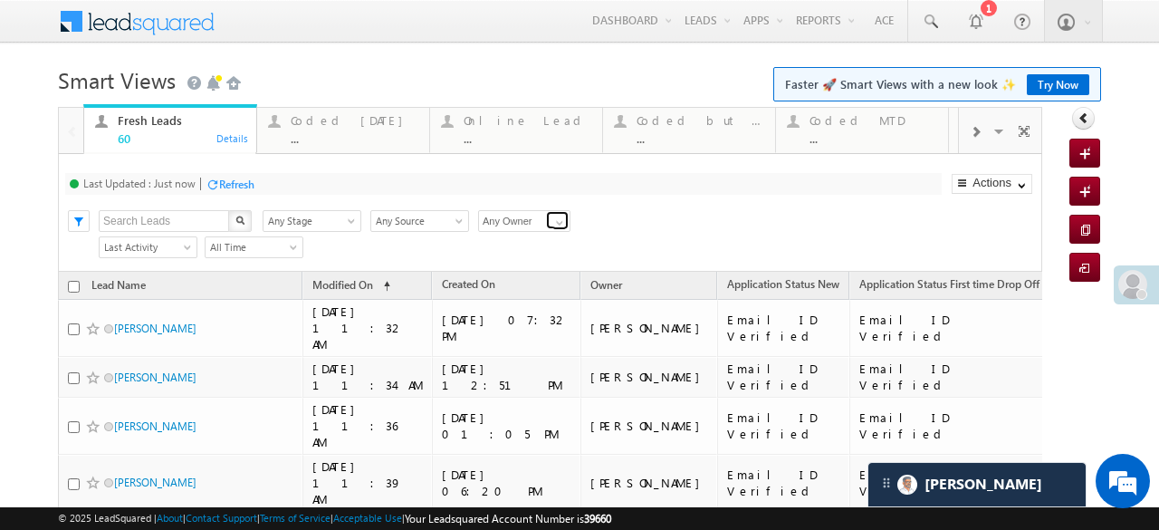
click at [554, 227] on span at bounding box center [559, 222] width 14 height 14
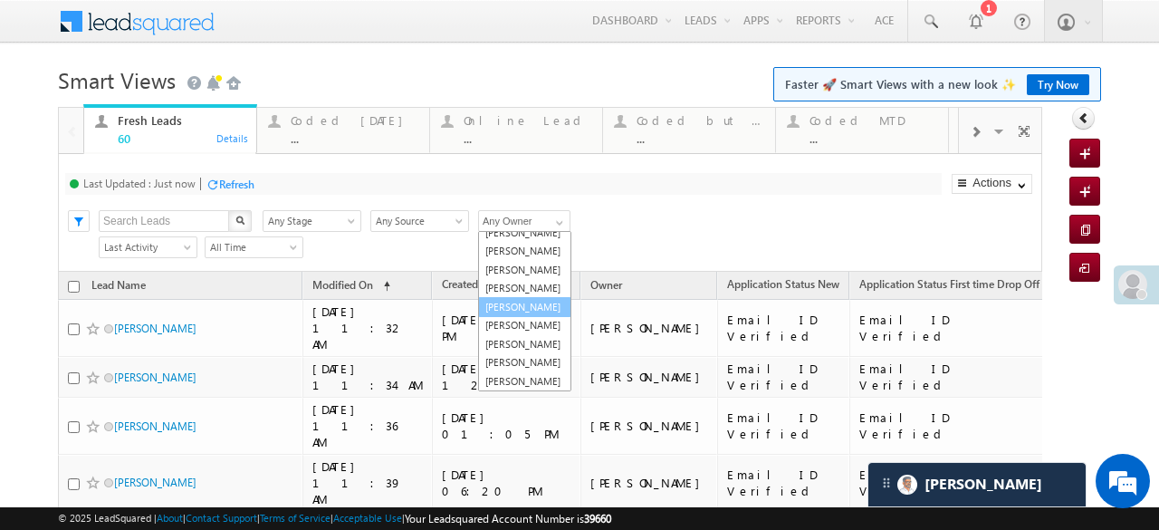
scroll to position [46, 0]
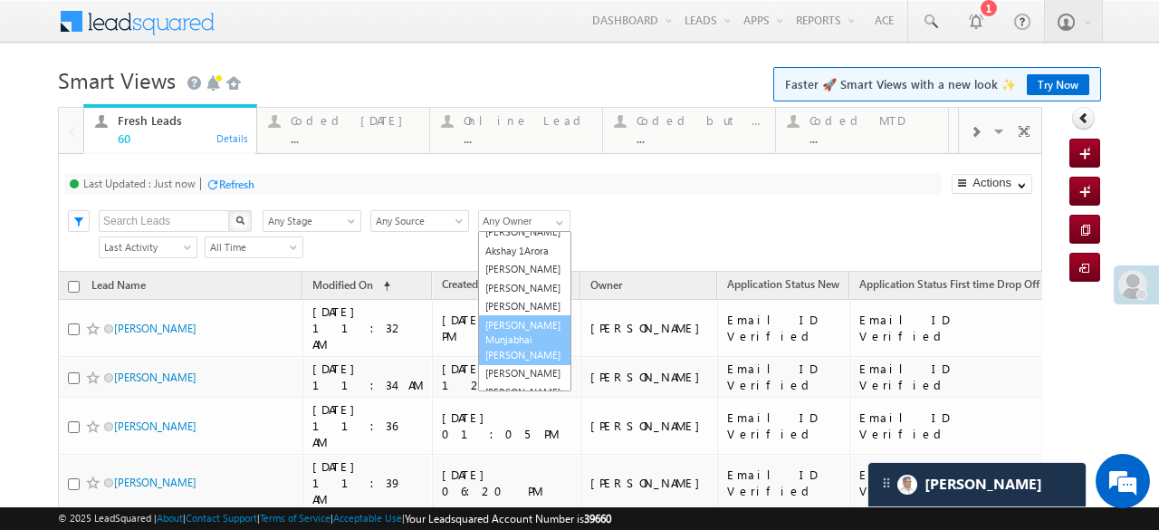
click at [509, 339] on link "[PERSON_NAME] Munjabhai [PERSON_NAME]" at bounding box center [524, 340] width 93 height 51
type input "[PERSON_NAME] Munjabhai [PERSON_NAME]"
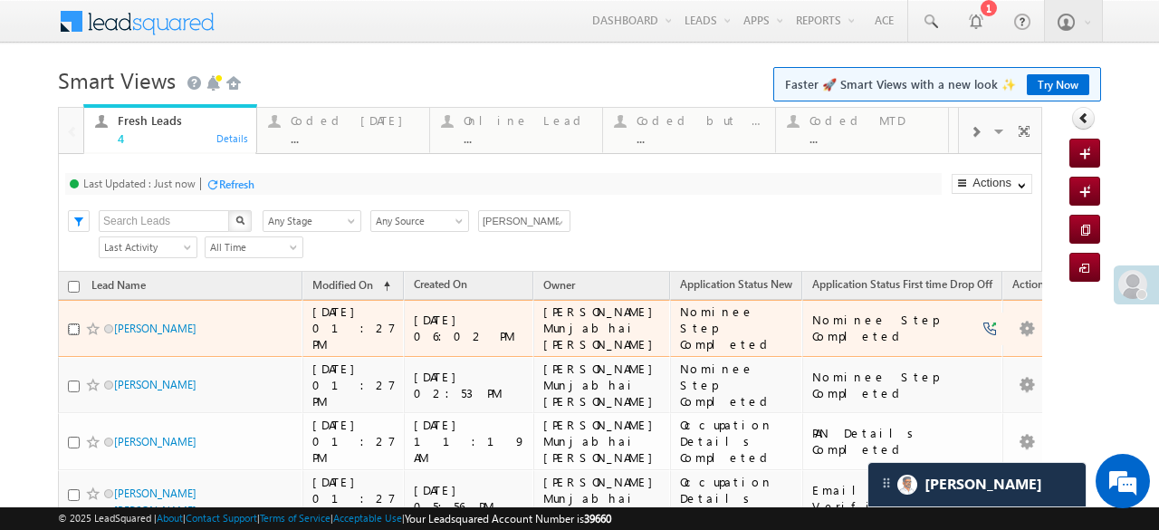
click at [72, 323] on input "checkbox" at bounding box center [74, 329] width 12 height 12
checkbox input "true"
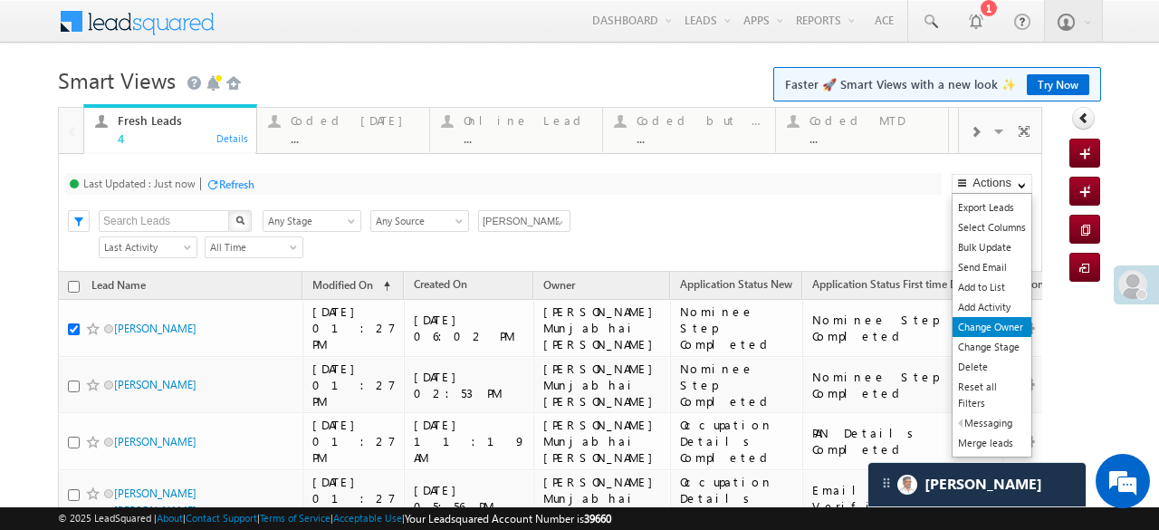
click at [998, 327] on link "Change Owner" at bounding box center [991, 327] width 79 height 20
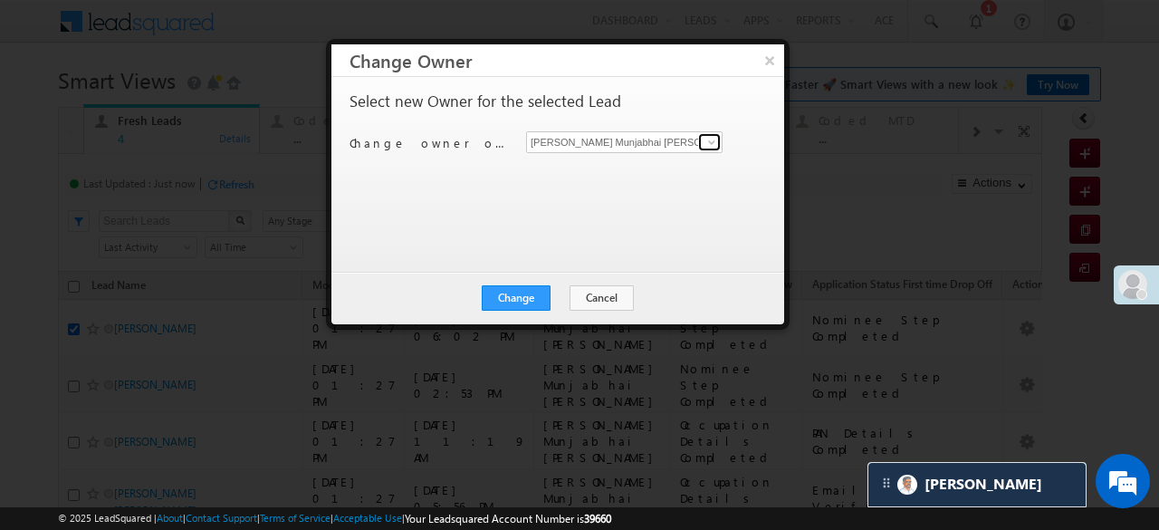
click at [711, 142] on span at bounding box center [711, 142] width 14 height 14
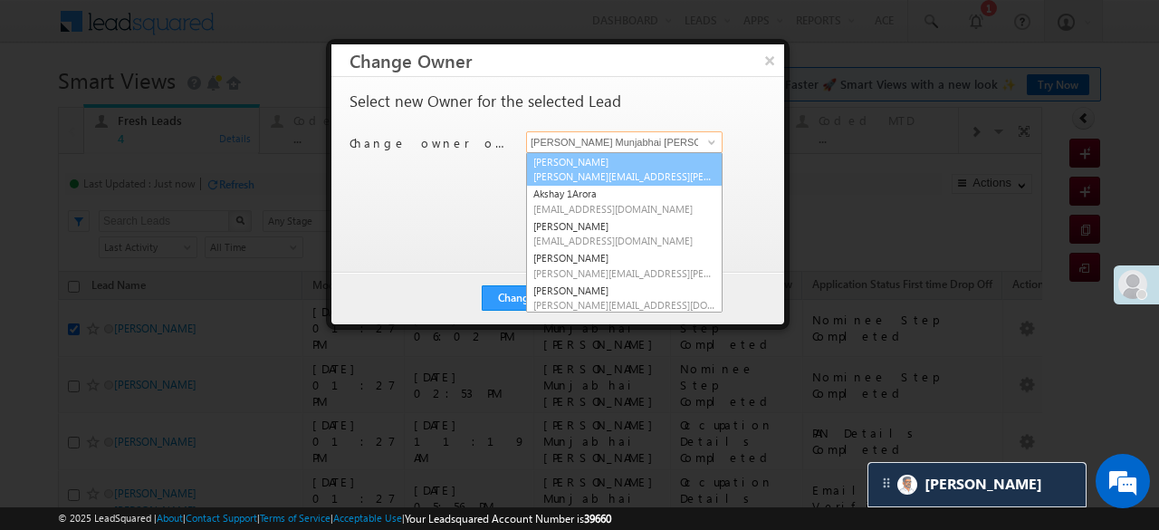
click at [590, 167] on link "Aftab Desai Aftab.Desai@angelbroking.com" at bounding box center [624, 169] width 196 height 34
type input "Aftab Desai"
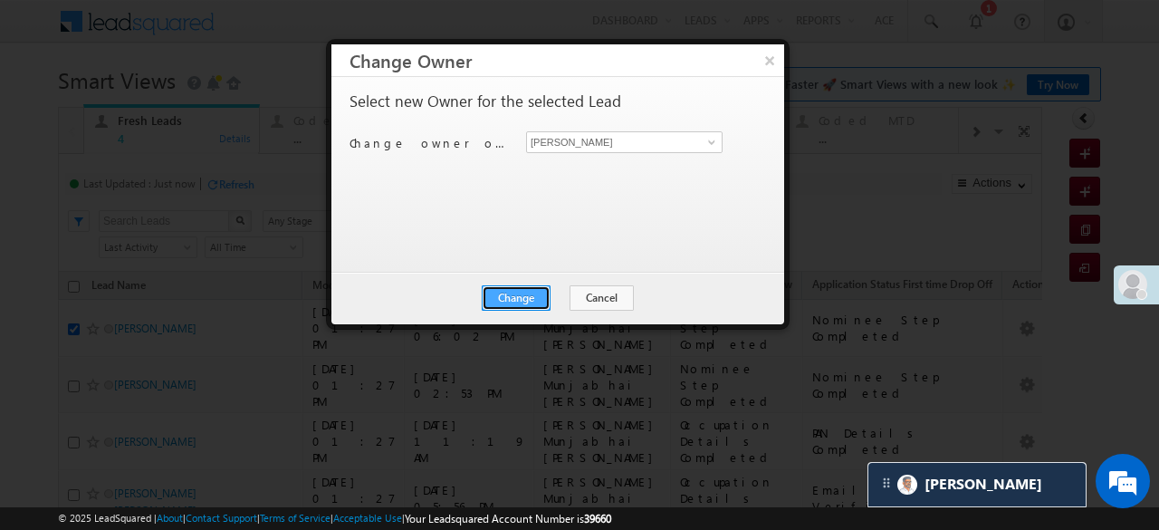
click at [522, 301] on button "Change" at bounding box center [516, 297] width 69 height 25
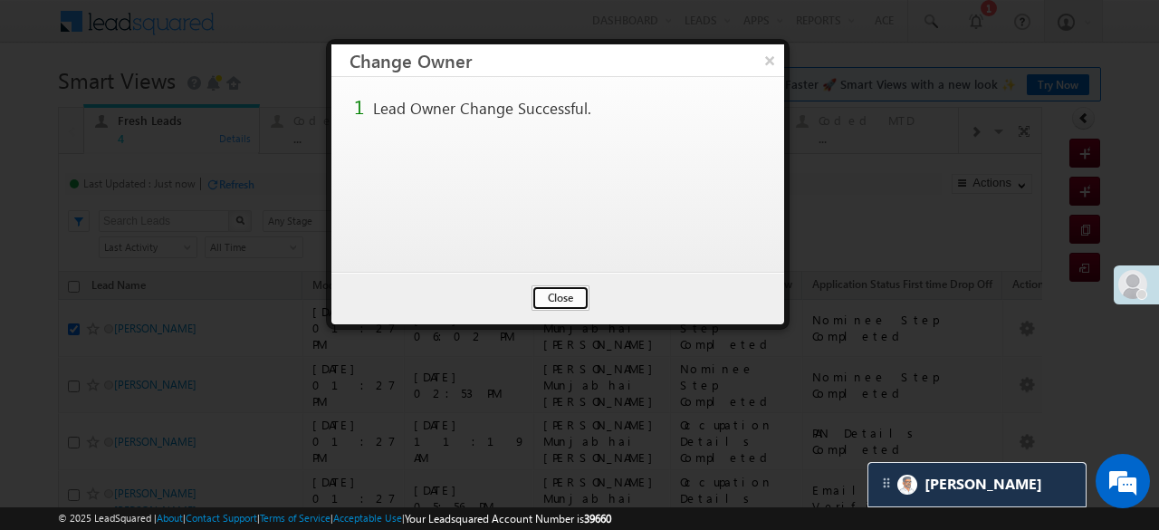
click at [550, 305] on button "Close" at bounding box center [560, 297] width 58 height 25
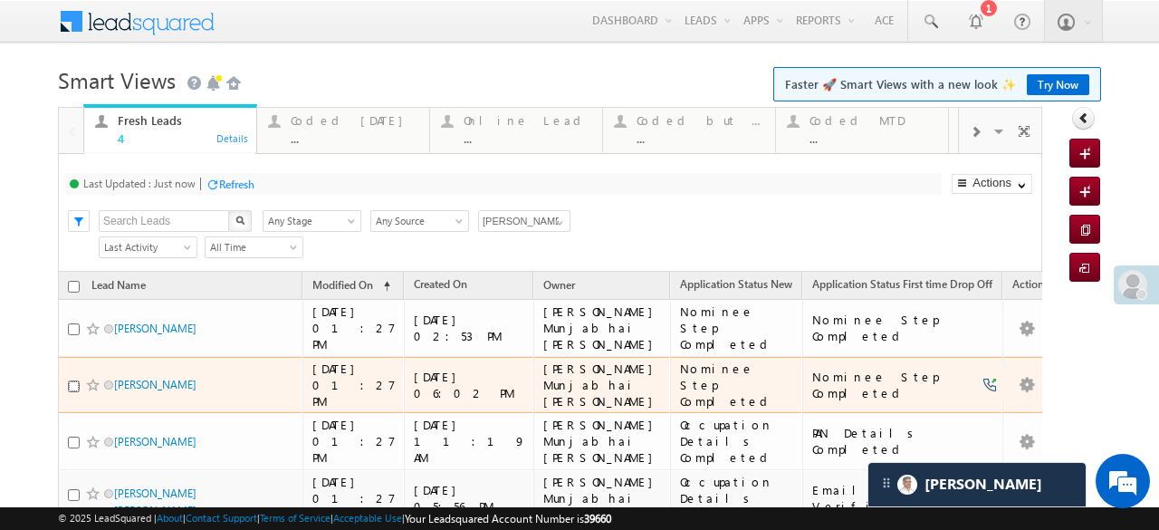
click at [73, 380] on input "checkbox" at bounding box center [74, 386] width 12 height 12
checkbox input "true"
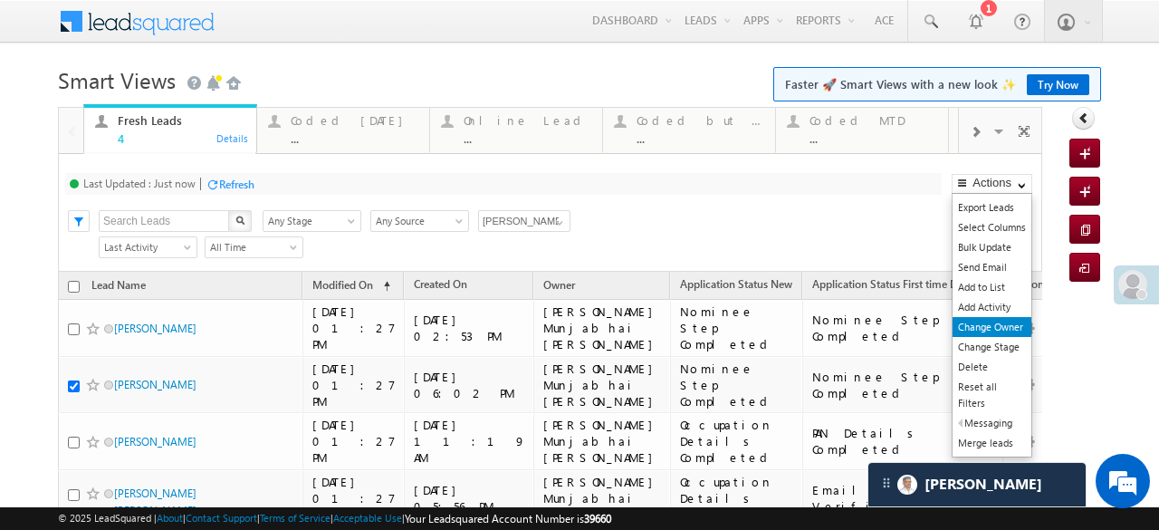
click at [985, 327] on link "Change Owner" at bounding box center [991, 327] width 79 height 20
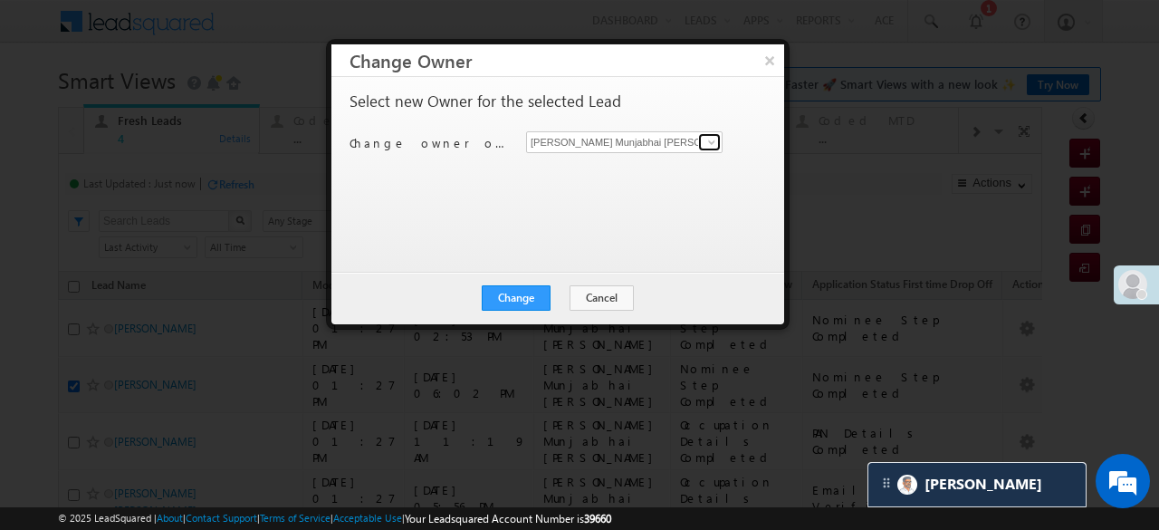
click at [703, 147] on link at bounding box center [709, 142] width 23 height 18
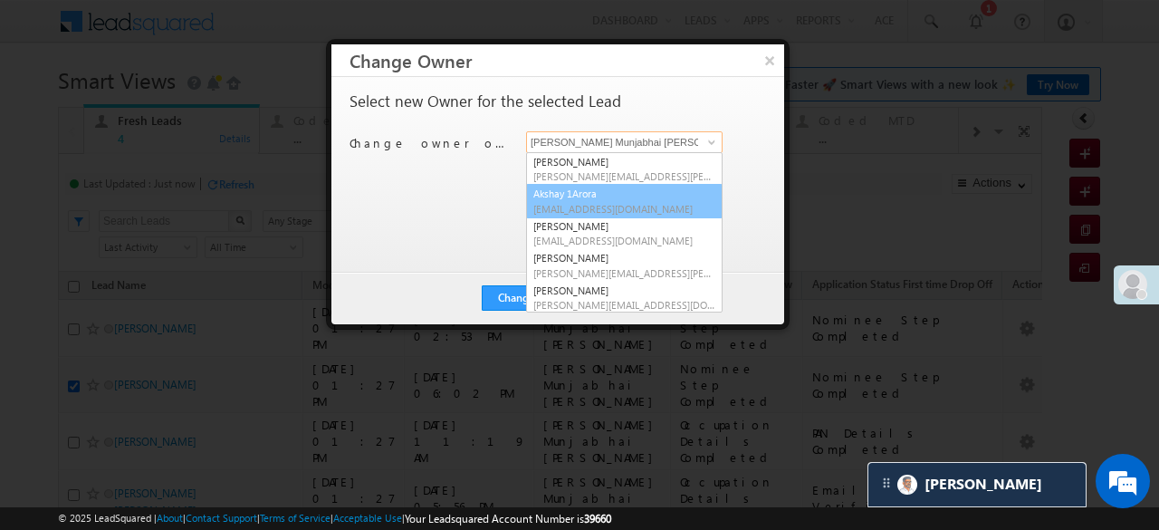
click at [553, 202] on span "Akshay.1Arora@angelbroking.com" at bounding box center [624, 209] width 182 height 14
type input "Akshay 1Arora"
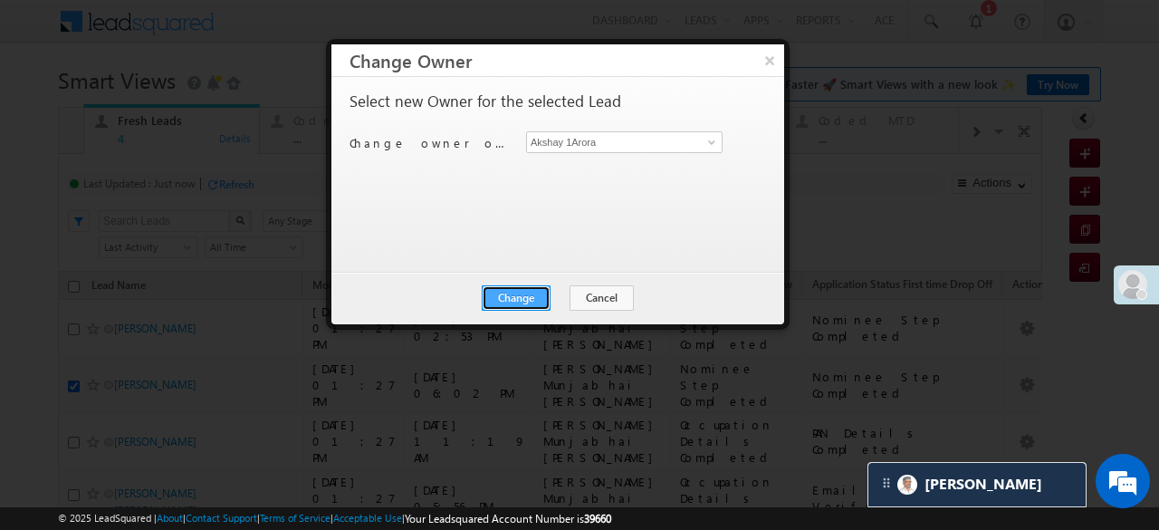
click at [538, 287] on button "Change" at bounding box center [516, 297] width 69 height 25
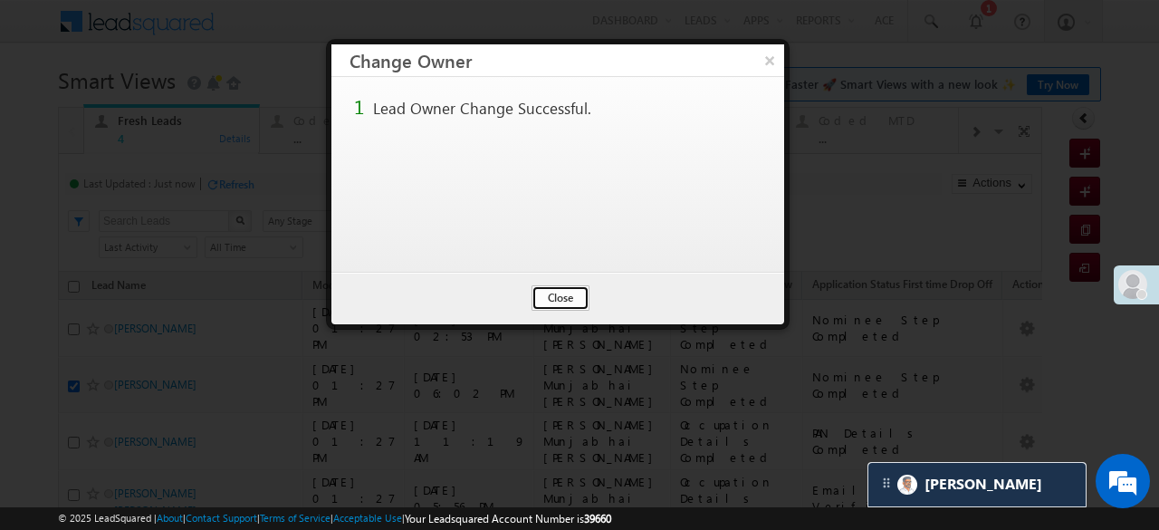
click at [555, 301] on button "Close" at bounding box center [560, 297] width 58 height 25
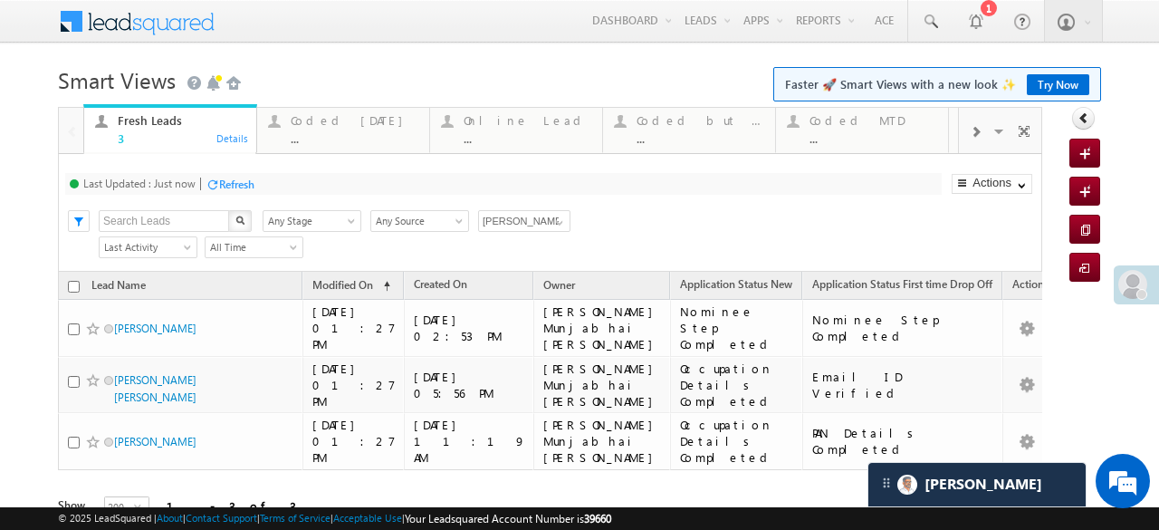
click at [237, 175] on div "Refresh" at bounding box center [229, 183] width 49 height 17
click at [243, 184] on div "Refresh" at bounding box center [236, 184] width 35 height 14
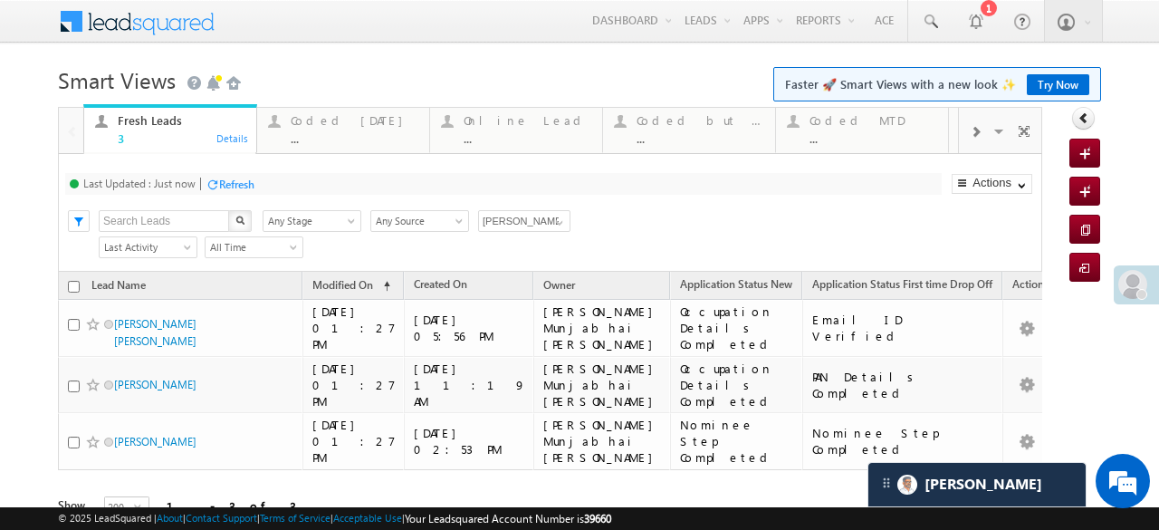
click at [246, 178] on div "Refresh" at bounding box center [236, 184] width 35 height 14
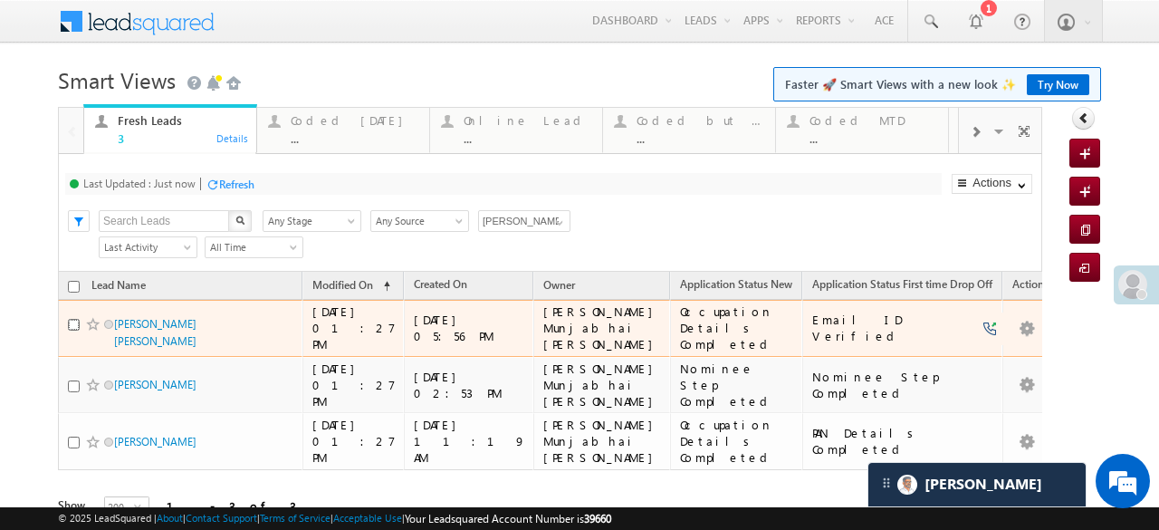
click at [69, 319] on input "checkbox" at bounding box center [74, 325] width 12 height 12
checkbox input "true"
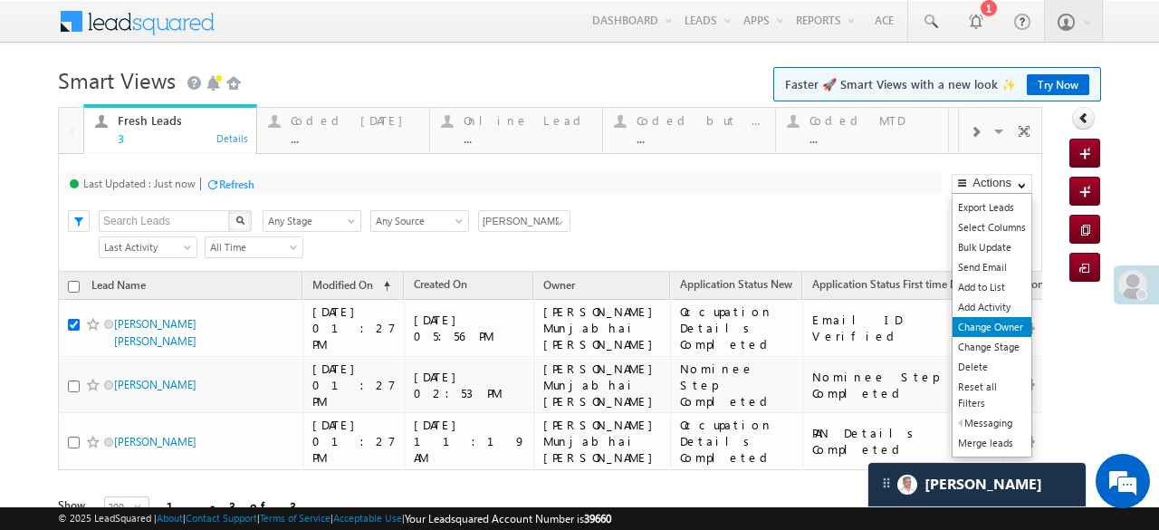
click at [990, 324] on link "Change Owner" at bounding box center [991, 327] width 79 height 20
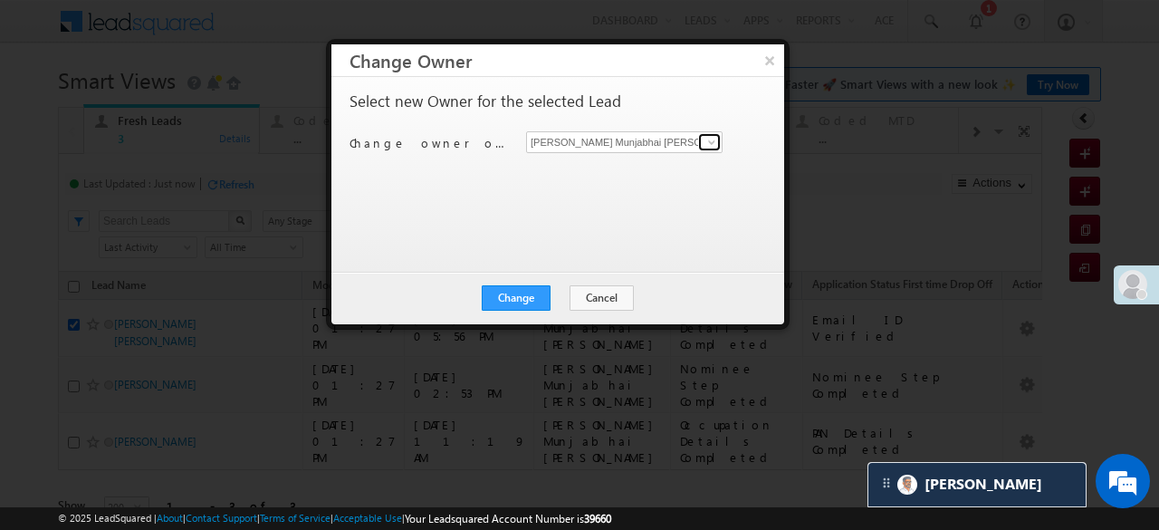
click at [711, 138] on span at bounding box center [711, 142] width 14 height 14
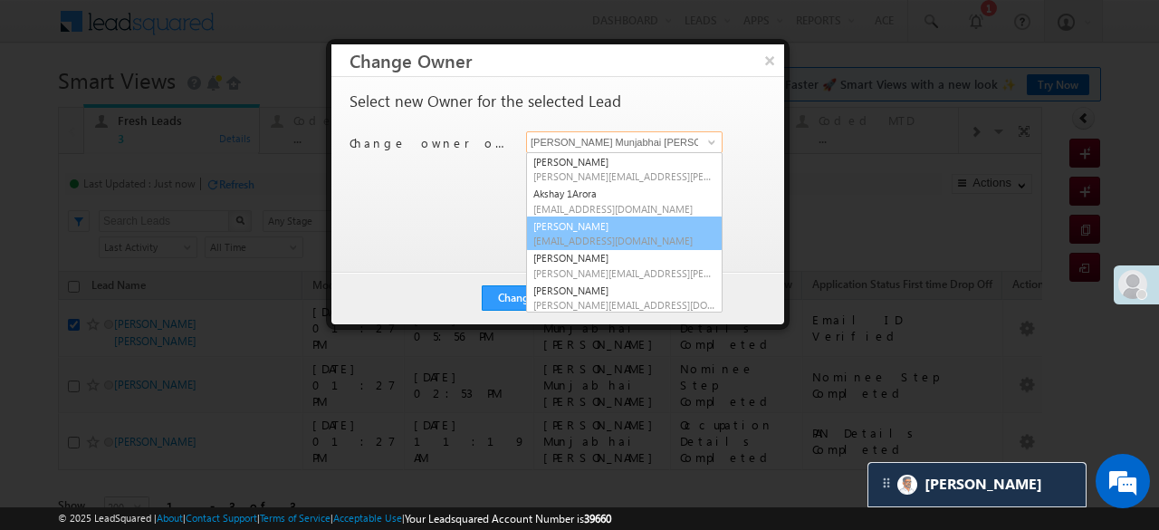
click at [585, 228] on link "chetan goswami Chetan.Goswami@angelbroking.com" at bounding box center [624, 233] width 196 height 34
type input "chetan goswami"
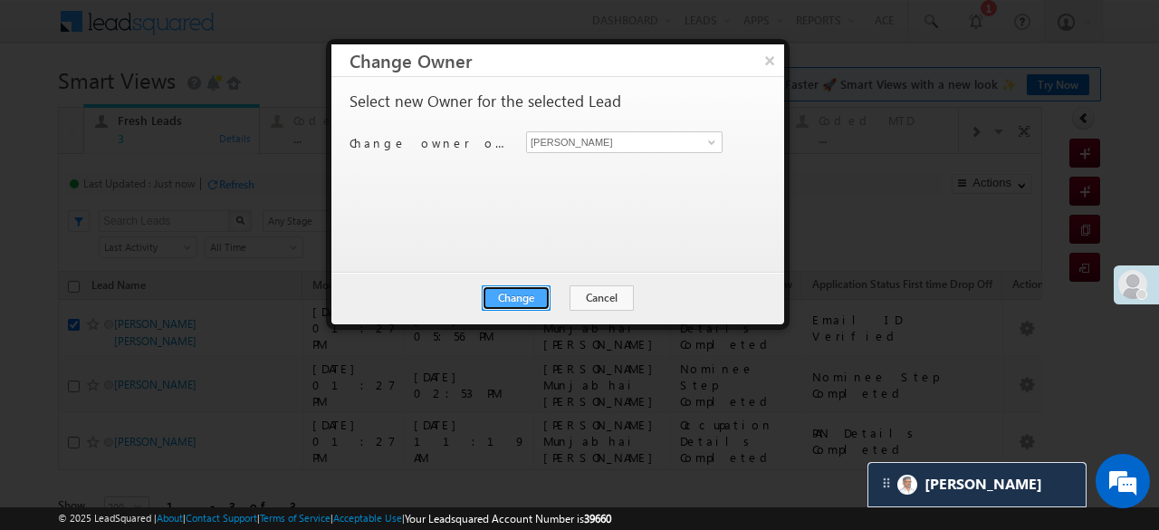
click at [529, 297] on button "Change" at bounding box center [516, 297] width 69 height 25
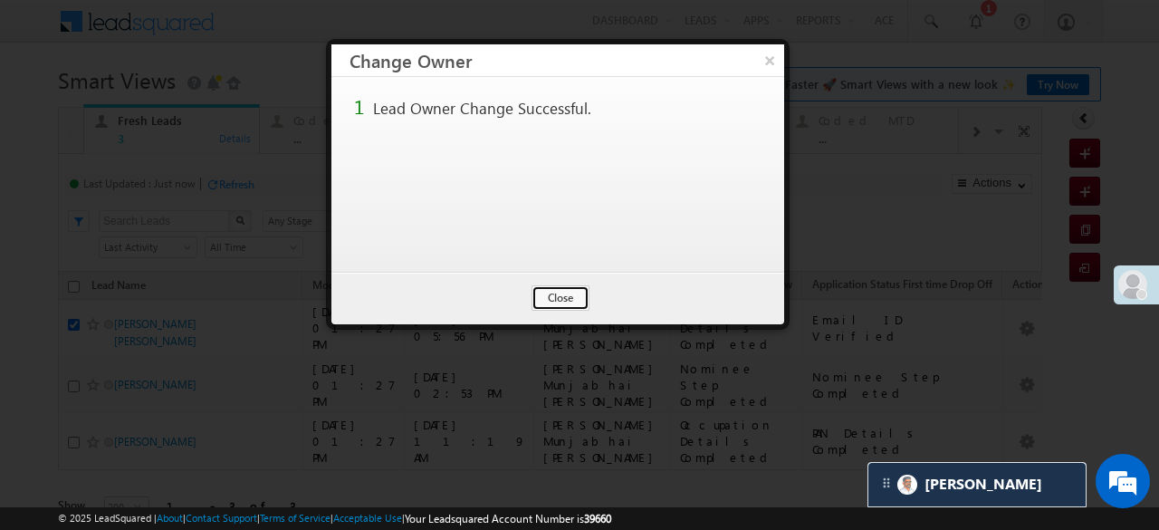
click at [570, 290] on button "Close" at bounding box center [560, 297] width 58 height 25
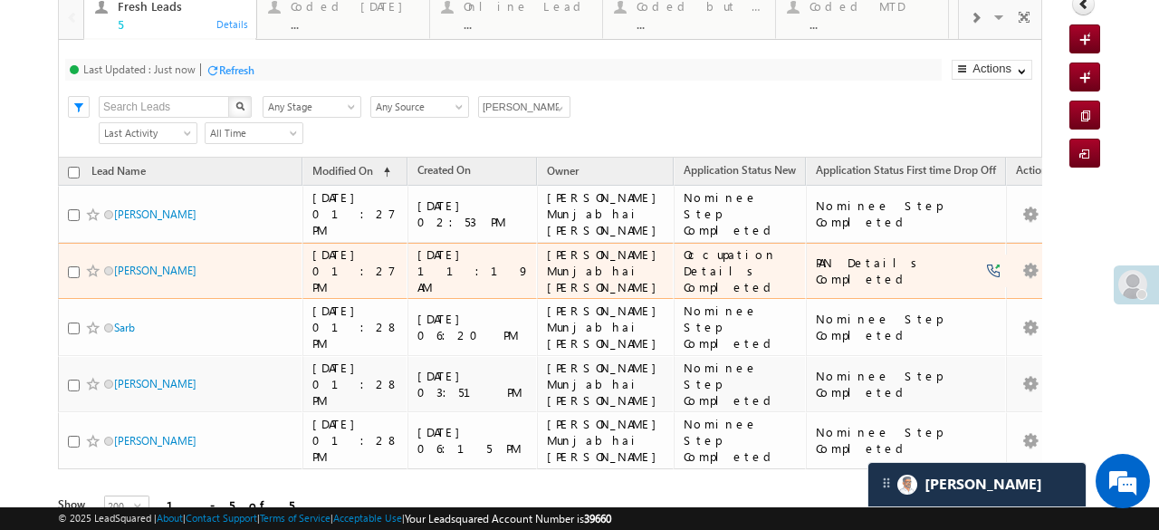
scroll to position [0, 0]
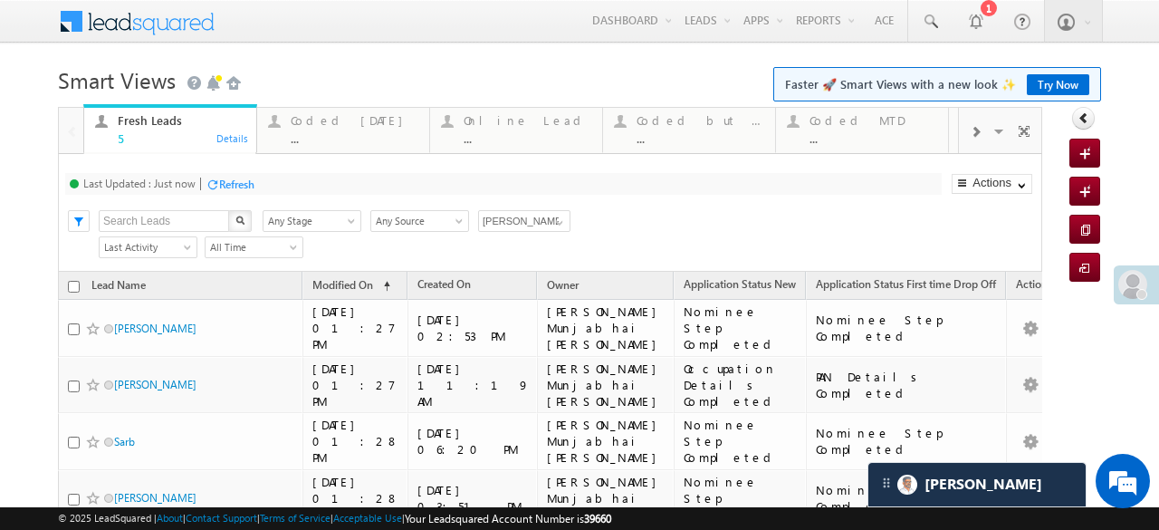
click at [224, 177] on div "Refresh" at bounding box center [236, 184] width 35 height 14
click at [244, 182] on div "Refresh" at bounding box center [236, 184] width 35 height 14
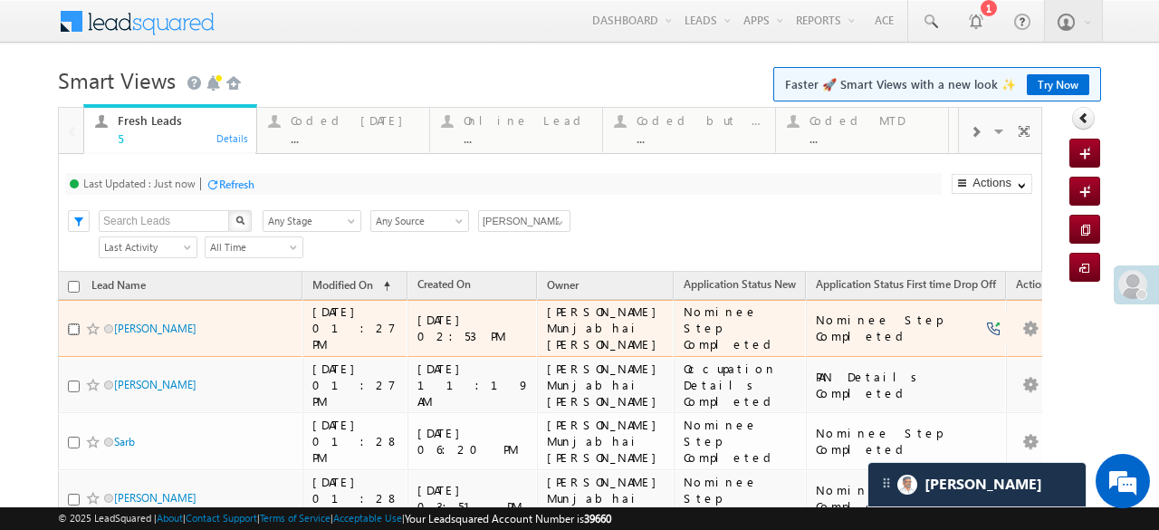
click at [71, 323] on input "checkbox" at bounding box center [74, 329] width 12 height 12
checkbox input "true"
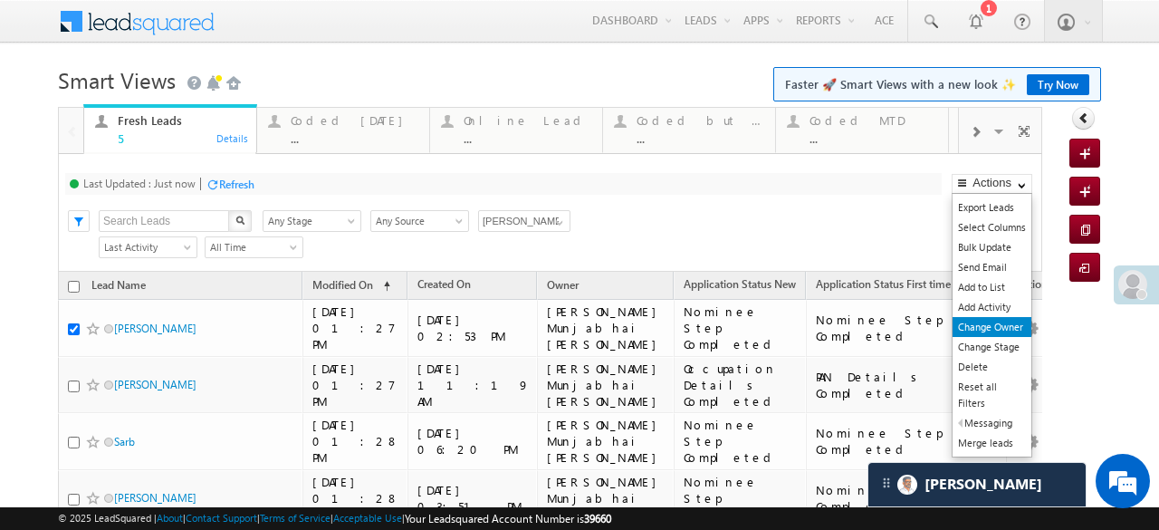
click at [982, 321] on link "Change Owner" at bounding box center [991, 327] width 79 height 20
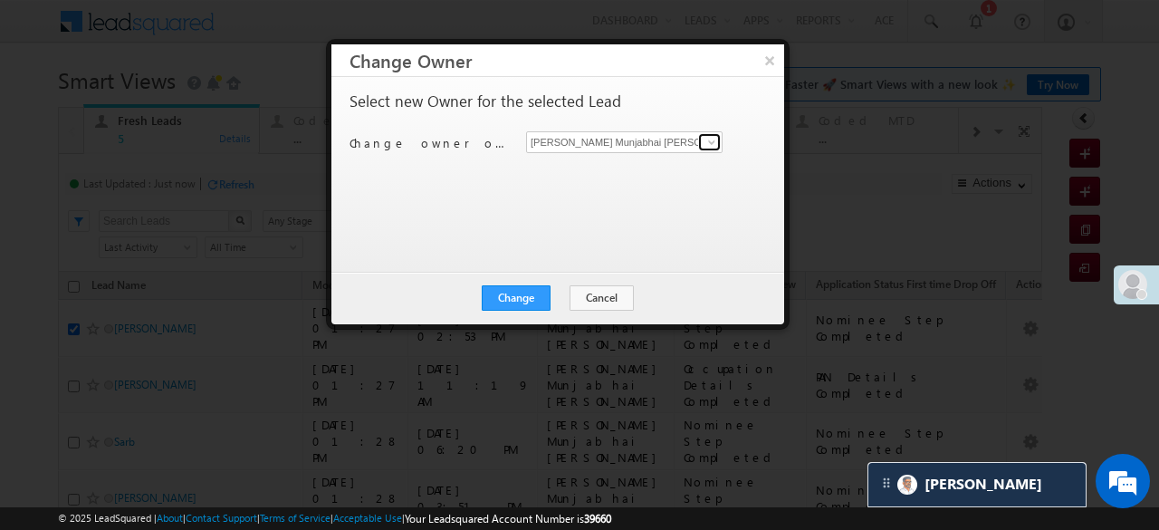
click at [707, 148] on span at bounding box center [711, 142] width 14 height 14
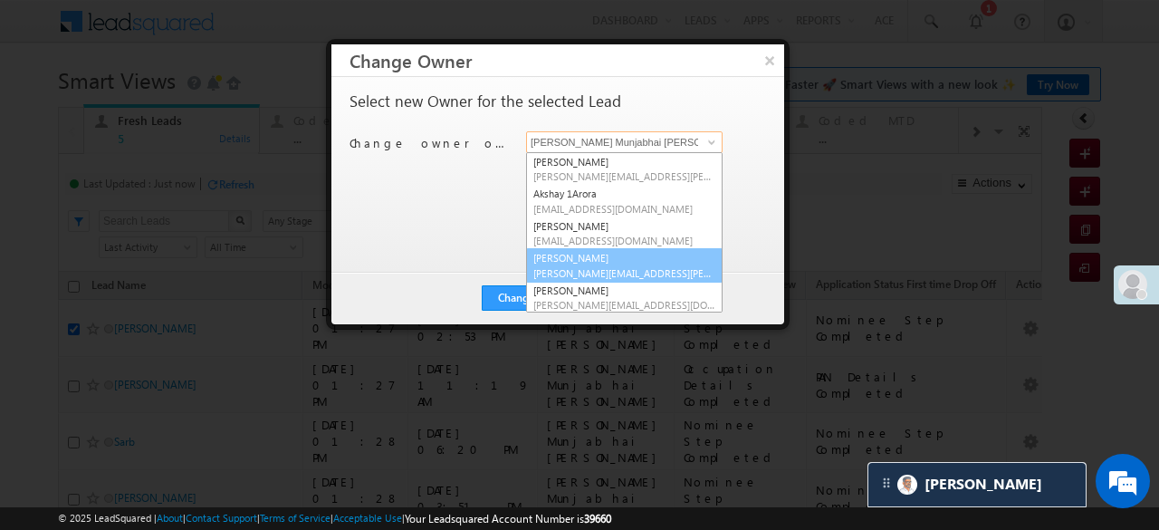
click at [567, 267] on span "Manshi.Desai@angelbroking.com" at bounding box center [624, 273] width 182 height 14
type input "Desai Manshi"
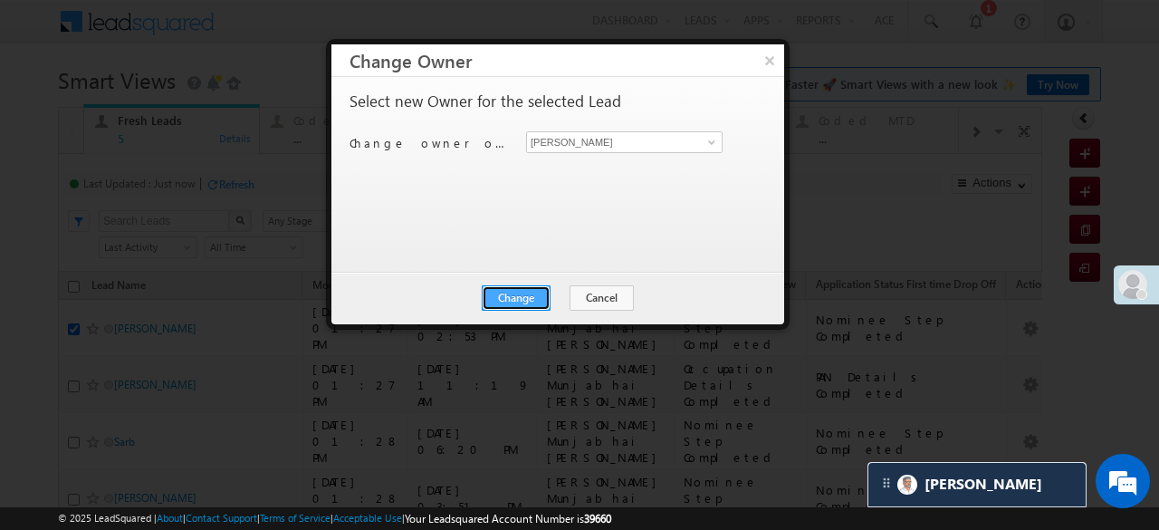
click at [533, 289] on button "Change" at bounding box center [516, 297] width 69 height 25
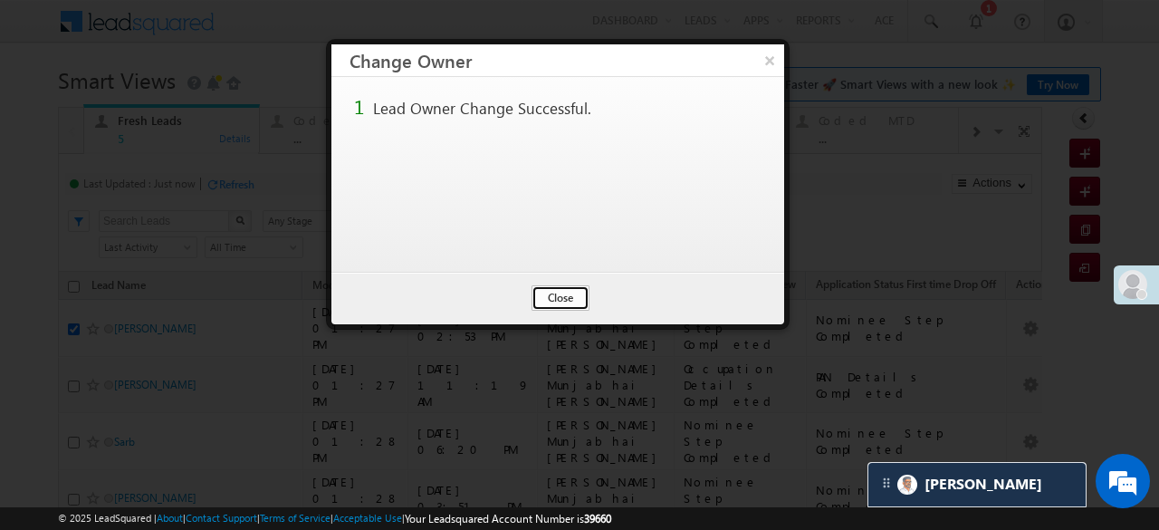
click at [545, 300] on button "Close" at bounding box center [560, 297] width 58 height 25
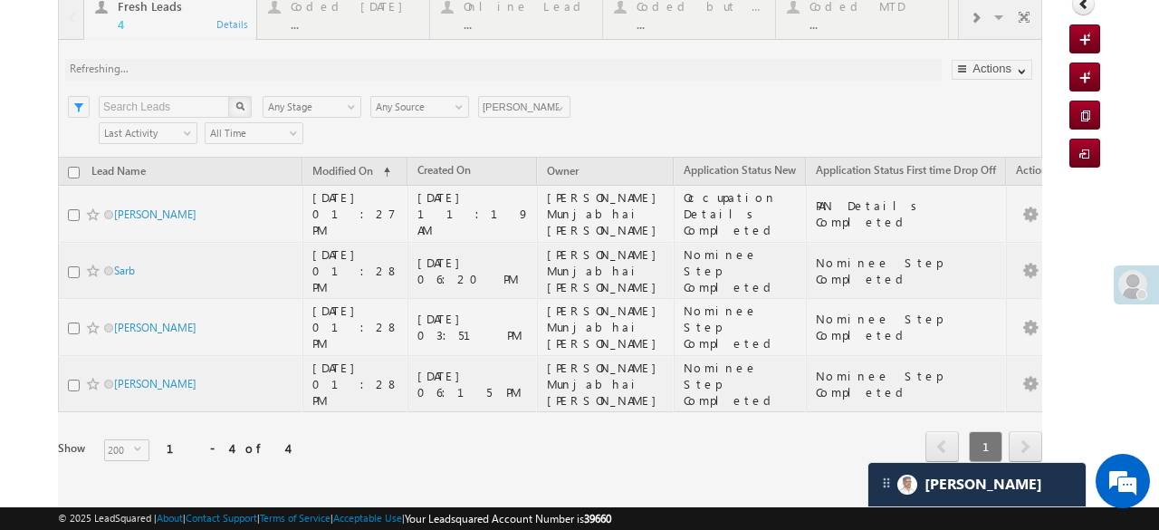
scroll to position [74, 0]
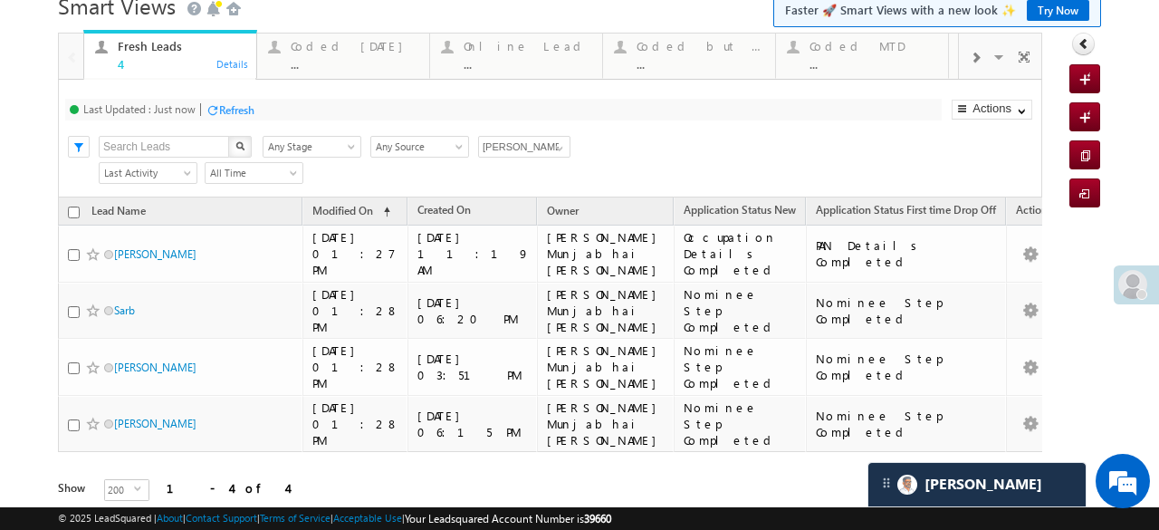
click at [221, 103] on div "Refresh" at bounding box center [236, 110] width 35 height 14
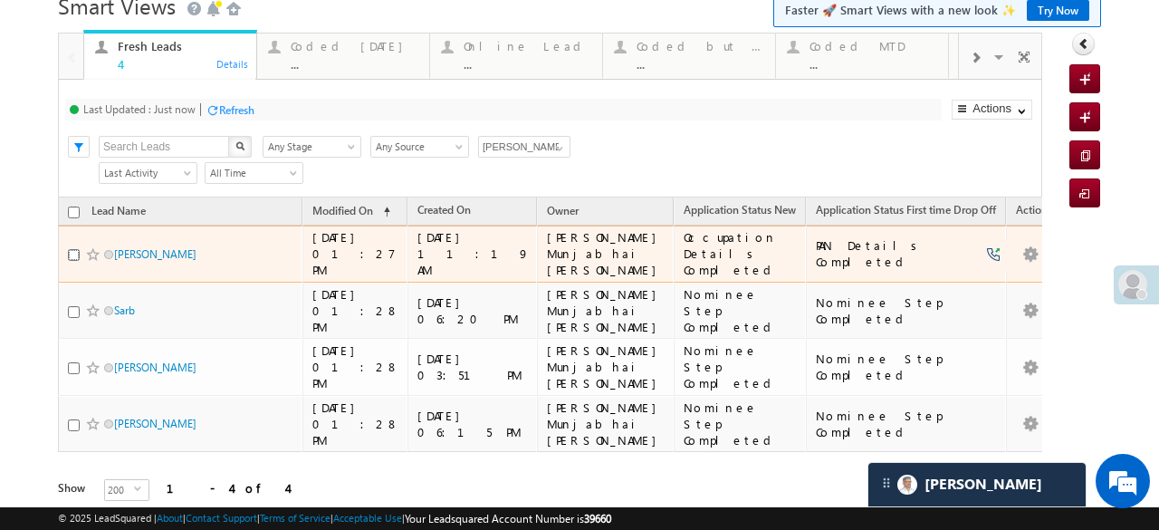
click at [72, 249] on input "checkbox" at bounding box center [74, 255] width 12 height 12
checkbox input "true"
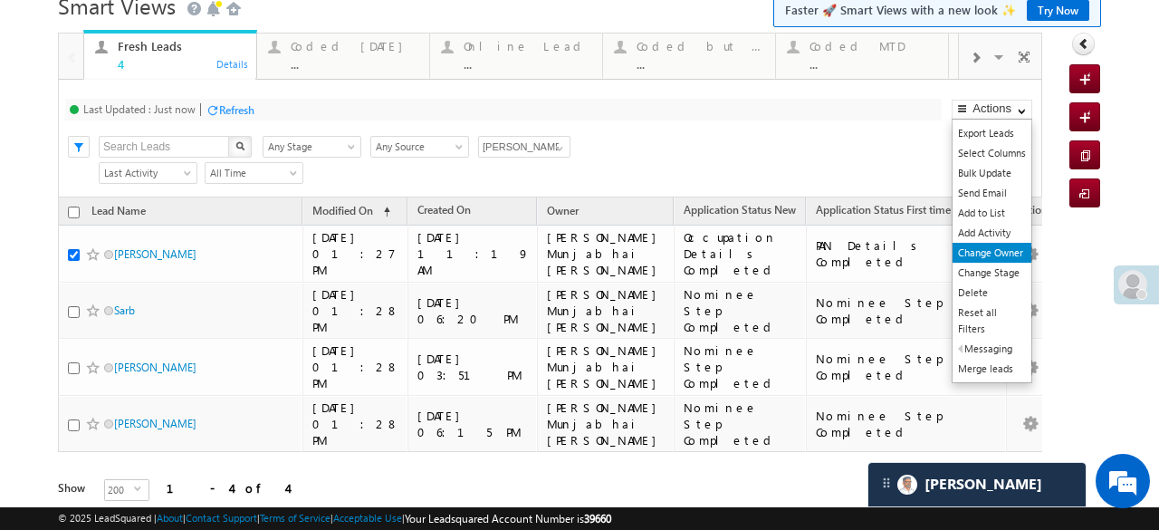
click at [1006, 249] on link "Change Owner" at bounding box center [991, 253] width 79 height 20
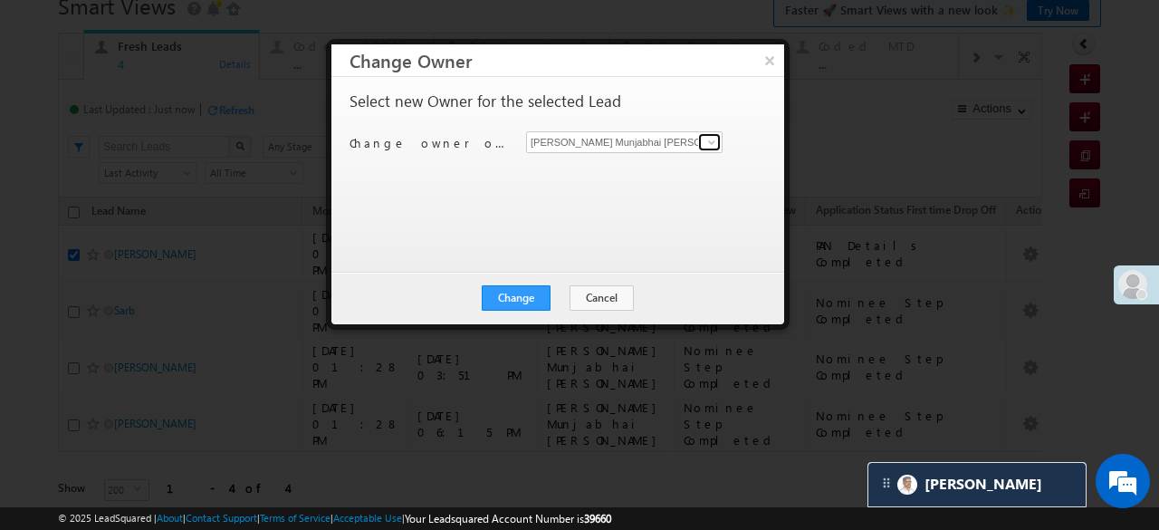
click at [707, 144] on span at bounding box center [711, 142] width 14 height 14
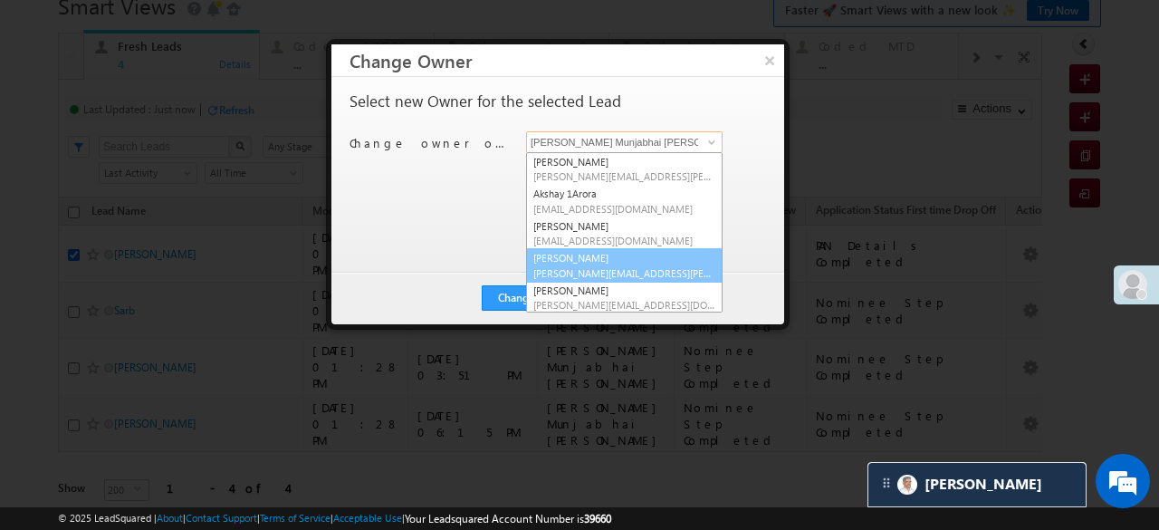
scroll to position [91, 0]
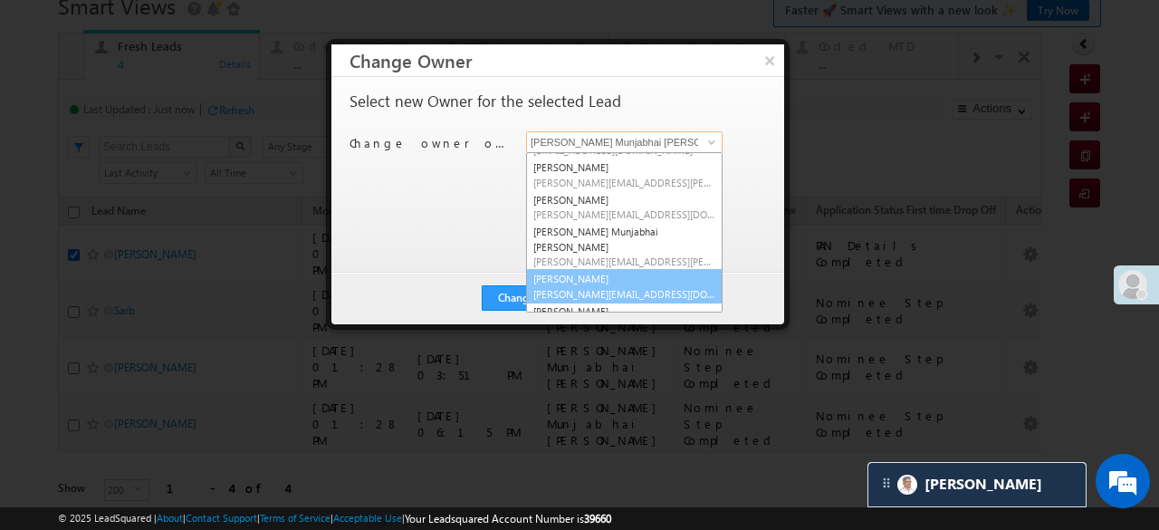
click at [574, 287] on span "Harshita.Yadav@angelbroking.com" at bounding box center [624, 294] width 182 height 14
type input "Harshita Yadav"
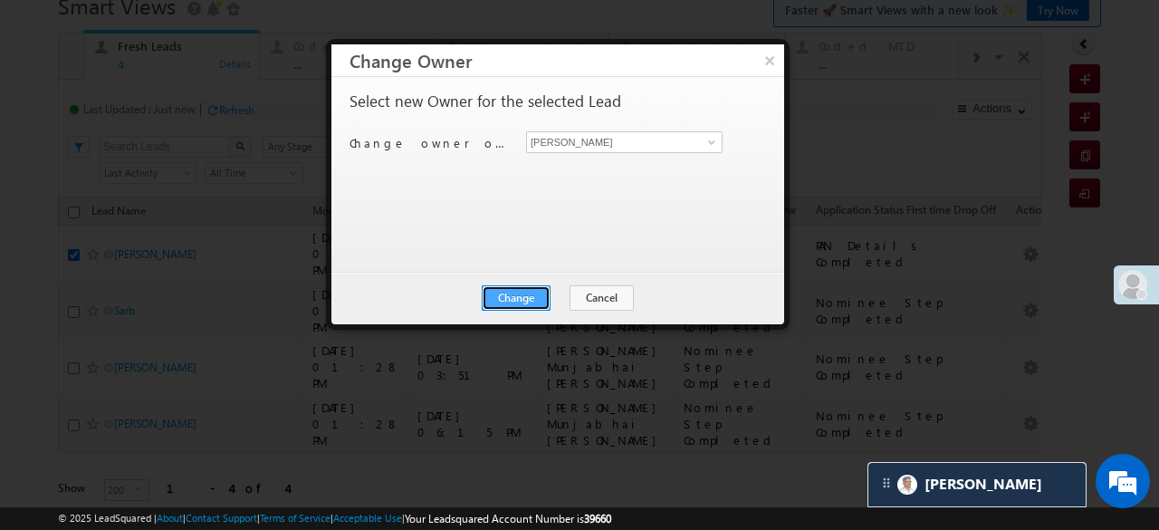
click at [541, 291] on button "Change" at bounding box center [516, 297] width 69 height 25
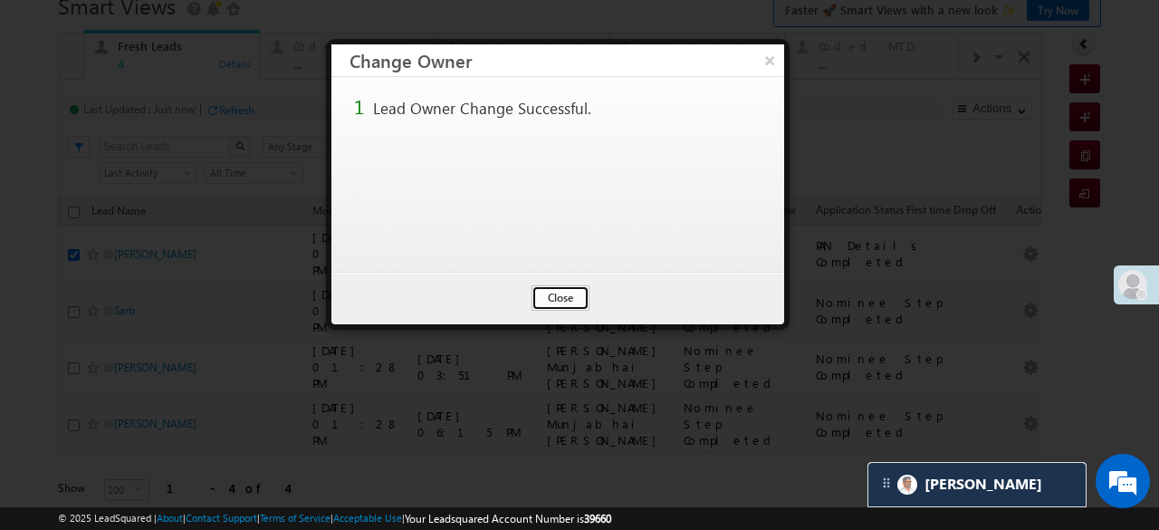
click at [559, 292] on button "Close" at bounding box center [560, 297] width 58 height 25
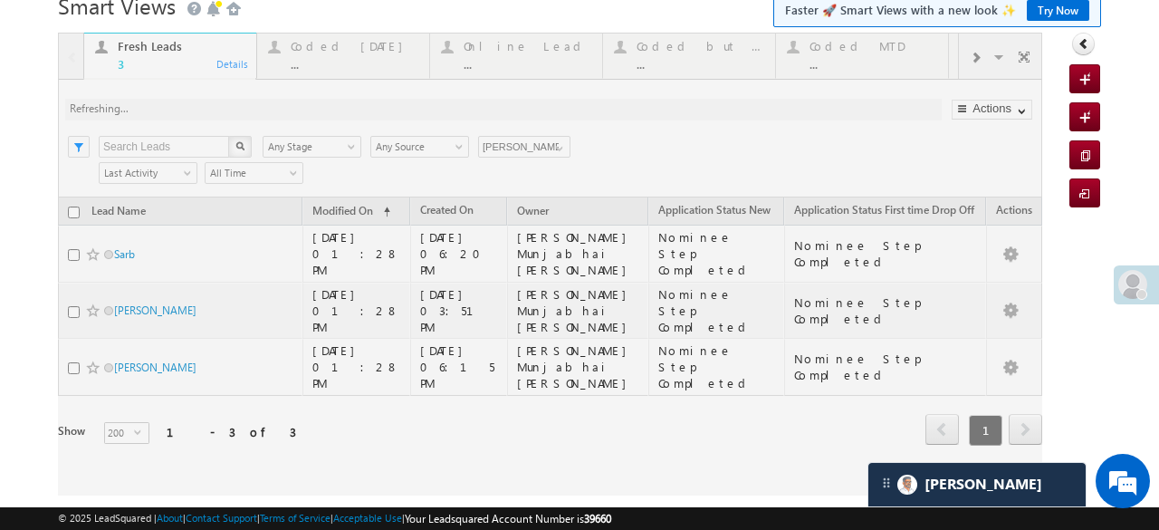
scroll to position [33, 0]
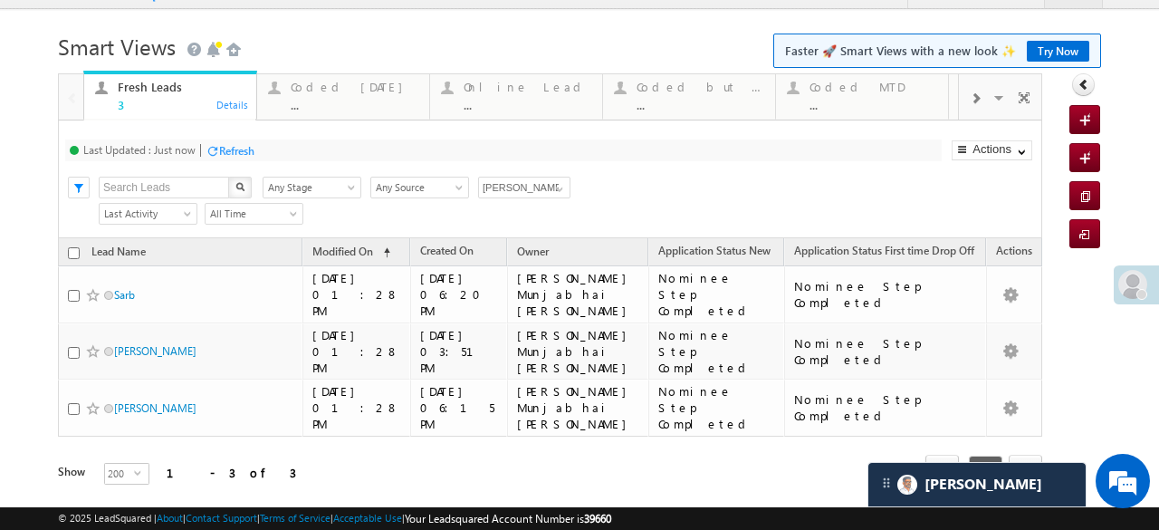
click at [243, 150] on div "Refresh" at bounding box center [236, 151] width 35 height 14
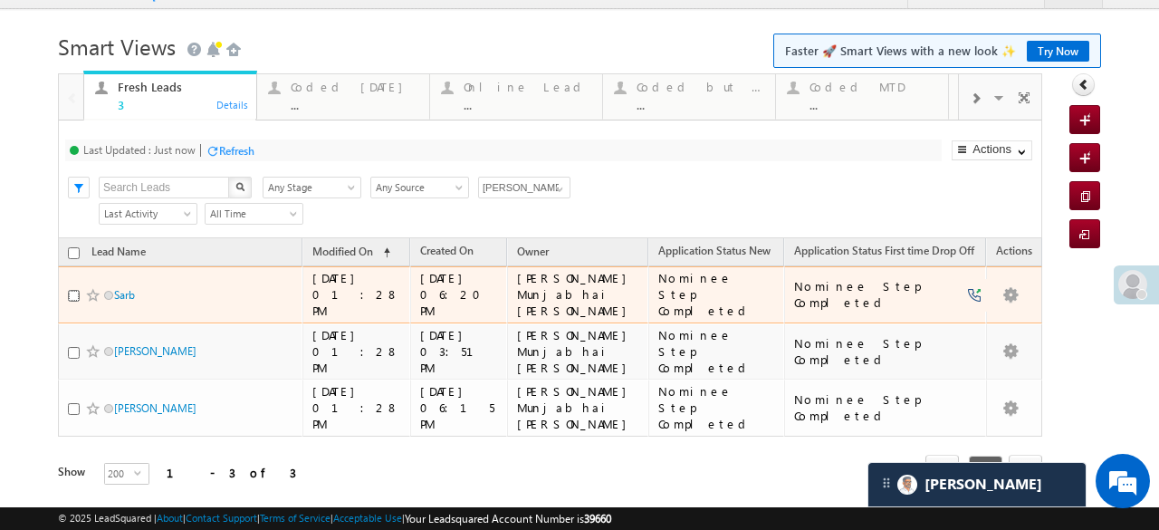
click at [73, 290] on input "checkbox" at bounding box center [74, 296] width 12 height 12
checkbox input "true"
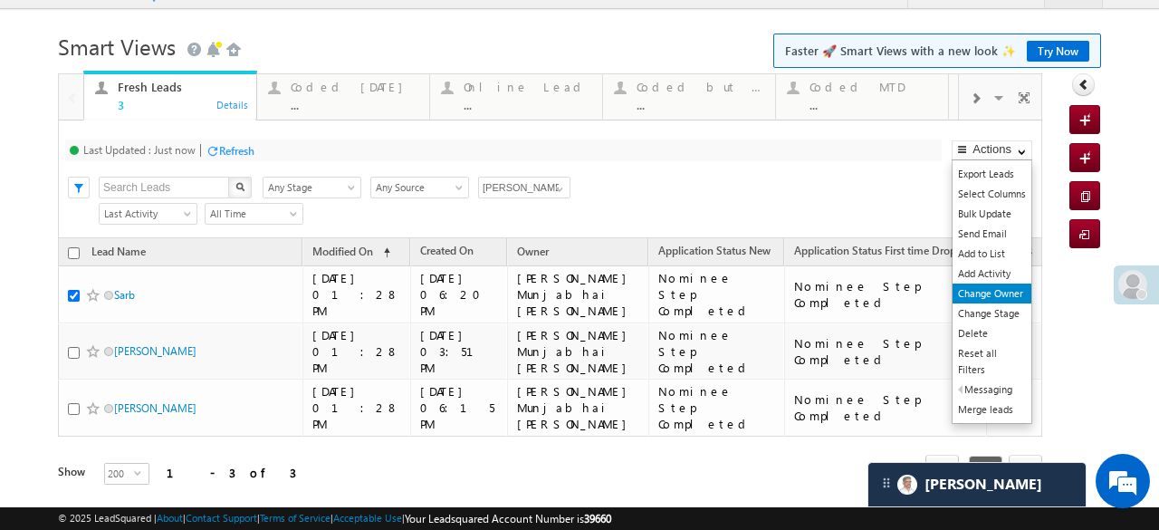
click at [1005, 291] on link "Change Owner" at bounding box center [991, 293] width 79 height 20
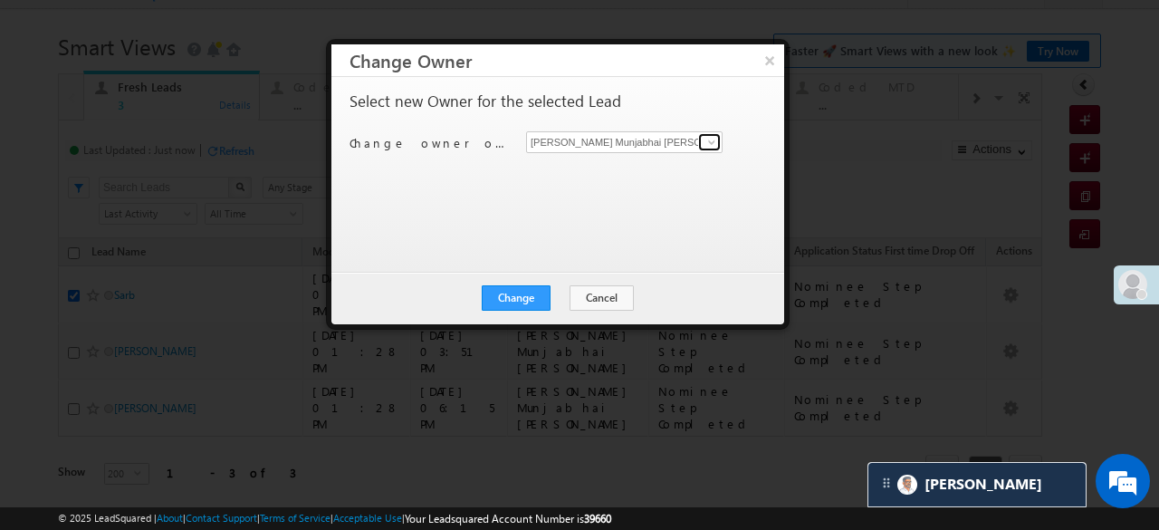
click at [708, 137] on span at bounding box center [711, 142] width 14 height 14
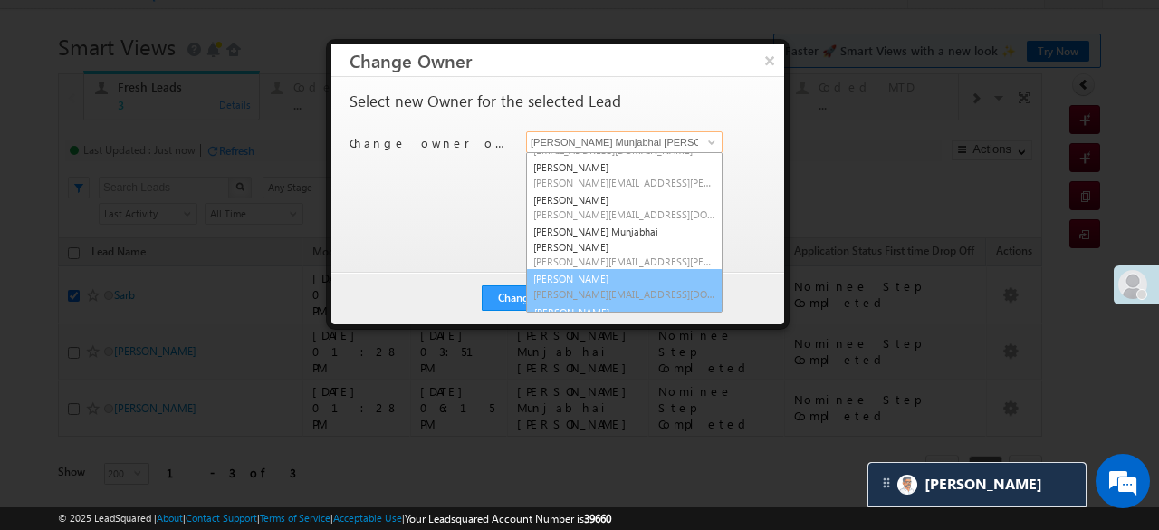
scroll to position [100, 0]
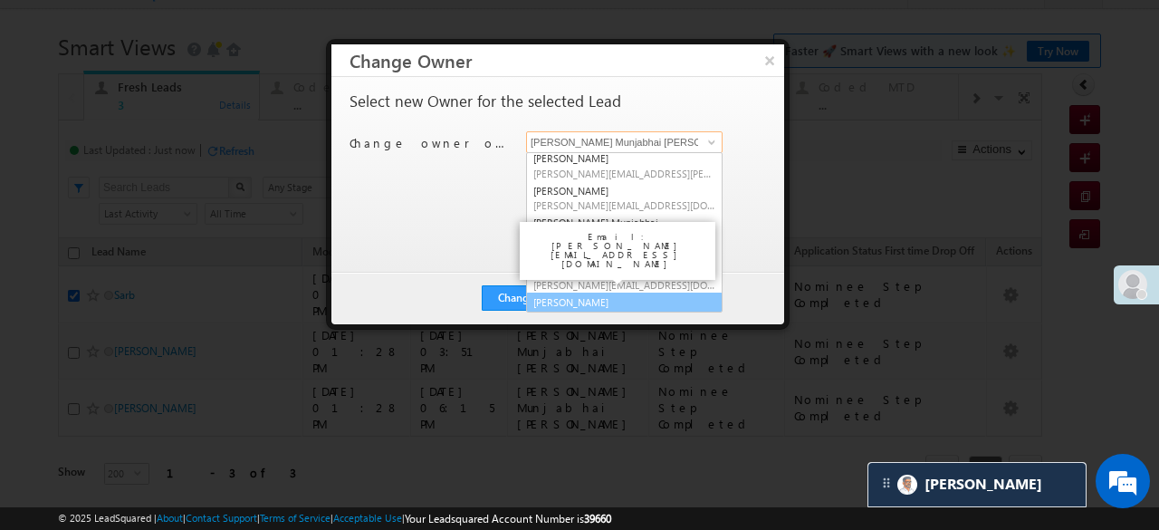
click at [584, 292] on link "keshari Shubhamkumar Shubham.KumarKeshari@angelbroking.com" at bounding box center [624, 309] width 196 height 34
type input "keshari Shubhamkumar"
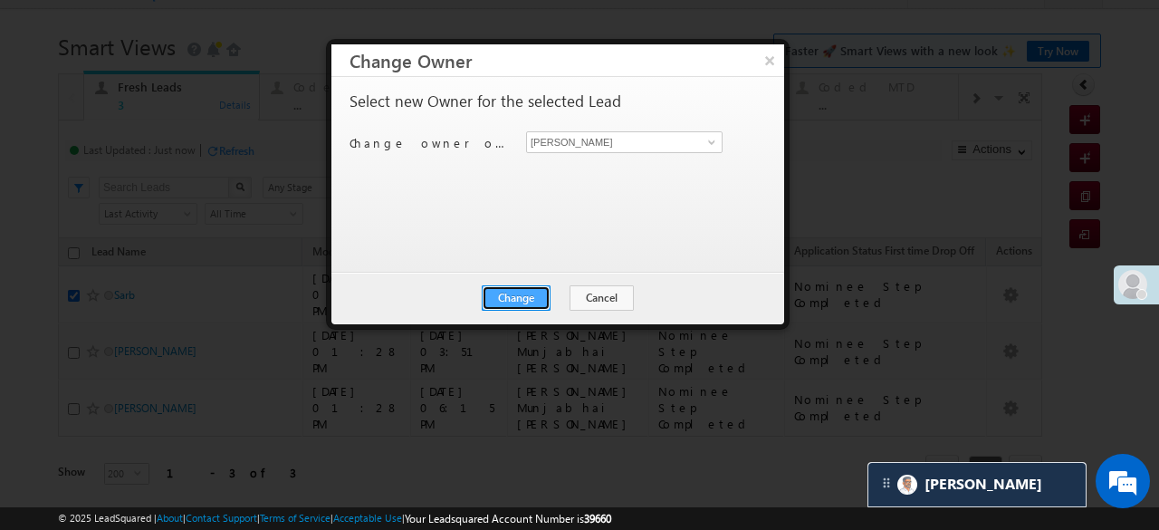
click at [531, 291] on button "Change" at bounding box center [516, 297] width 69 height 25
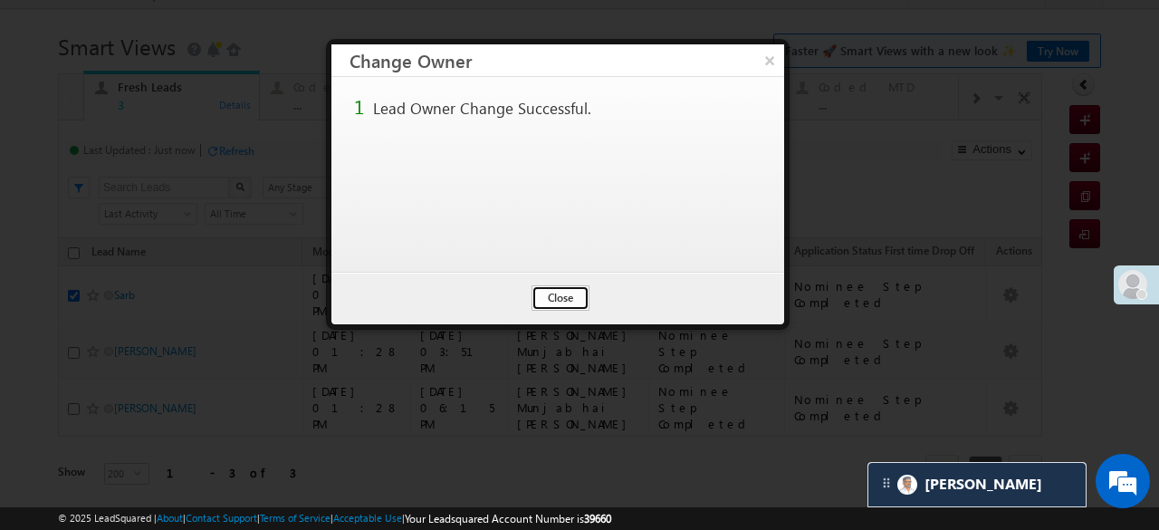
click at [558, 298] on button "Close" at bounding box center [560, 297] width 58 height 25
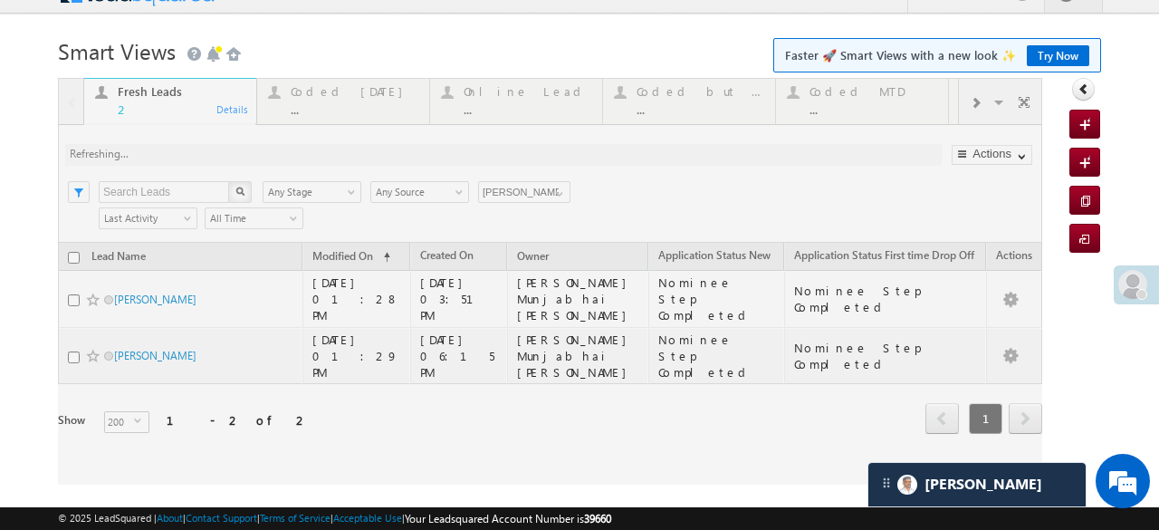
scroll to position [29, 0]
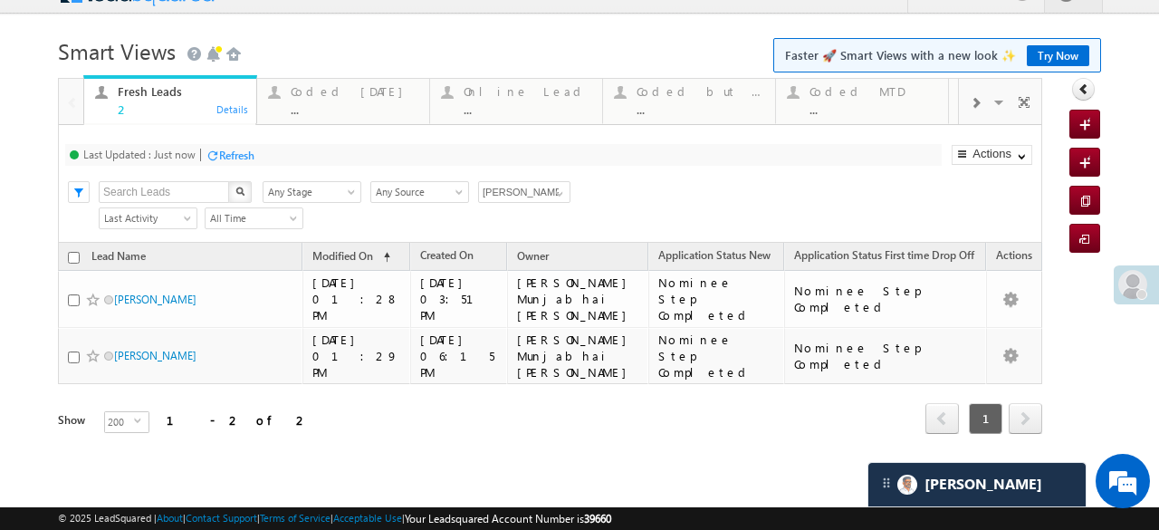
click at [226, 148] on div "Refresh" at bounding box center [236, 155] width 35 height 14
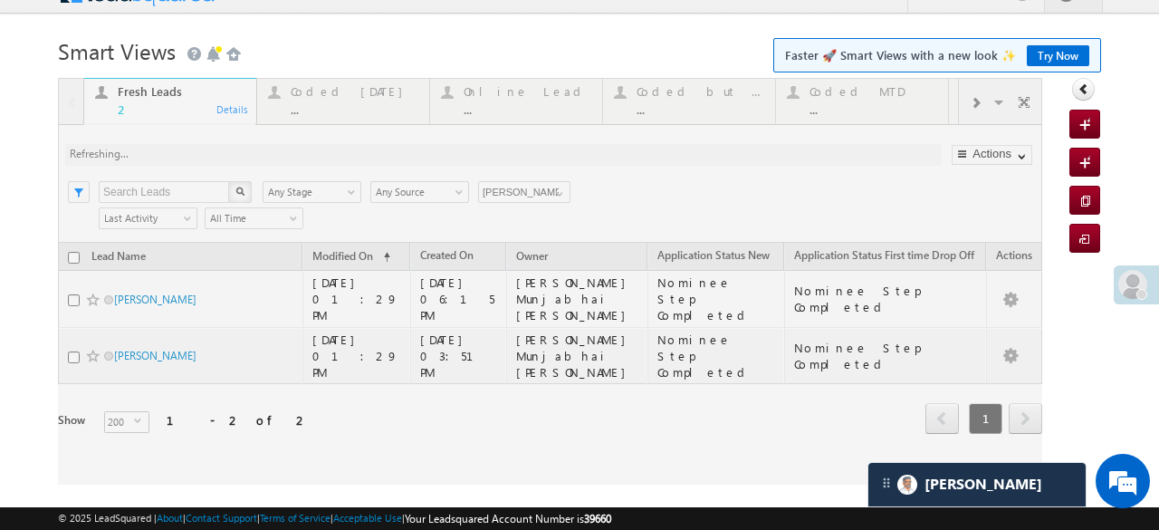
click at [73, 289] on div at bounding box center [550, 281] width 984 height 406
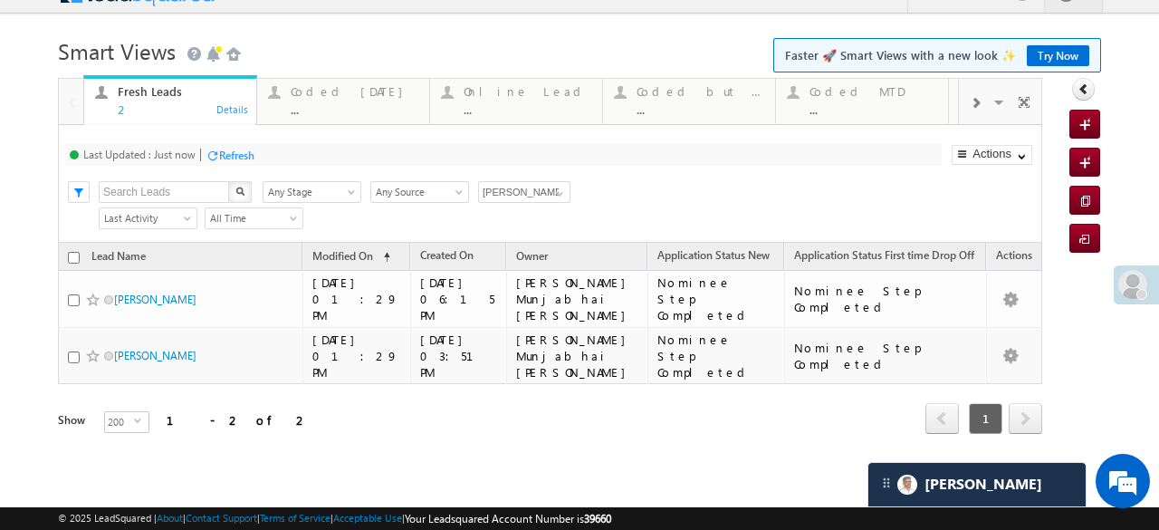
click at [226, 159] on div "Refresh" at bounding box center [236, 155] width 35 height 14
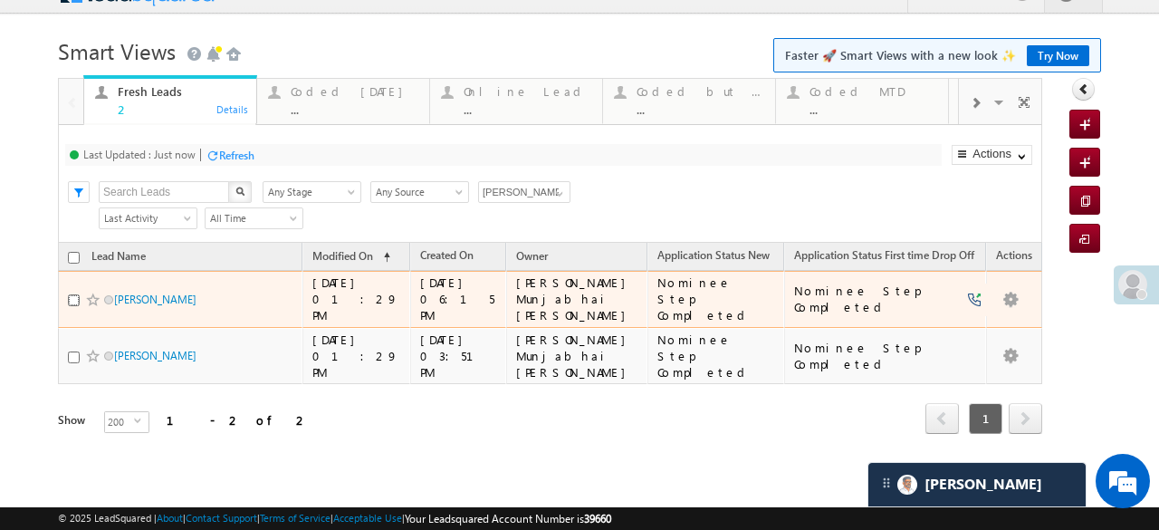
drag, startPoint x: 72, startPoint y: 291, endPoint x: 94, endPoint y: 293, distance: 21.9
click at [73, 294] on input "checkbox" at bounding box center [74, 300] width 12 height 12
checkbox input "true"
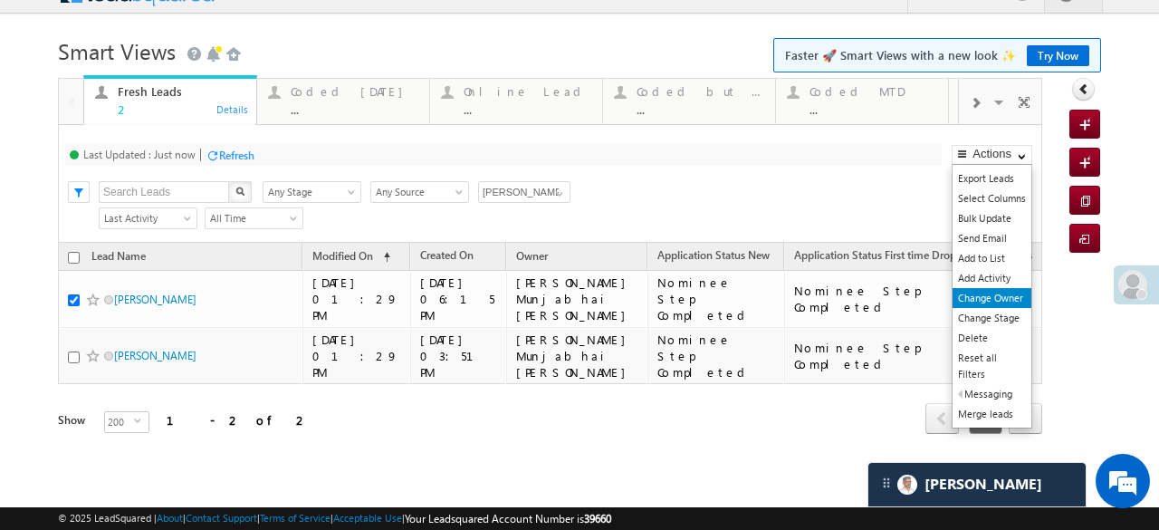
click at [992, 292] on link "Change Owner" at bounding box center [991, 298] width 79 height 20
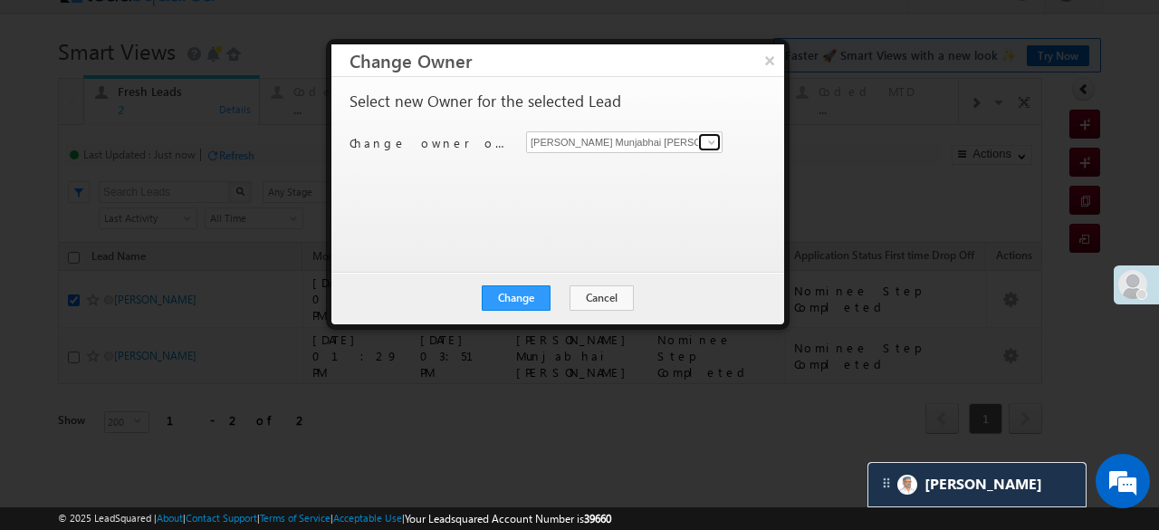
click at [710, 136] on span at bounding box center [711, 142] width 14 height 14
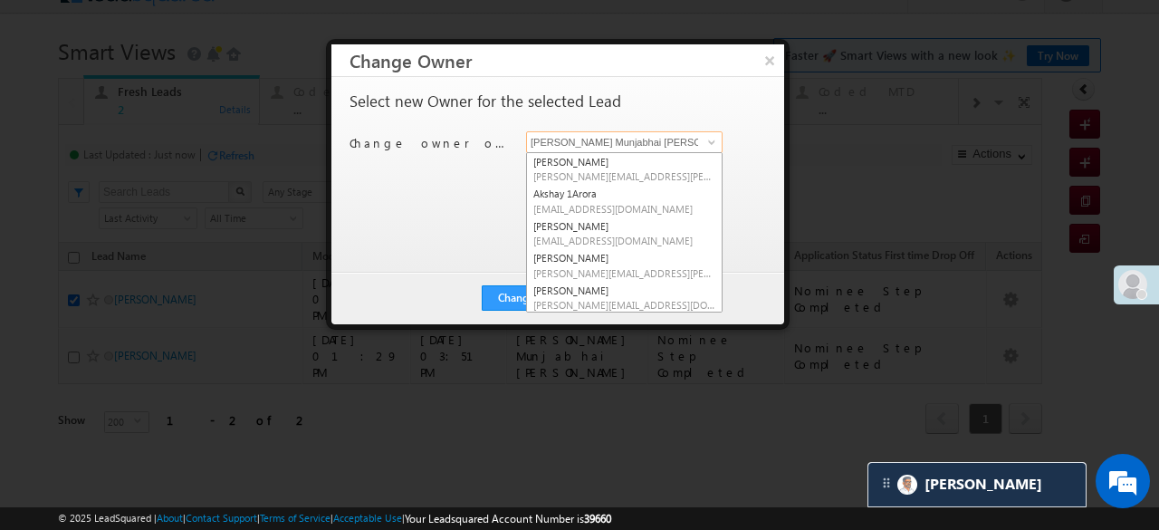
scroll to position [181, 0]
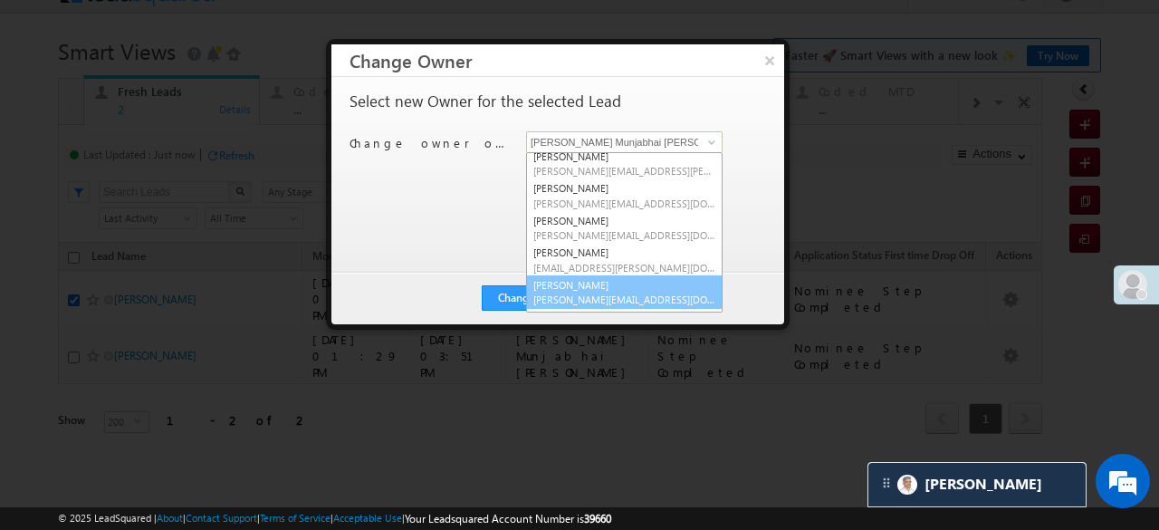
click at [580, 275] on link "Rathod Jaydip Jaydip.Rathod@angelbroking.com" at bounding box center [624, 292] width 196 height 34
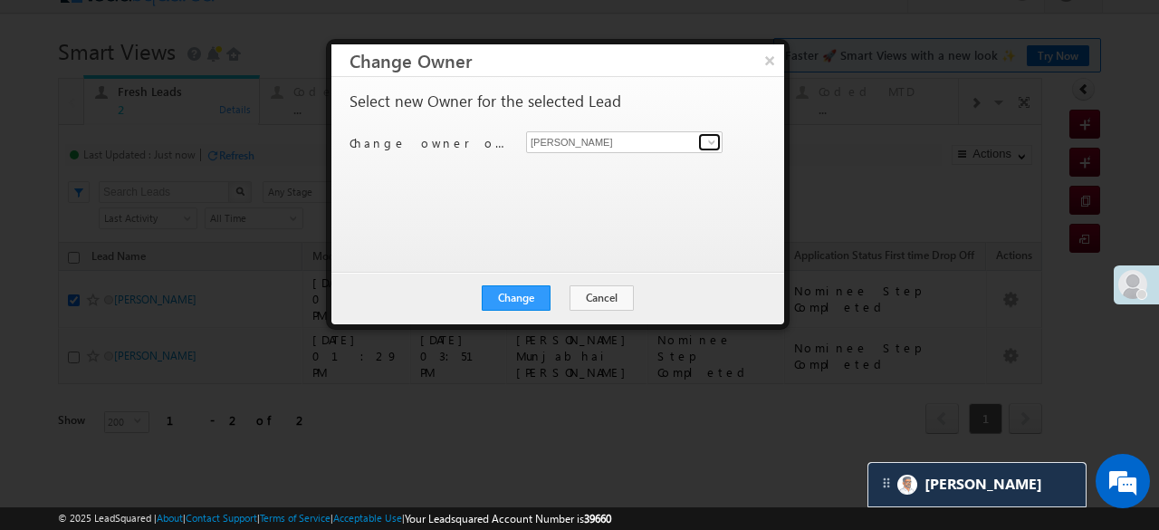
click at [706, 138] on span at bounding box center [711, 142] width 14 height 14
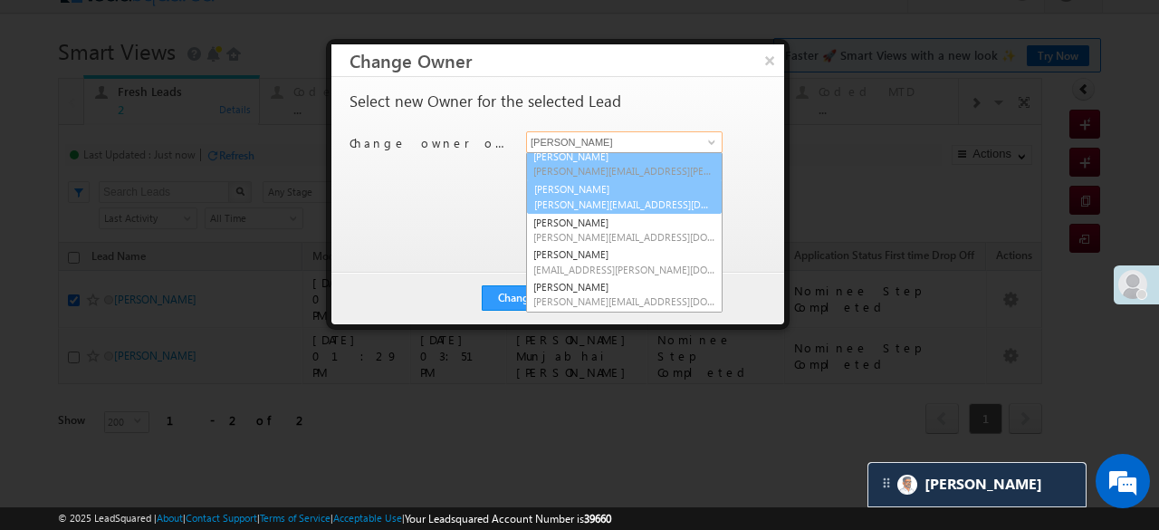
scroll to position [160, 0]
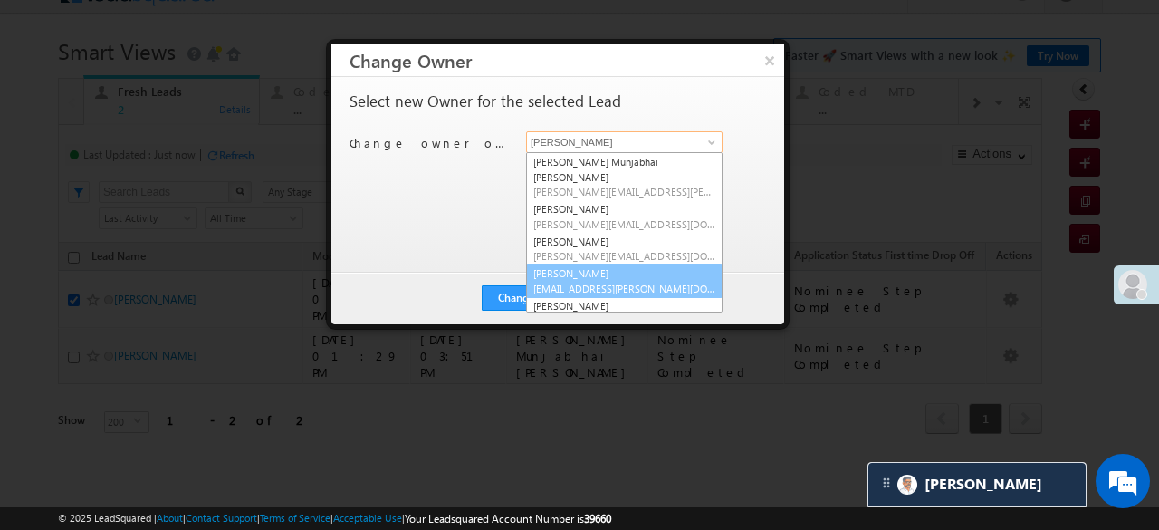
click at [568, 263] on link "Puja Kour Puja.Kour@angelbroking.com" at bounding box center [624, 280] width 196 height 34
type input "Puja Kour"
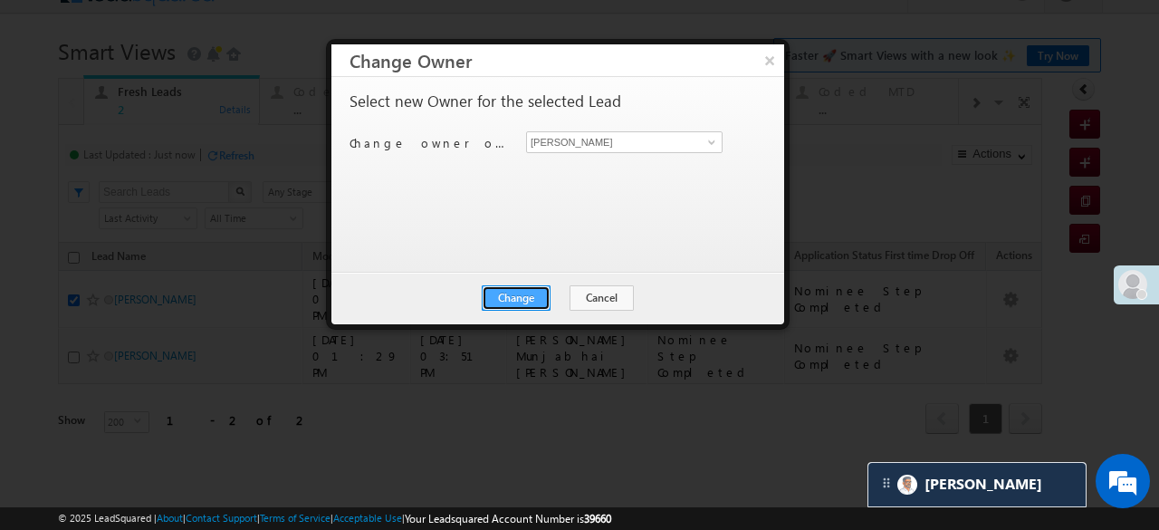
click at [529, 289] on button "Change" at bounding box center [516, 297] width 69 height 25
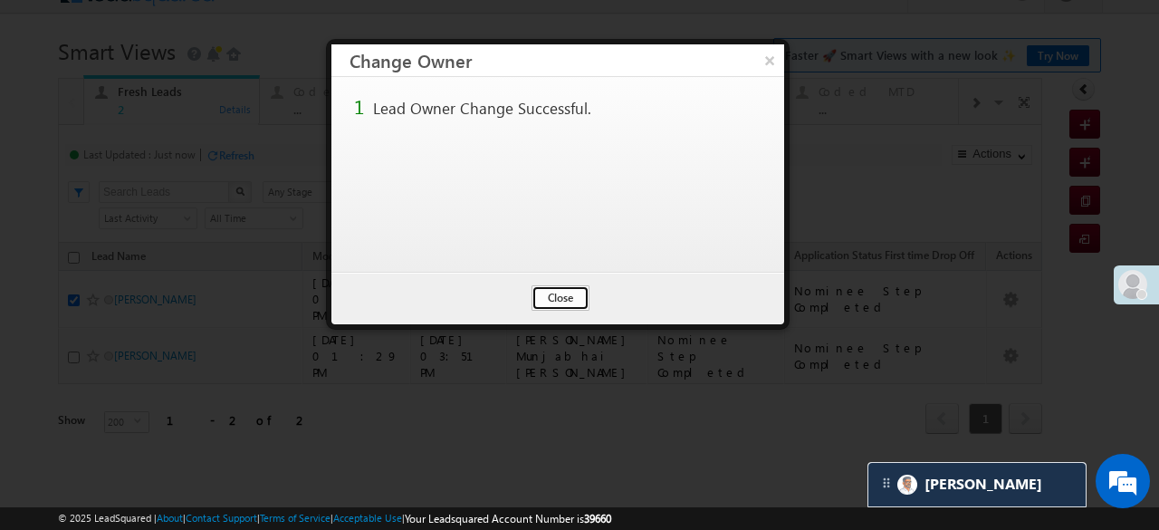
click at [552, 289] on button "Close" at bounding box center [560, 297] width 58 height 25
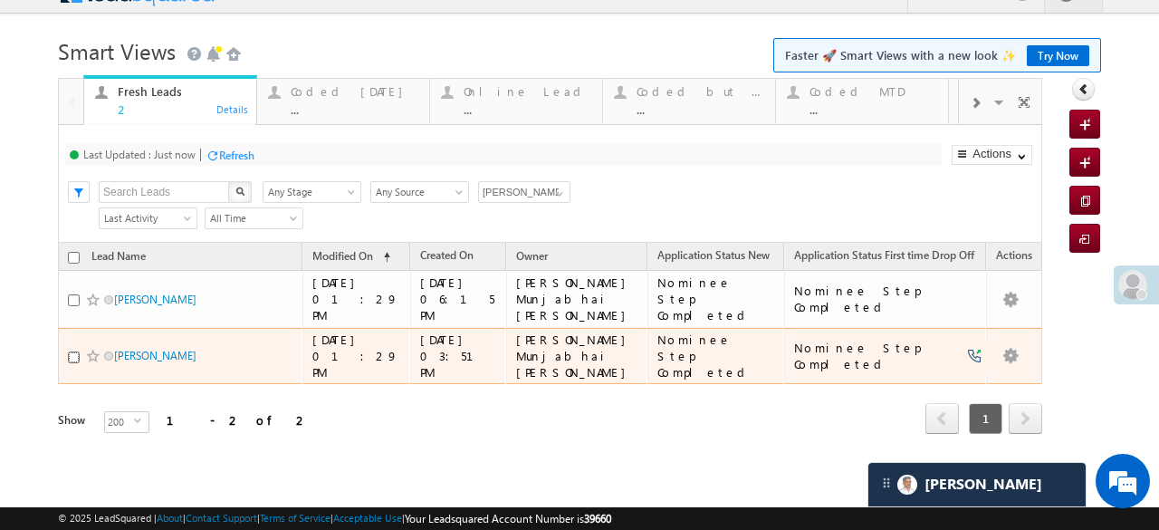
click at [71, 351] on input "checkbox" at bounding box center [74, 357] width 12 height 12
checkbox input "true"
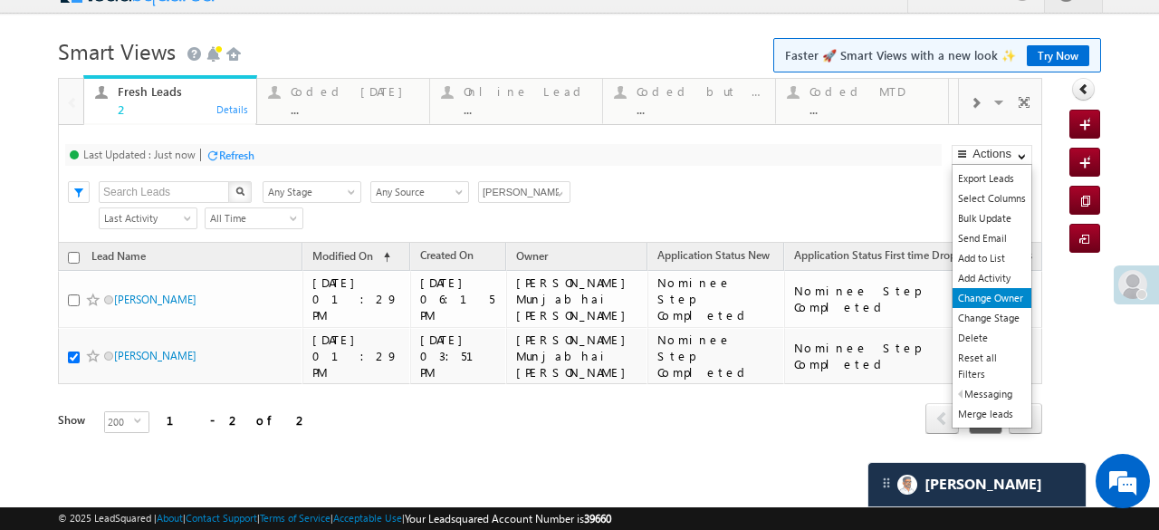
click at [988, 291] on link "Change Owner" at bounding box center [991, 298] width 79 height 20
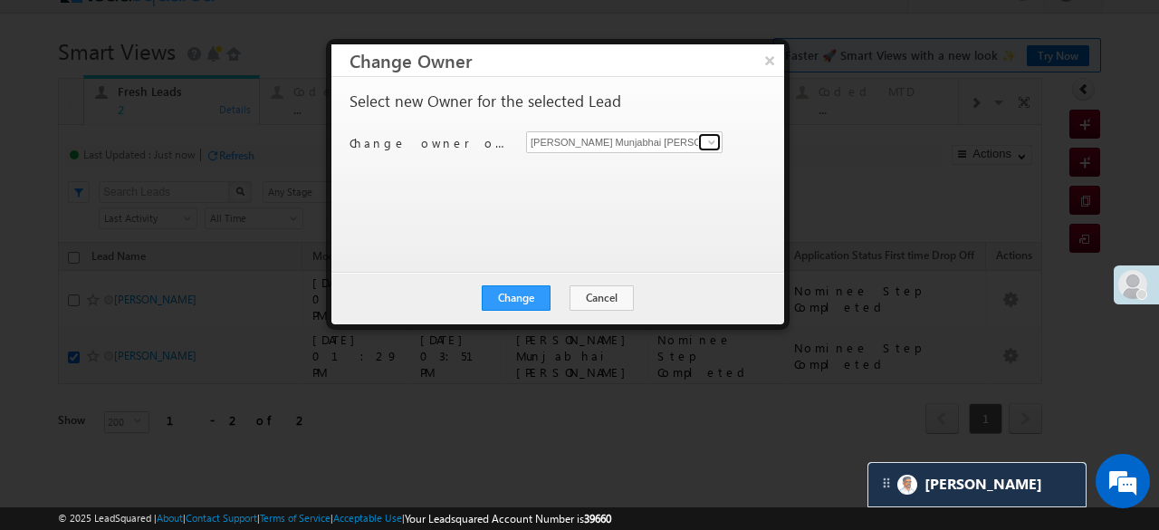
click at [713, 137] on span at bounding box center [711, 142] width 14 height 14
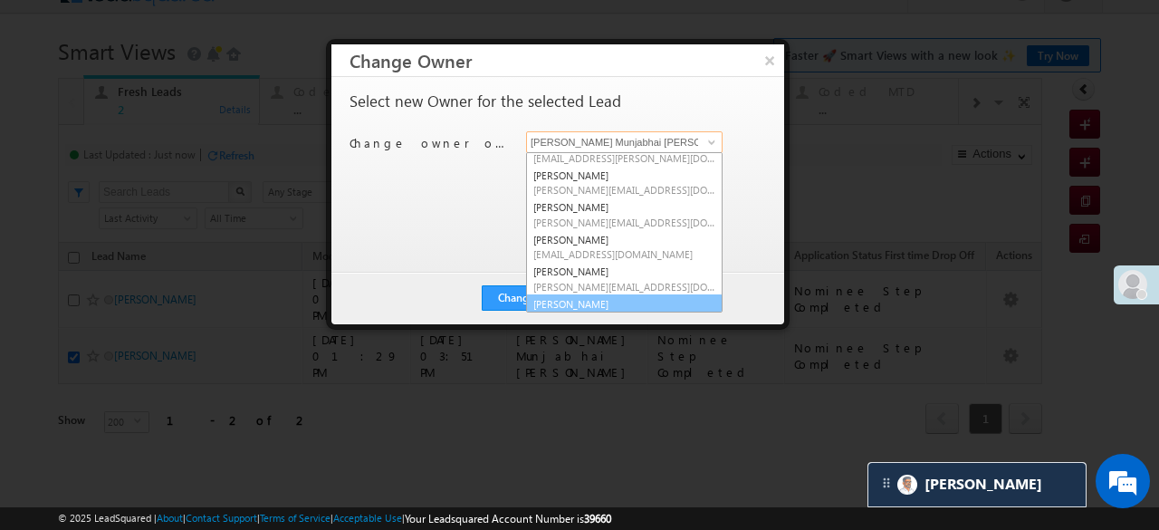
scroll to position [291, 0]
click at [559, 293] on link "Siddhi Shah Siddhi.Shah@angelbroking.com" at bounding box center [624, 310] width 196 height 34
type input "Siddhi Shah"
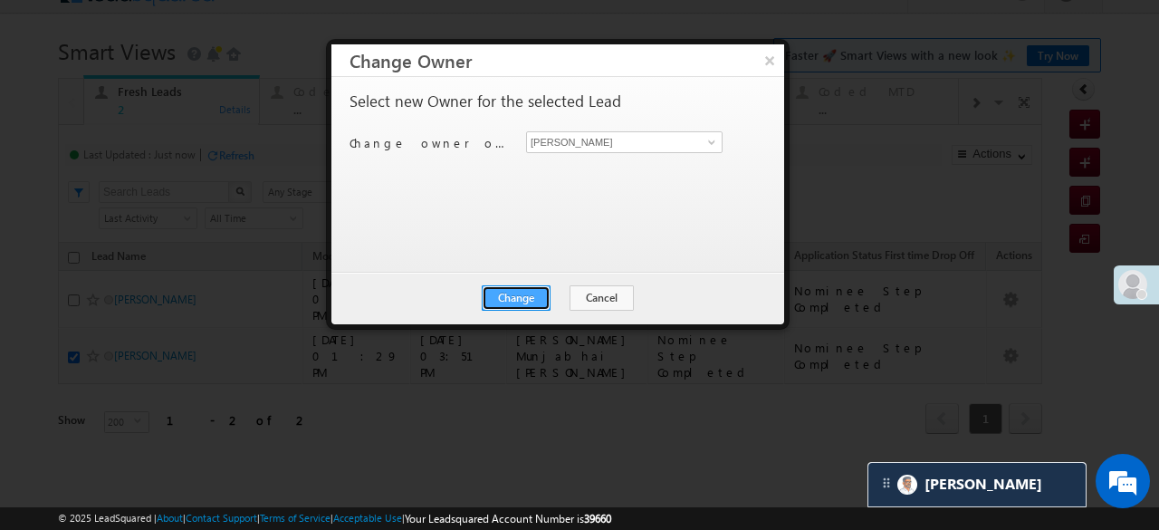
click at [531, 295] on button "Change" at bounding box center [516, 297] width 69 height 25
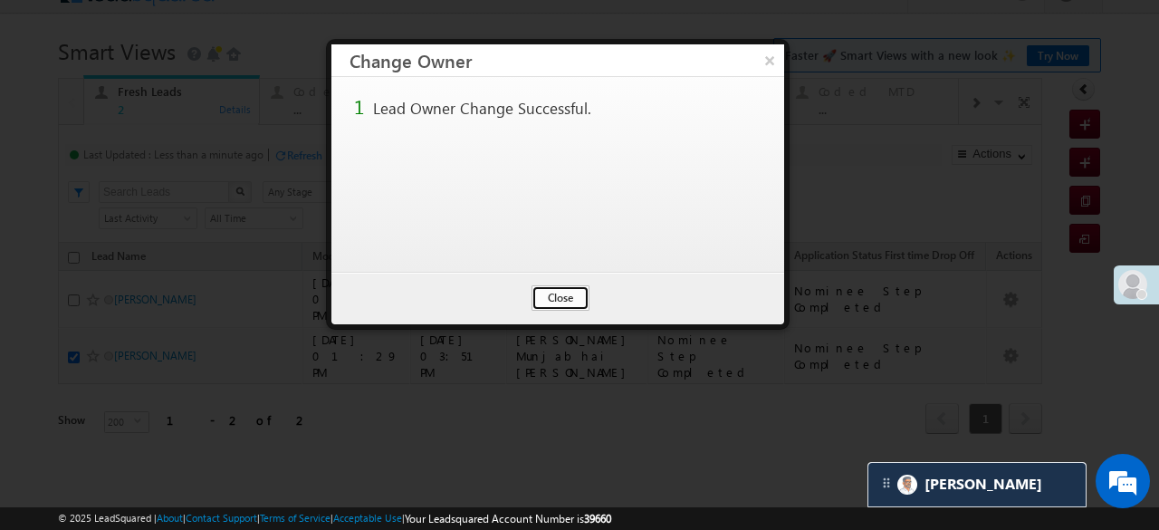
click at [552, 296] on button "Close" at bounding box center [560, 297] width 58 height 25
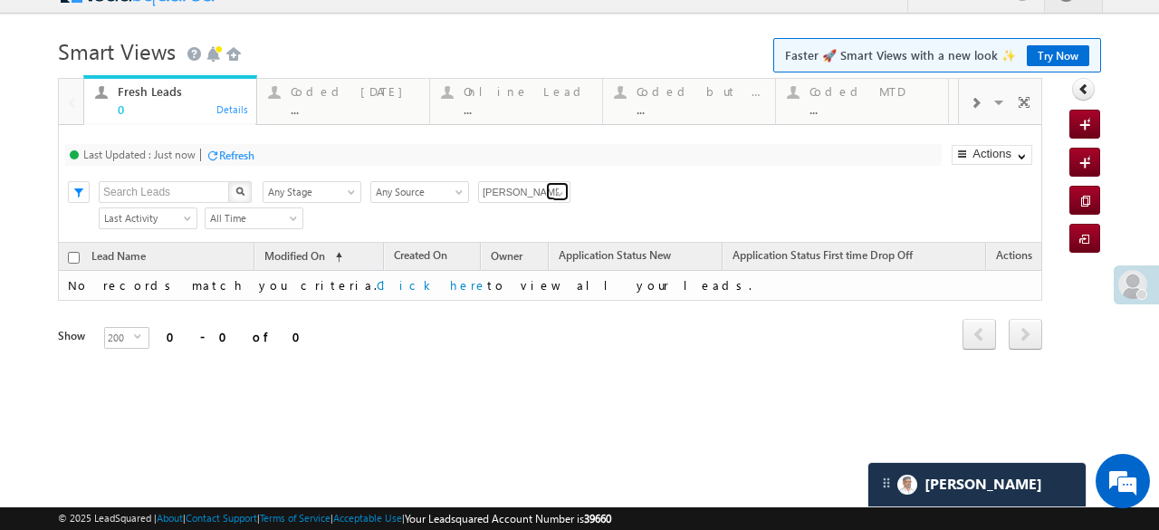
click at [554, 193] on span at bounding box center [559, 193] width 14 height 14
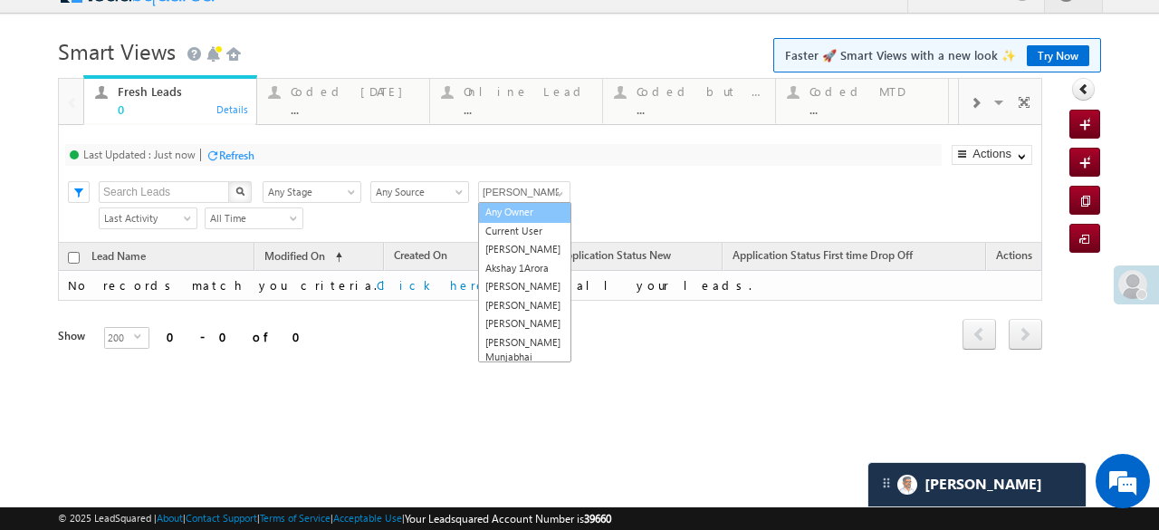
scroll to position [0, 0]
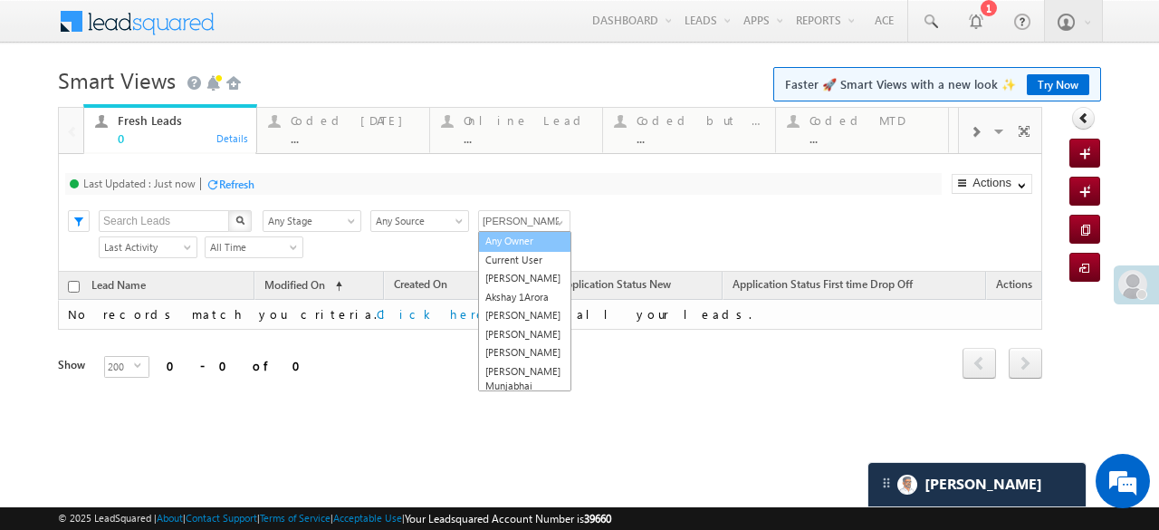
click at [527, 240] on link "Any Owner" at bounding box center [524, 241] width 93 height 21
type input "Any Owner"
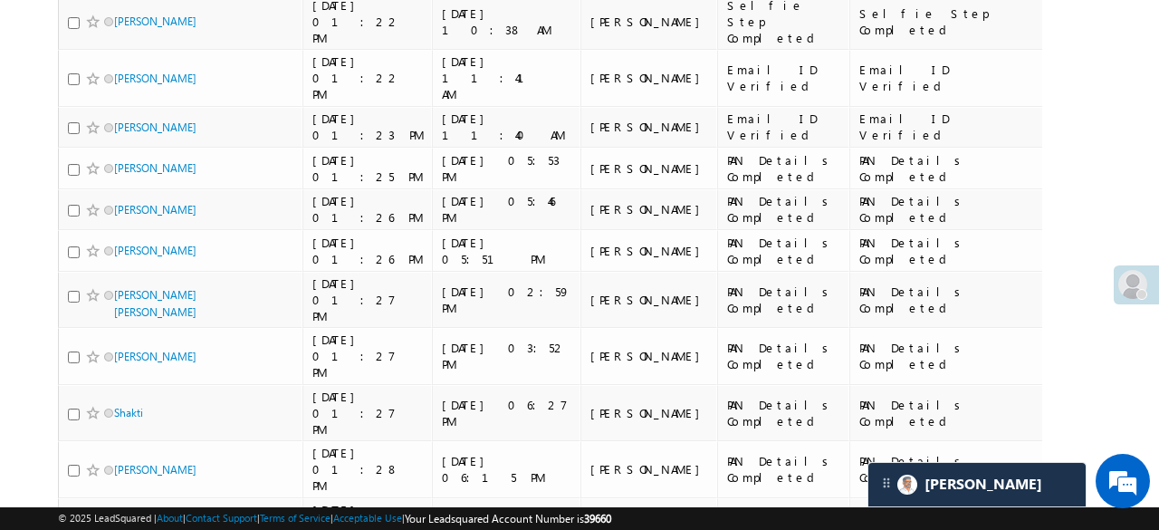
scroll to position [2282, 0]
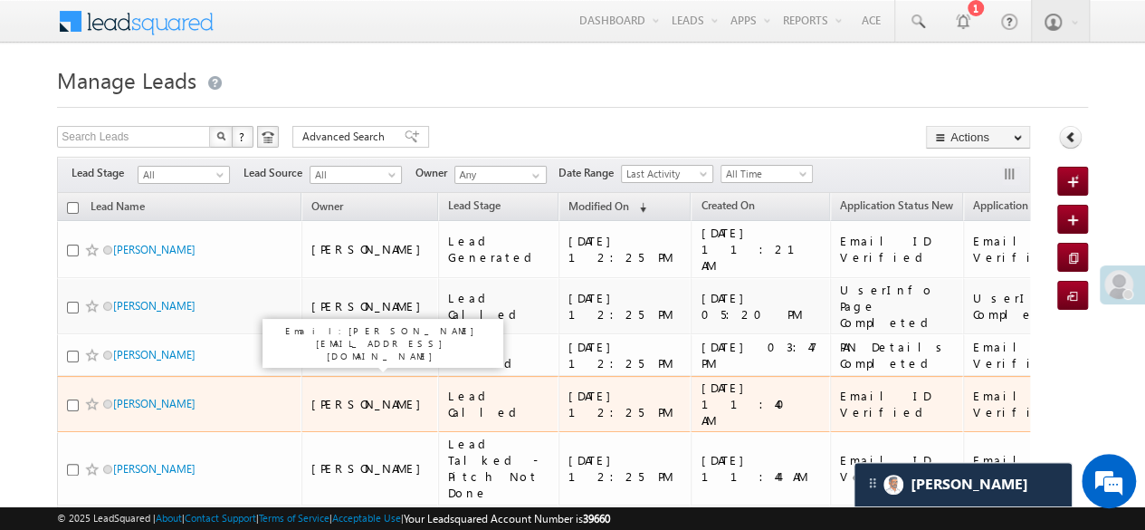
scroll to position [91, 0]
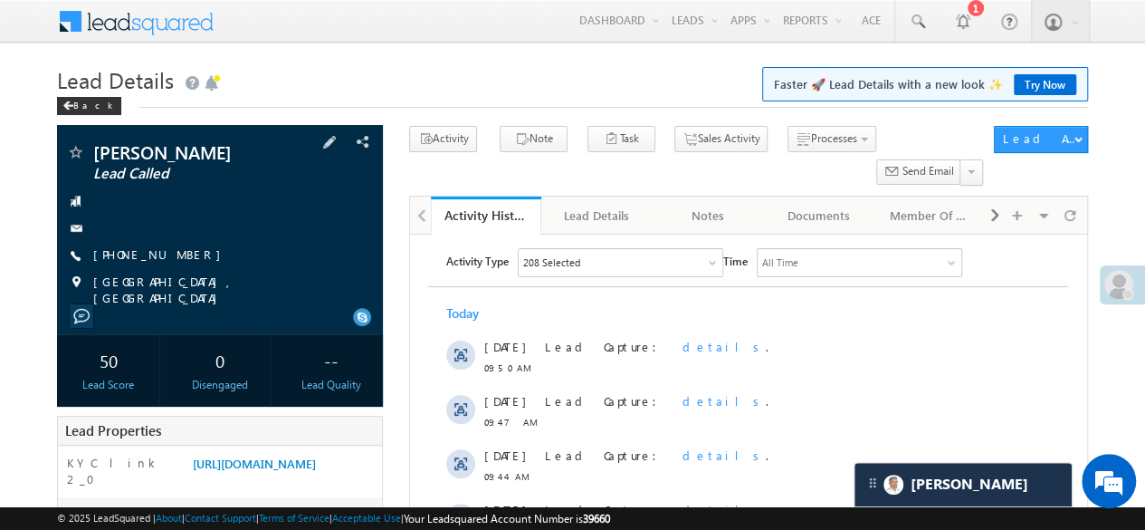
scroll to position [362, 0]
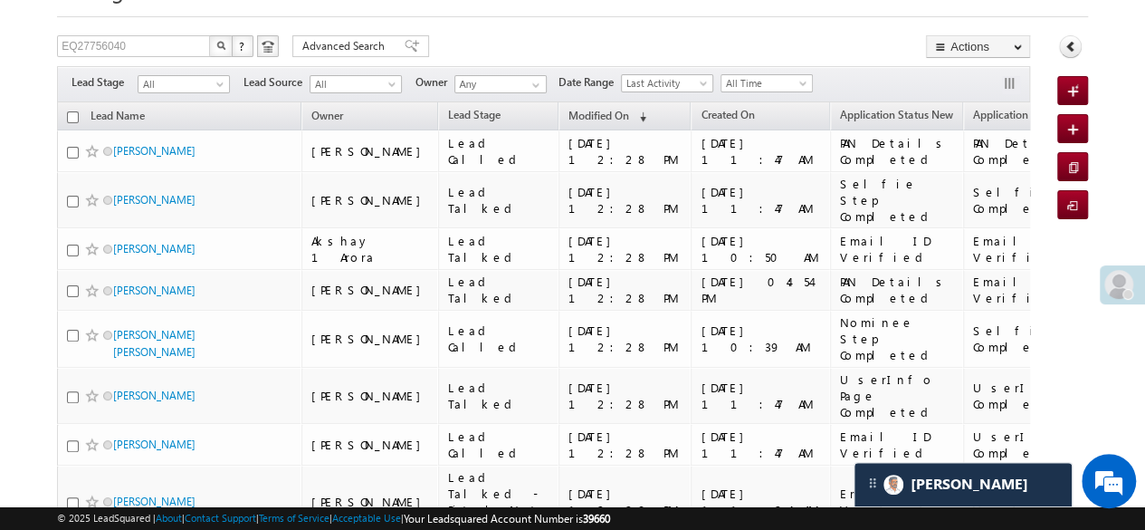
scroll to position [91, 0]
click at [214, 53] on button "button" at bounding box center [221, 46] width 24 height 22
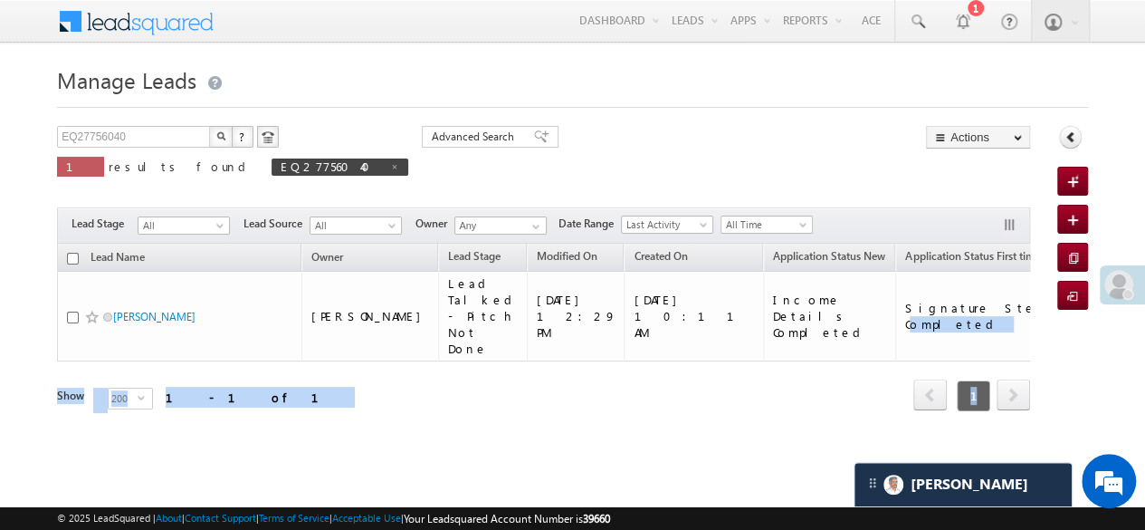
scroll to position [0, 349]
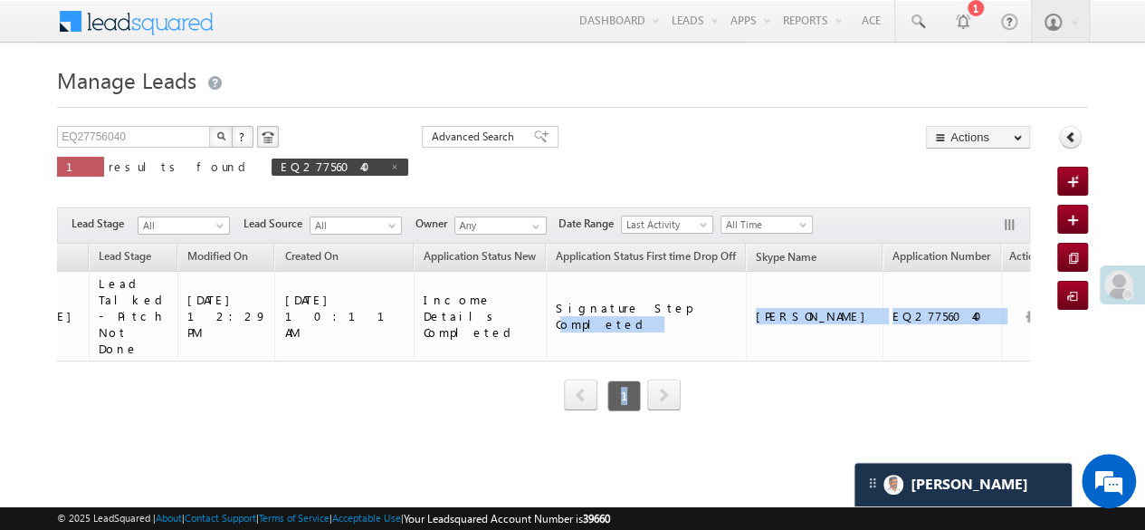
drag, startPoint x: 816, startPoint y: 296, endPoint x: 1088, endPoint y: 296, distance: 271.6
click at [1090, 296] on body "Menu Hardik Munjabhai Sondarva Hardi k.Son darva @ange lbrok ing.c om" at bounding box center [572, 256] width 1145 height 513
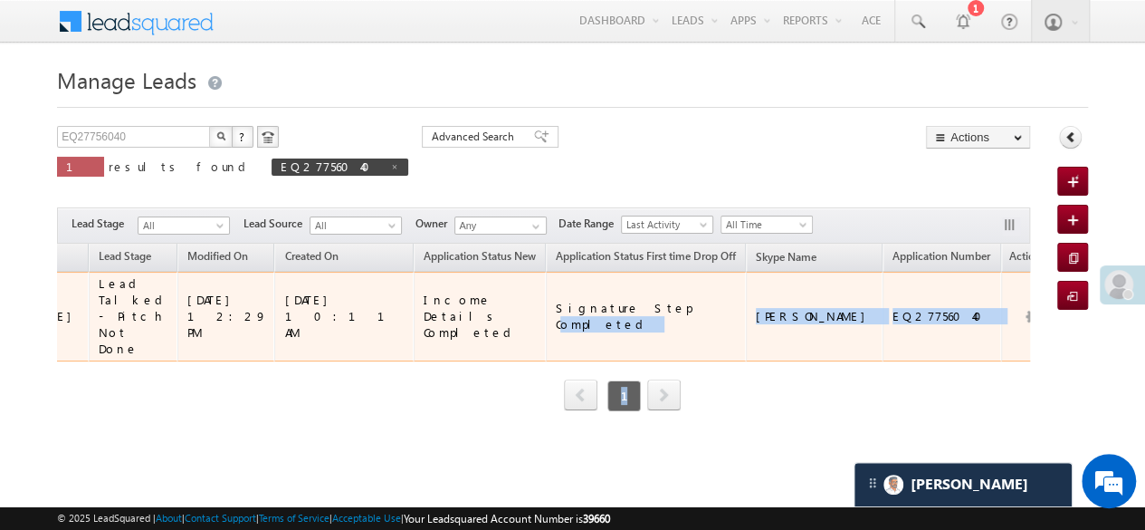
drag, startPoint x: 949, startPoint y: 334, endPoint x: 941, endPoint y: 344, distance: 12.3
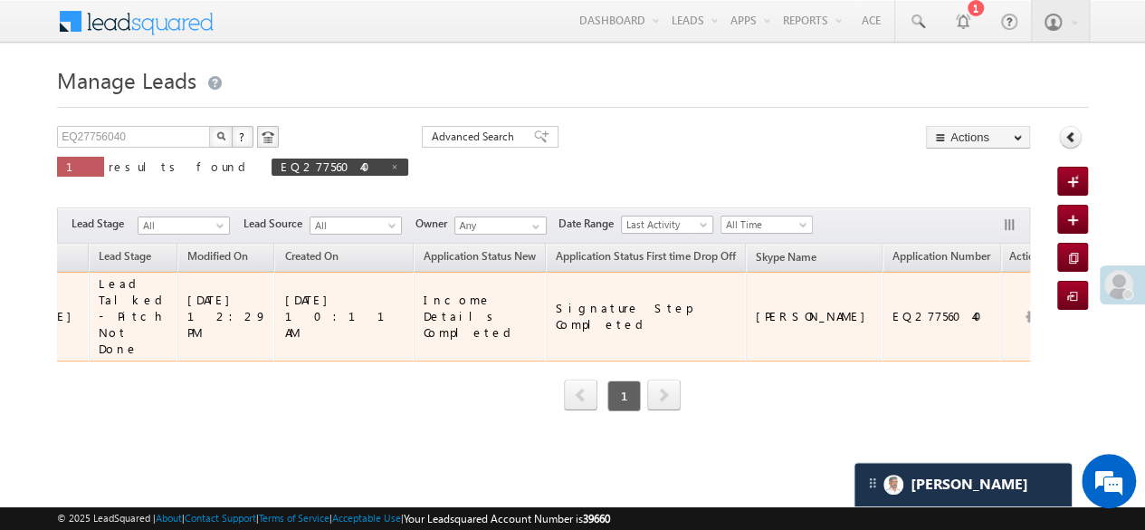
drag, startPoint x: 900, startPoint y: 314, endPoint x: 990, endPoint y: 320, distance: 90.7
copy link "+91-7052523372"
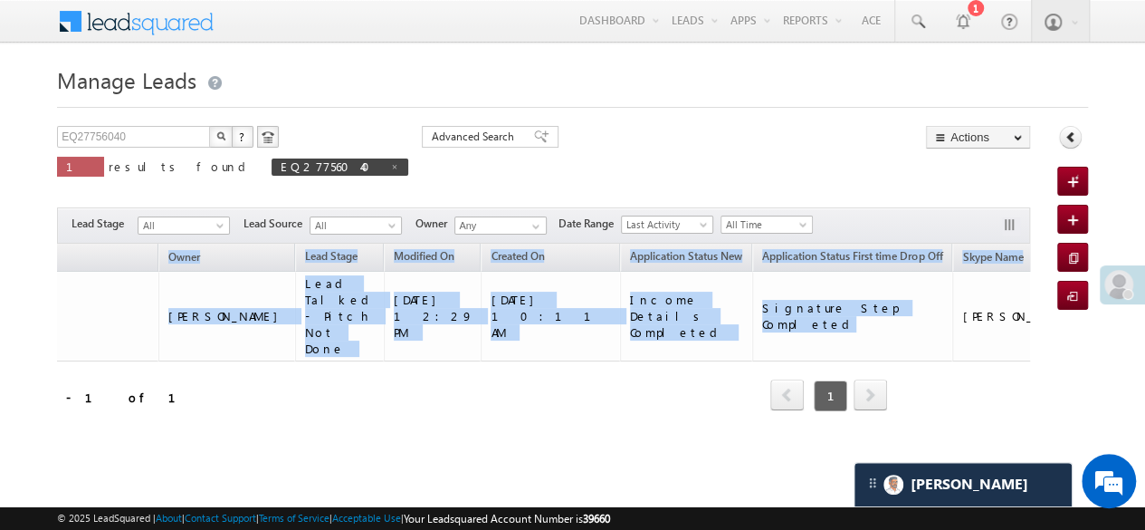
scroll to position [0, 0]
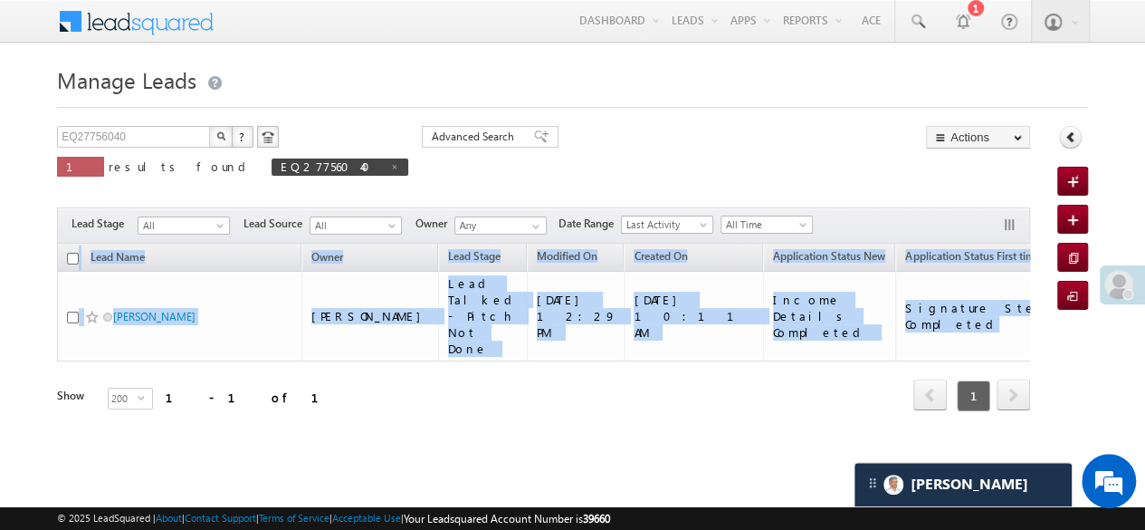
drag, startPoint x: 511, startPoint y: 305, endPoint x: 16, endPoint y: 307, distance: 494.2
click at [2, 309] on body "Menu Hardik Munjabhai Sondarva Hardi k.Son darva @ange lbrok ing.c om" at bounding box center [572, 256] width 1145 height 513
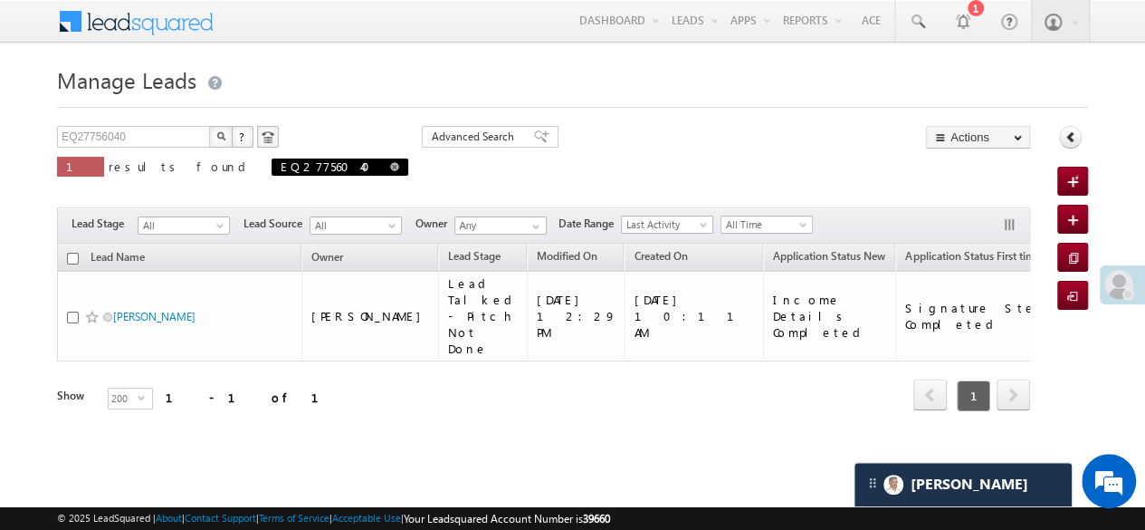
click at [390, 167] on span at bounding box center [394, 166] width 9 height 9
type input "Search Leads"
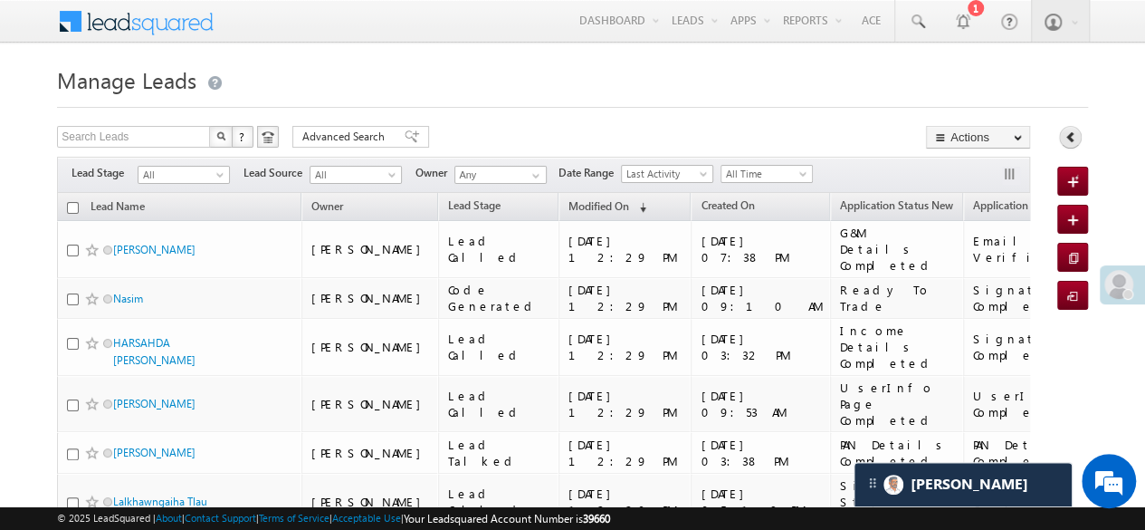
click at [1074, 136] on icon at bounding box center [1071, 136] width 13 height 13
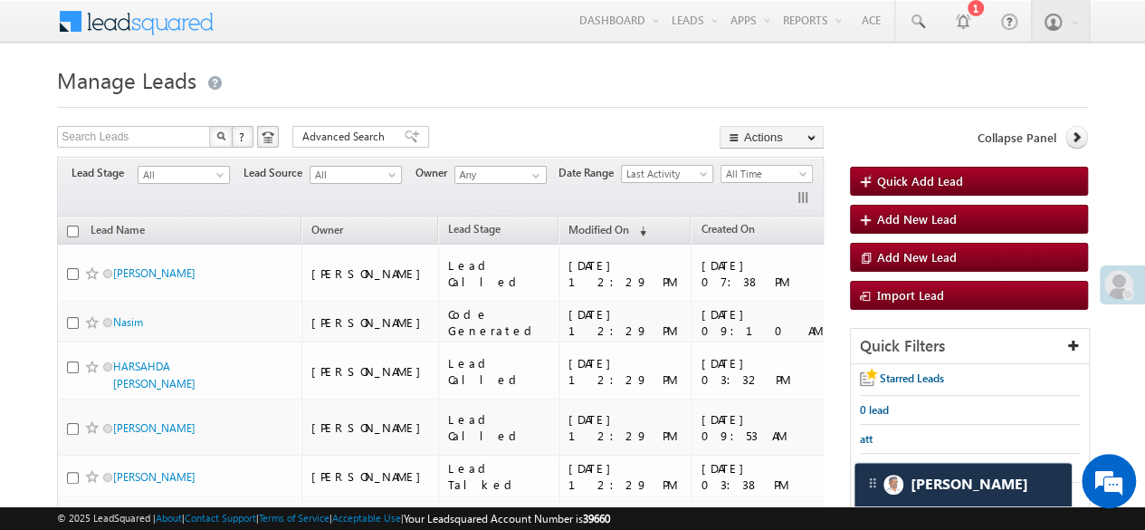
scroll to position [453, 0]
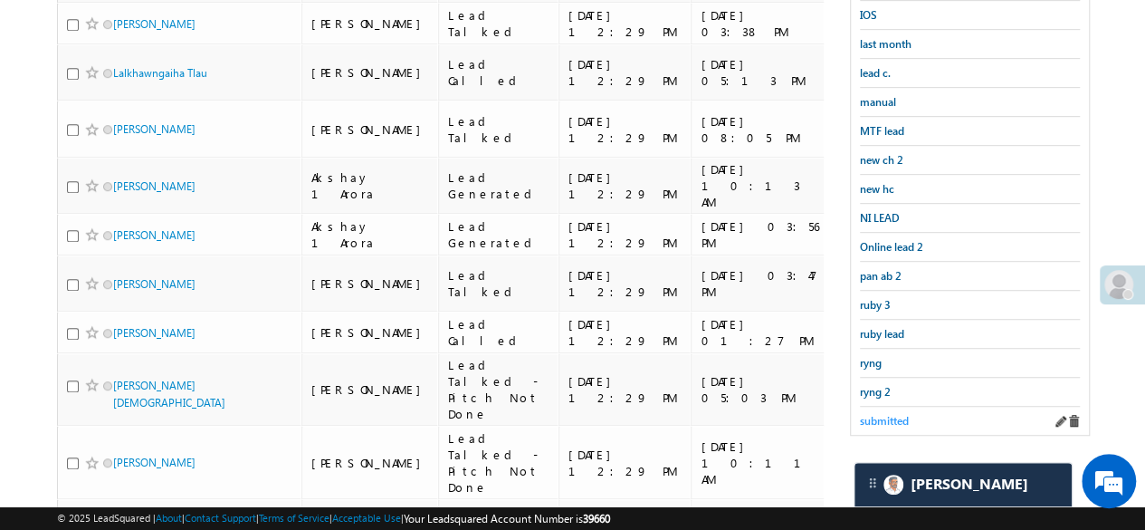
click at [888, 414] on span "submitted" at bounding box center [884, 421] width 49 height 14
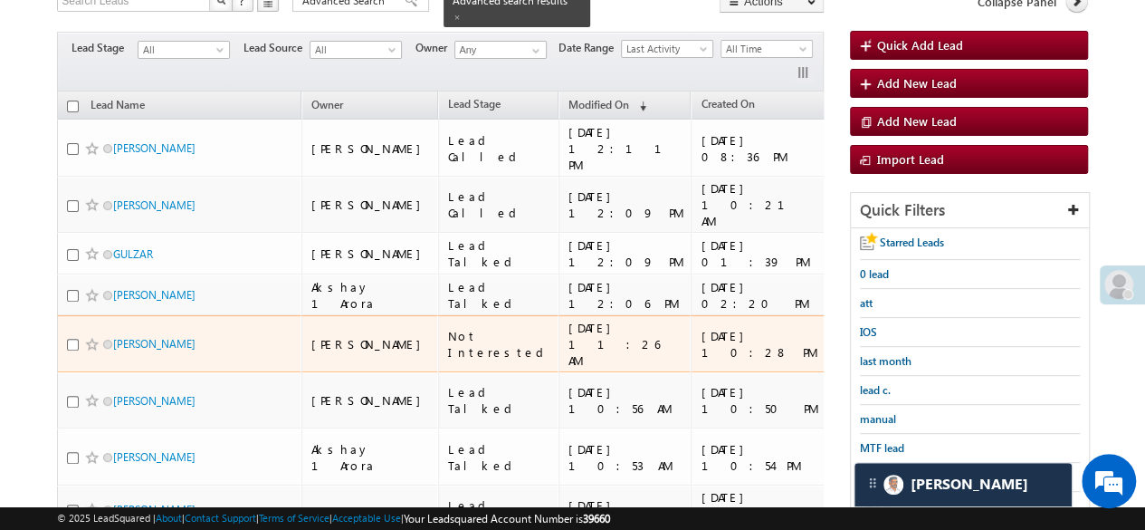
scroll to position [0, 0]
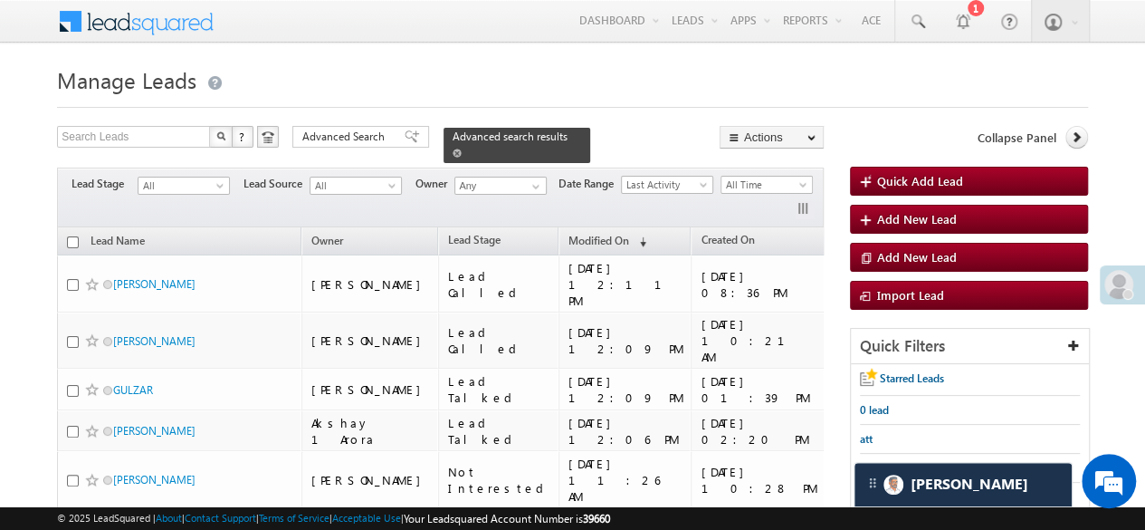
click at [462, 148] on span at bounding box center [457, 152] width 9 height 9
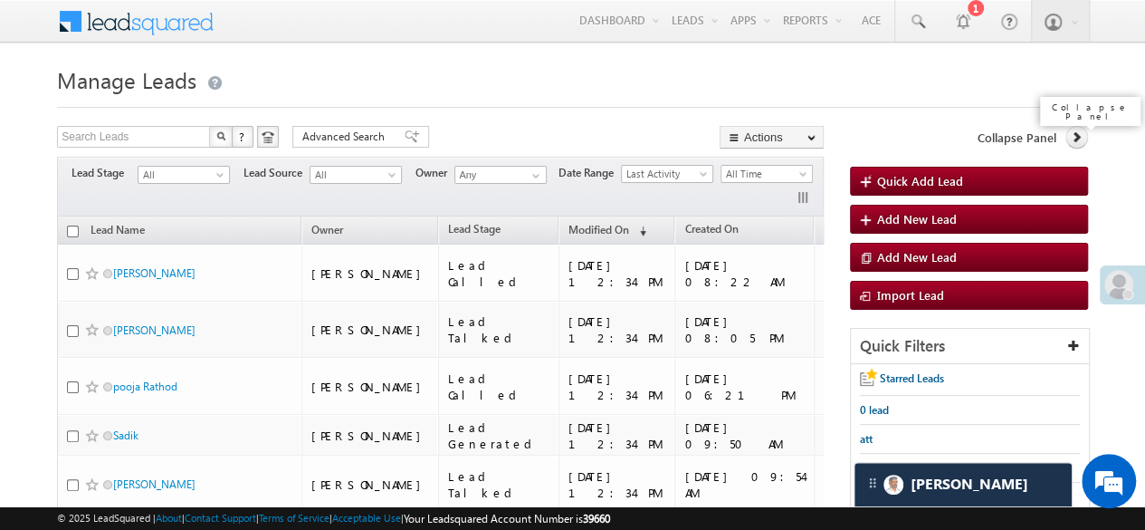
drag, startPoint x: 1075, startPoint y: 137, endPoint x: 1050, endPoint y: 186, distance: 55.1
click at [1075, 137] on icon at bounding box center [1076, 136] width 13 height 13
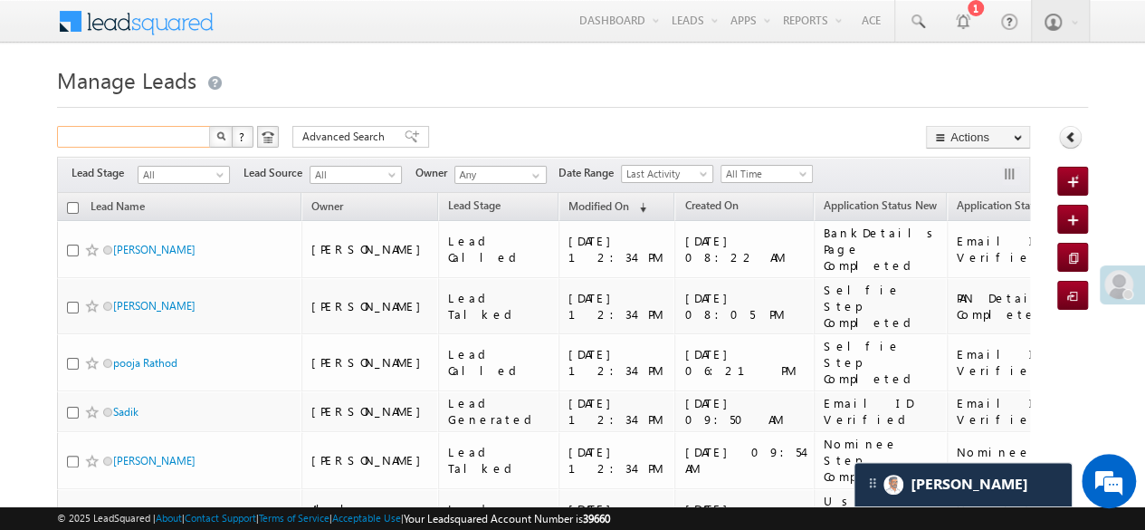
click at [192, 135] on input "text" at bounding box center [134, 137] width 155 height 22
paste input "EQ27610555"
click at [221, 137] on img "button" at bounding box center [220, 135] width 9 height 9
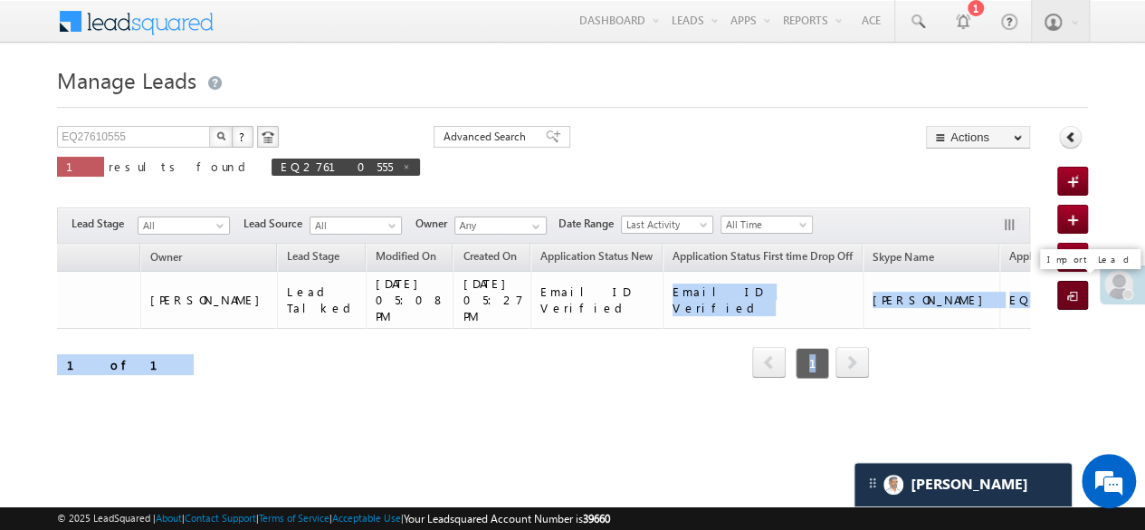
scroll to position [0, 416]
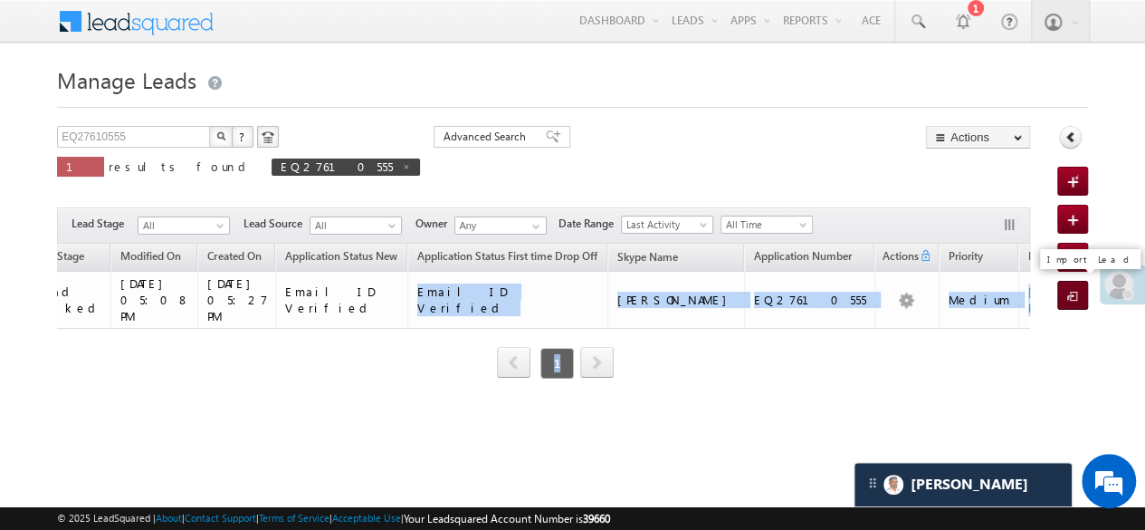
drag, startPoint x: 902, startPoint y: 277, endPoint x: 1082, endPoint y: 279, distance: 179.2
click at [1082, 279] on div "EQ27610555 X ? 1 results found EQ27610555 Advanced Search Advanced Search Advan…" at bounding box center [572, 277] width 1031 height 302
click at [952, 334] on div "Lead Name Owner Lead Stage Modified On (sorted descending) Created On Applicati…" at bounding box center [543, 324] width 973 height 162
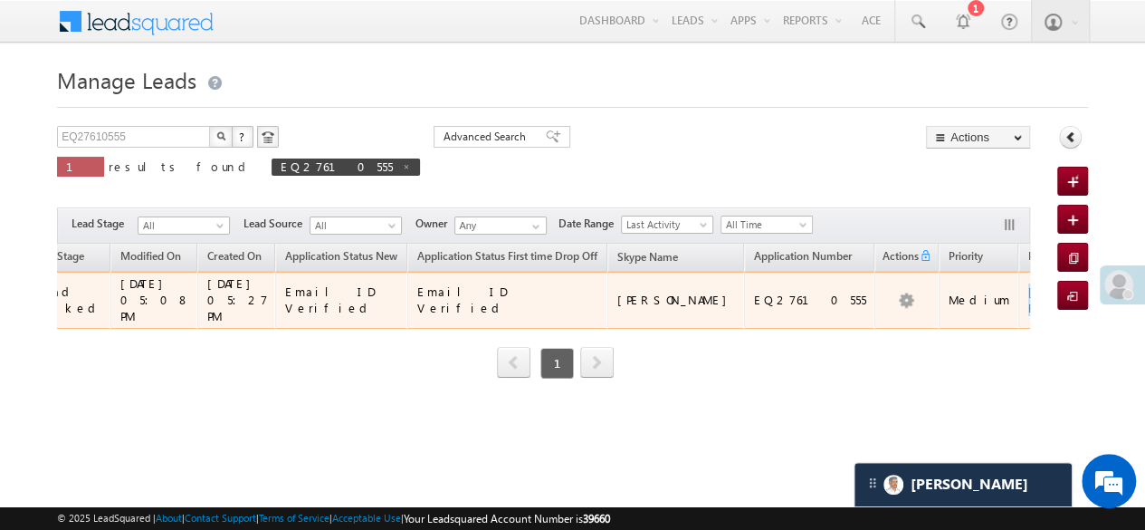
copy link "+91-7987518978"
drag, startPoint x: 905, startPoint y: 298, endPoint x: 993, endPoint y: 301, distance: 87.9
click at [1018, 301] on td "+91-7987518978" at bounding box center [1086, 300] width 136 height 57
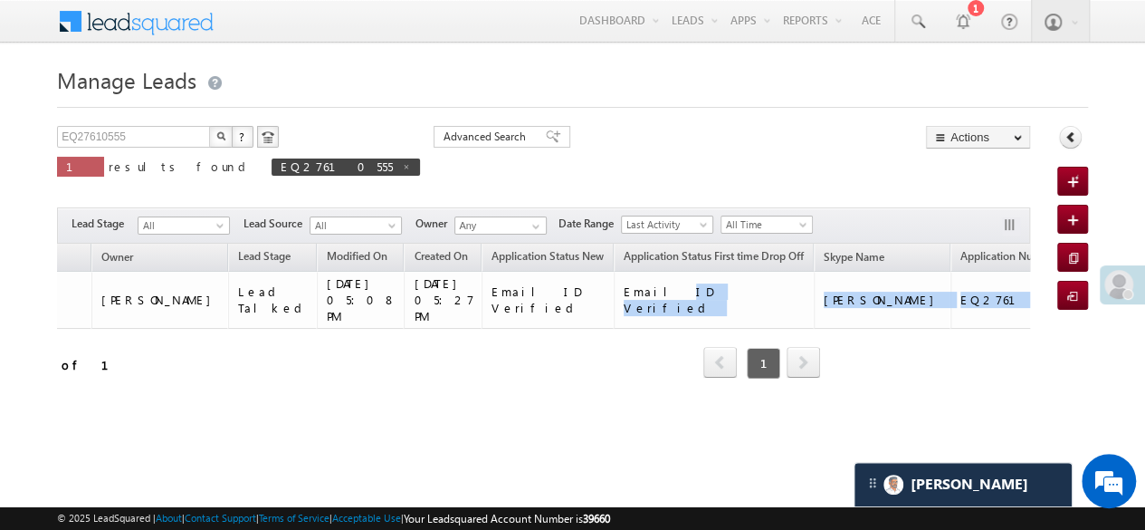
scroll to position [0, 0]
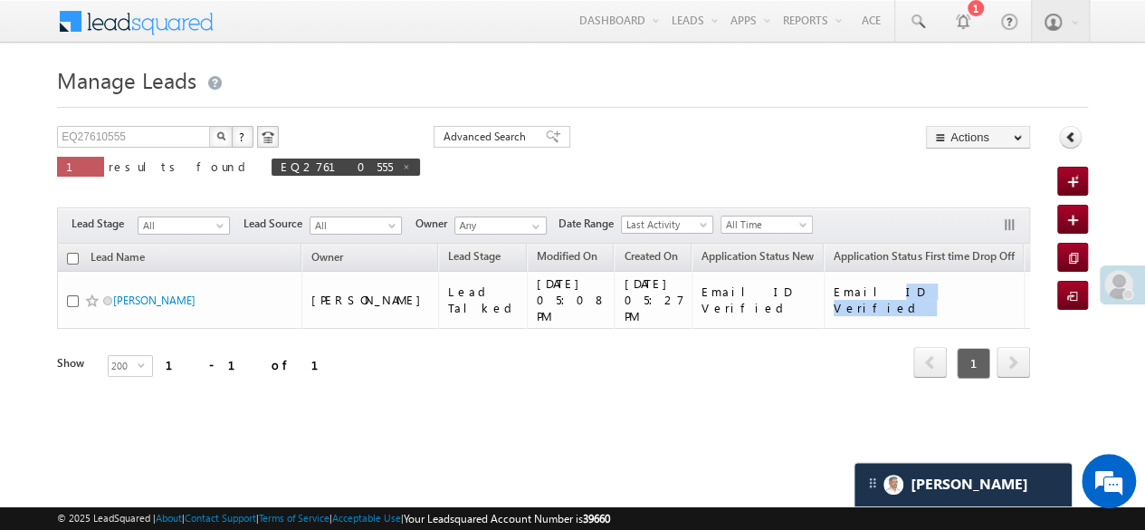
drag, startPoint x: 310, startPoint y: 297, endPoint x: 29, endPoint y: 333, distance: 282.9
click at [29, 333] on body "Menu Hardik Munjabhai Sondarva Hardi k.Son darva @ange lbrok ing.c om" at bounding box center [572, 256] width 1145 height 513
click at [402, 166] on span at bounding box center [406, 166] width 9 height 9
type input "Search Leads"
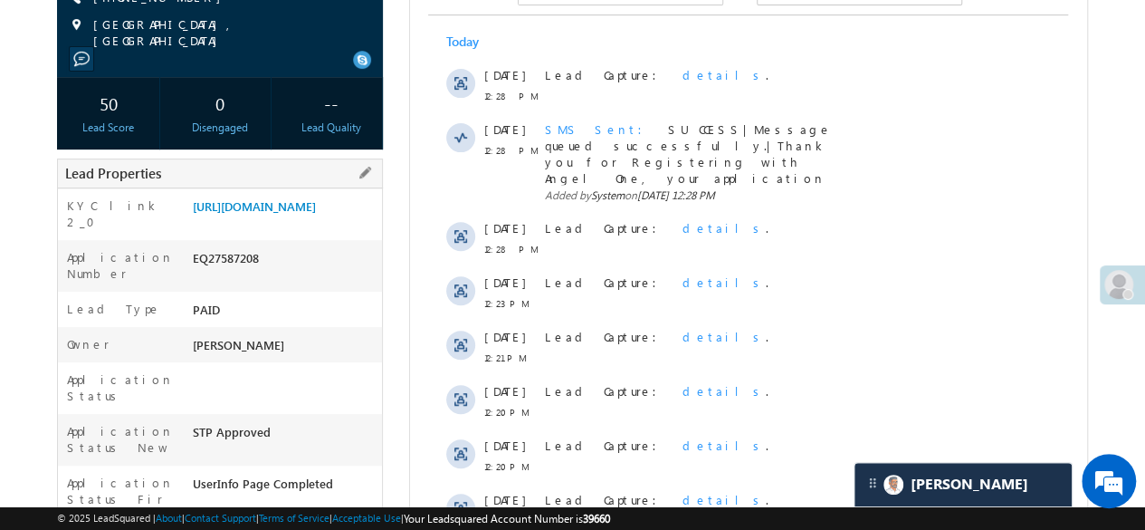
scroll to position [634, 0]
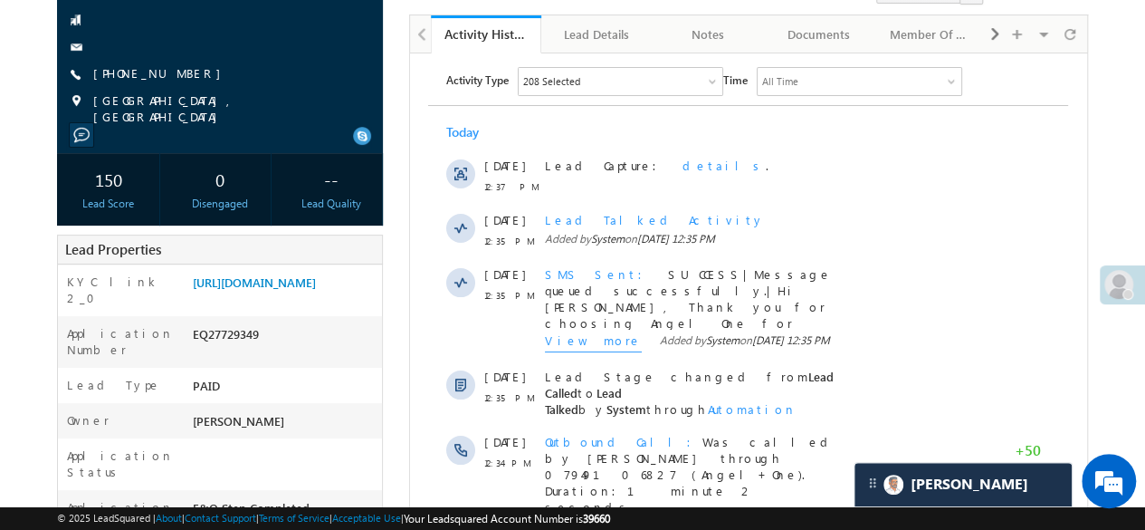
scroll to position [272, 0]
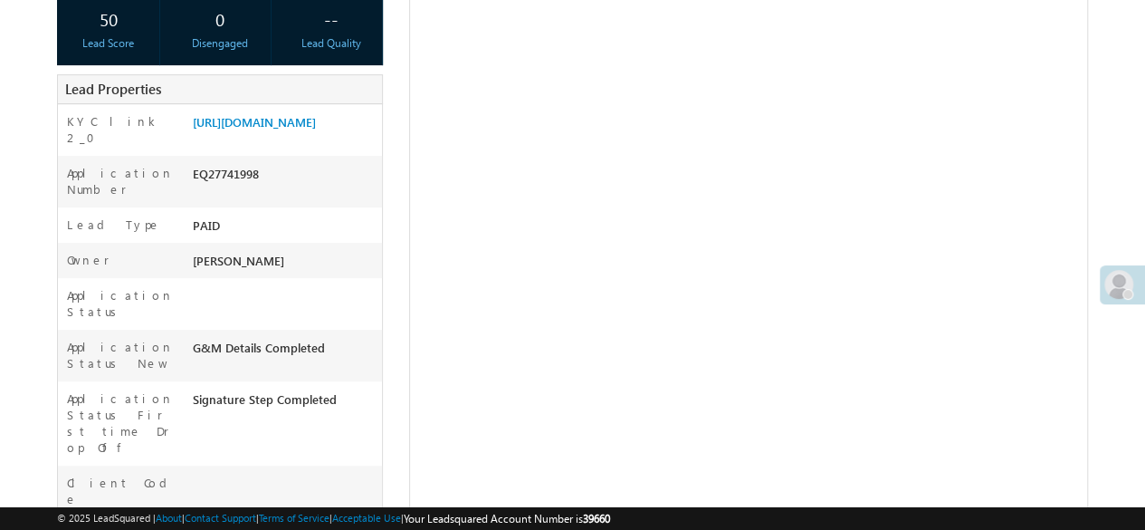
scroll to position [336, 0]
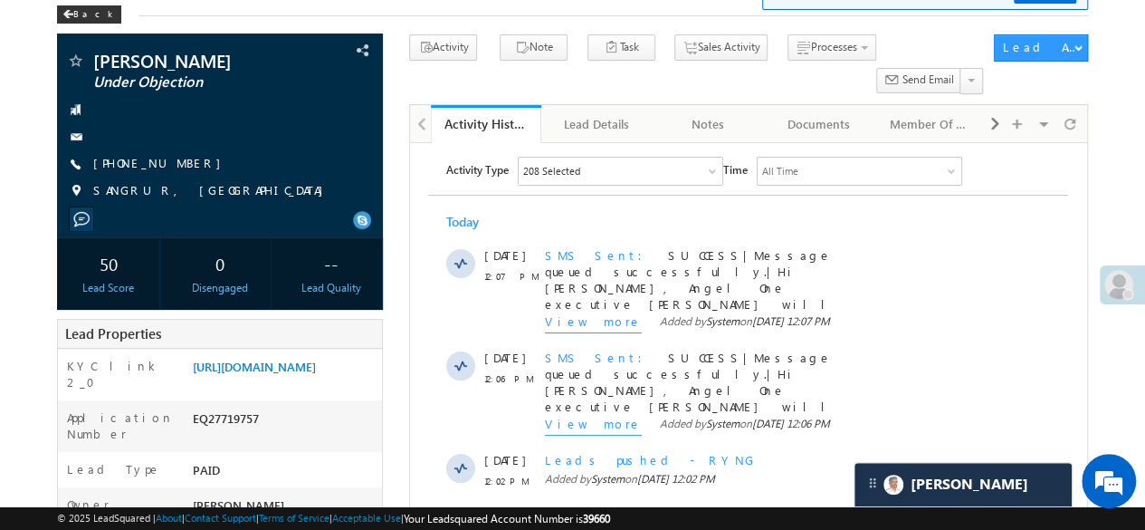
scroll to position [272, 0]
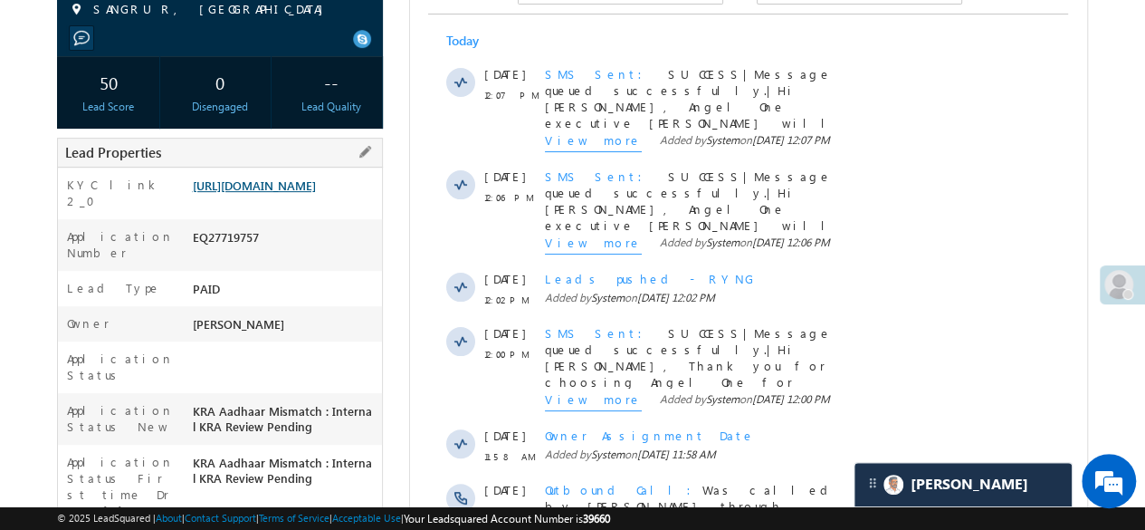
click at [244, 186] on link "https://angelbroking1-pk3em7sa.customui-test.leadsquared.com?leadId=1666d4d4-a2…" at bounding box center [253, 184] width 123 height 15
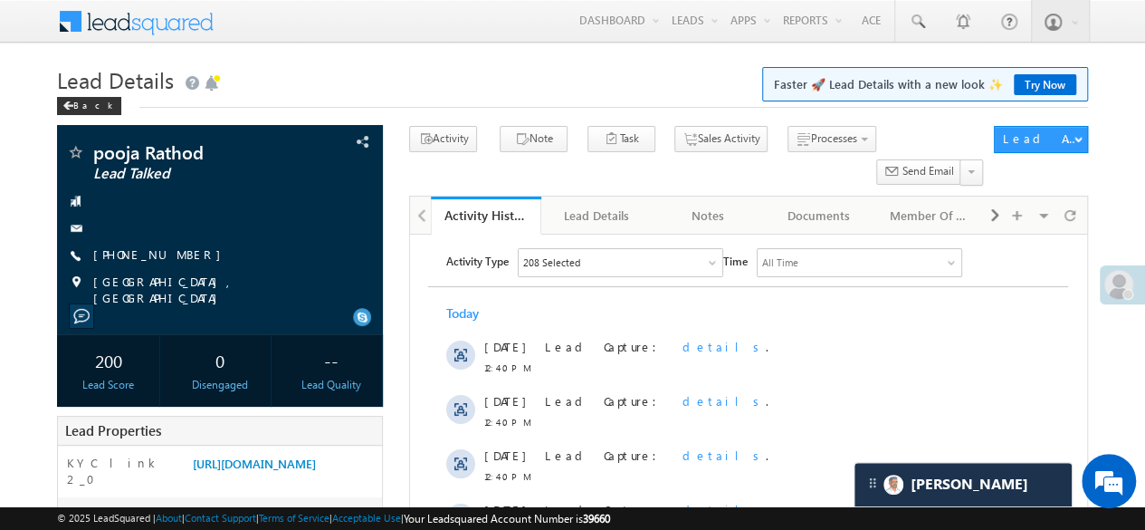
scroll to position [362, 0]
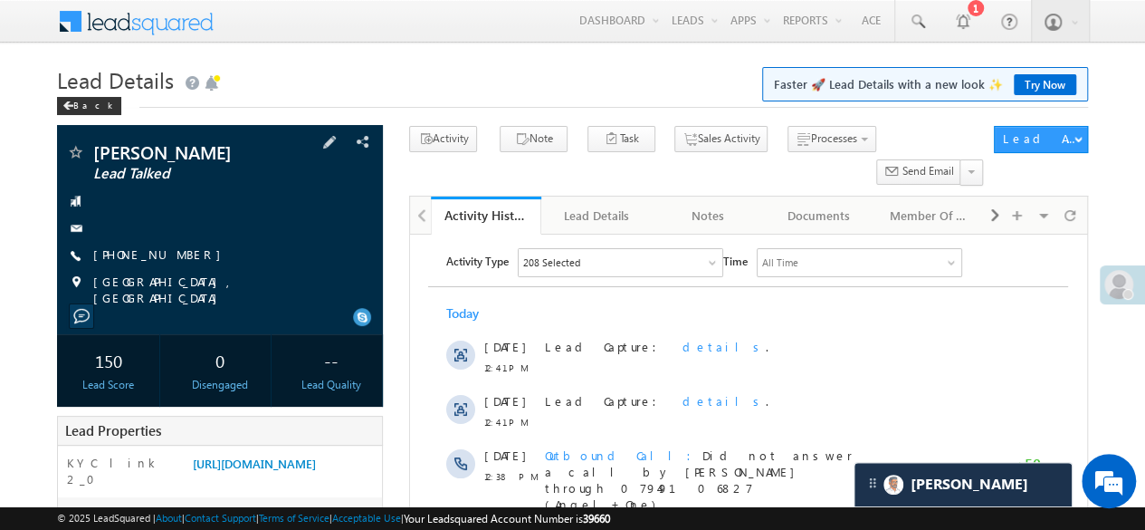
scroll to position [362, 0]
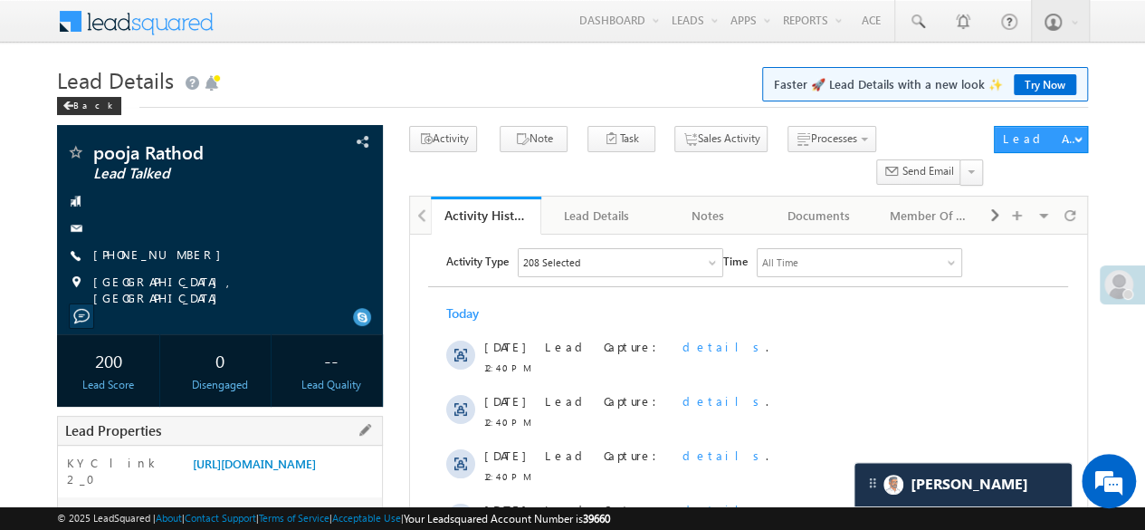
scroll to position [181, 0]
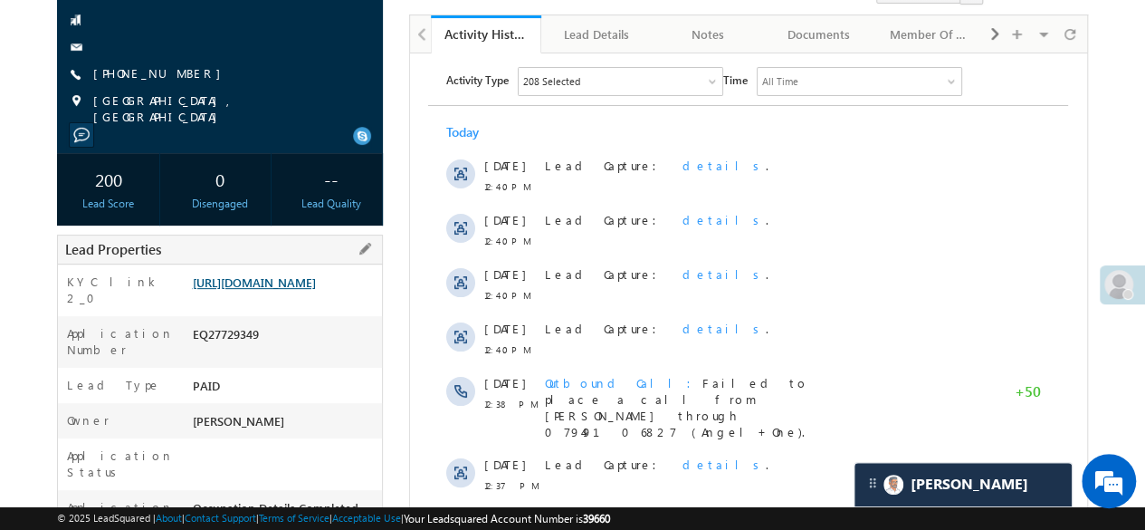
click at [297, 290] on link "https://angelbroking1-pk3em7sa.customui-test.leadsquared.com?leadId=f164c92d-e1…" at bounding box center [253, 281] width 123 height 15
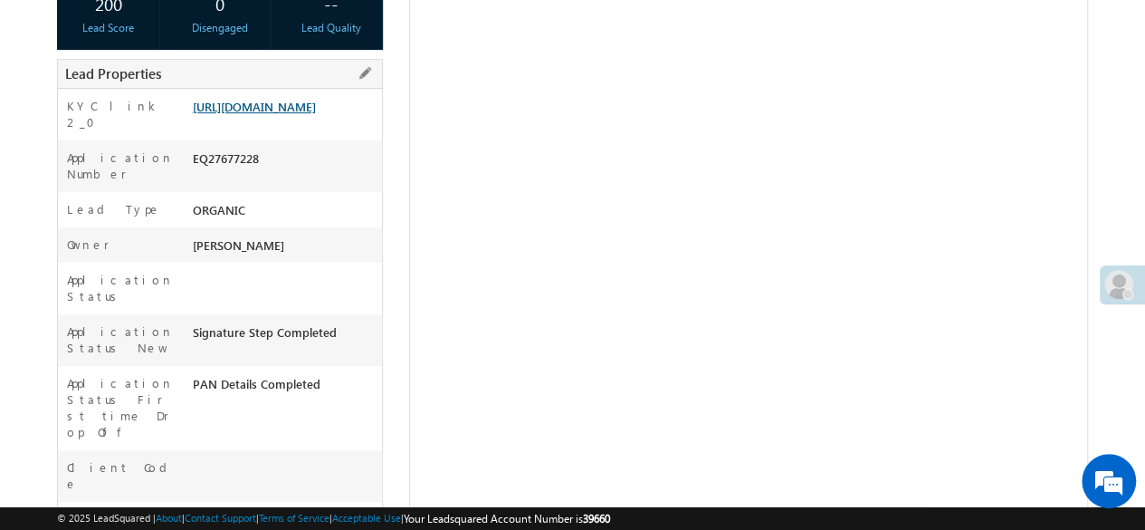
scroll to position [362, 0]
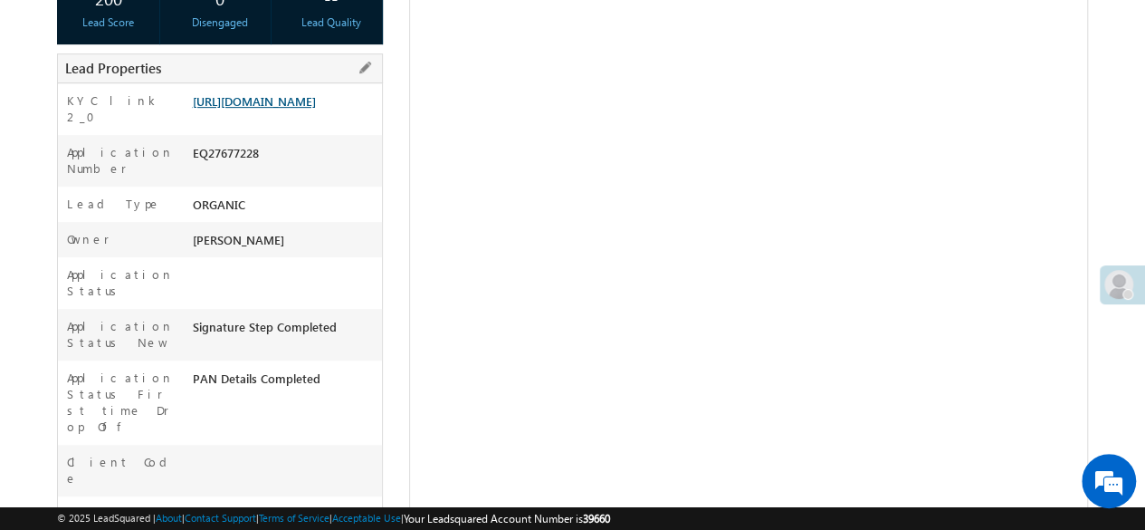
click at [230, 109] on link "[URL][DOMAIN_NAME]" at bounding box center [253, 100] width 123 height 15
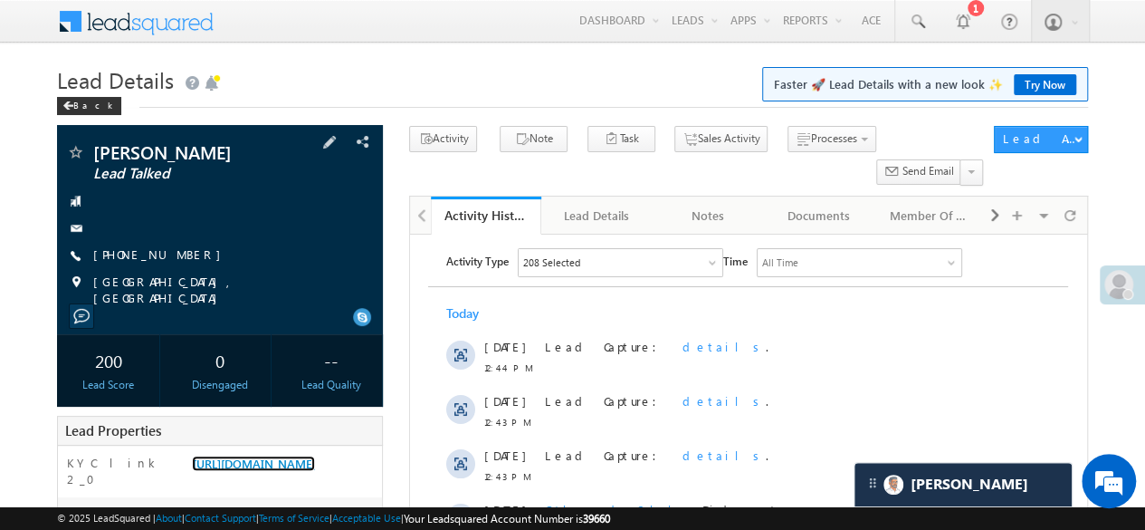
scroll to position [91, 0]
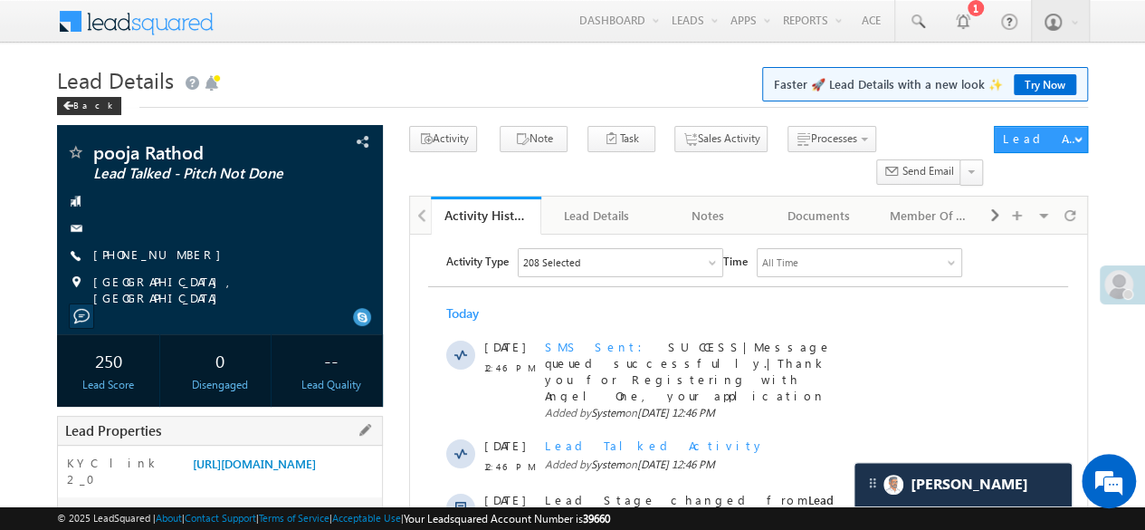
scroll to position [453, 0]
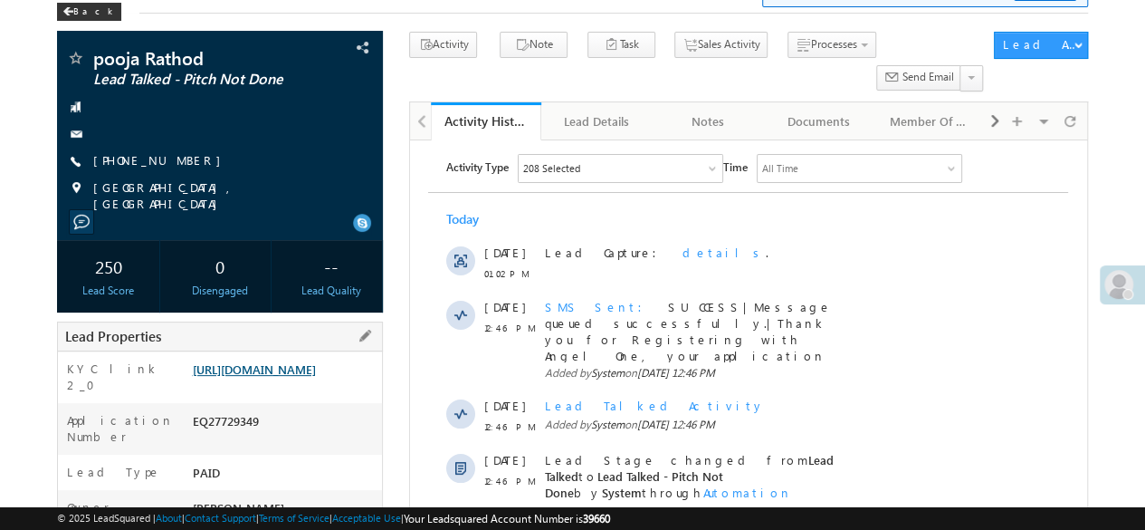
scroll to position [366, 0]
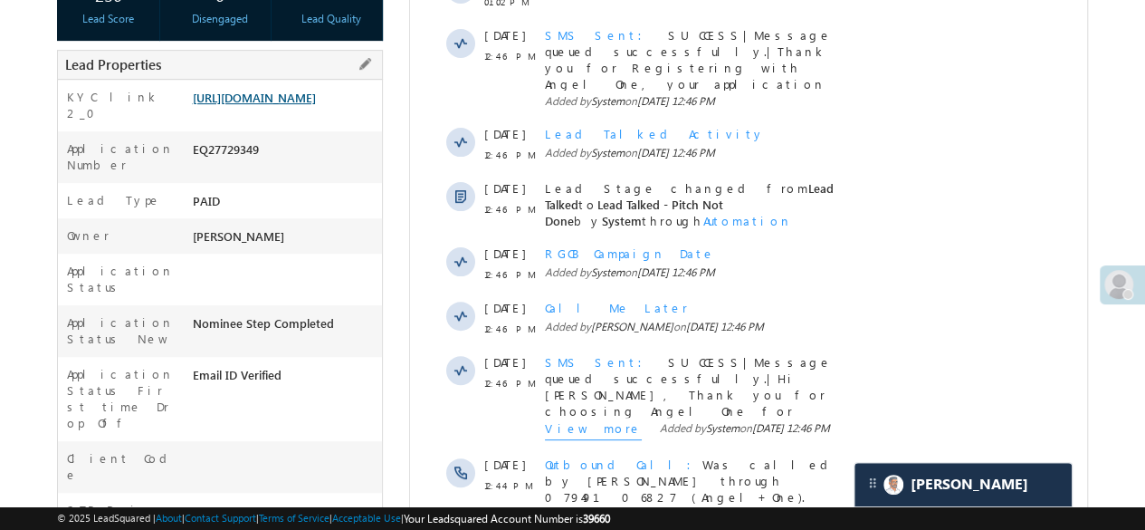
click at [261, 105] on link "https://angelbroking1-pk3em7sa.customui-test.leadsquared.com?leadId=f164c92d-e1…" at bounding box center [253, 97] width 123 height 15
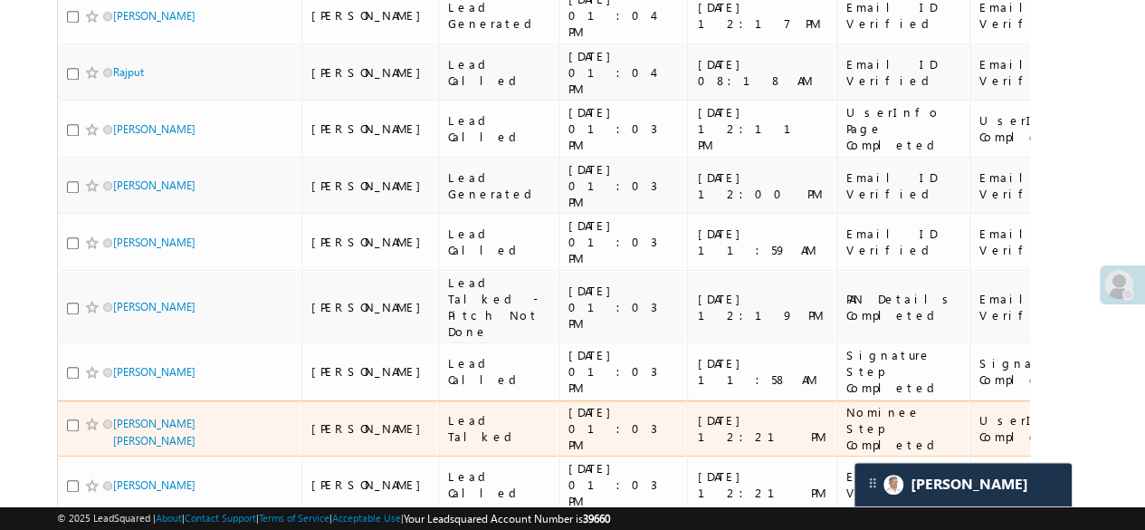
scroll to position [724, 0]
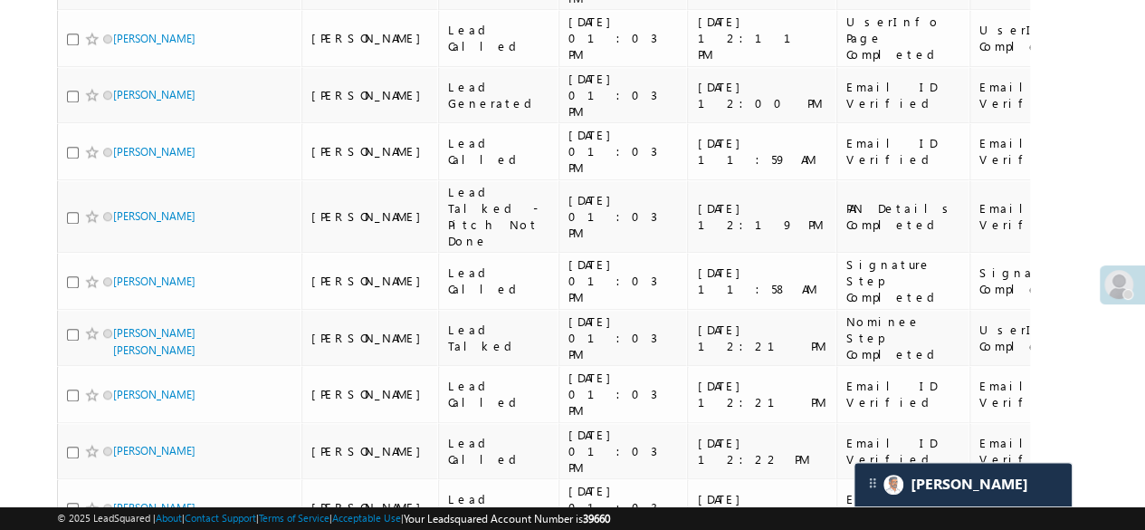
drag, startPoint x: 141, startPoint y: 377, endPoint x: 554, endPoint y: 292, distance: 421.3
click at [568, 482] on div "[DATE] 01:03 PM" at bounding box center [623, 506] width 111 height 49
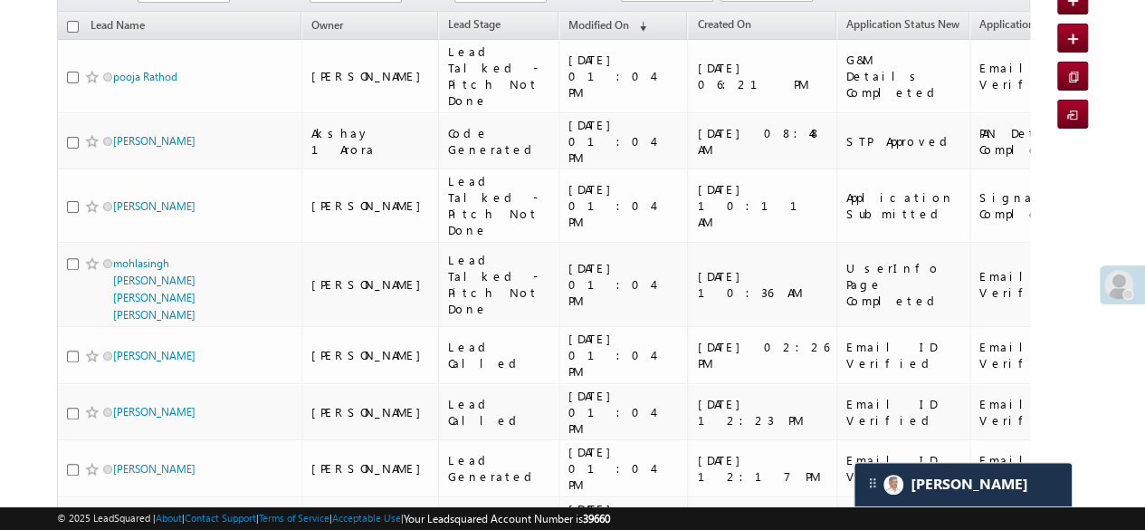
scroll to position [0, 0]
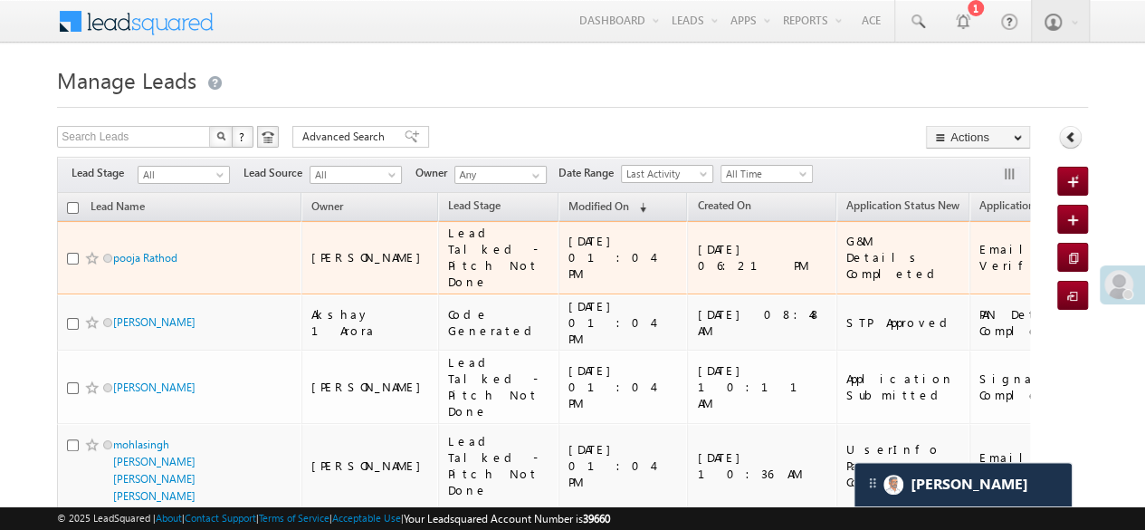
drag, startPoint x: 167, startPoint y: 249, endPoint x: 619, endPoint y: 371, distance: 468.8
click at [697, 371] on div "[DATE] 10:11 AM" at bounding box center [762, 386] width 131 height 49
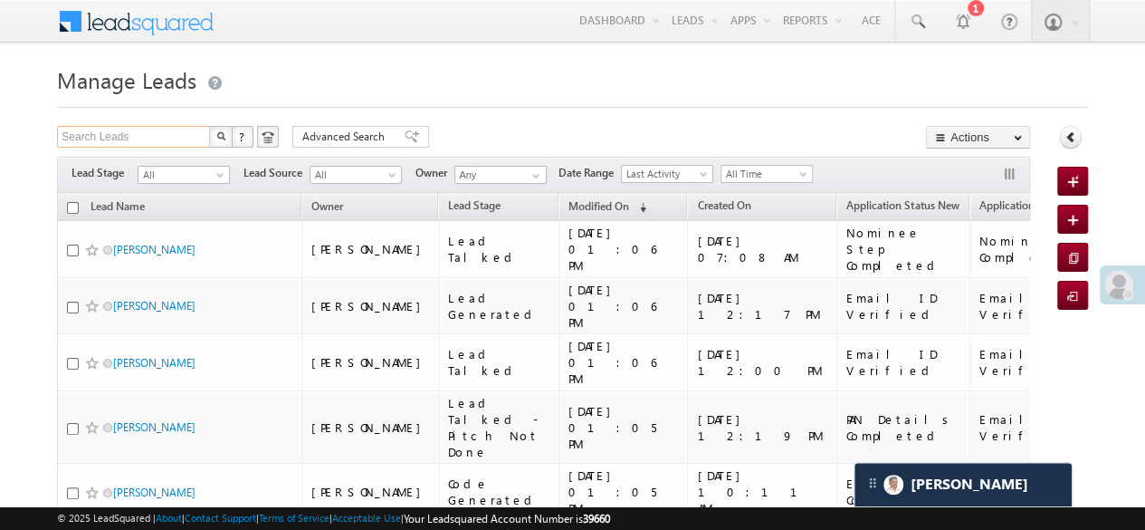
click at [136, 141] on input "Search Leads" at bounding box center [134, 137] width 155 height 22
paste input "EQ27725412"
click at [221, 132] on img "button" at bounding box center [220, 135] width 9 height 9
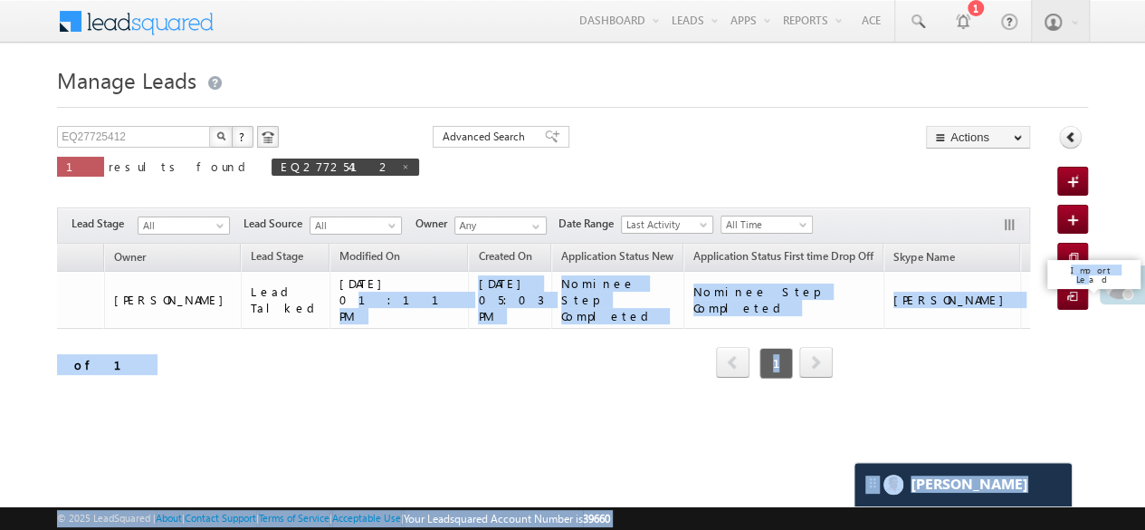
scroll to position [0, 412]
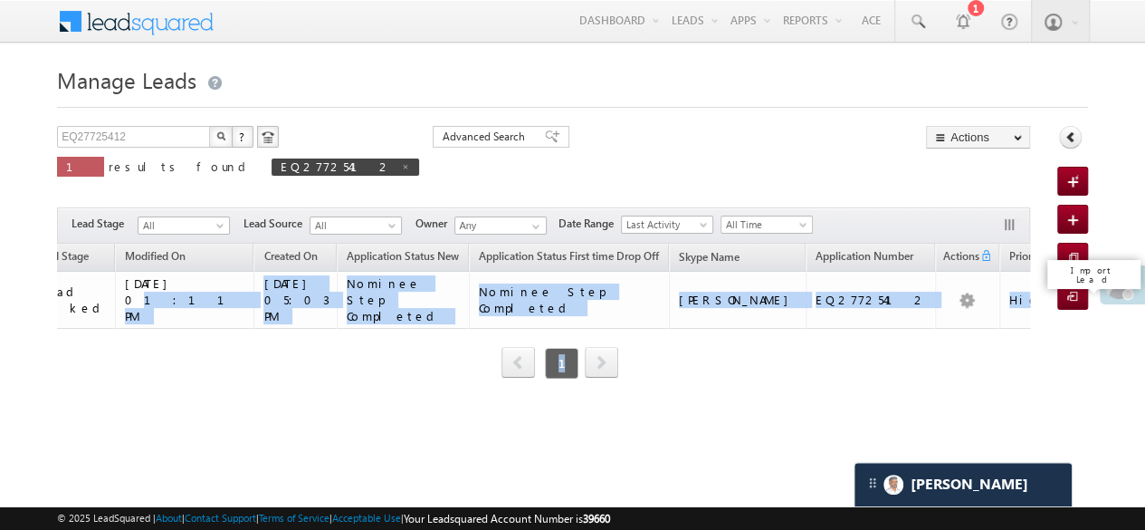
drag, startPoint x: 538, startPoint y: 289, endPoint x: 1077, endPoint y: 309, distance: 539.9
click at [1108, 283] on body "Menu [PERSON_NAME] Munjabhai [PERSON_NAME] Hardi k.Son darva @ange lbrok ing.c …" at bounding box center [572, 256] width 1145 height 513
click at [948, 348] on div "Lead Name Owner Lead Stage Modified On (sorted descending) Created On Applicati…" at bounding box center [543, 324] width 973 height 162
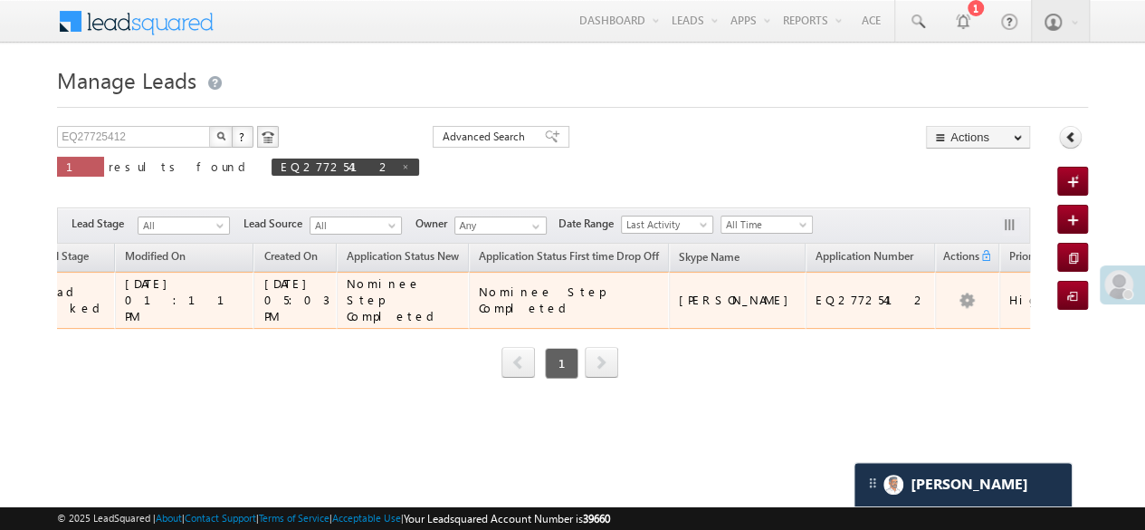
drag, startPoint x: 905, startPoint y: 296, endPoint x: 998, endPoint y: 304, distance: 92.7
click at [1059, 304] on td "[PHONE_NUMBER]" at bounding box center [1127, 300] width 136 height 57
copy link "[PHONE_NUMBER]"
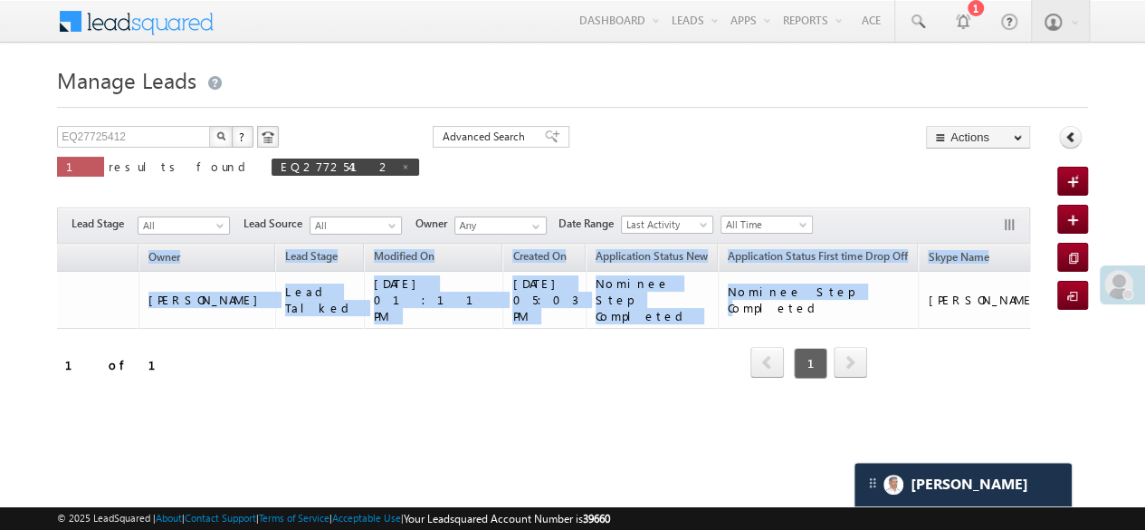
scroll to position [0, 0]
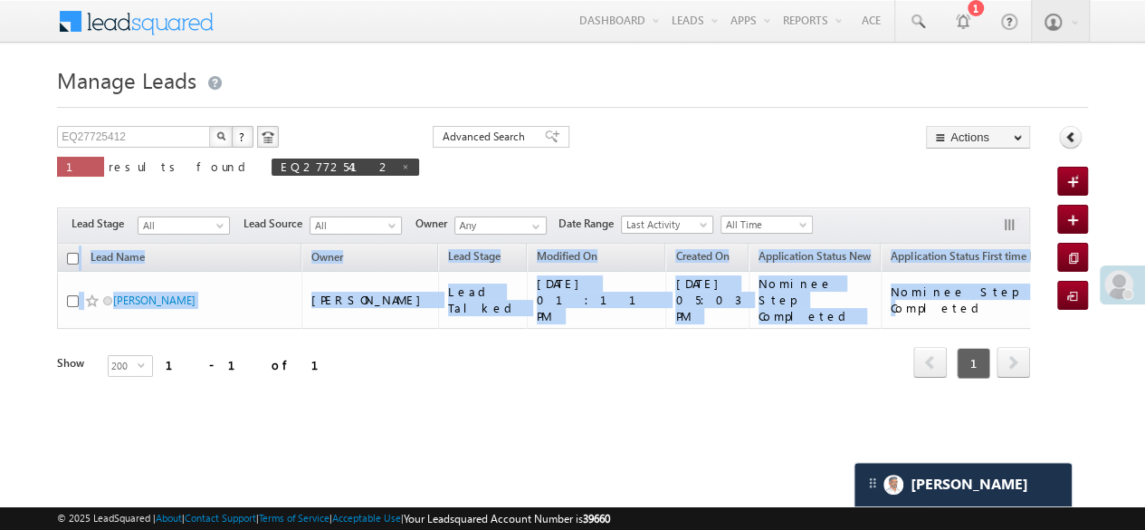
drag, startPoint x: 429, startPoint y: 291, endPoint x: 11, endPoint y: 294, distance: 418.2
click at [0, 294] on body "Menu [PERSON_NAME] Munjabhai [PERSON_NAME] Hardi k.Son darva @ange lbrok ing.c …" at bounding box center [572, 256] width 1145 height 513
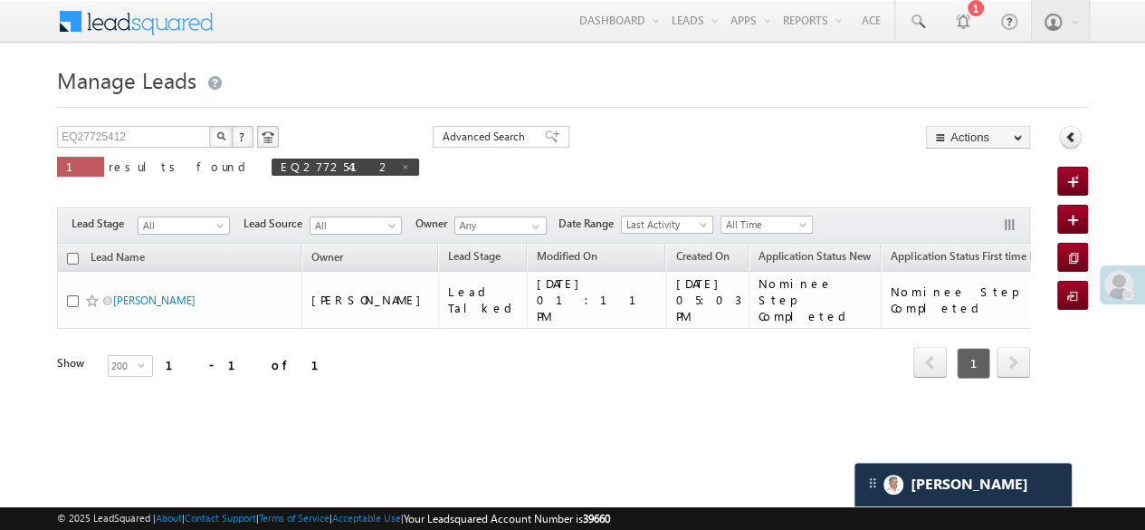
click at [556, 179] on div "EQ27725412 X ? 1 results found EQ27725412 Advanced Search Advanced Search Advan…" at bounding box center [543, 164] width 973 height 77
click at [401, 167] on span at bounding box center [405, 166] width 9 height 9
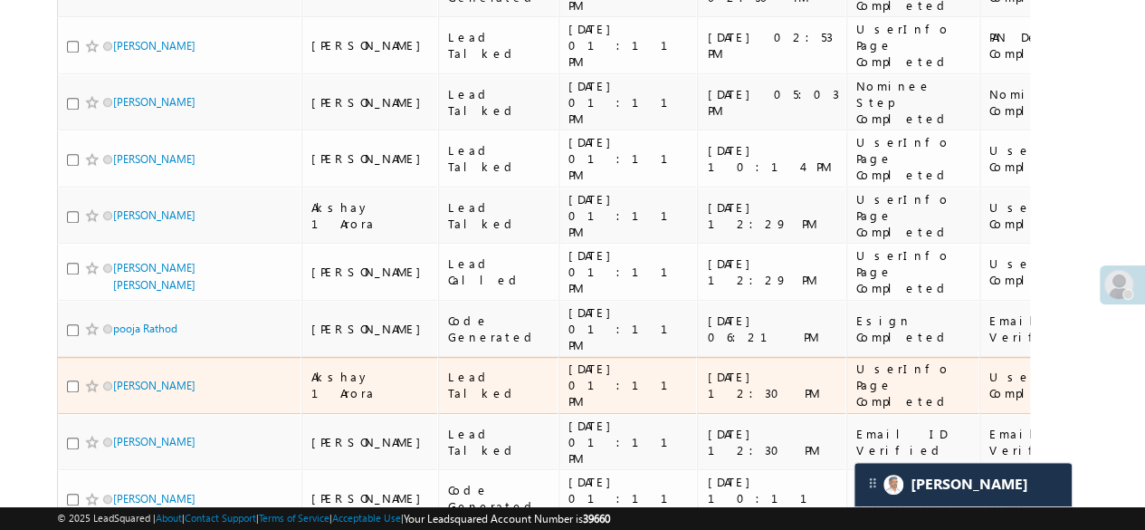
scroll to position [91, 0]
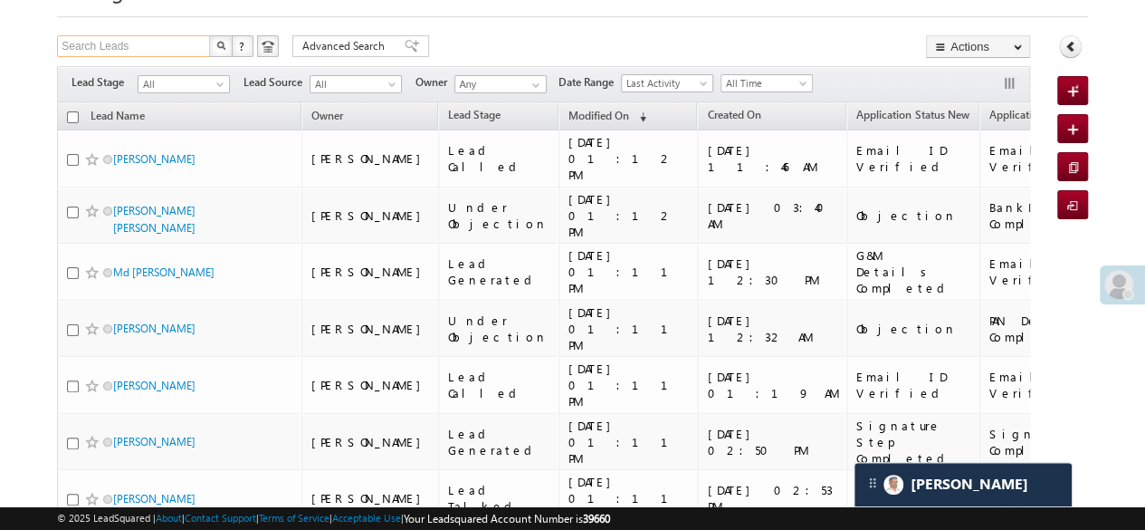
click at [134, 52] on input "Search Leads" at bounding box center [134, 46] width 155 height 22
paste input "EQ27687673"
click at [219, 44] on img "button" at bounding box center [220, 45] width 9 height 9
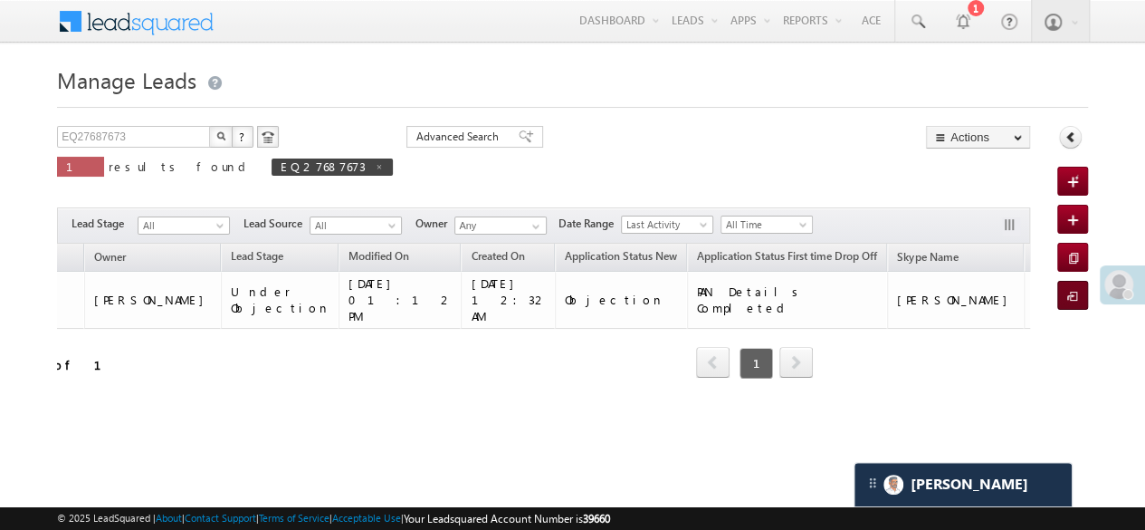
scroll to position [0, 412]
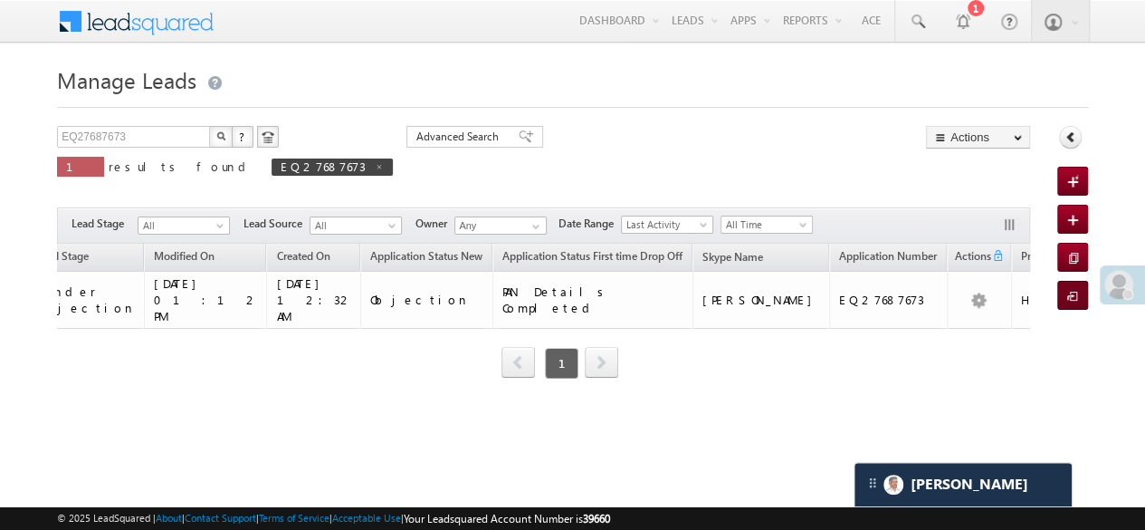
drag, startPoint x: 549, startPoint y: 294, endPoint x: 1082, endPoint y: 301, distance: 533.2
click at [1082, 301] on div "EQ27687673 X ? 1 results found EQ27687673 Advanced Search Advanced Search Advan…" at bounding box center [572, 277] width 1031 height 302
click at [1002, 384] on div "Lead Name Owner Lead Stage Modified On (sorted descending) Created On Applicati…" at bounding box center [543, 324] width 973 height 162
drag, startPoint x: 891, startPoint y: 320, endPoint x: 896, endPoint y: 341, distance: 21.5
click at [891, 321] on div "Lead Name Owner Lead Stage Modified On (sorted descending) Created On Applicati…" at bounding box center [543, 324] width 973 height 162
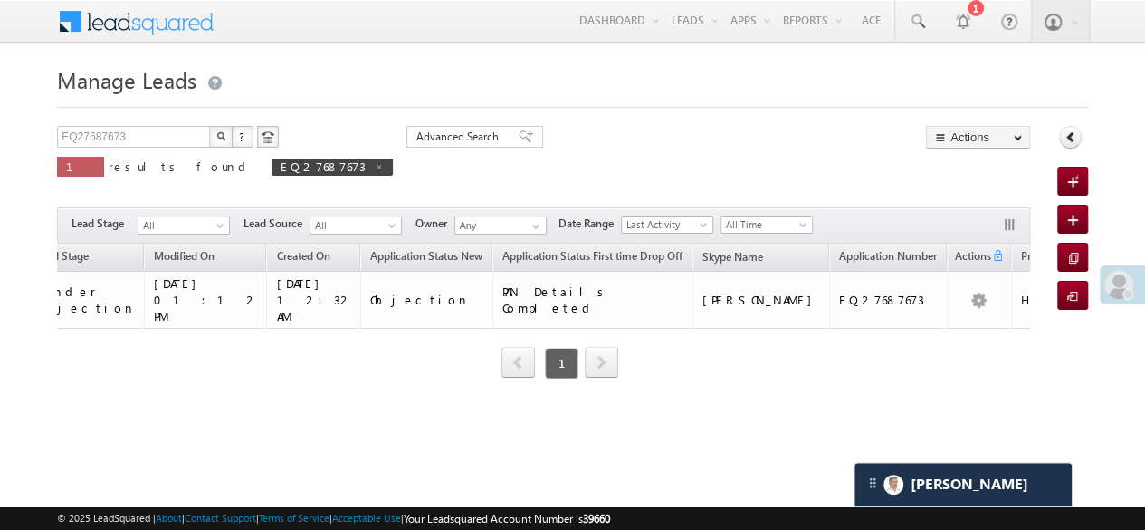
click at [874, 153] on div "EQ27687673 X ? 1 results found EQ27687673 Advanced Search Advanced Search Advan…" at bounding box center [543, 164] width 973 height 77
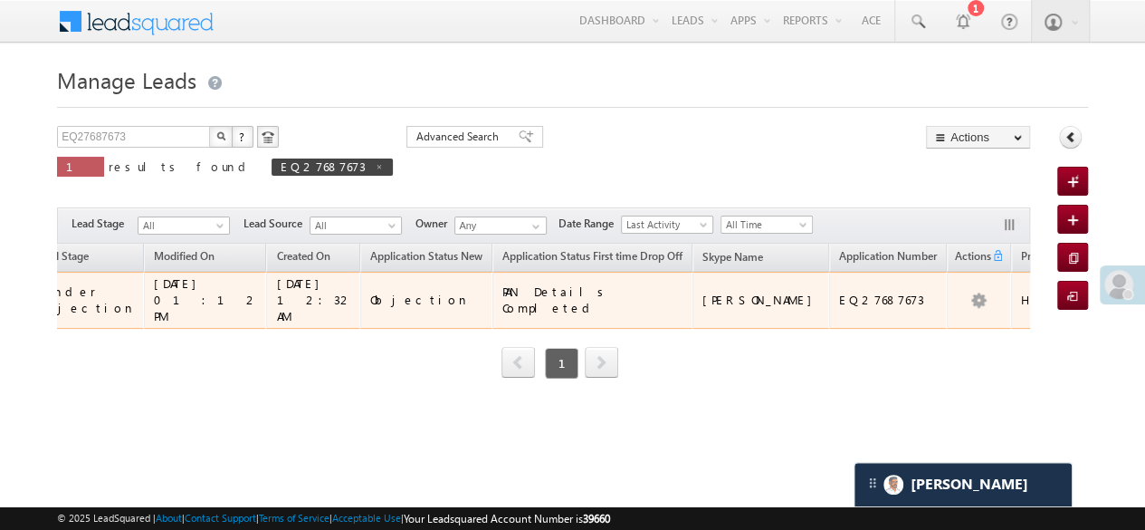
copy link "[PHONE_NUMBER]"
drag, startPoint x: 907, startPoint y: 300, endPoint x: 994, endPoint y: 306, distance: 87.1
click at [1071, 305] on td "[PHONE_NUMBER]" at bounding box center [1139, 300] width 136 height 57
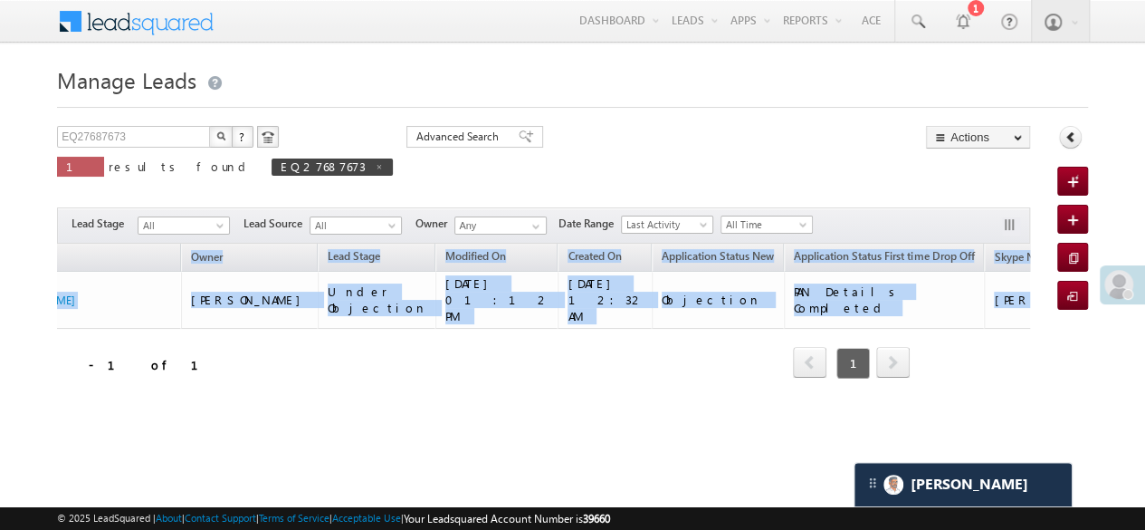
scroll to position [0, 0]
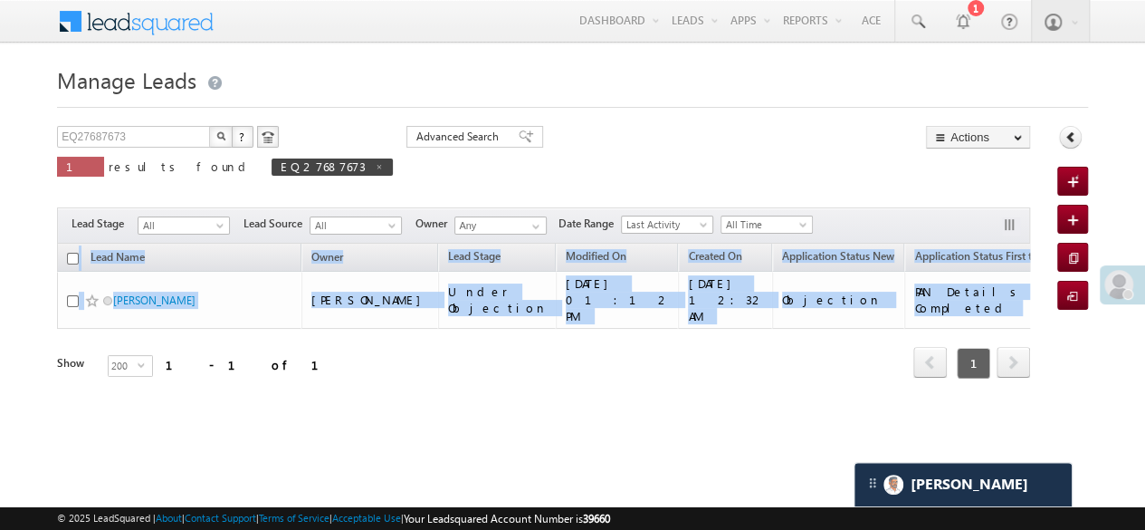
drag, startPoint x: 284, startPoint y: 300, endPoint x: 20, endPoint y: 279, distance: 265.1
click at [20, 279] on body "Menu [PERSON_NAME] Munjabhai [PERSON_NAME] Hardi k.Son darva @ange lbrok ing.c …" at bounding box center [572, 256] width 1145 height 513
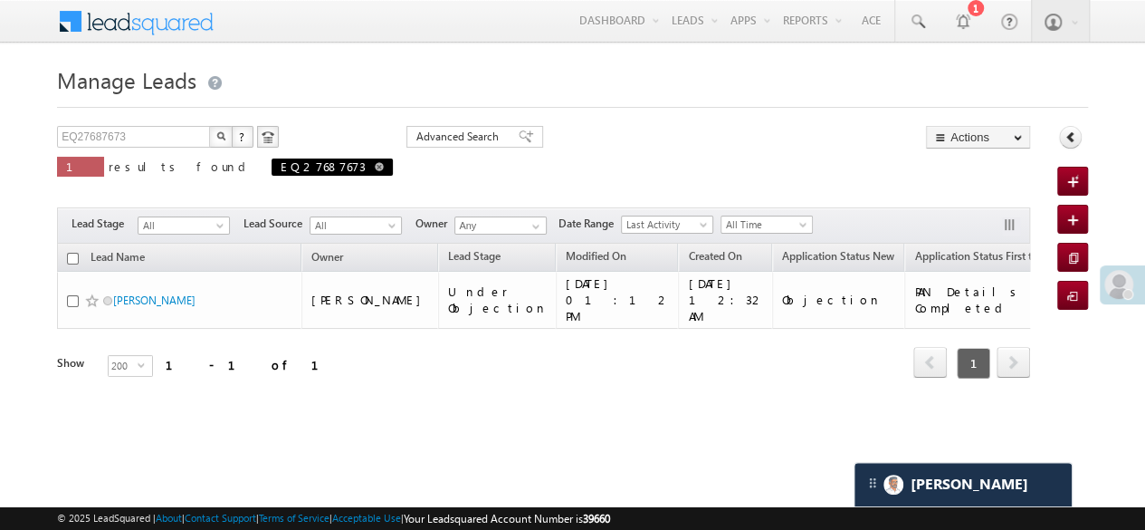
click at [375, 169] on span at bounding box center [379, 166] width 9 height 9
type input "Search Leads"
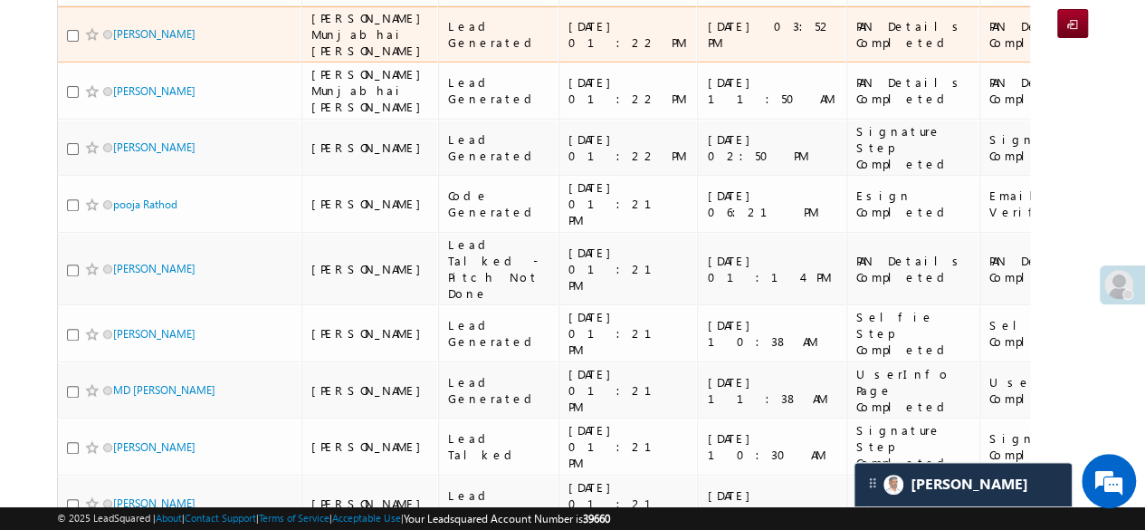
scroll to position [91, 0]
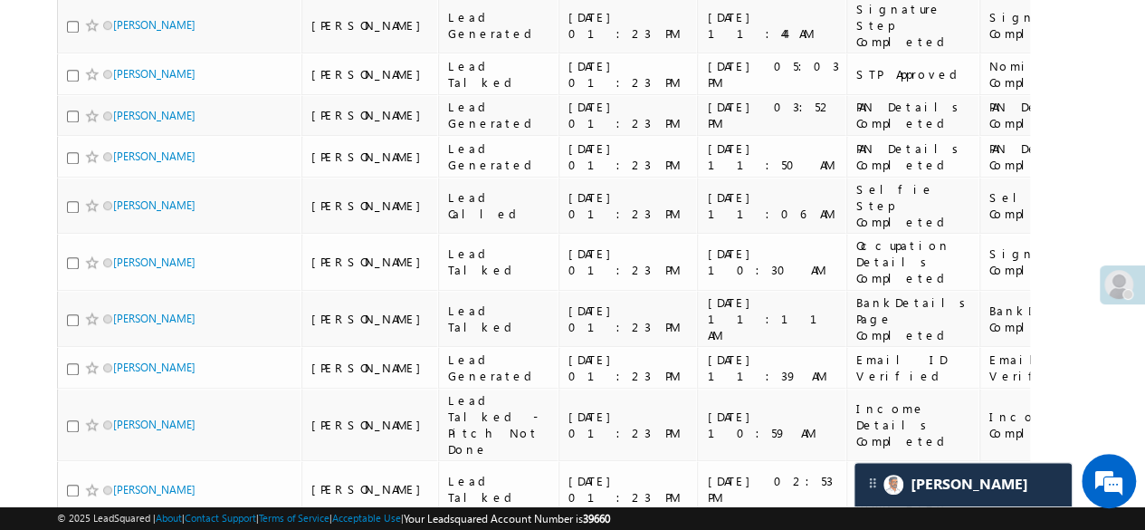
scroll to position [181, 0]
